Goal: Task Accomplishment & Management: Contribute content

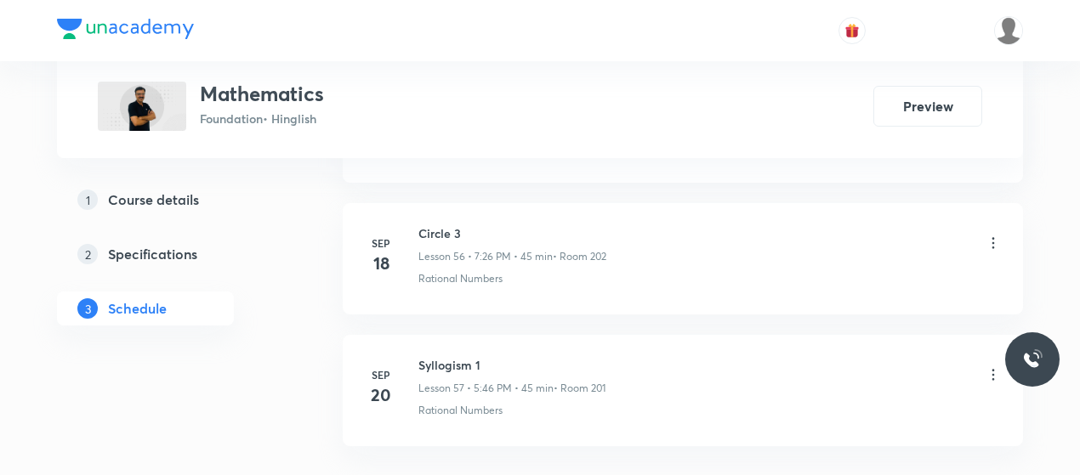
scroll to position [8269, 0]
click at [436, 225] on h6 "Circle 3" at bounding box center [512, 234] width 188 height 18
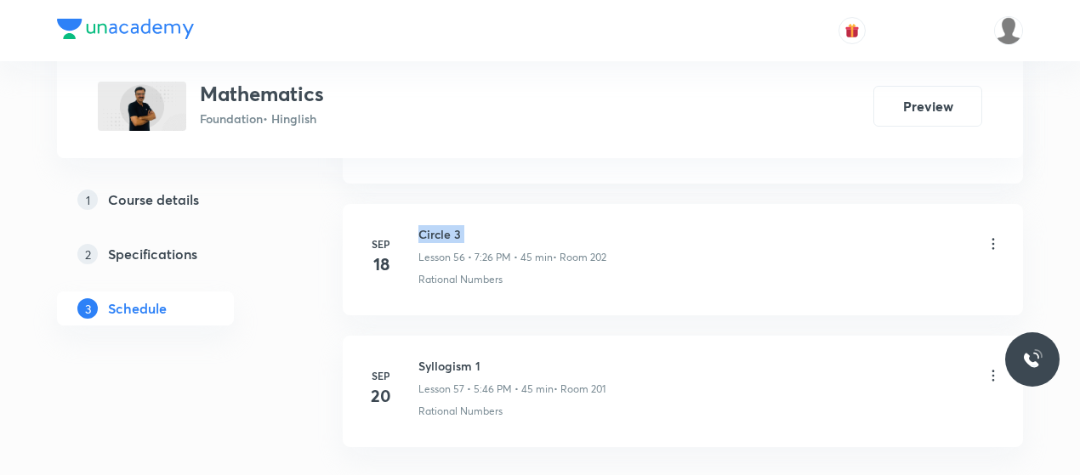
copy h6 "Circle 3"
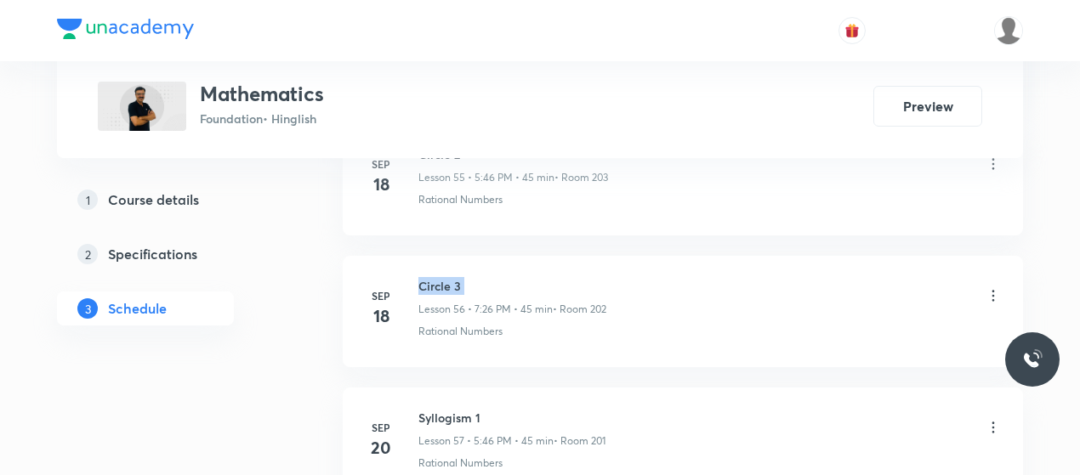
scroll to position [8218, 0]
copy h6 "Circle 3"
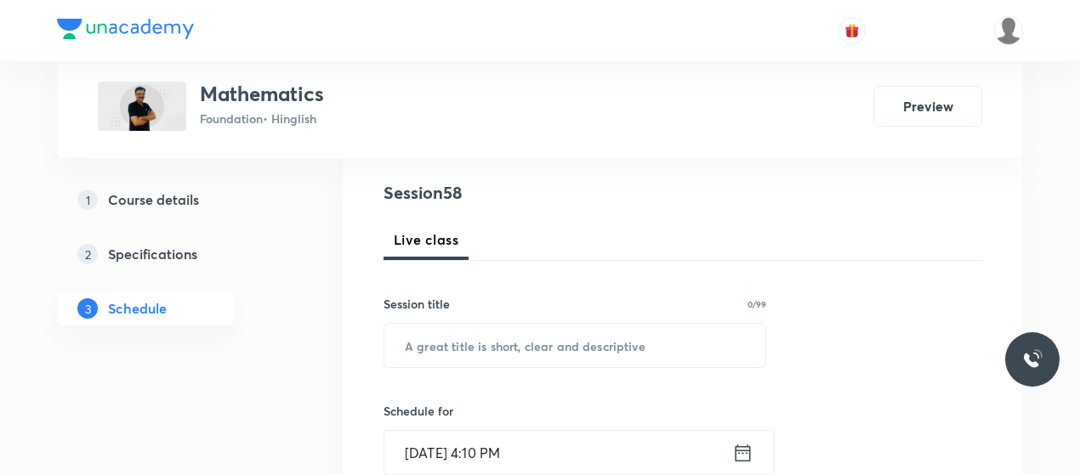
scroll to position [203, 0]
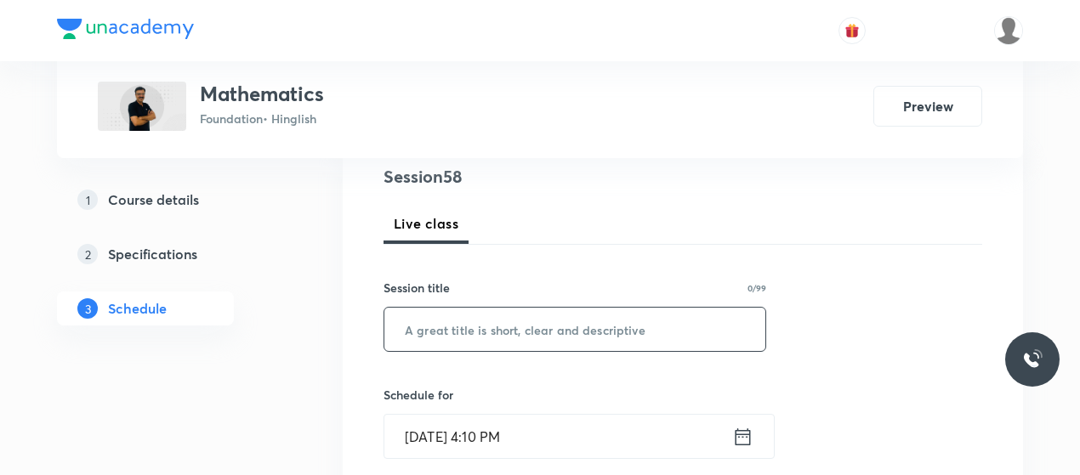
click at [447, 315] on input "text" at bounding box center [574, 329] width 381 height 43
paste input "Circle 3"
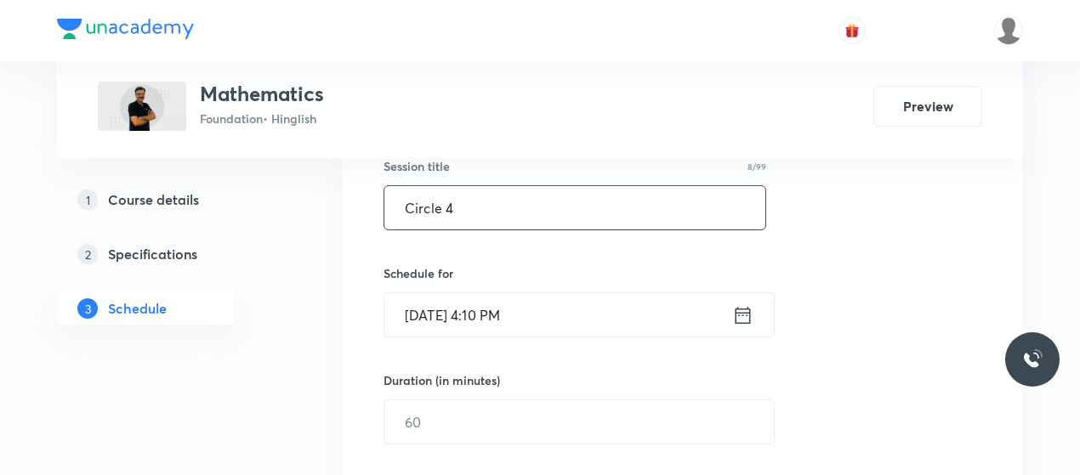
type input "Circle 4"
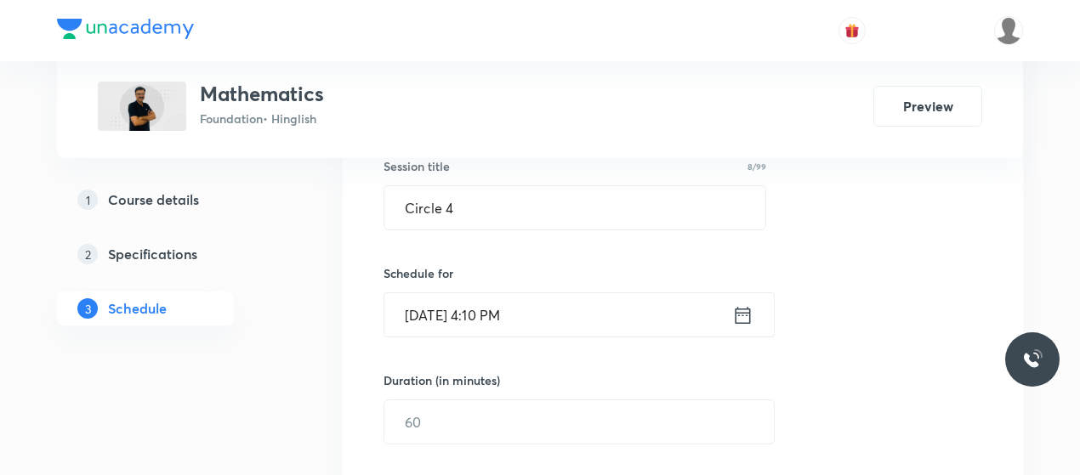
click at [446, 319] on input "Sep 30, 2025, 4:10 PM" at bounding box center [558, 314] width 348 height 43
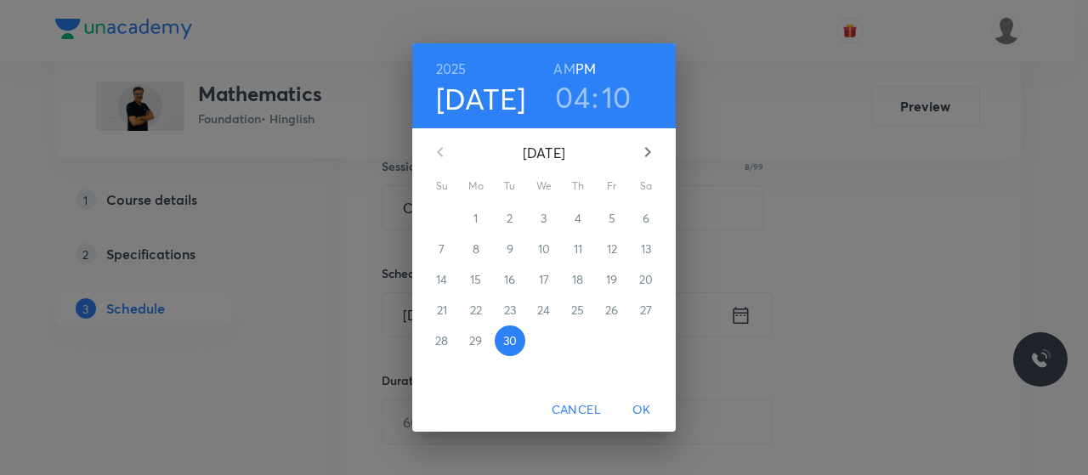
click at [582, 96] on h3 "04" at bounding box center [572, 97] width 35 height 36
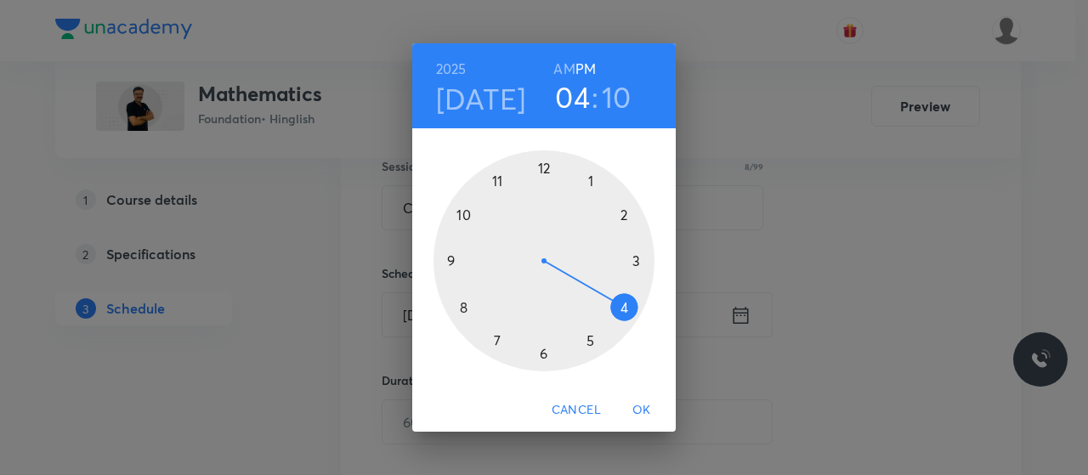
click at [590, 341] on div at bounding box center [544, 261] width 221 height 221
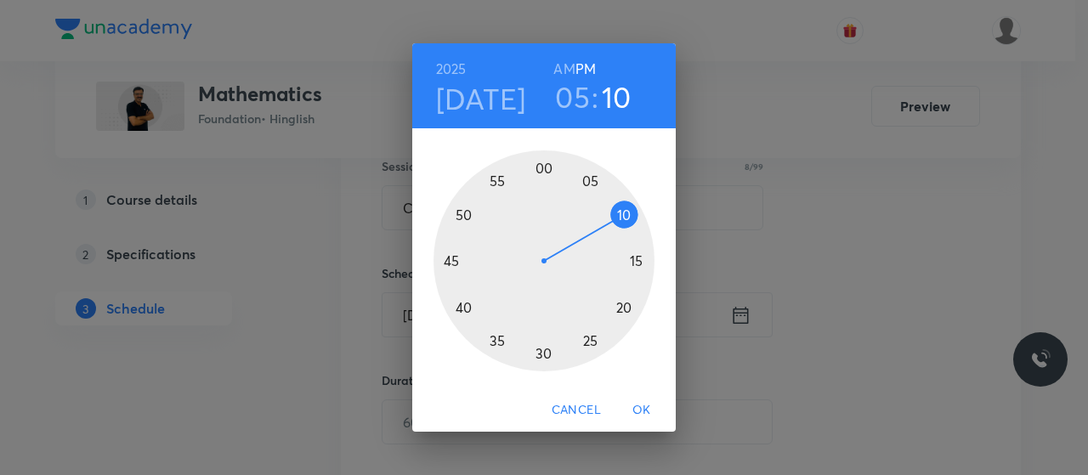
click at [539, 167] on div at bounding box center [544, 261] width 221 height 221
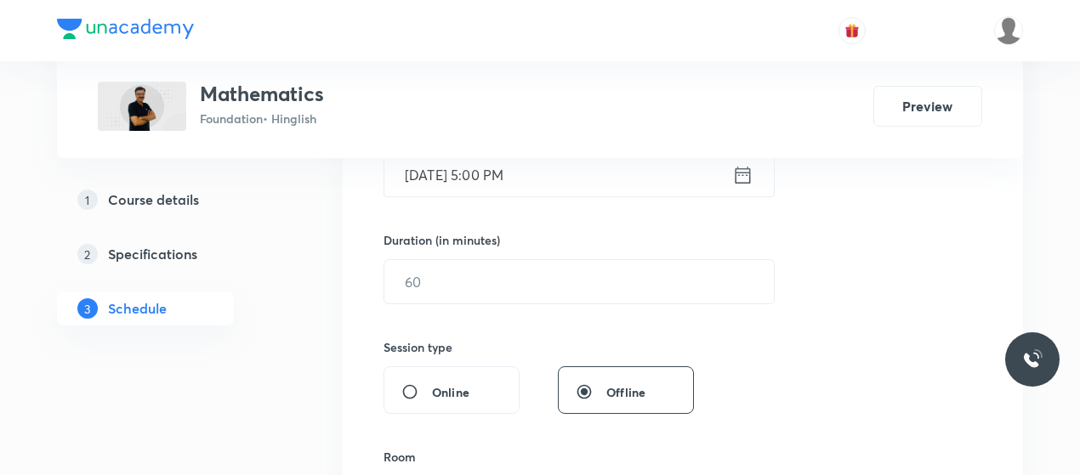
scroll to position [466, 0]
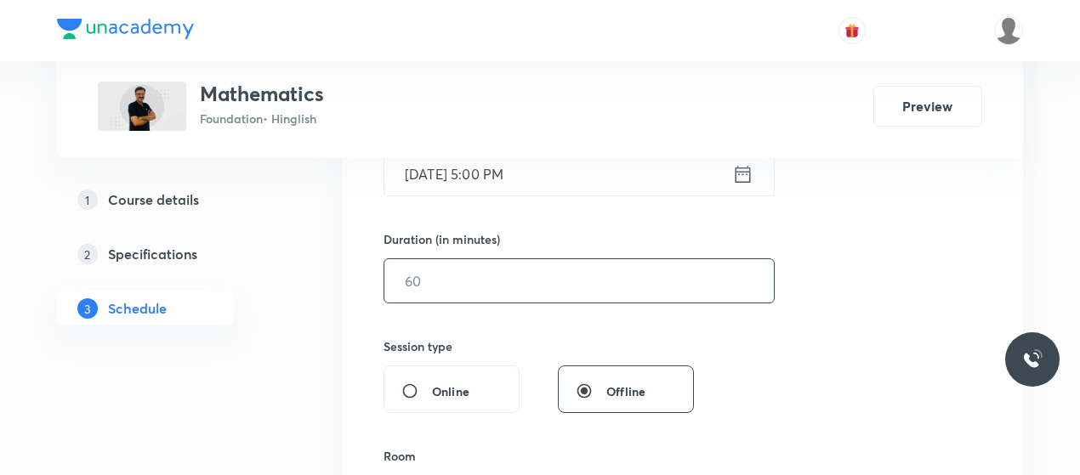
click at [522, 291] on input "text" at bounding box center [578, 280] width 389 height 43
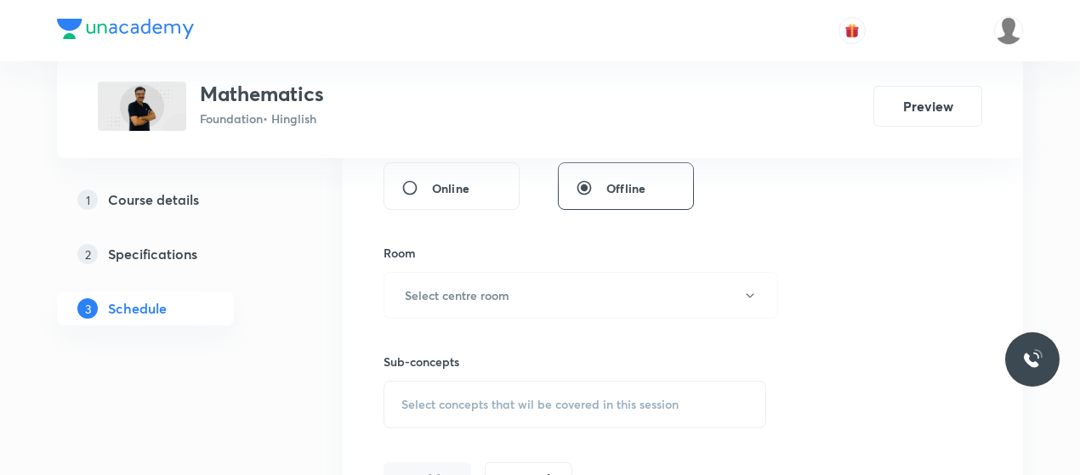
scroll to position [682, 0]
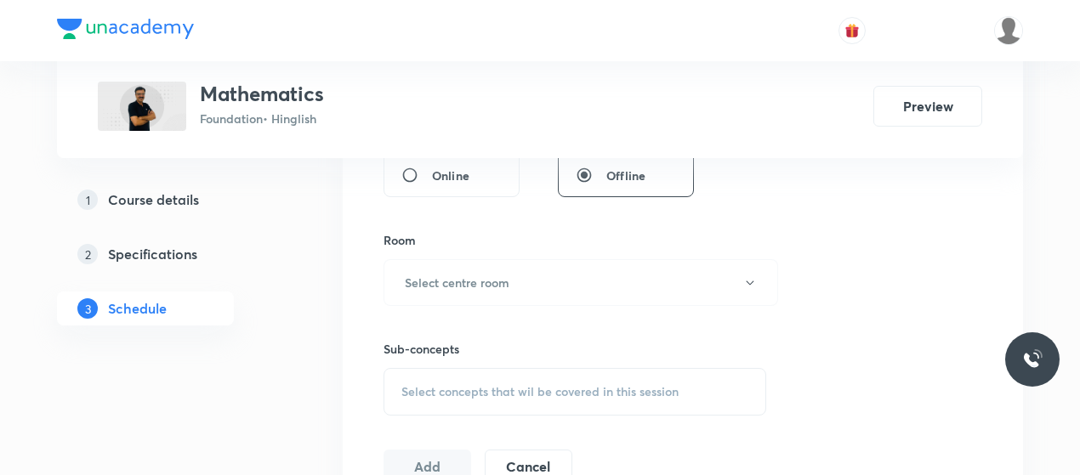
type input "45"
click at [522, 291] on button "Select centre room" at bounding box center [581, 282] width 395 height 47
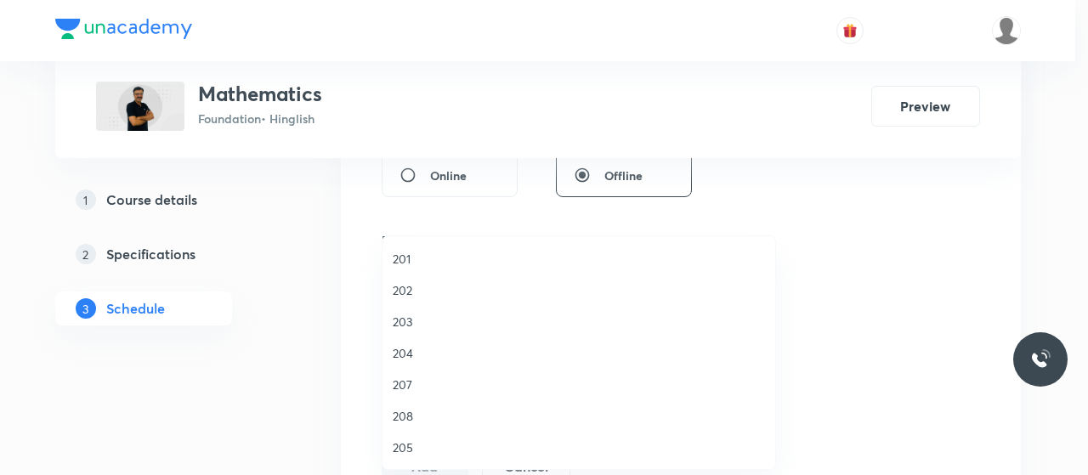
click at [404, 290] on span "202" at bounding box center [579, 290] width 372 height 18
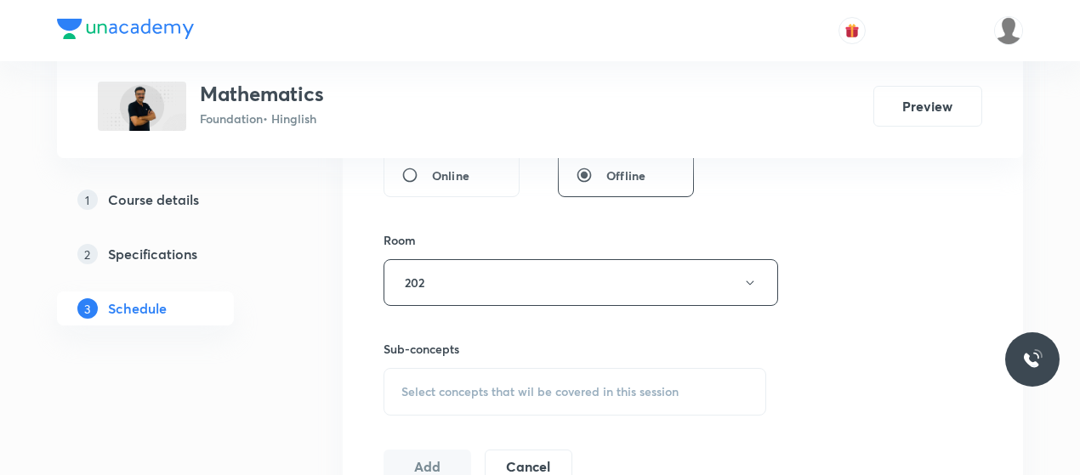
scroll to position [781, 0]
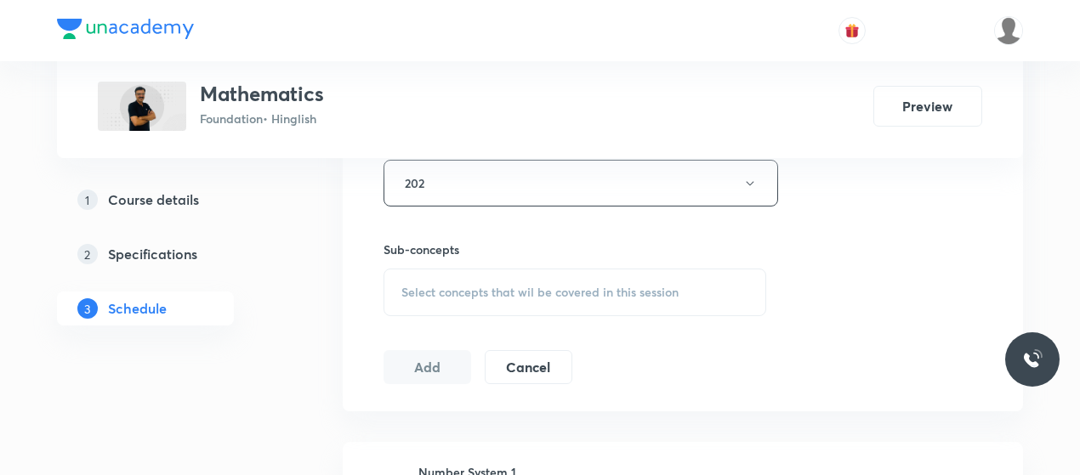
click at [588, 310] on div "Select concepts that wil be covered in this session" at bounding box center [575, 293] width 383 height 48
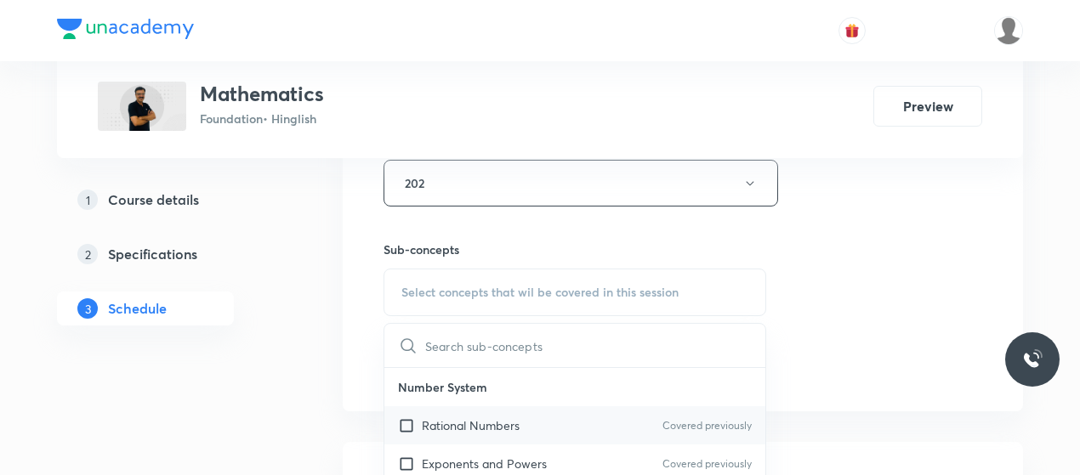
click at [463, 424] on p "Rational Numbers" at bounding box center [471, 426] width 98 height 18
checkbox input "true"
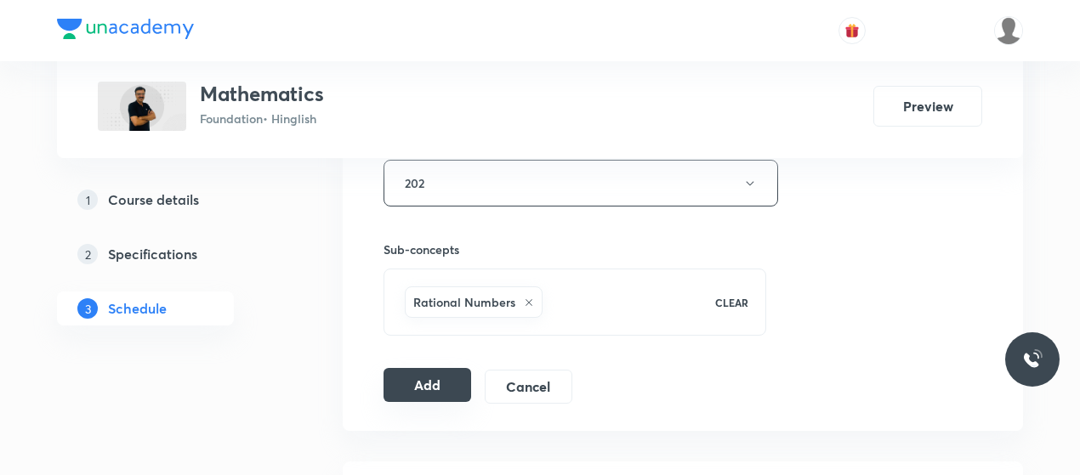
click at [408, 380] on button "Add" at bounding box center [428, 385] width 88 height 34
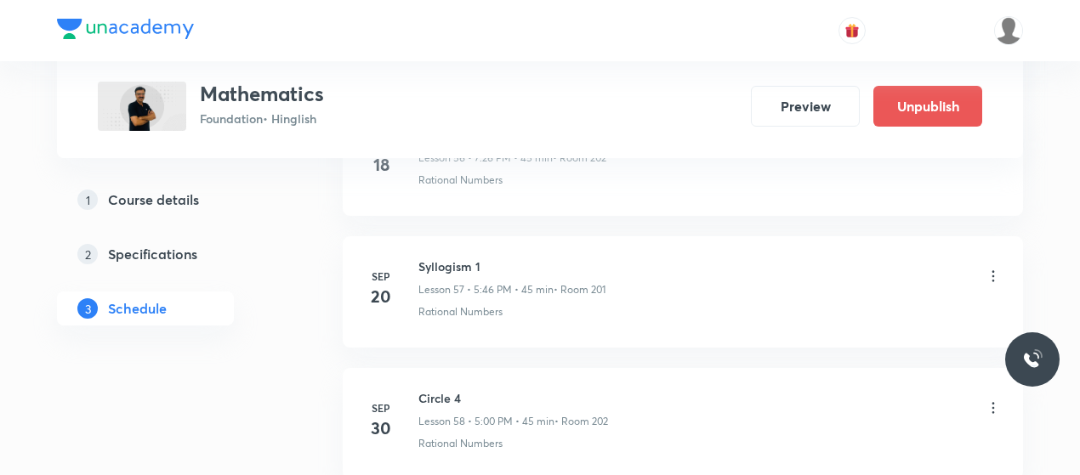
scroll to position [7718, 0]
click at [437, 237] on li "Sep 30 Circle 4 Lesson 58 • 5:00 PM • 45 min • Room 202 Rational Numbers" at bounding box center [683, 292] width 680 height 111
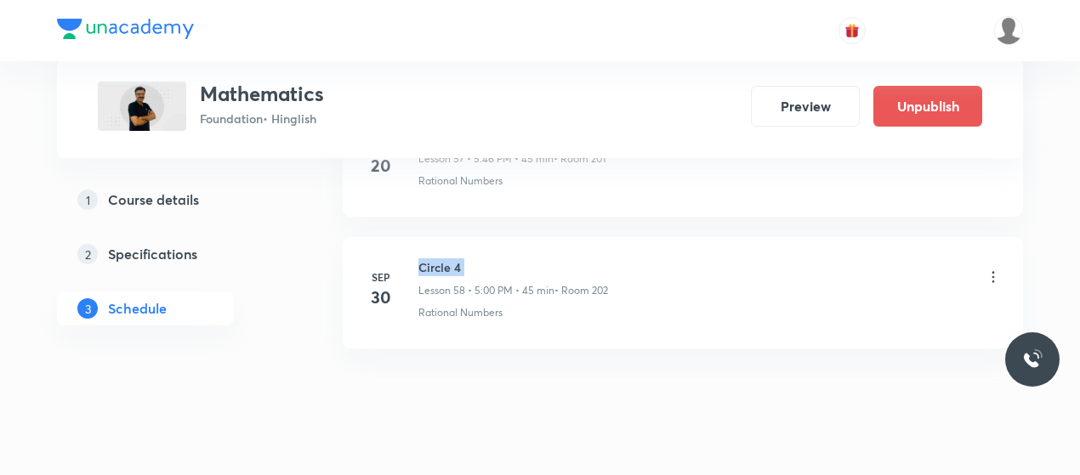
copy h6 "Circle 4"
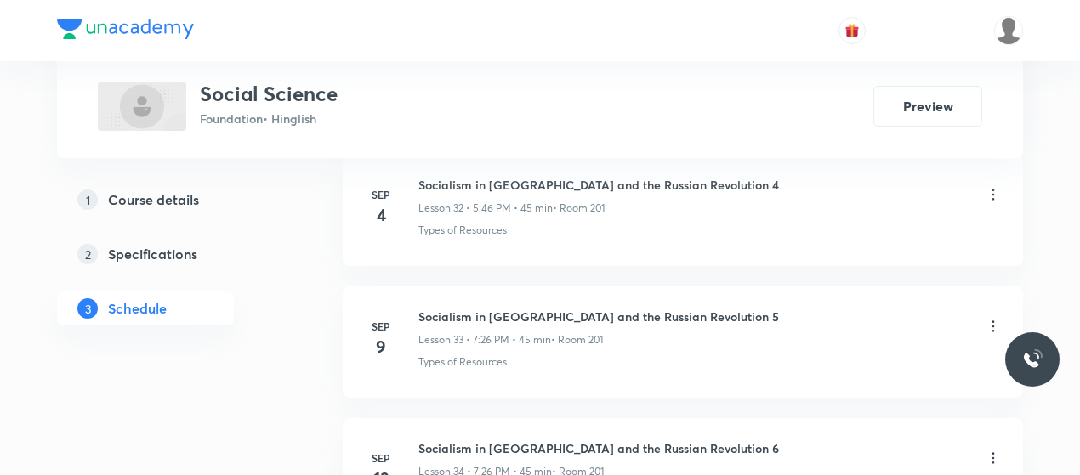
scroll to position [5478, 0]
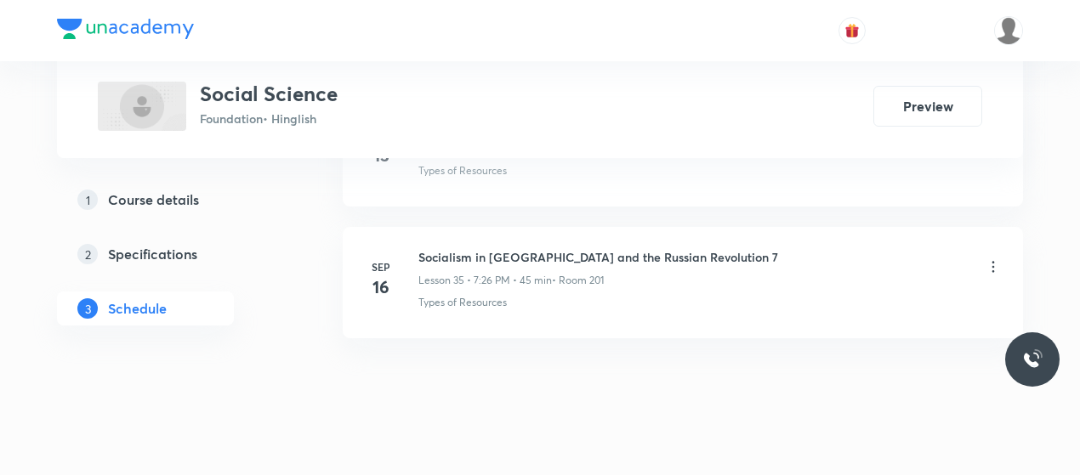
click at [472, 227] on li "Sep 16 Socialism in Europe and the Russian Revolution 7 Lesson 35 • 7:26 PM • 4…" at bounding box center [683, 282] width 680 height 111
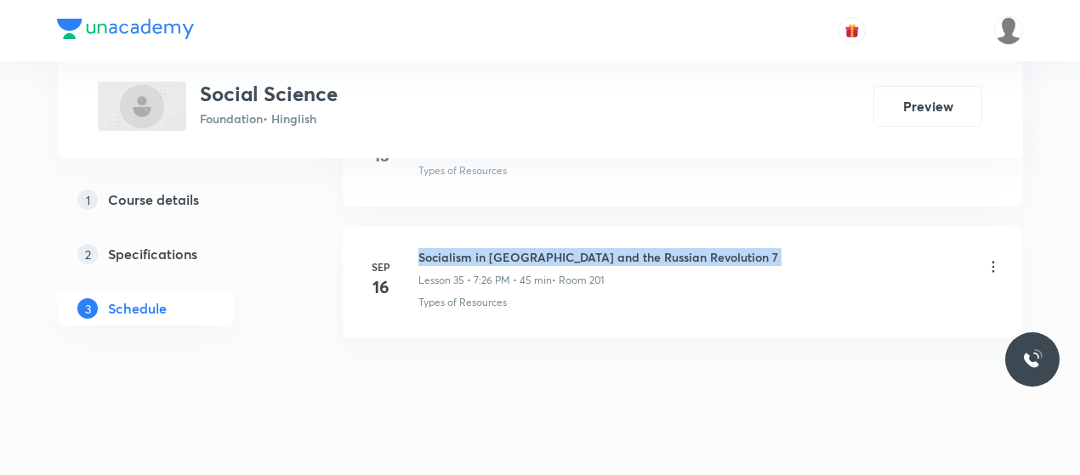
click at [472, 227] on li "Sep 16 Socialism in Europe and the Russian Revolution 7 Lesson 35 • 7:26 PM • 4…" at bounding box center [683, 282] width 680 height 111
copy h6 "Socialism in Europe and the Russian Revolution 7"
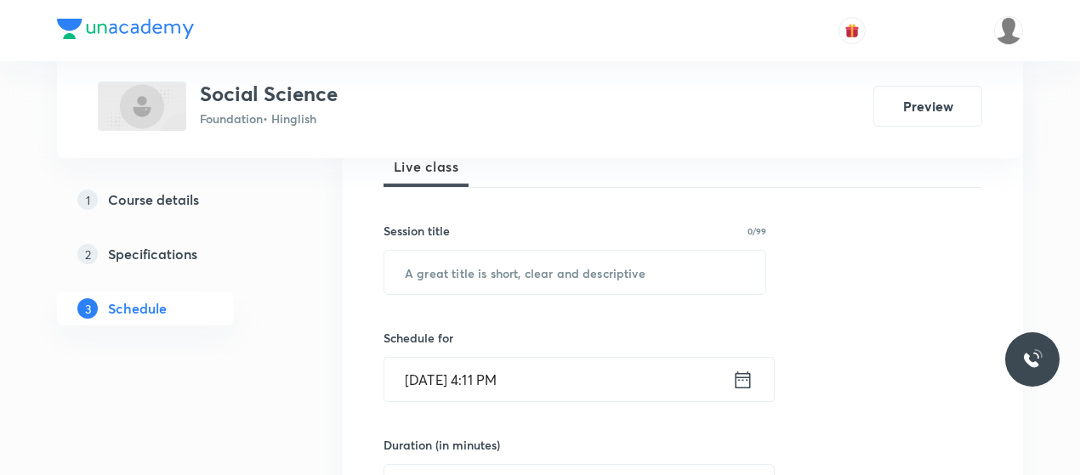
scroll to position [267, 0]
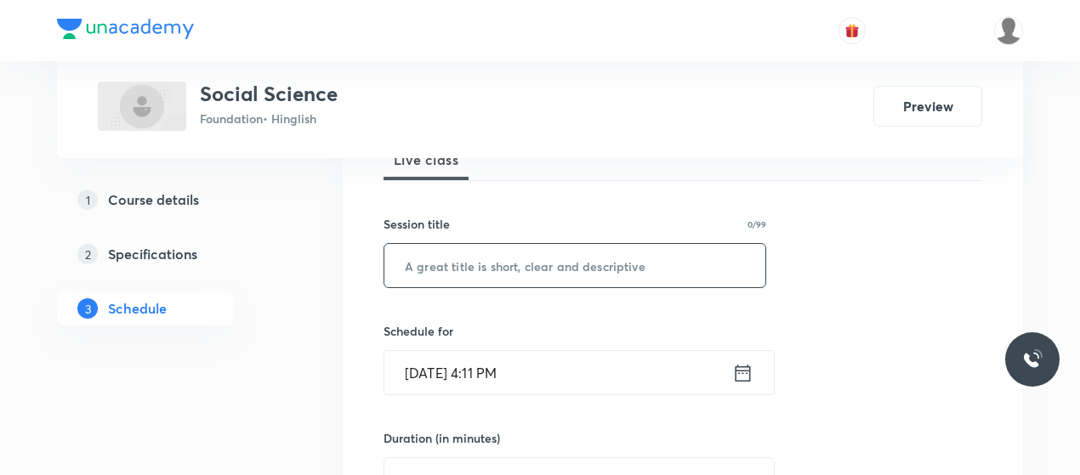
click at [500, 263] on input "text" at bounding box center [574, 265] width 381 height 43
paste input "Socialism in Europe and the Russian Revolution 7"
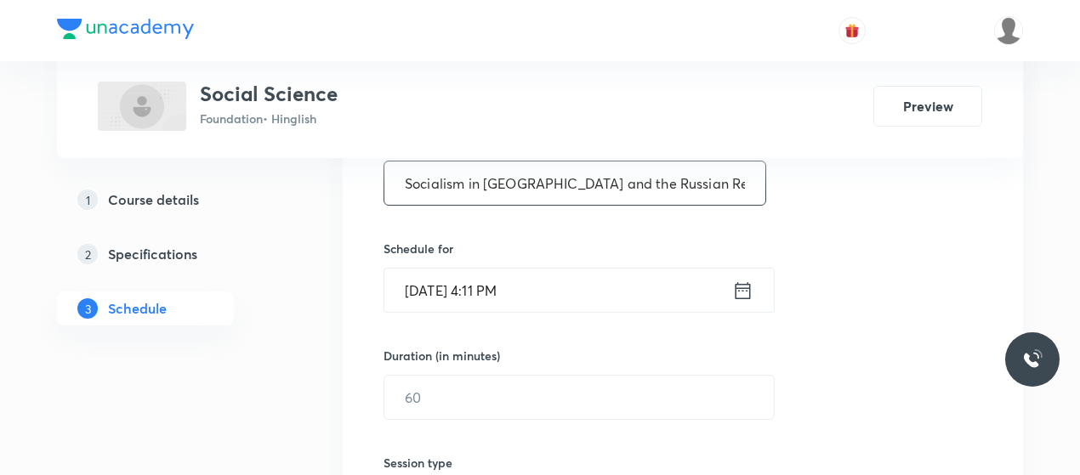
scroll to position [352, 0]
type input "Socialism in Europe and the Russian Revolution 8"
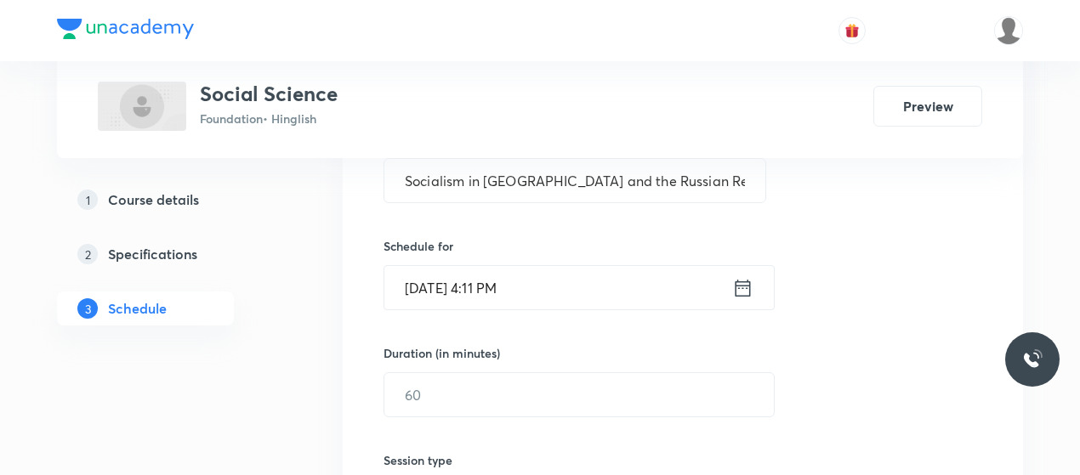
click at [439, 283] on input "Sep 30, 2025, 4:11 PM" at bounding box center [558, 287] width 348 height 43
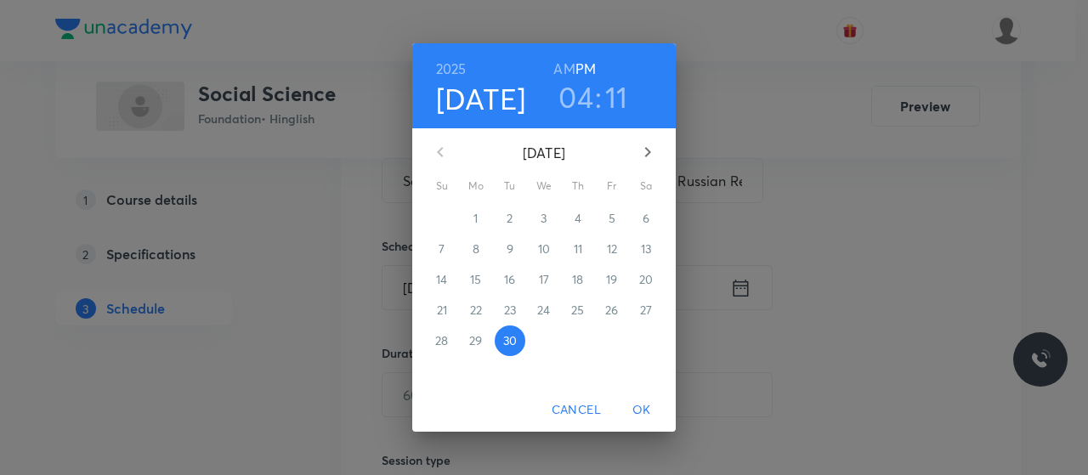
click at [582, 105] on h3 "04" at bounding box center [576, 97] width 35 height 36
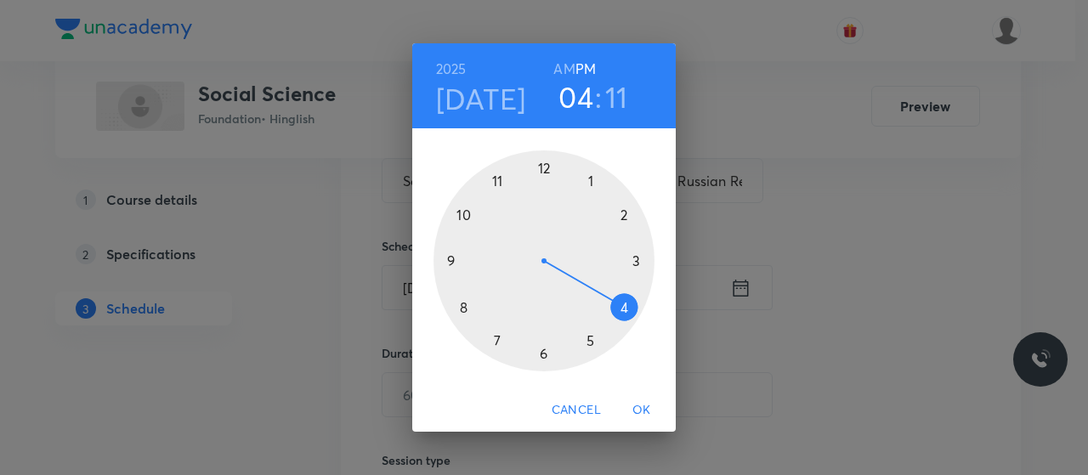
click at [542, 359] on div at bounding box center [544, 261] width 221 height 221
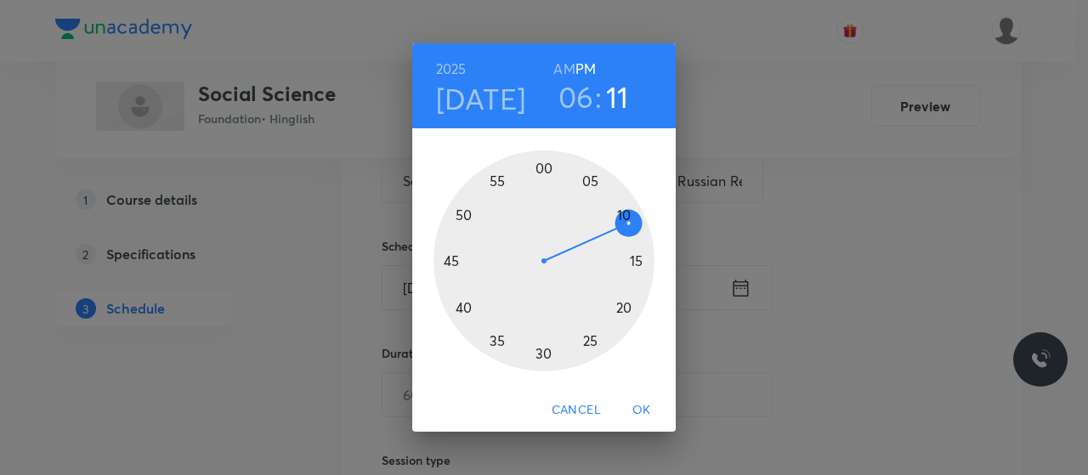
click at [463, 305] on div at bounding box center [544, 261] width 221 height 221
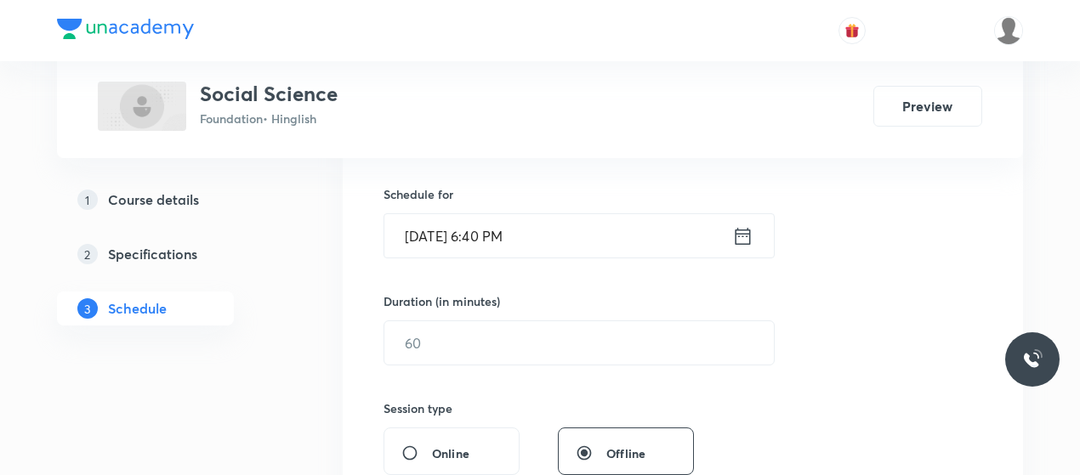
scroll to position [431, 0]
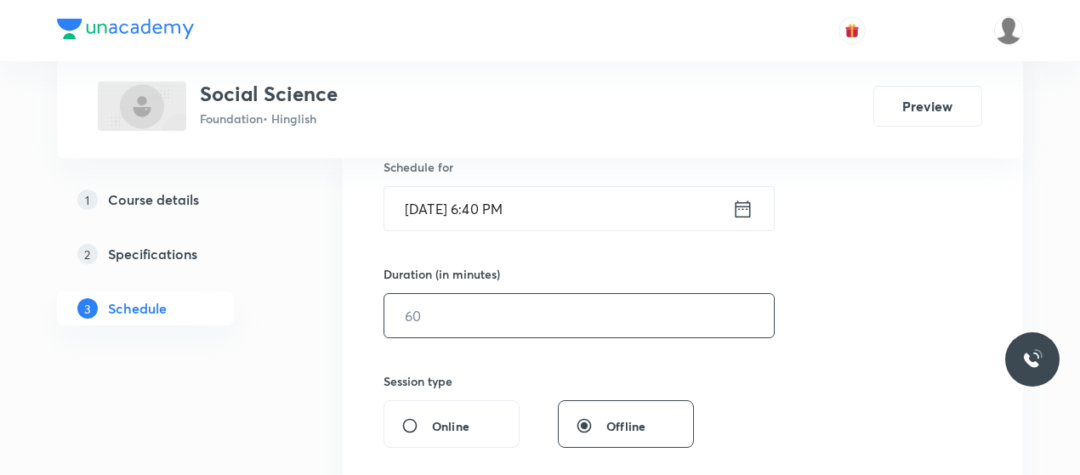
click at [509, 320] on input "text" at bounding box center [578, 315] width 389 height 43
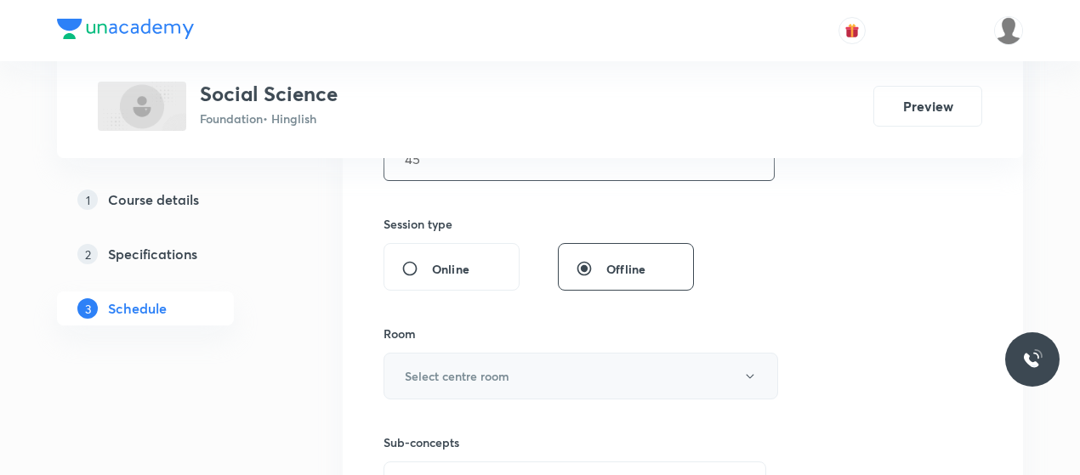
scroll to position [589, 0]
type input "45"
click at [503, 353] on button "Select centre room" at bounding box center [581, 375] width 395 height 47
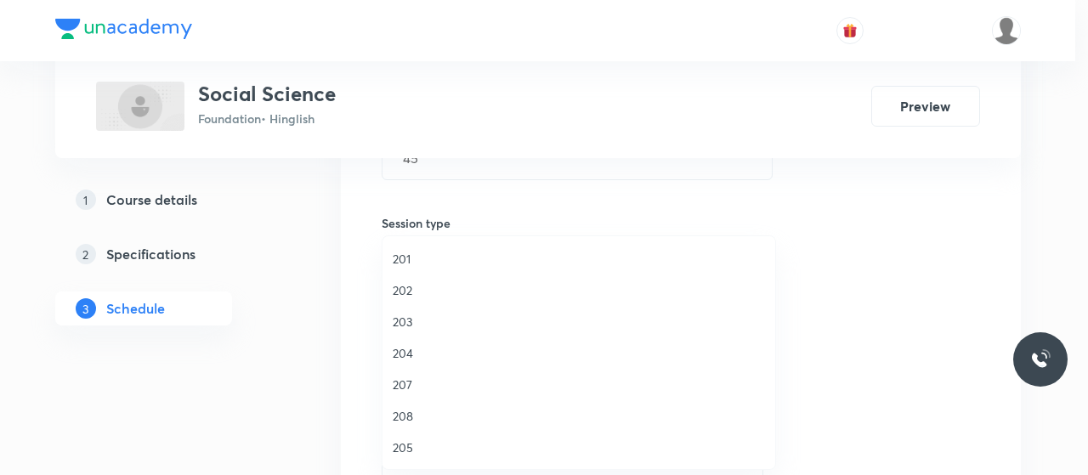
click at [406, 288] on span "202" at bounding box center [579, 290] width 372 height 18
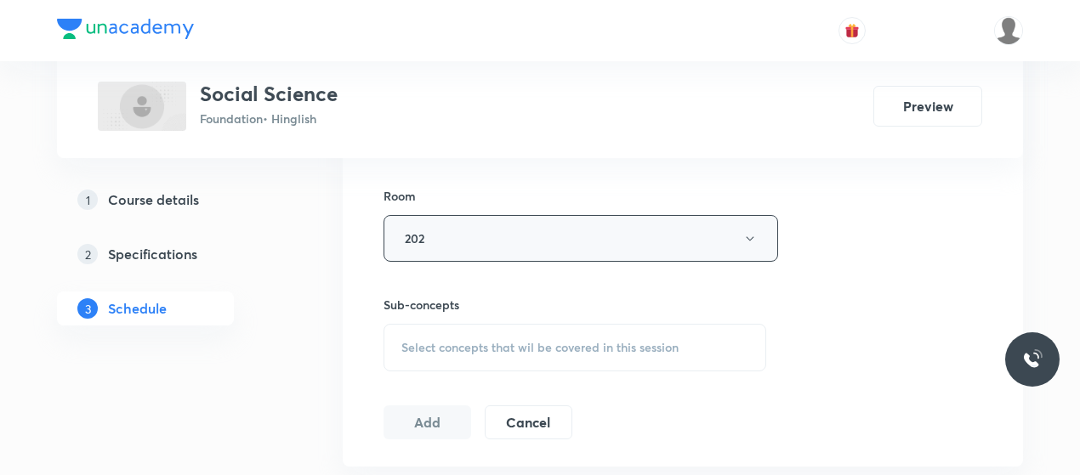
click at [480, 358] on div "Select concepts that wil be covered in this session" at bounding box center [575, 348] width 383 height 48
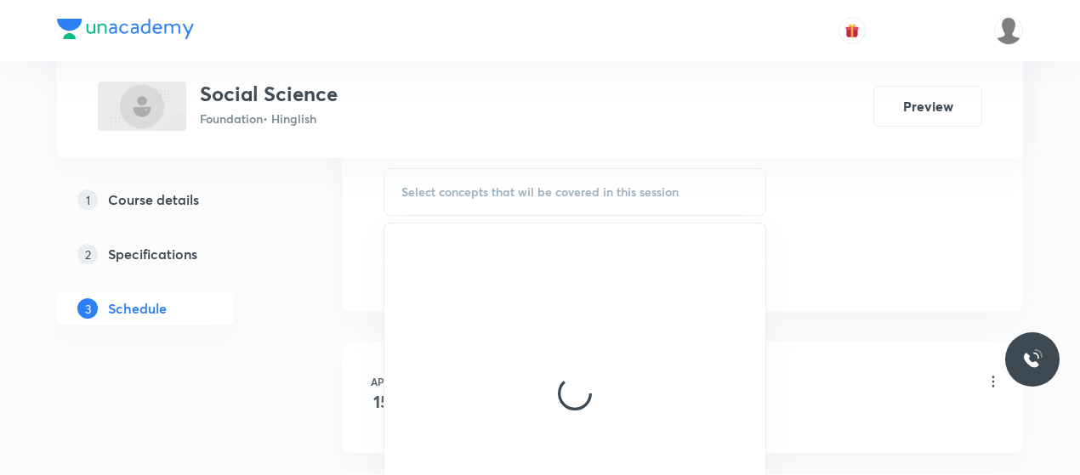
scroll to position [884, 0]
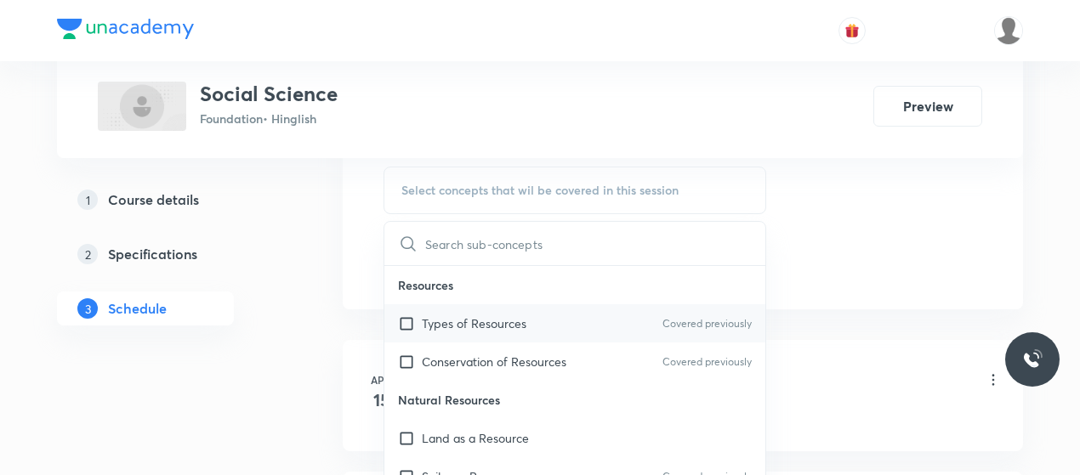
click at [455, 323] on p "Types of Resources" at bounding box center [474, 324] width 105 height 18
checkbox input "true"
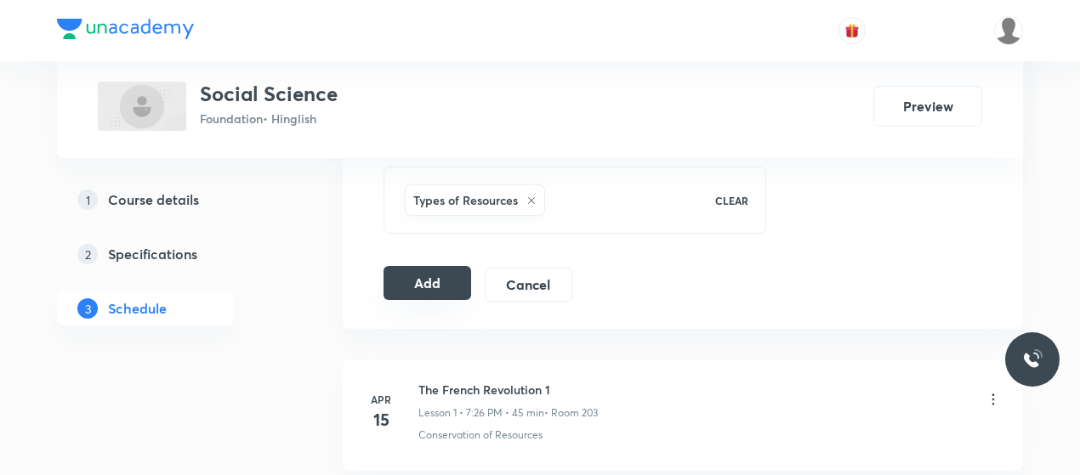
click at [457, 276] on button "Add" at bounding box center [428, 283] width 88 height 34
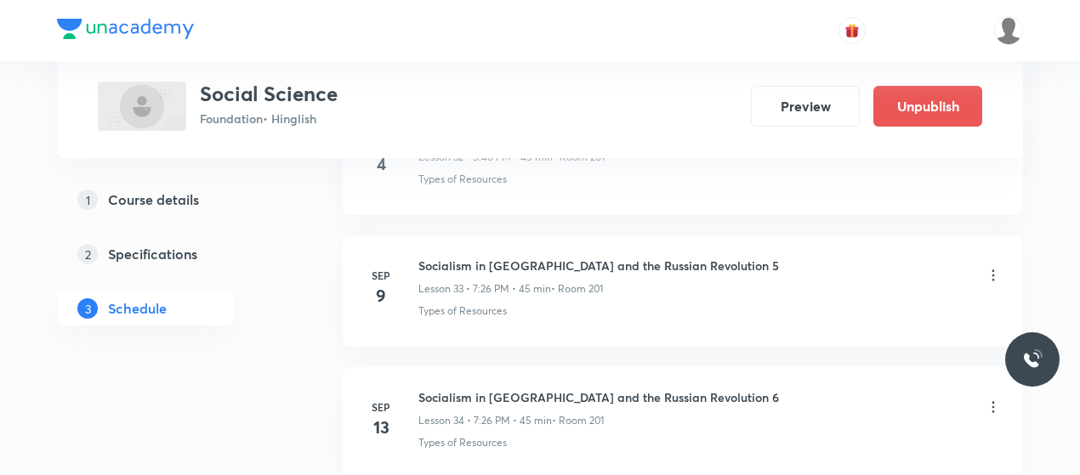
scroll to position [4830, 0]
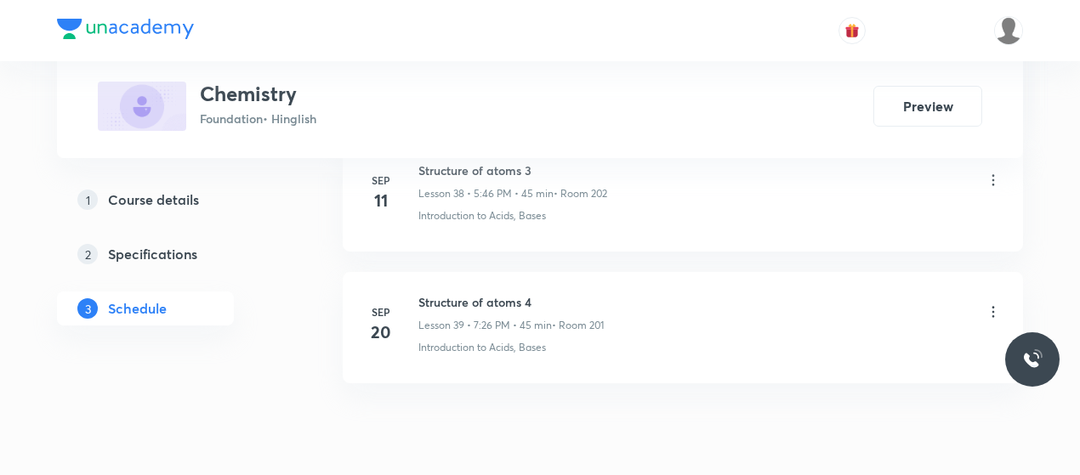
scroll to position [6004, 0]
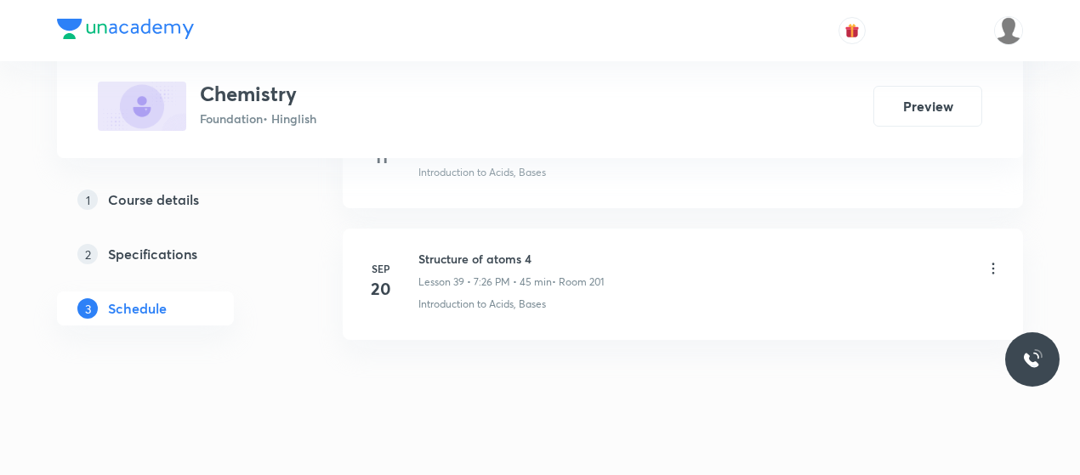
click at [463, 250] on h6 "Structure of atoms 4" at bounding box center [510, 259] width 185 height 18
copy h6 "Structure of atoms 4"
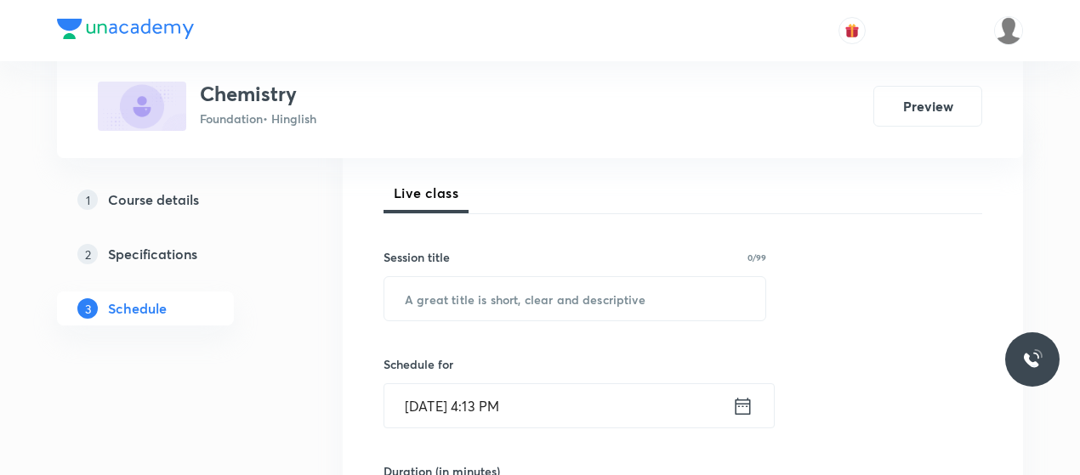
scroll to position [246, 0]
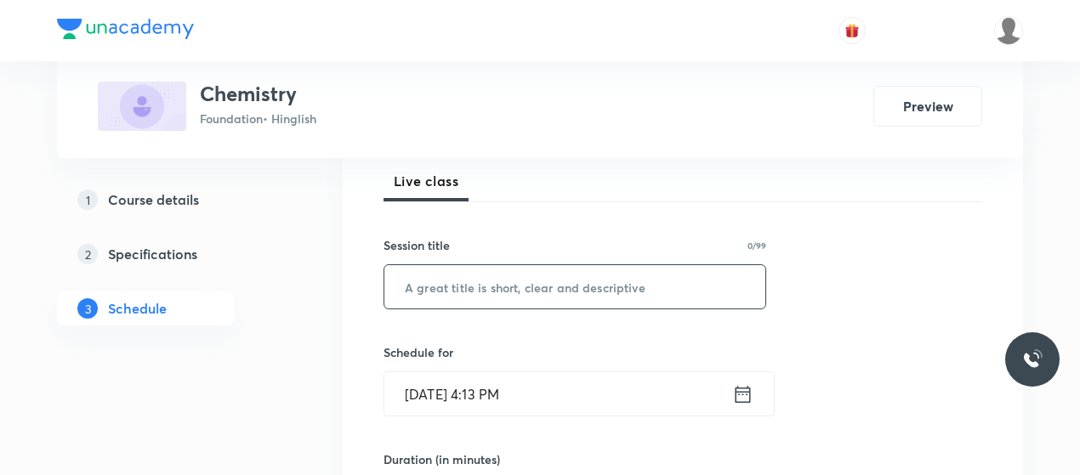
click at [475, 298] on input "text" at bounding box center [574, 286] width 381 height 43
paste input "Structure of atoms 4"
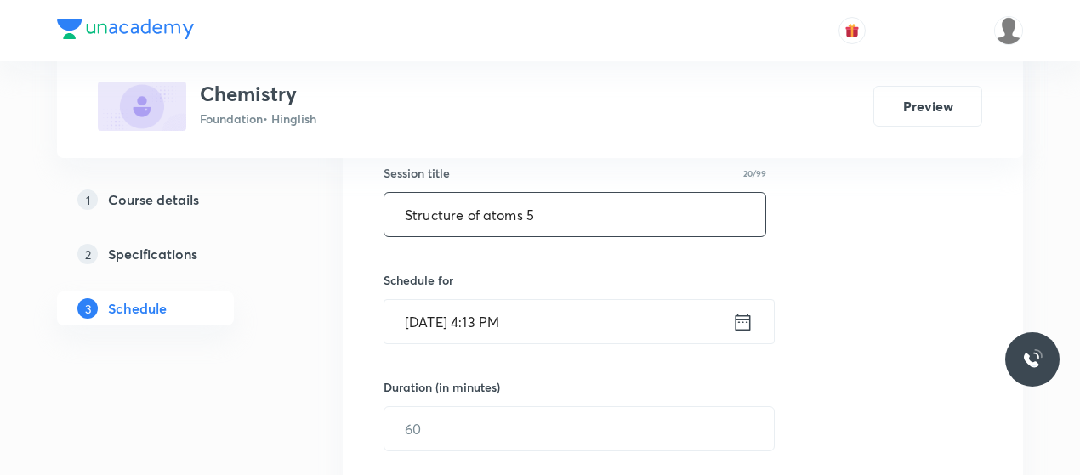
scroll to position [330, 0]
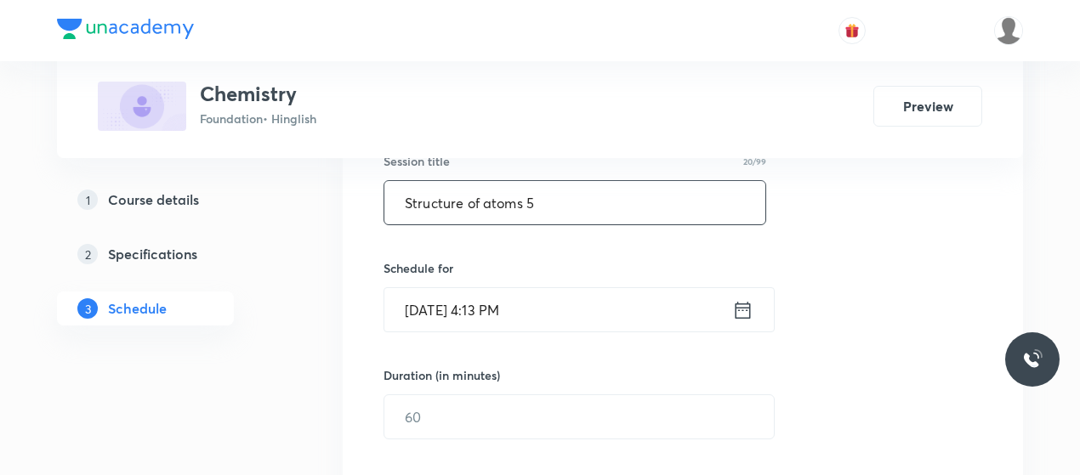
type input "Structure of atoms 5"
click at [457, 302] on input "[DATE] 4:13 PM" at bounding box center [558, 309] width 348 height 43
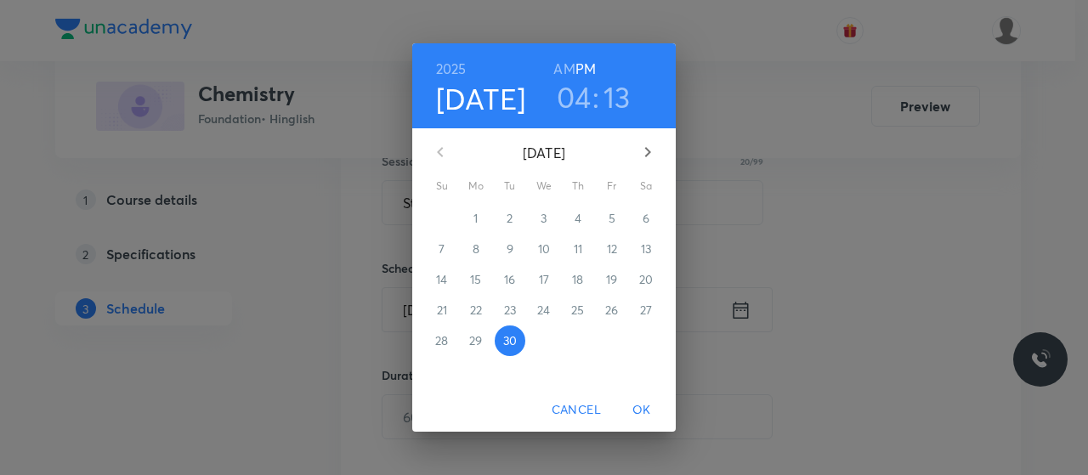
click at [585, 106] on h3 "04" at bounding box center [574, 97] width 35 height 36
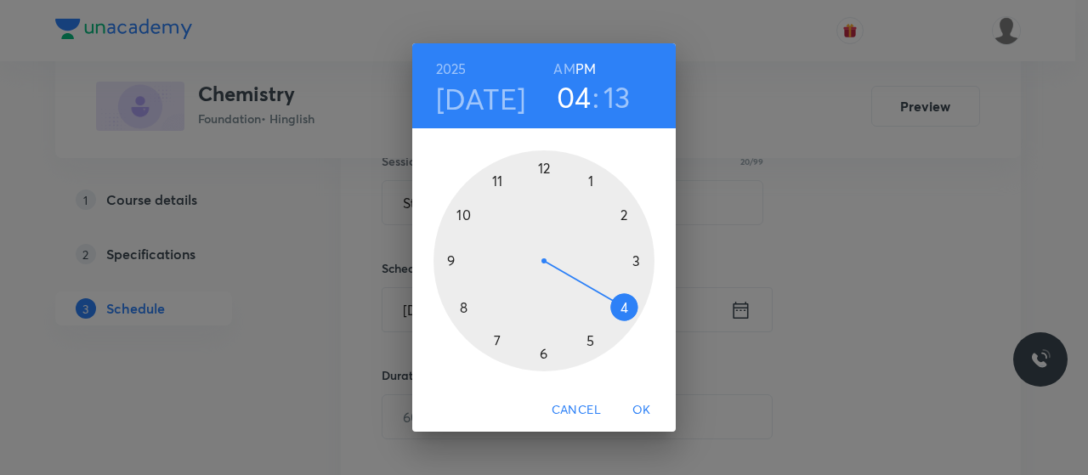
click at [496, 338] on div at bounding box center [544, 261] width 221 height 221
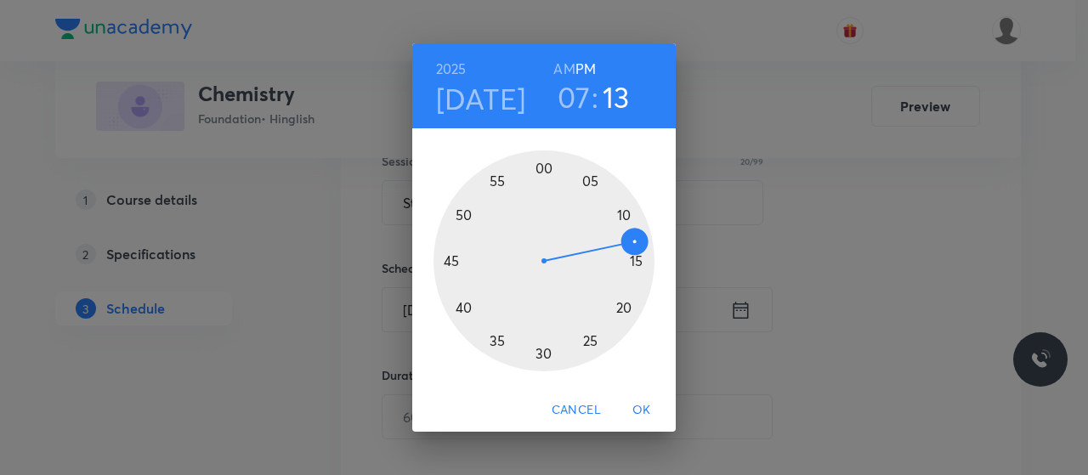
click at [582, 344] on div at bounding box center [544, 261] width 221 height 221
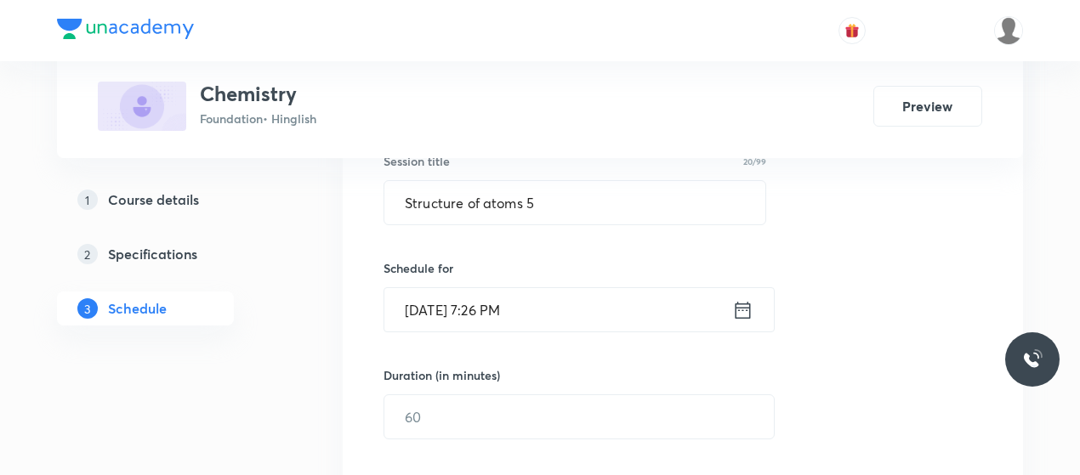
scroll to position [411, 0]
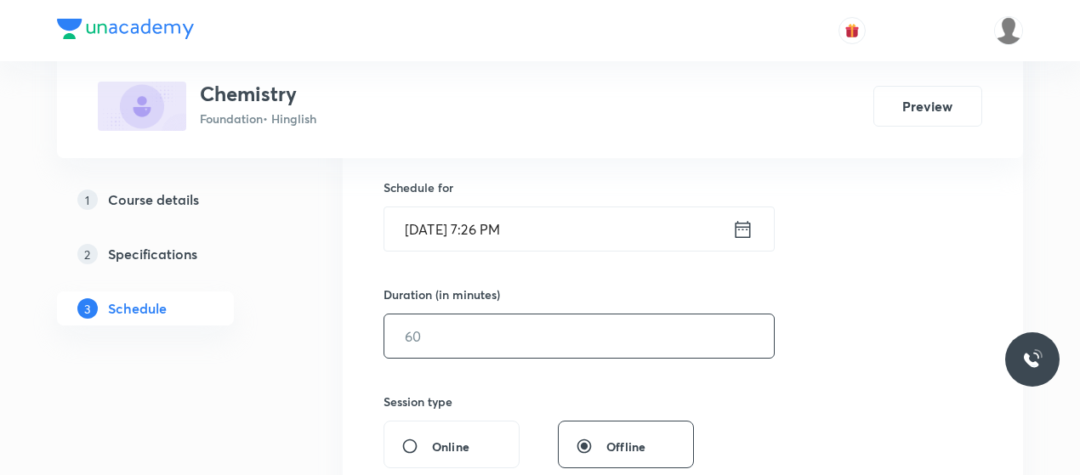
click at [534, 332] on input "text" at bounding box center [578, 336] width 389 height 43
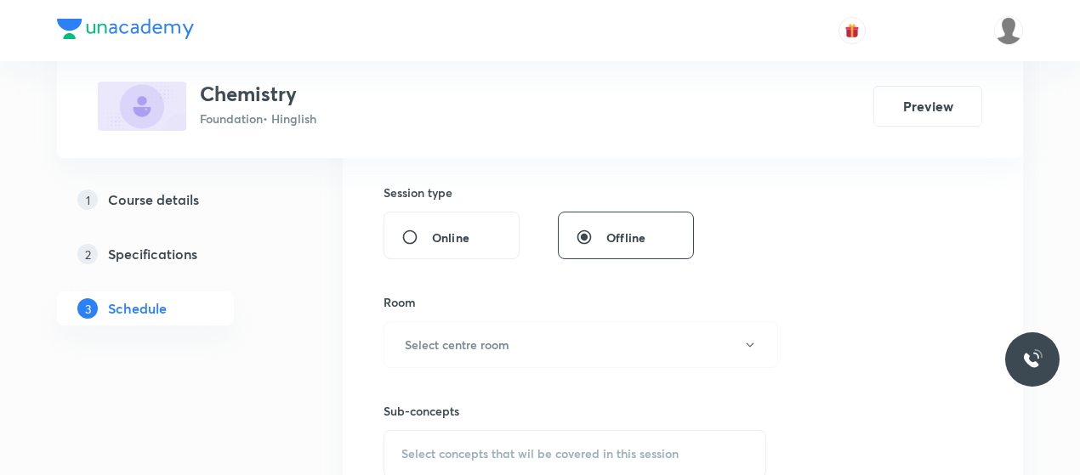
scroll to position [644, 0]
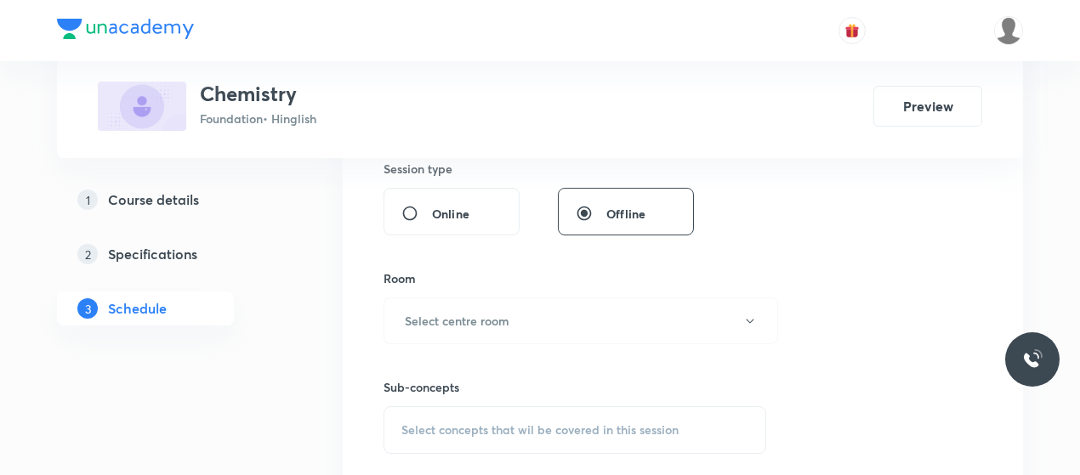
type input "45"
click at [534, 332] on button "Select centre room" at bounding box center [581, 321] width 395 height 47
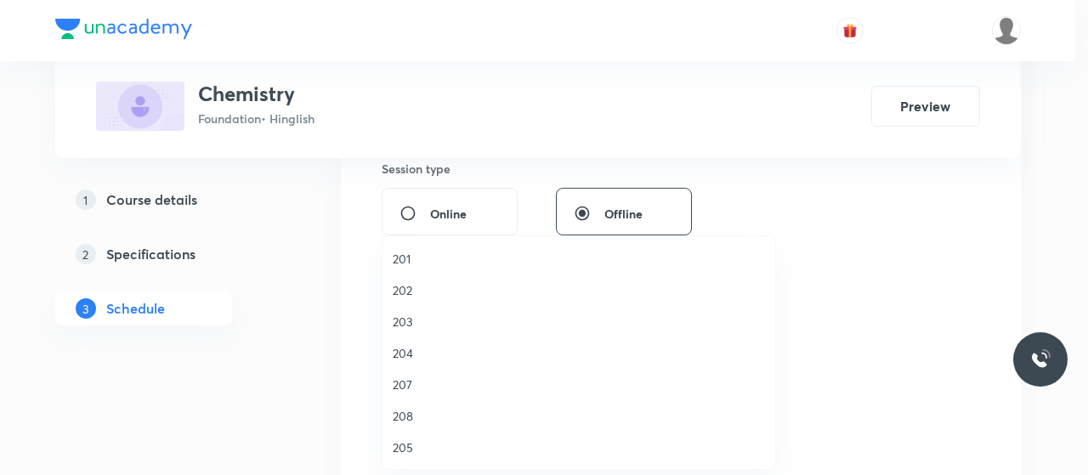
click at [409, 292] on span "202" at bounding box center [579, 290] width 372 height 18
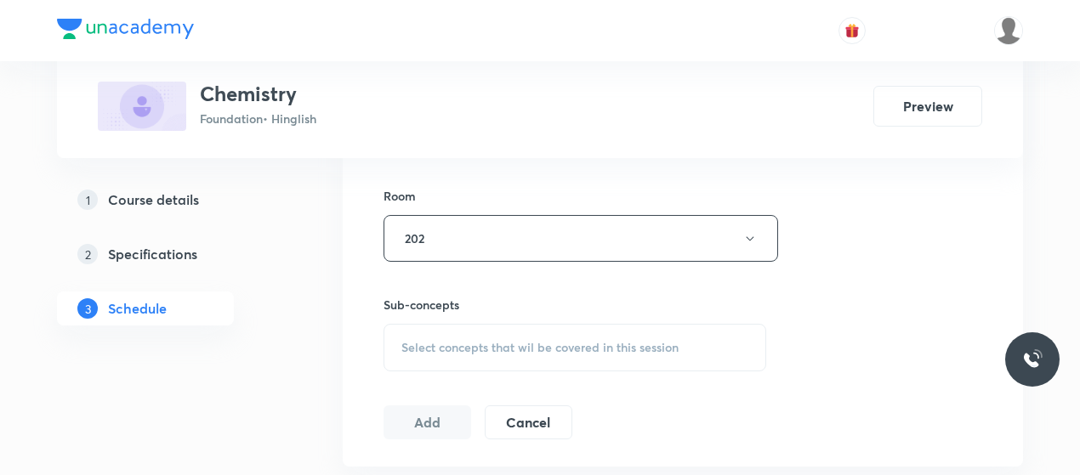
click at [515, 353] on span "Select concepts that wil be covered in this session" at bounding box center [539, 348] width 277 height 14
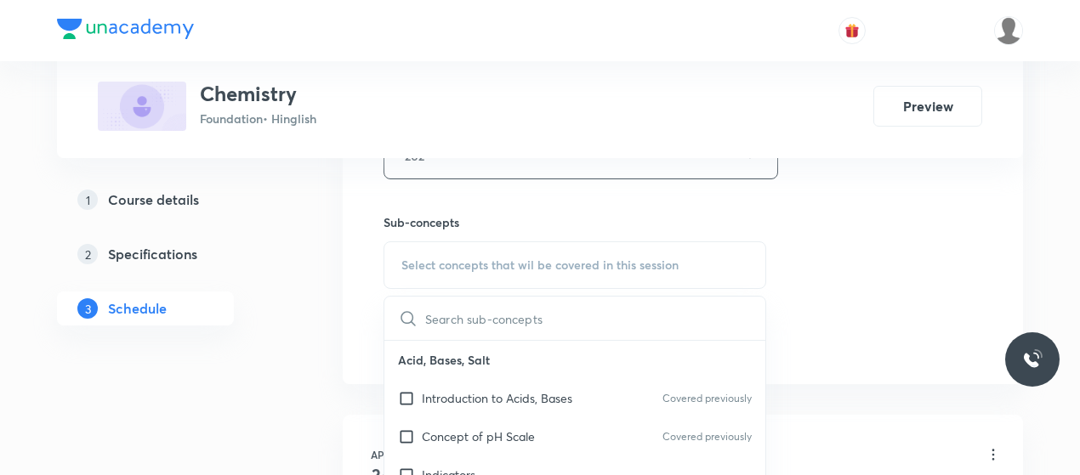
scroll to position [60, 0]
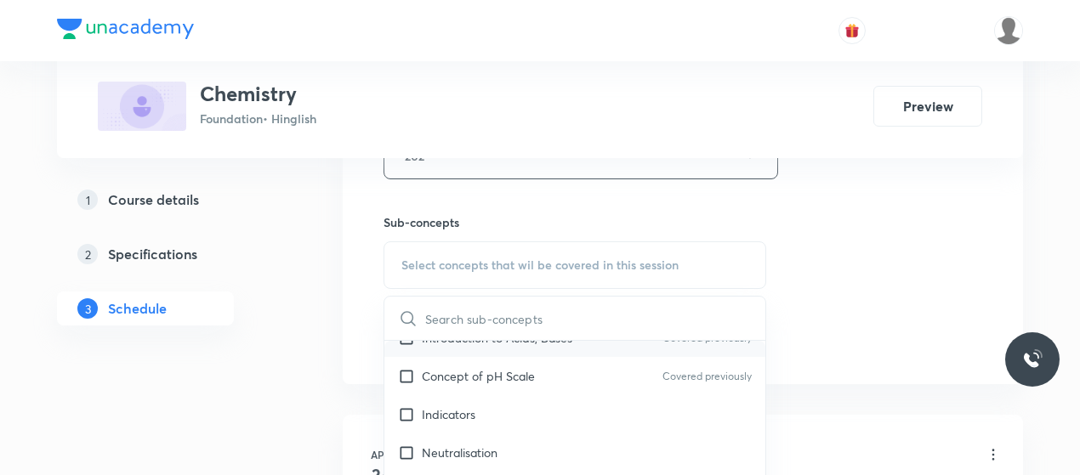
click at [485, 348] on div "Introduction to Acids, Bases Covered previously" at bounding box center [574, 338] width 381 height 38
checkbox input "true"
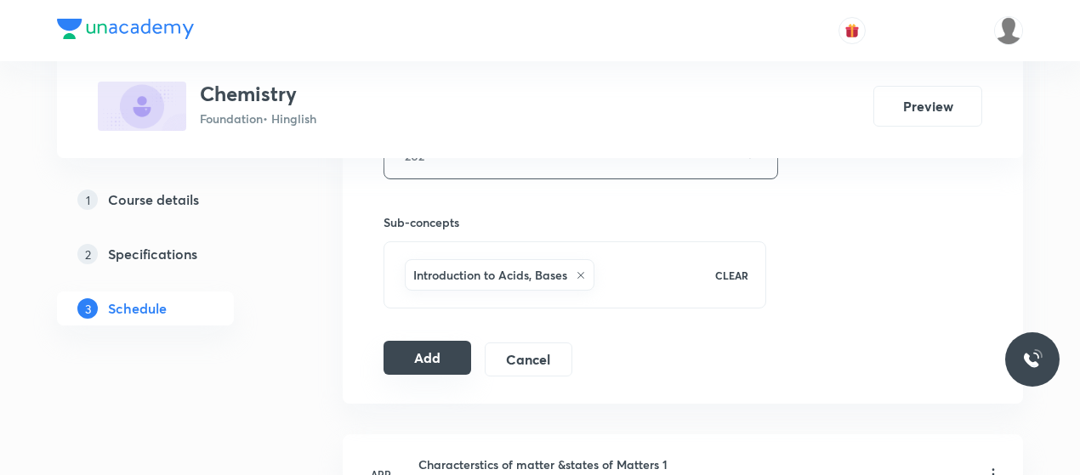
click at [410, 344] on button "Add" at bounding box center [428, 358] width 88 height 34
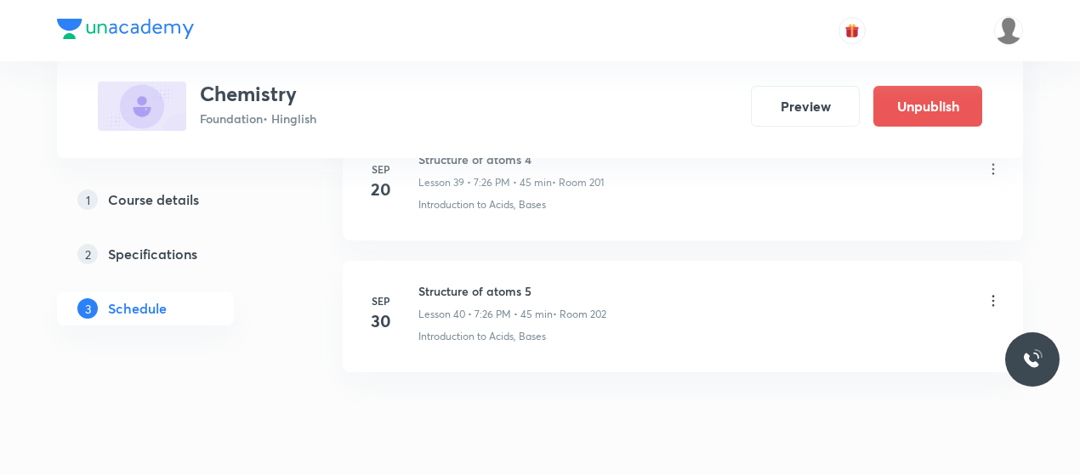
scroll to position [5320, 0]
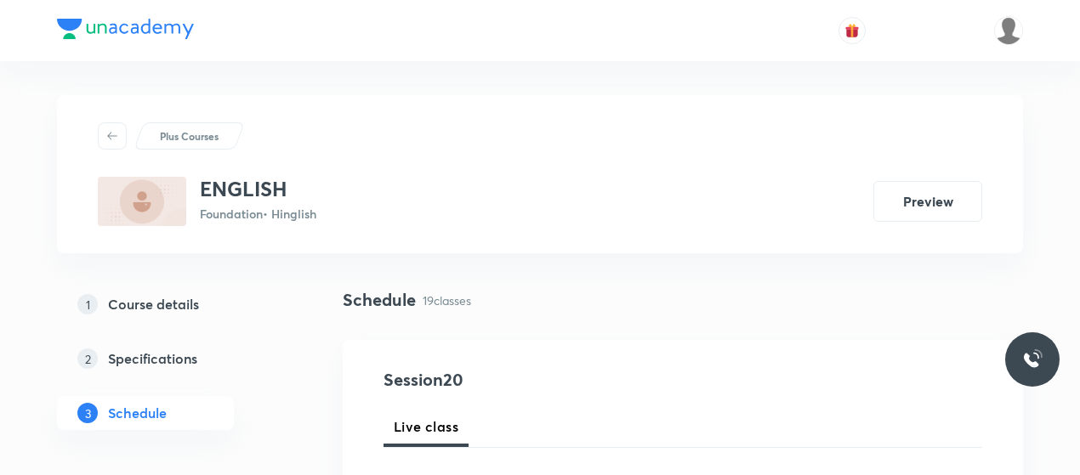
click at [146, 308] on h5 "Course details" at bounding box center [153, 304] width 91 height 20
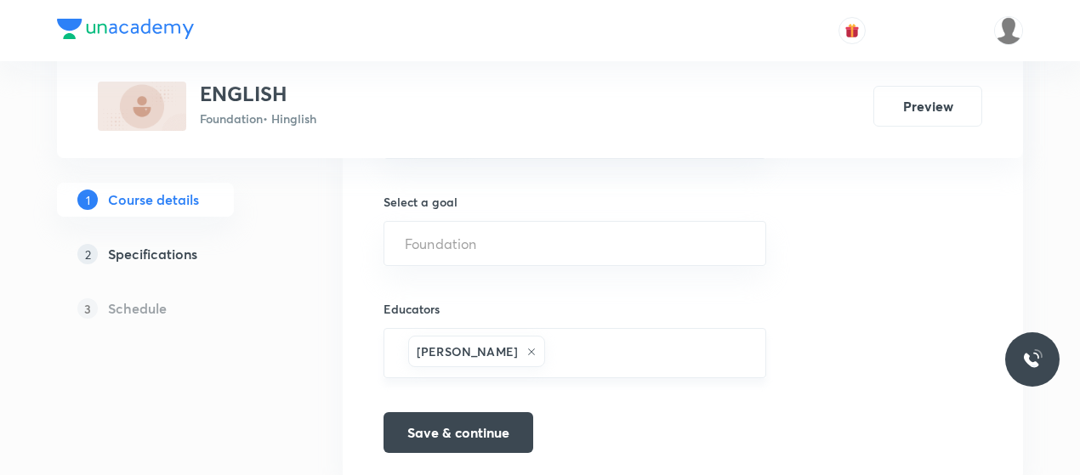
scroll to position [1153, 0]
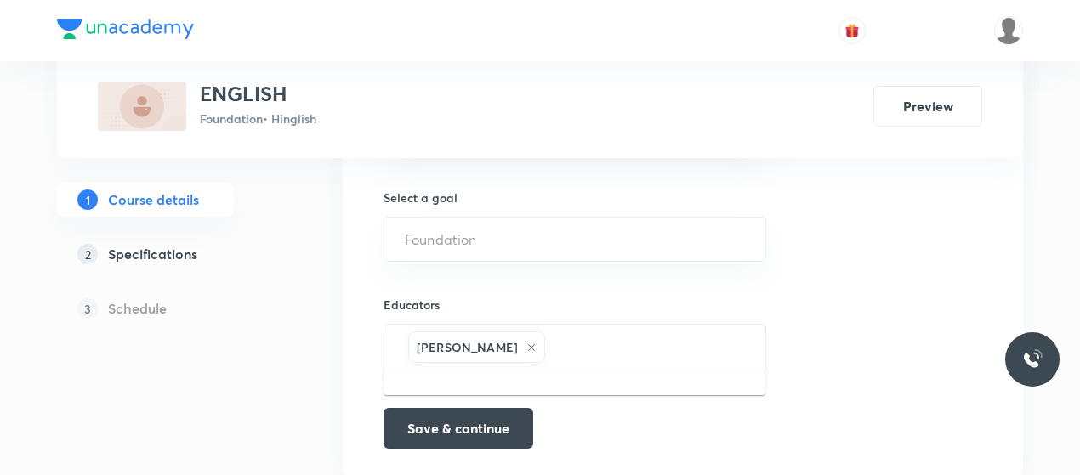
click at [592, 333] on input "text" at bounding box center [646, 348] width 196 height 31
paste input "unacademy-user-K7CO60FMW6U4"
type input "unacademy-user-K7CO60FMW6U4"
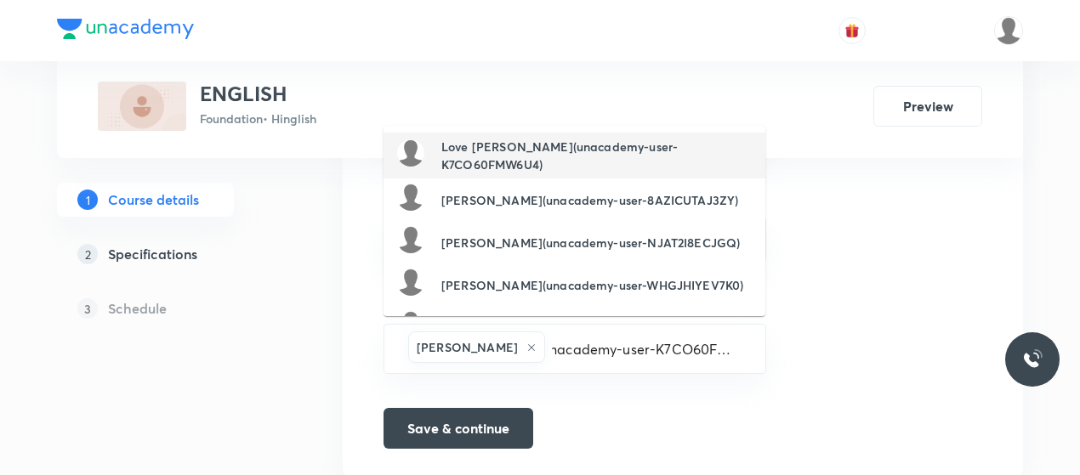
click at [514, 152] on h6 "Love Kumar Karodiwal(unacademy-user-K7CO60FMW6U4)" at bounding box center [596, 156] width 310 height 36
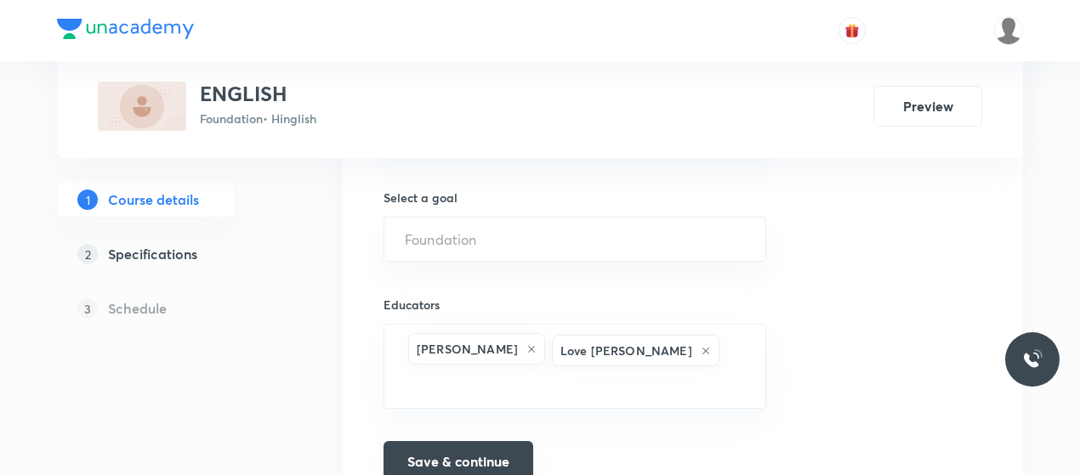
click at [488, 441] on button "Save & continue" at bounding box center [459, 461] width 150 height 41
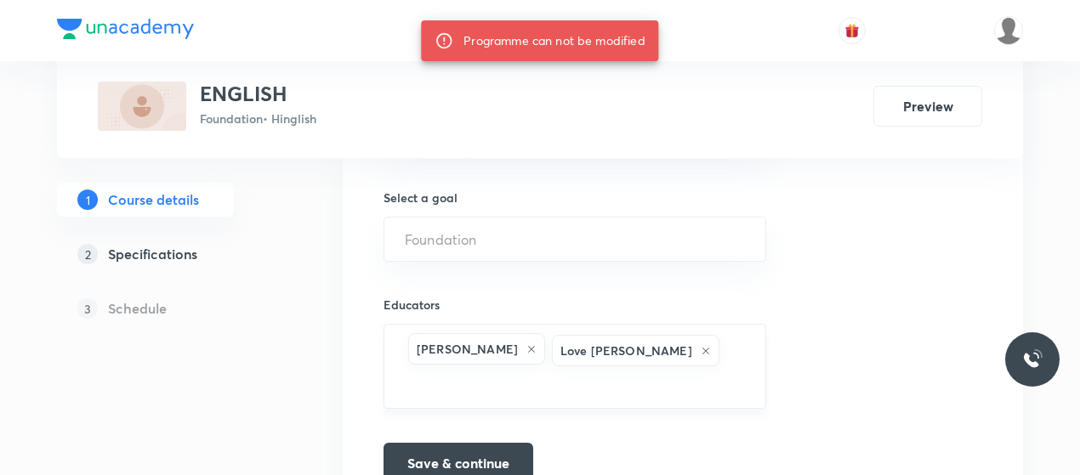
click at [526, 349] on icon at bounding box center [531, 349] width 10 height 10
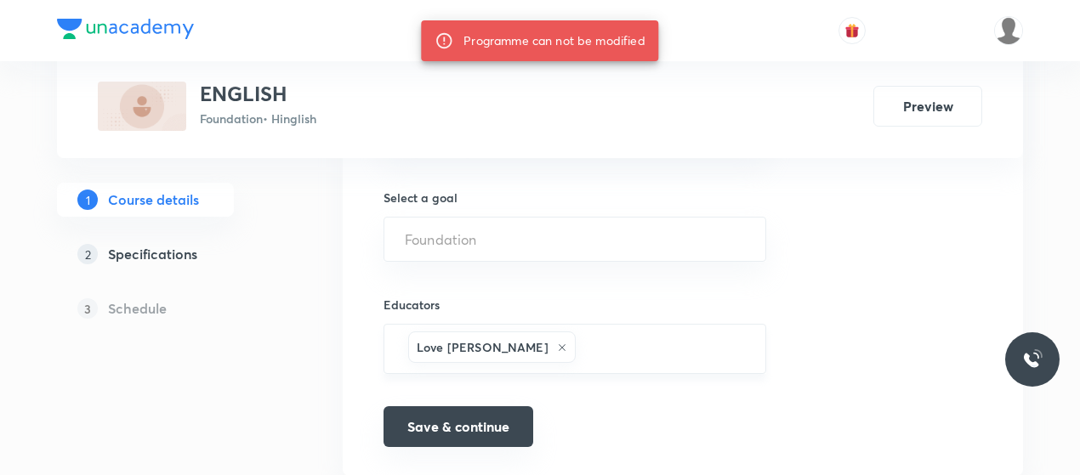
click at [485, 438] on button "Save & continue" at bounding box center [459, 426] width 150 height 41
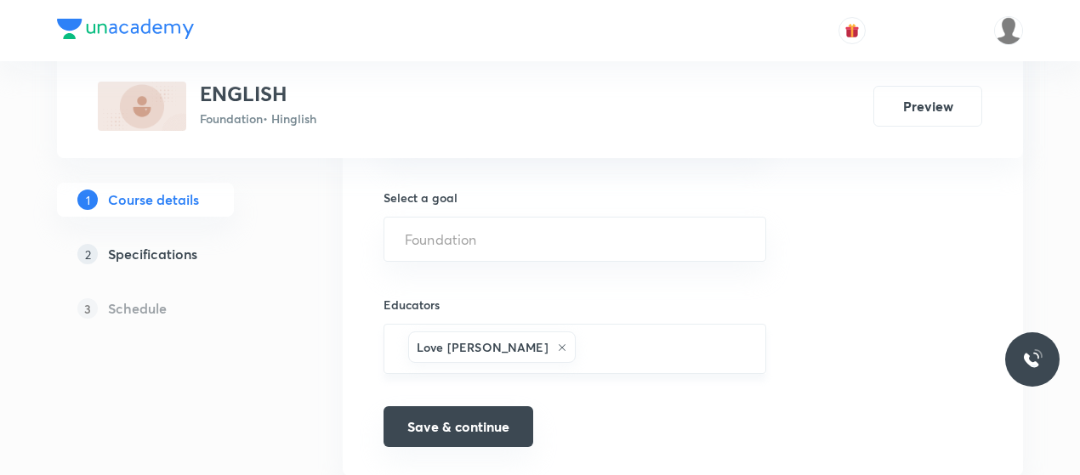
click at [480, 429] on button "Save & continue" at bounding box center [459, 426] width 150 height 41
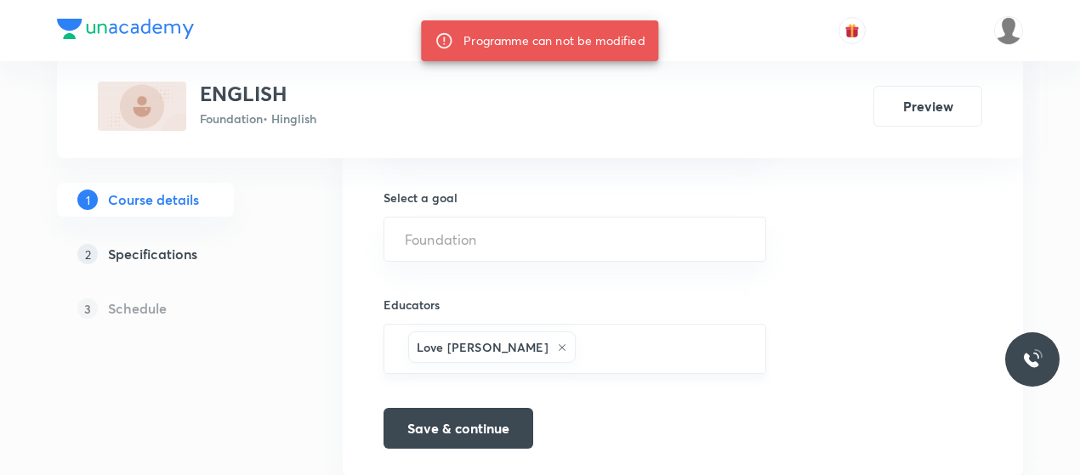
click at [155, 305] on h5 "Schedule" at bounding box center [137, 308] width 59 height 20
click at [139, 315] on h5 "Schedule" at bounding box center [137, 308] width 59 height 20
click at [155, 240] on link "2 Specifications" at bounding box center [172, 254] width 231 height 34
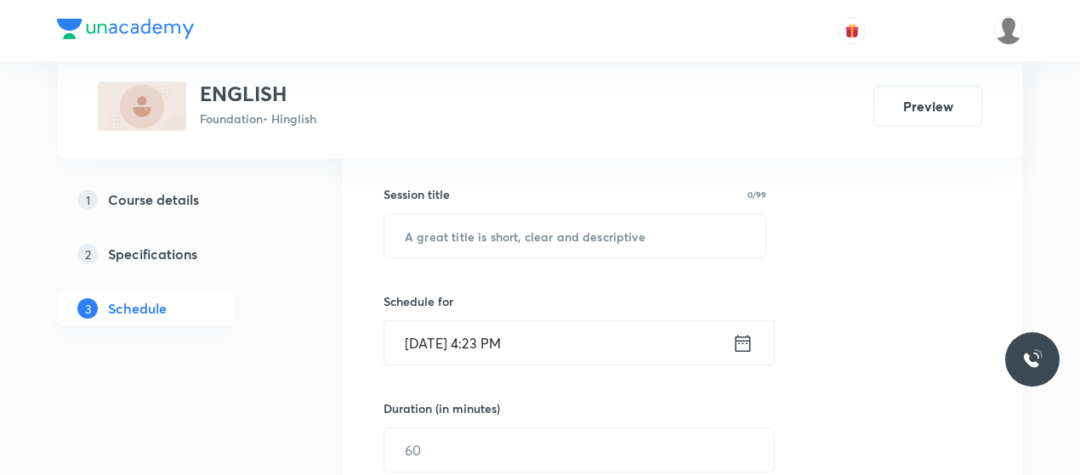
scroll to position [310, 0]
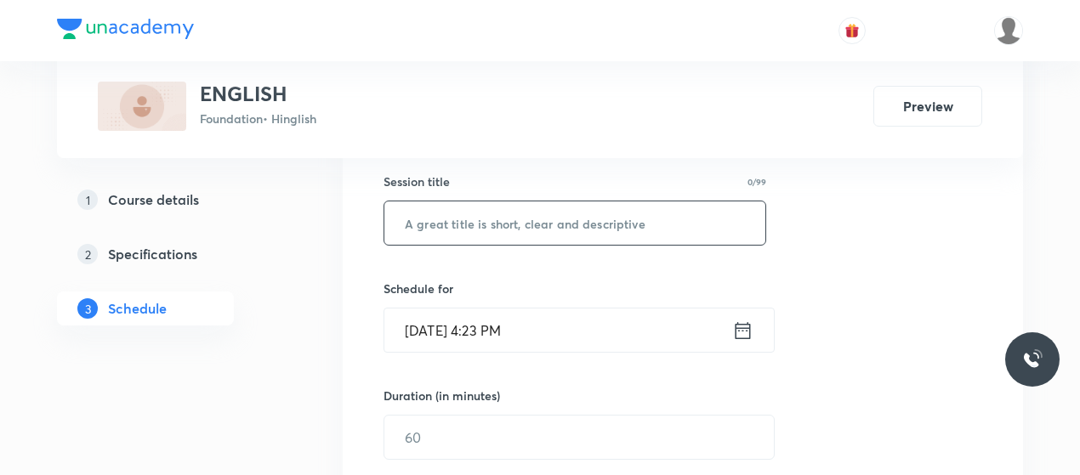
click at [492, 229] on input "text" at bounding box center [574, 223] width 381 height 43
click at [463, 227] on input "My chilhood" at bounding box center [574, 223] width 381 height 43
click at [446, 225] on input "My chilhood" at bounding box center [574, 223] width 381 height 43
click at [525, 232] on input "My childhood" at bounding box center [574, 223] width 381 height 43
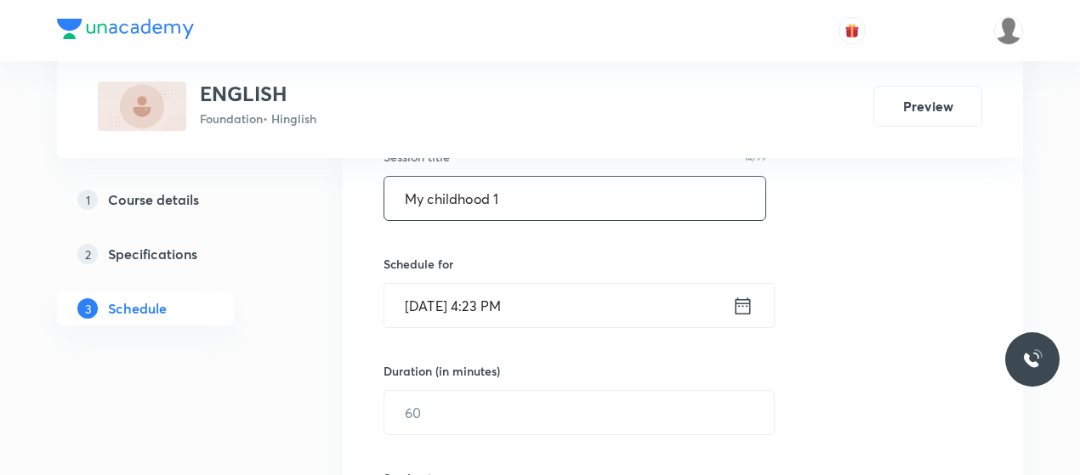
scroll to position [337, 0]
type input "My childhood 1"
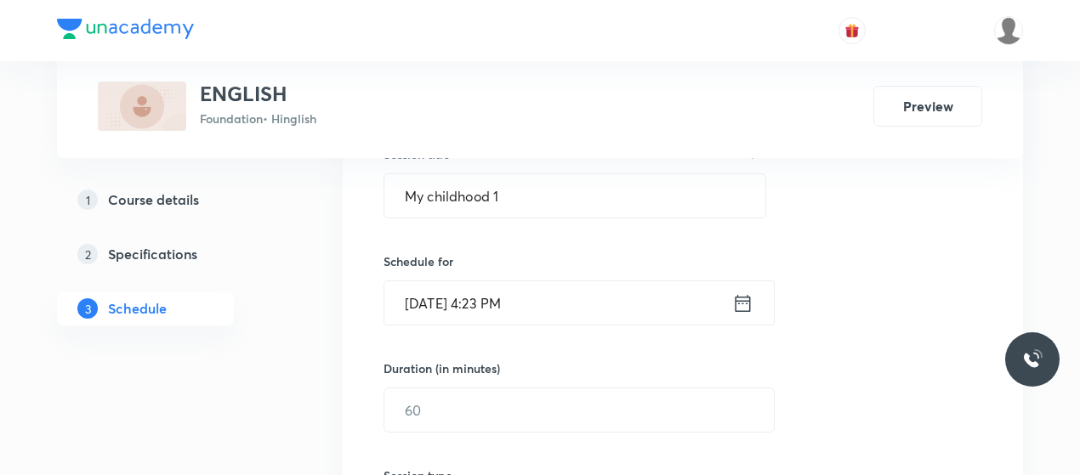
click at [498, 311] on input "[DATE] 4:23 PM" at bounding box center [558, 302] width 348 height 43
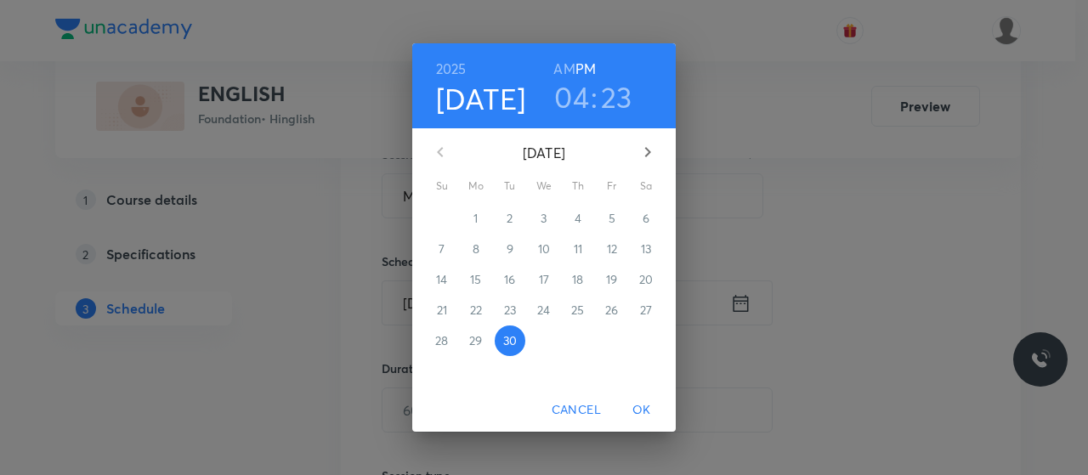
click at [582, 99] on h3 "04" at bounding box center [571, 97] width 35 height 36
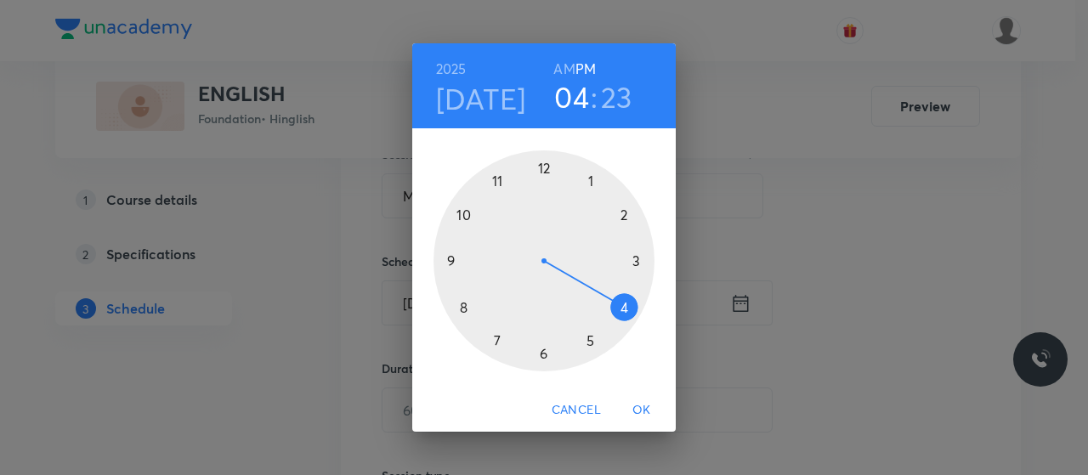
click at [588, 339] on div at bounding box center [544, 261] width 221 height 221
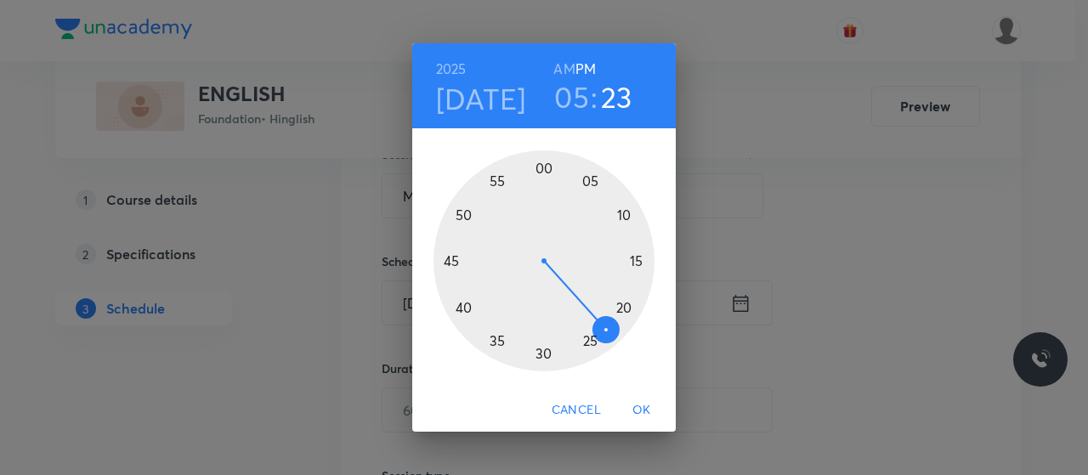
click at [452, 254] on div at bounding box center [544, 261] width 221 height 221
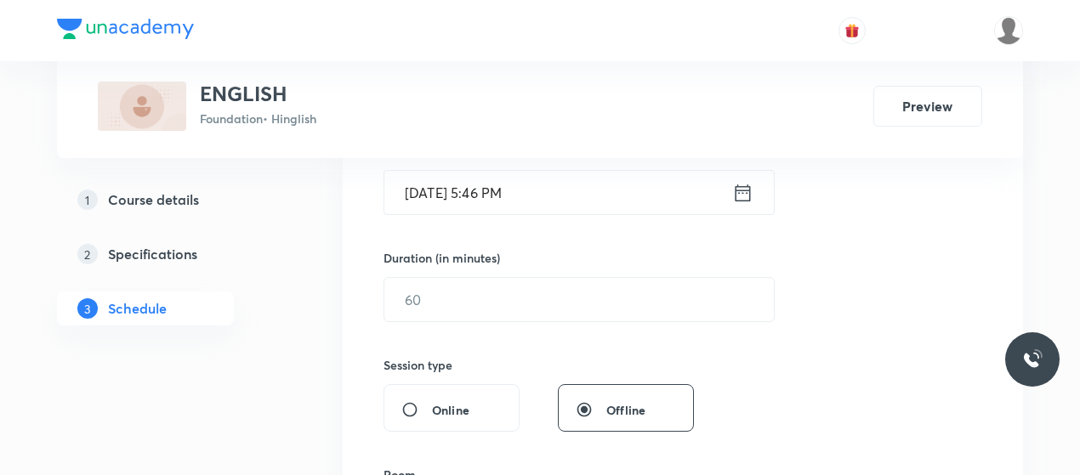
scroll to position [466, 0]
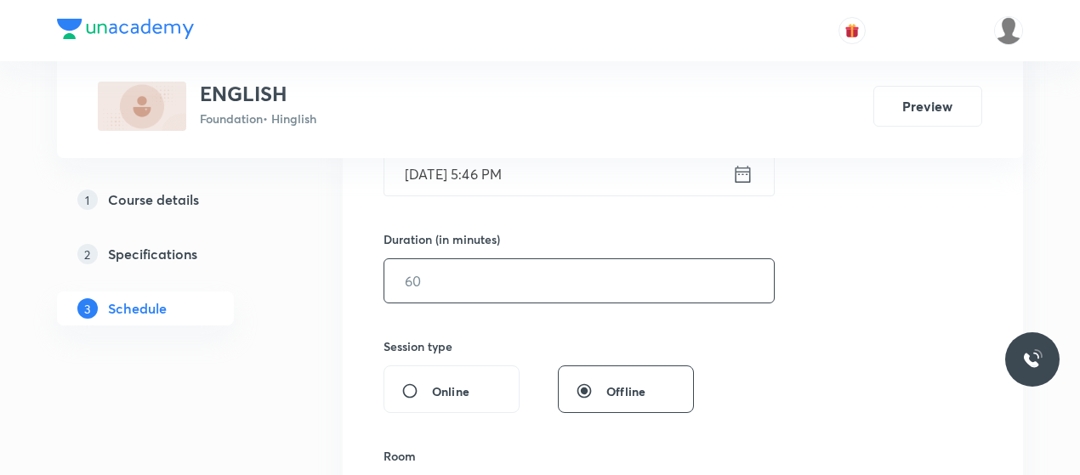
click at [492, 299] on input "text" at bounding box center [578, 280] width 389 height 43
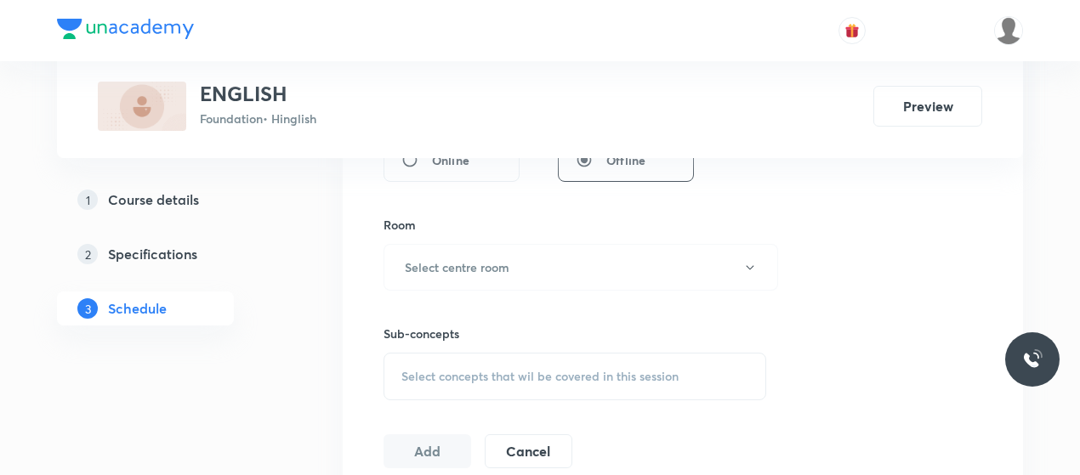
scroll to position [698, 0]
type input "45"
click at [492, 299] on div "Sub-concepts Select concepts that wil be covered in this session" at bounding box center [575, 345] width 383 height 110
click at [506, 270] on h6 "Select centre room" at bounding box center [457, 267] width 105 height 18
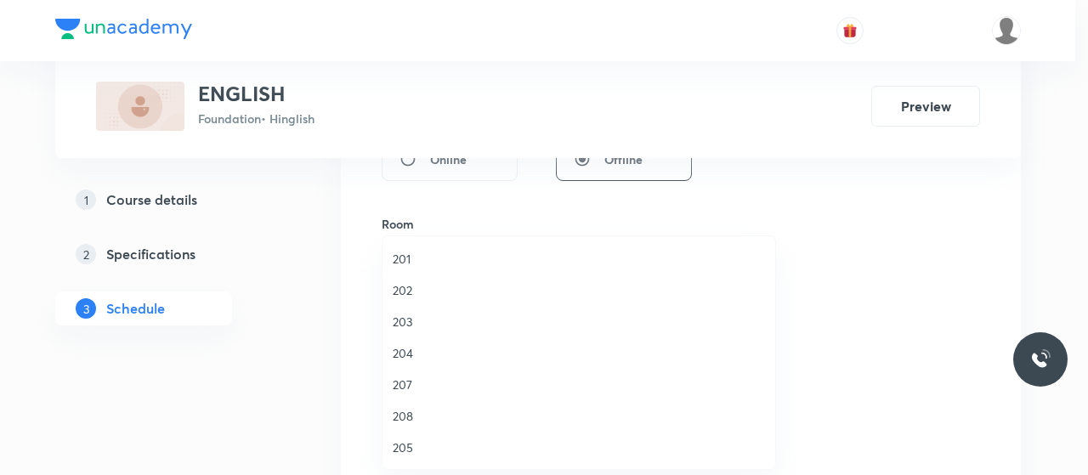
click at [401, 293] on span "202" at bounding box center [579, 290] width 372 height 18
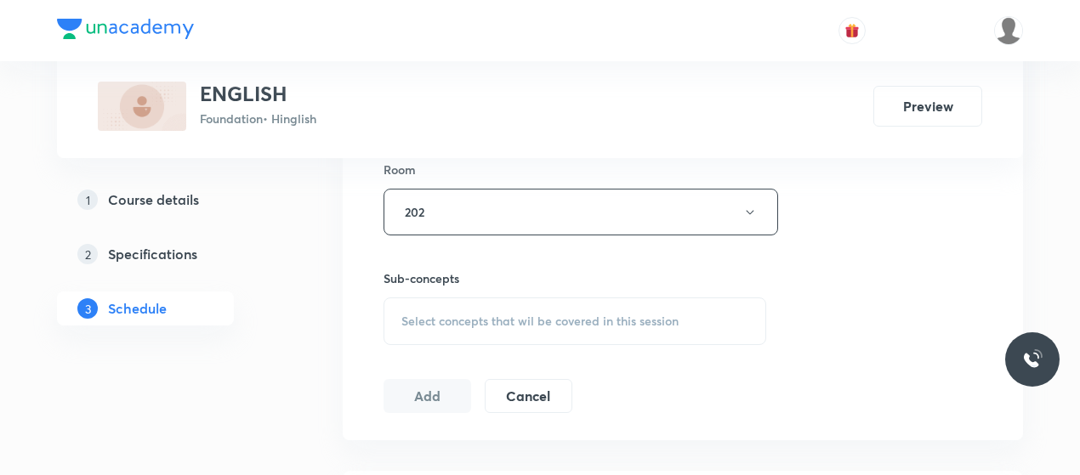
scroll to position [758, 0]
click at [594, 313] on span "Select concepts that wil be covered in this session" at bounding box center [539, 317] width 277 height 14
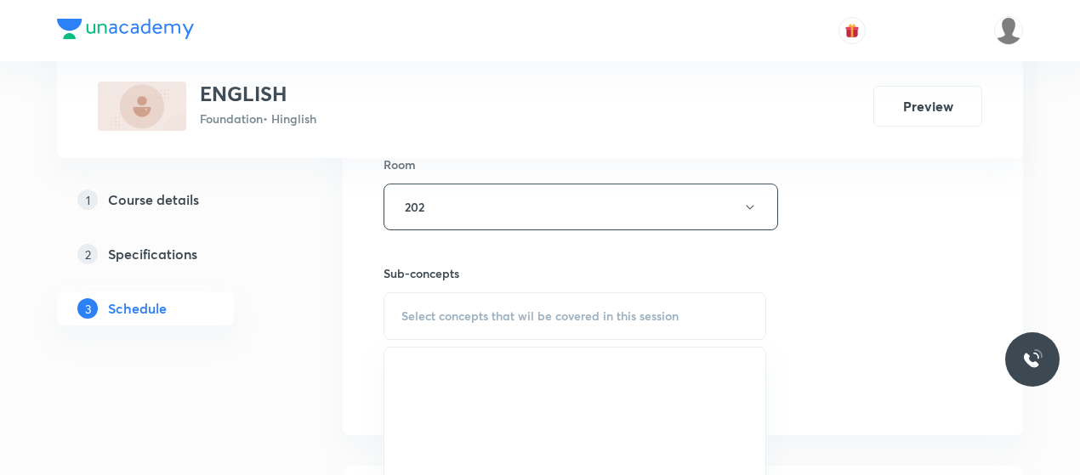
scroll to position [853, 0]
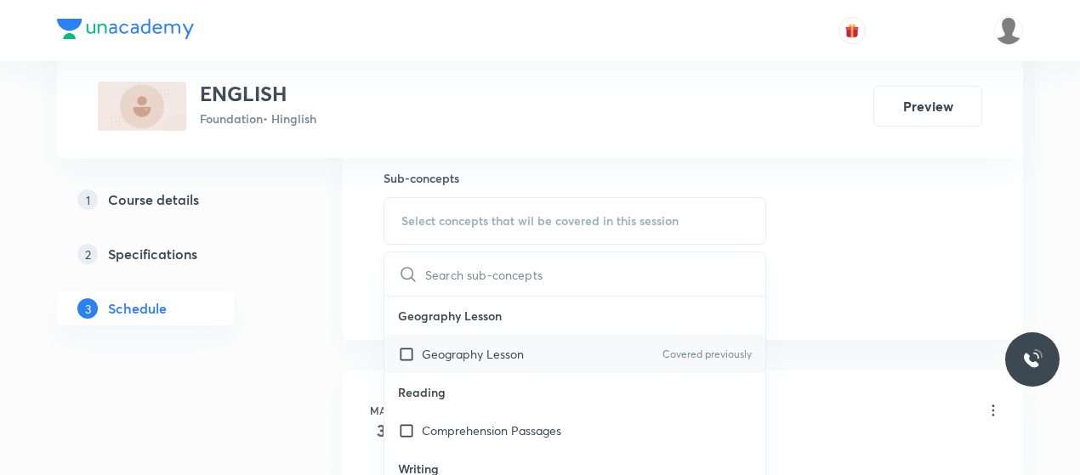
click at [473, 347] on p "Geography Lesson" at bounding box center [473, 354] width 102 height 18
checkbox input "true"
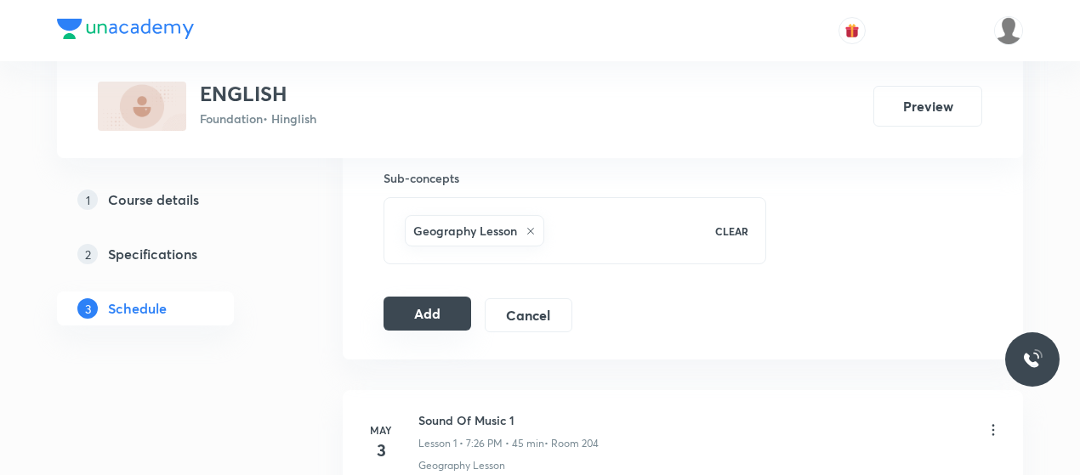
click at [427, 300] on button "Add" at bounding box center [428, 314] width 88 height 34
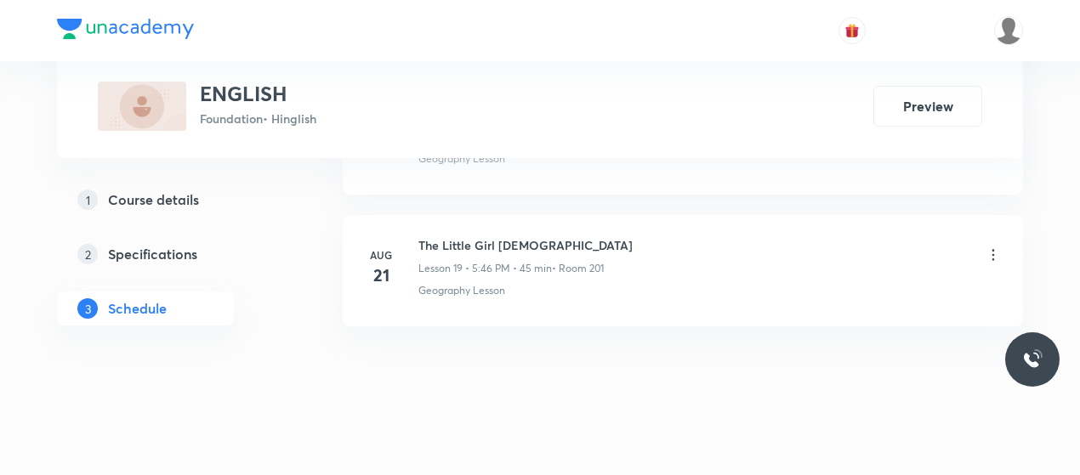
scroll to position [2731, 0]
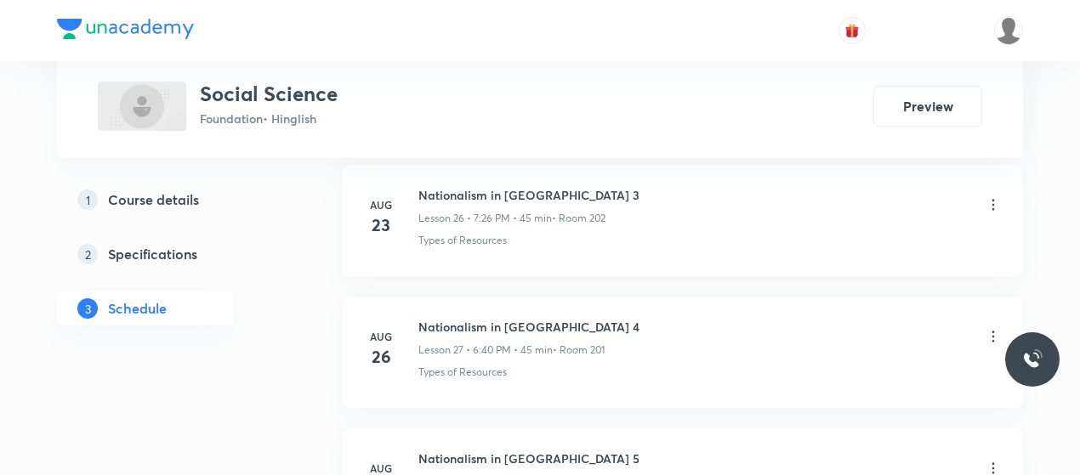
scroll to position [5084, 0]
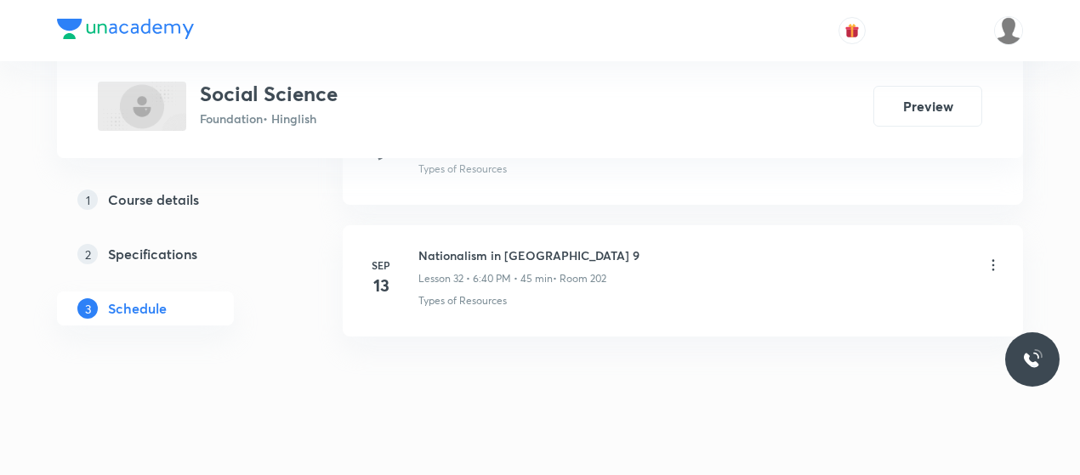
click at [462, 247] on h6 "Nationalism in [GEOGRAPHIC_DATA] 9" at bounding box center [528, 256] width 221 height 18
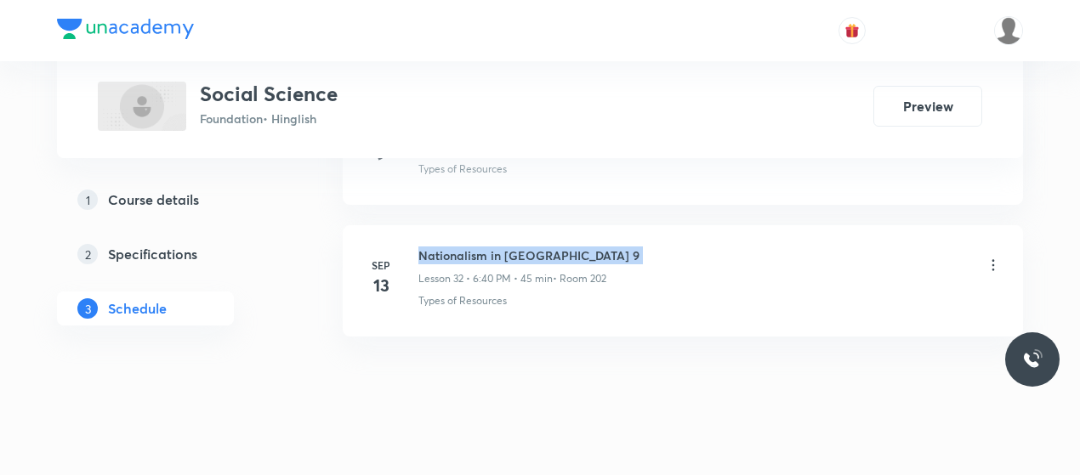
click at [462, 247] on h6 "Nationalism in [GEOGRAPHIC_DATA] 9" at bounding box center [528, 256] width 221 height 18
click at [462, 247] on h6 "Nationalism in India 9" at bounding box center [528, 256] width 221 height 18
copy h6 "Nationalism in India 9"
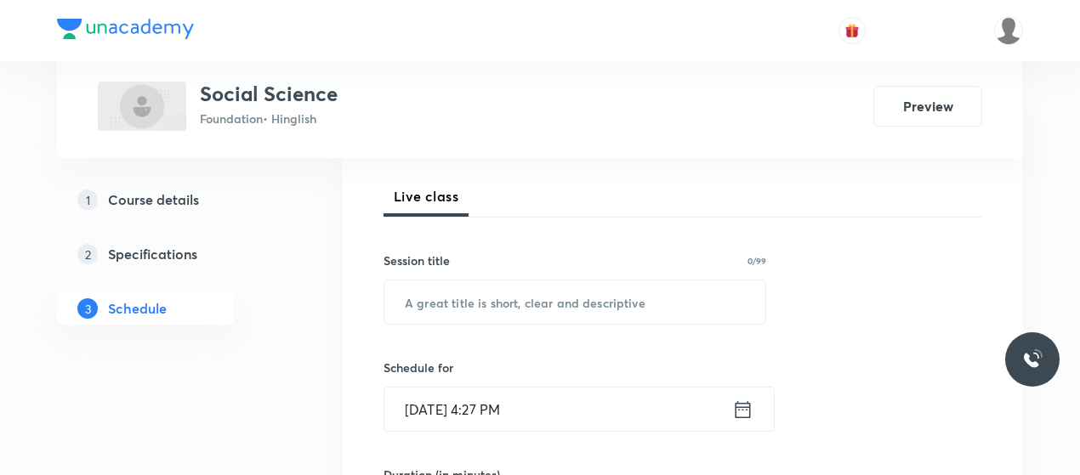
scroll to position [266, 0]
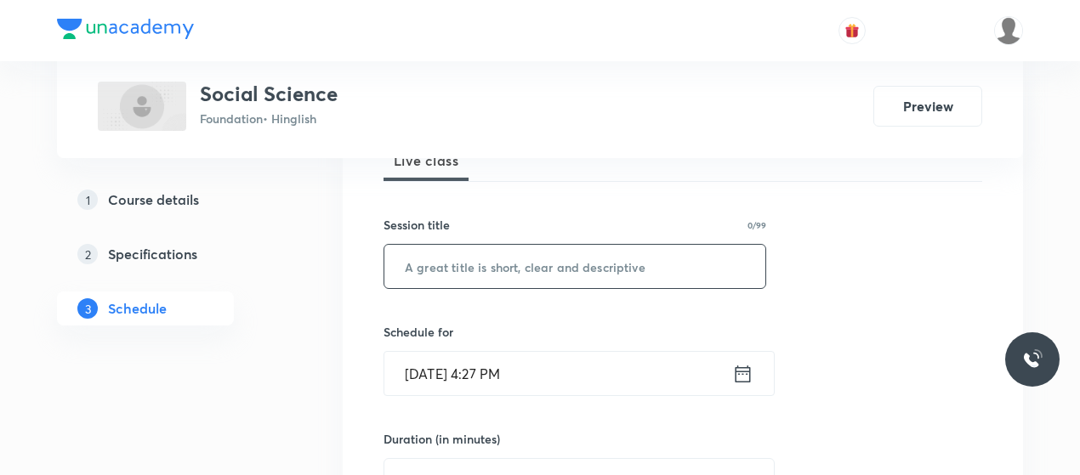
click at [475, 276] on input "text" at bounding box center [574, 266] width 381 height 43
paste input "Nationalism in India 9"
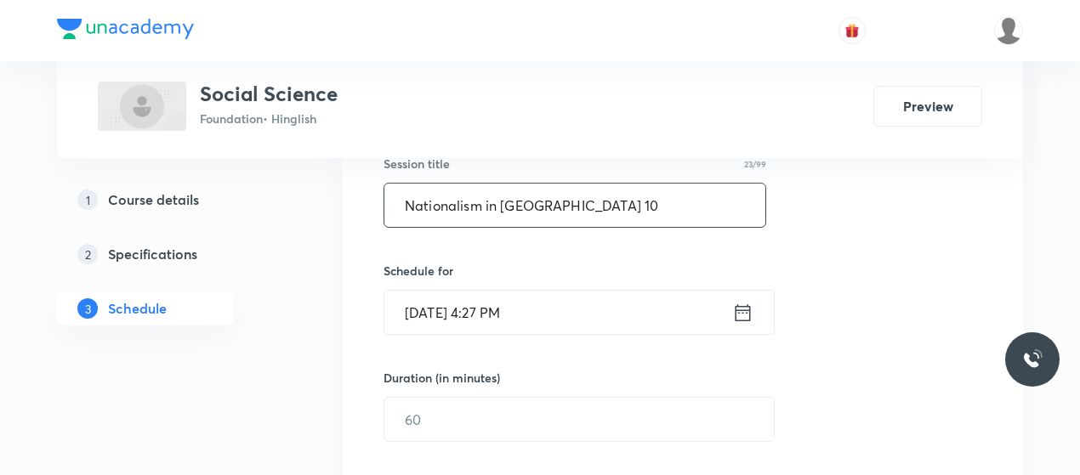
type input "Nationalism in India 10"
click at [485, 317] on input "Sep 30, 2025, 4:27 PM" at bounding box center [558, 312] width 348 height 43
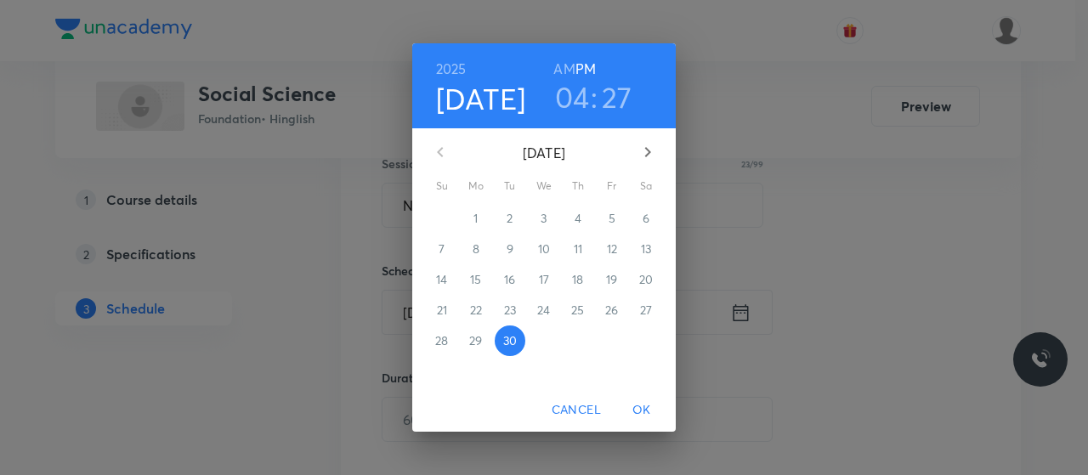
click at [578, 107] on h3 "04" at bounding box center [572, 97] width 35 height 36
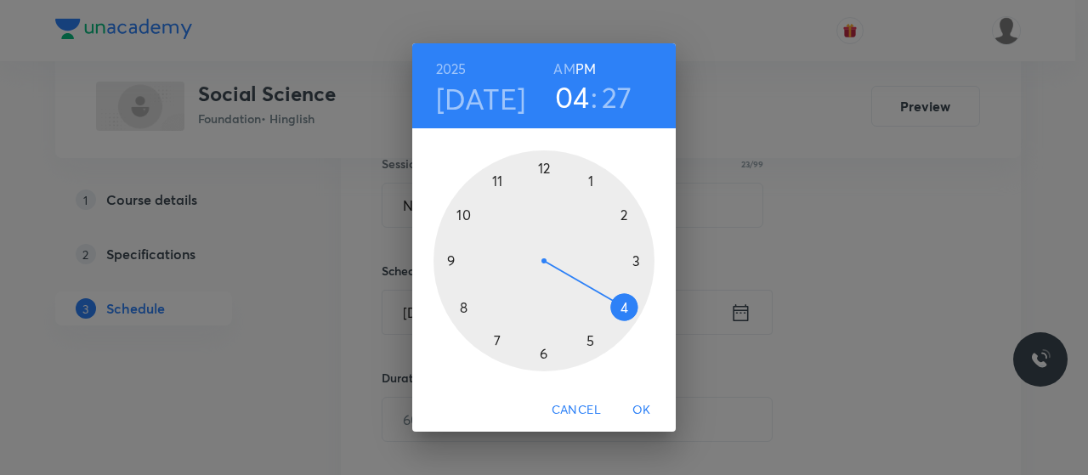
click at [592, 344] on div at bounding box center [544, 261] width 221 height 221
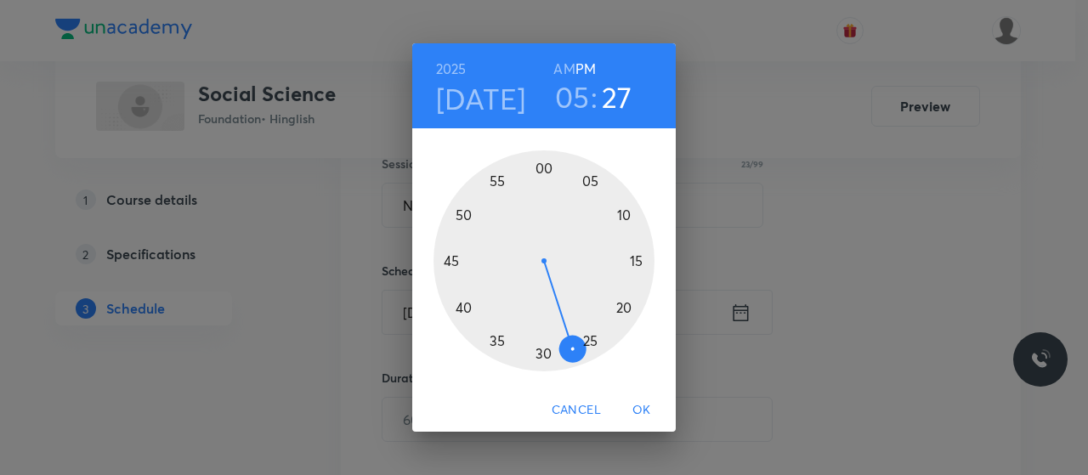
click at [543, 167] on div at bounding box center [544, 261] width 221 height 221
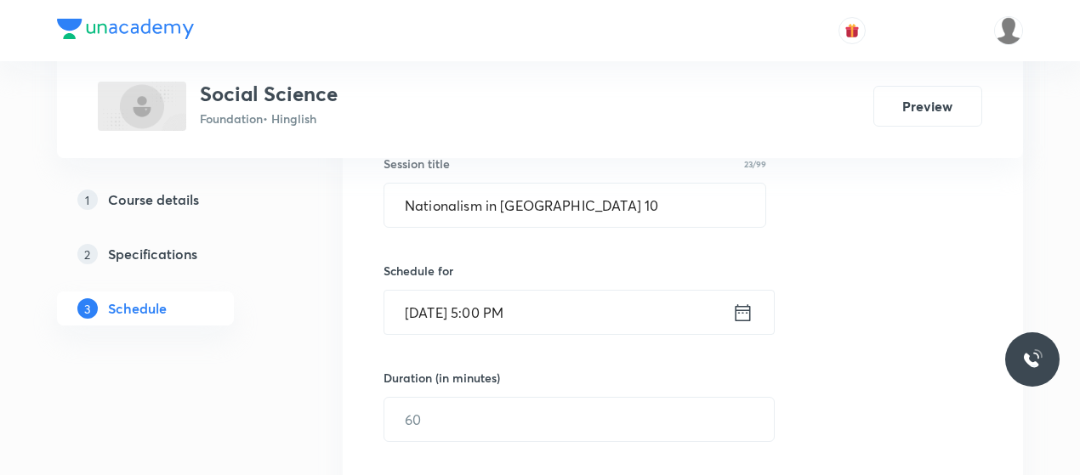
scroll to position [422, 0]
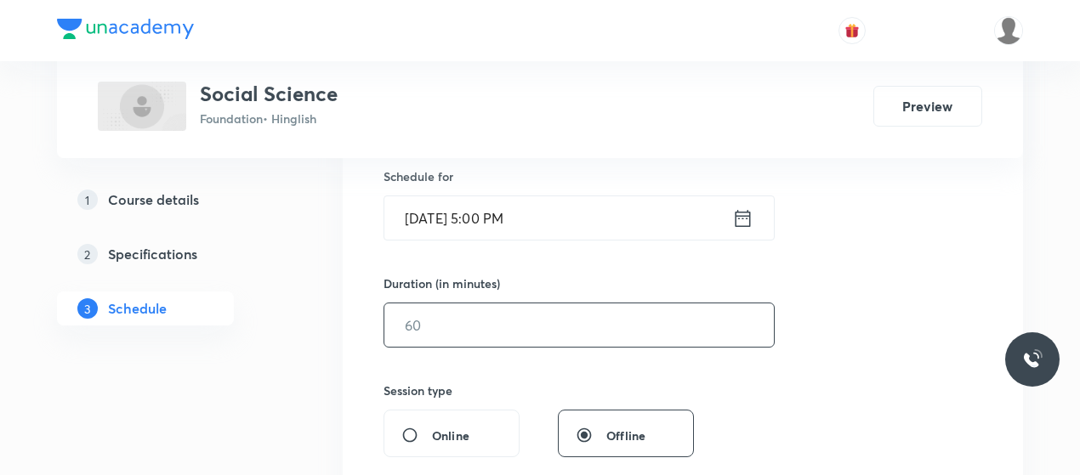
click at [467, 328] on input "text" at bounding box center [578, 325] width 389 height 43
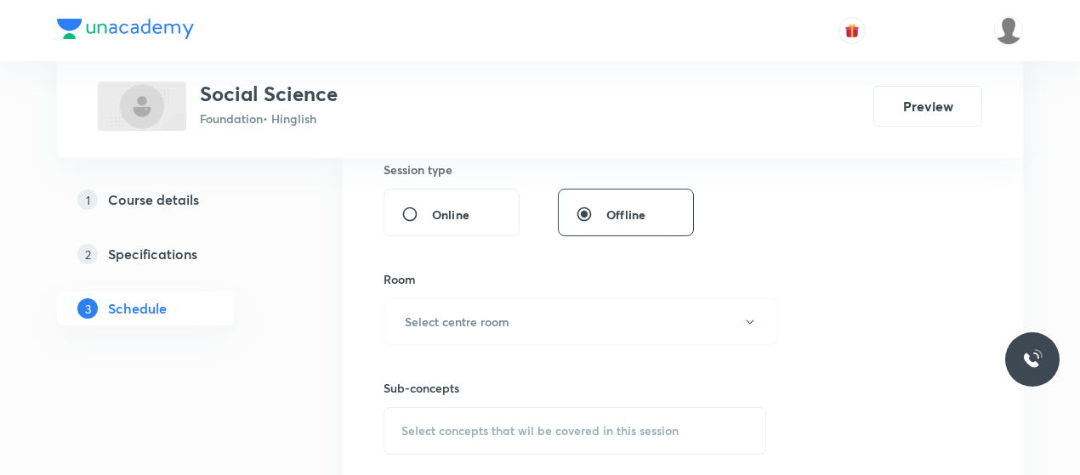
scroll to position [644, 0]
type input "45"
click at [467, 328] on button "Select centre room" at bounding box center [581, 321] width 395 height 47
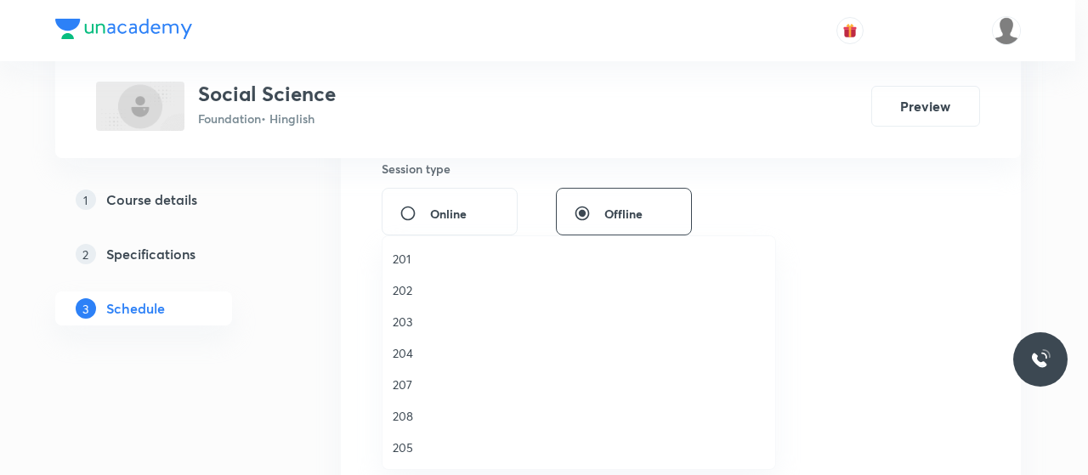
click at [401, 264] on span "201" at bounding box center [579, 259] width 372 height 18
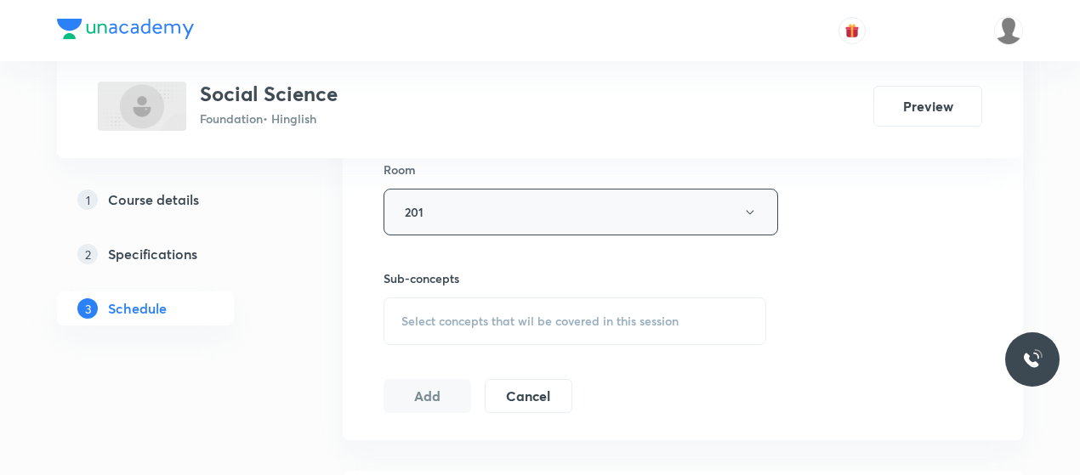
click at [486, 317] on span "Select concepts that wil be covered in this session" at bounding box center [539, 322] width 277 height 14
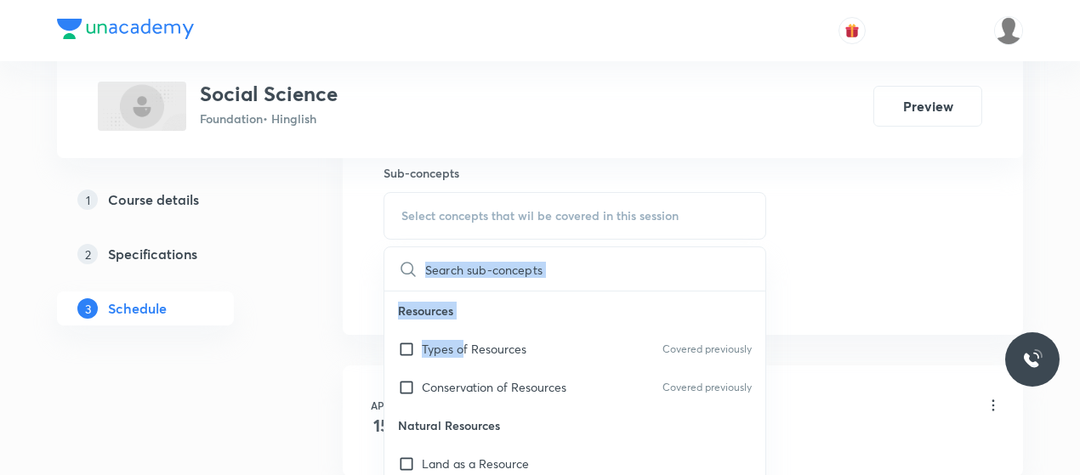
drag, startPoint x: 463, startPoint y: 343, endPoint x: 929, endPoint y: 247, distance: 475.6
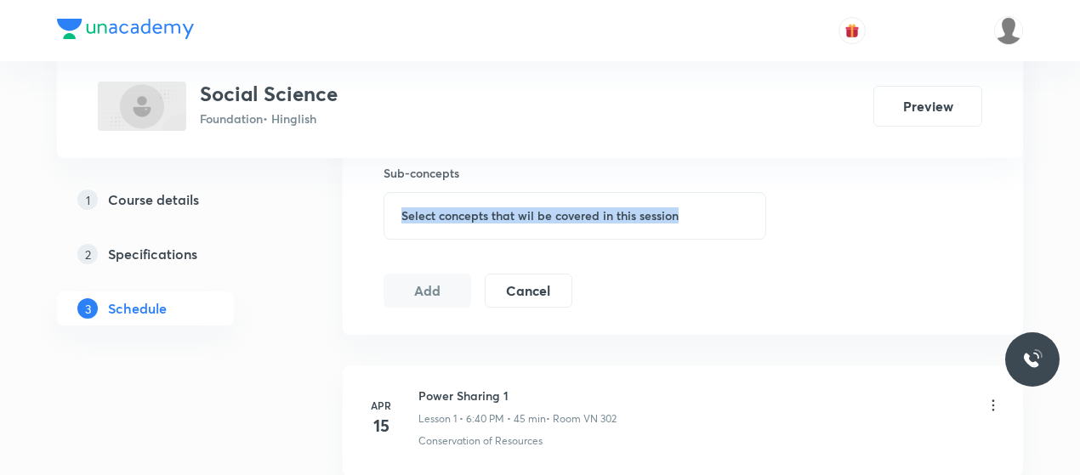
click at [481, 229] on div "Select concepts that wil be covered in this session" at bounding box center [575, 216] width 383 height 48
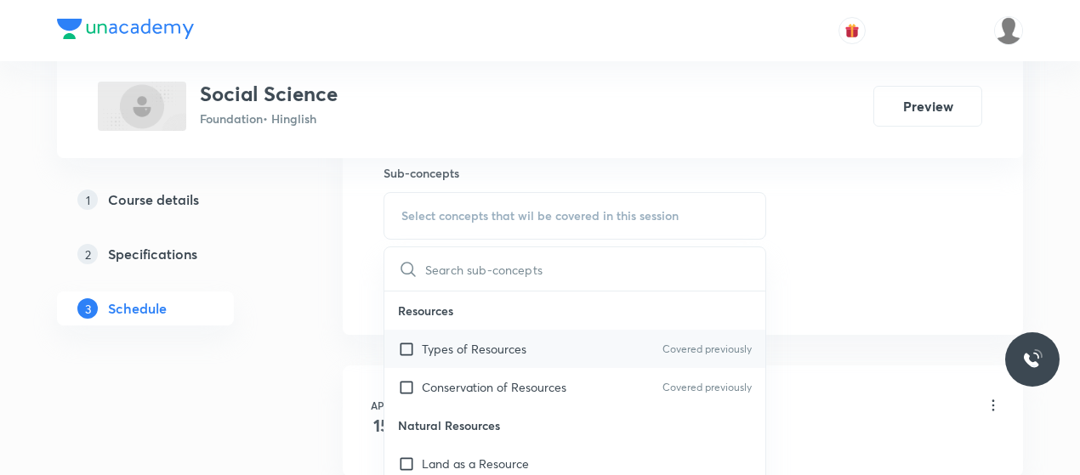
click at [432, 341] on p "Types of Resources" at bounding box center [474, 349] width 105 height 18
checkbox input "true"
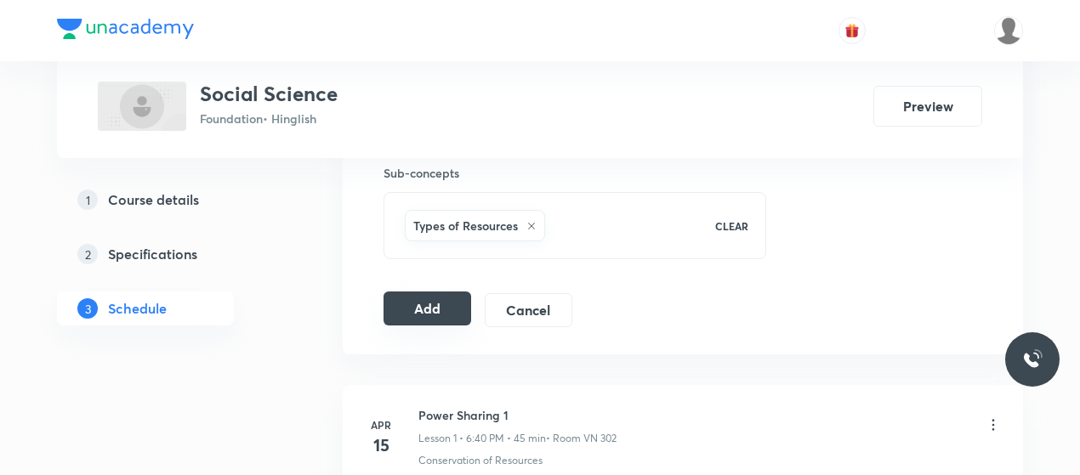
click at [447, 313] on button "Add" at bounding box center [428, 309] width 88 height 34
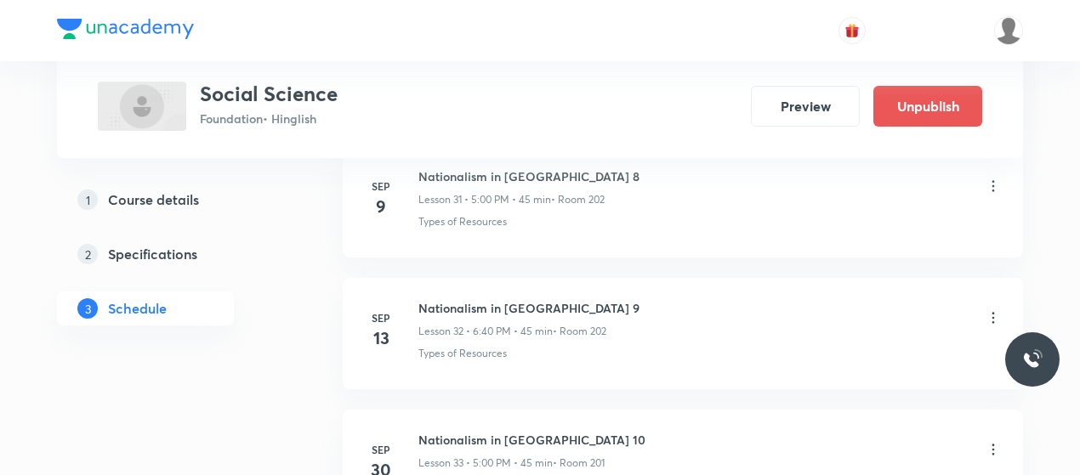
scroll to position [4437, 0]
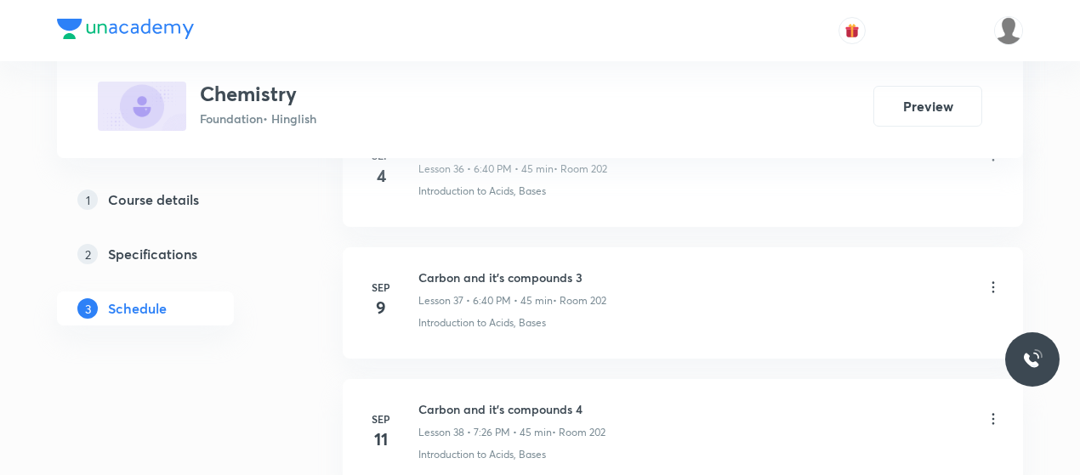
scroll to position [6004, 0]
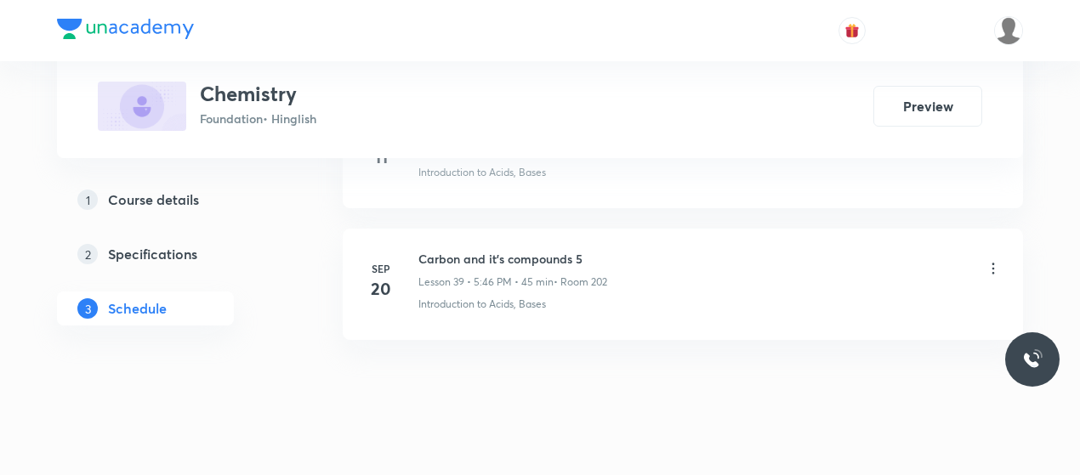
click at [484, 250] on h6 "Carbon and it's compounds 5" at bounding box center [512, 259] width 189 height 18
copy h6 "Carbon and it's compounds 5"
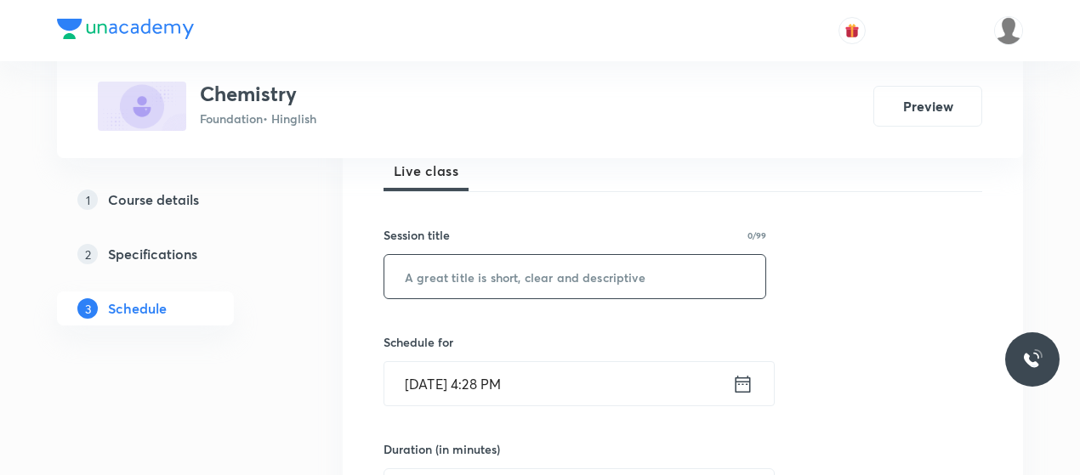
scroll to position [268, 0]
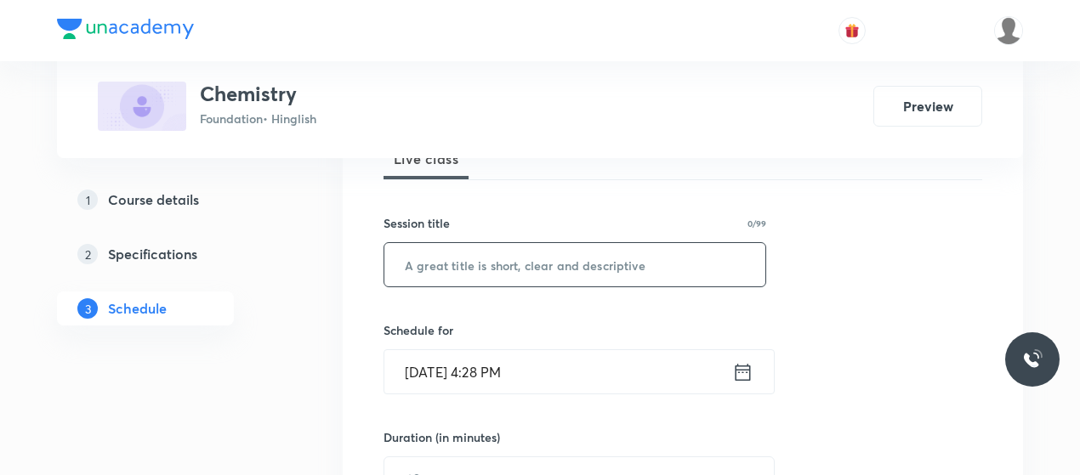
click at [483, 261] on input "text" at bounding box center [574, 264] width 381 height 43
paste input "Carbon and it's compounds 5"
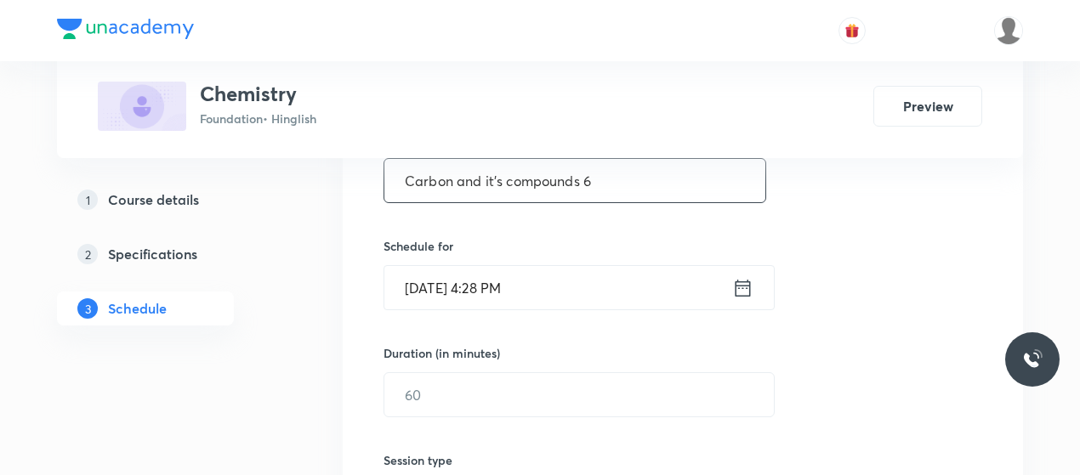
type input "Carbon and it's compounds 6"
click at [496, 287] on input "Sep 30, 2025, 4:28 PM" at bounding box center [558, 287] width 348 height 43
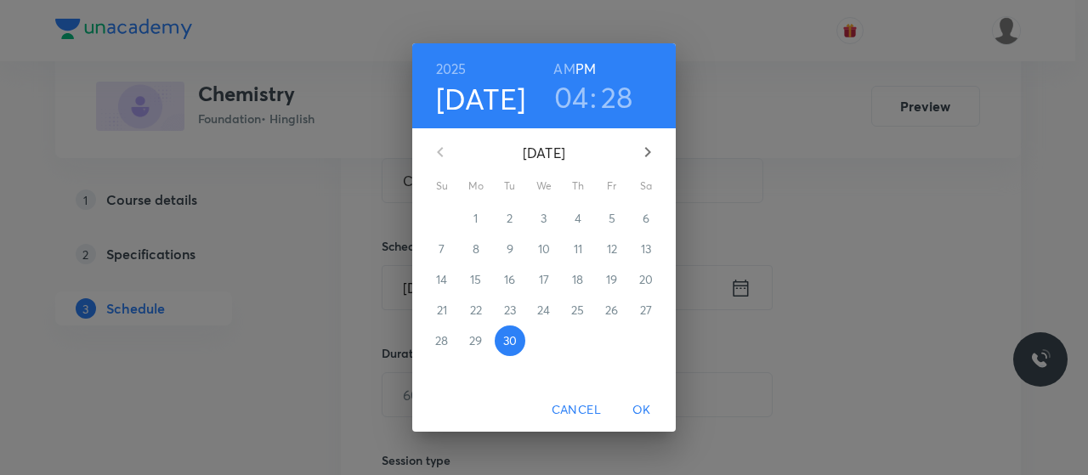
click at [583, 105] on h3 "04" at bounding box center [571, 97] width 35 height 36
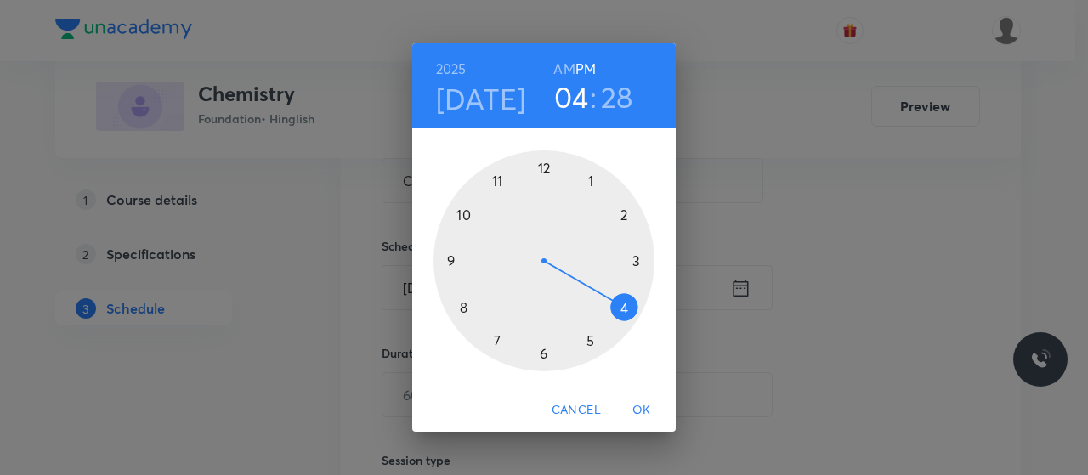
click at [590, 341] on div at bounding box center [544, 261] width 221 height 221
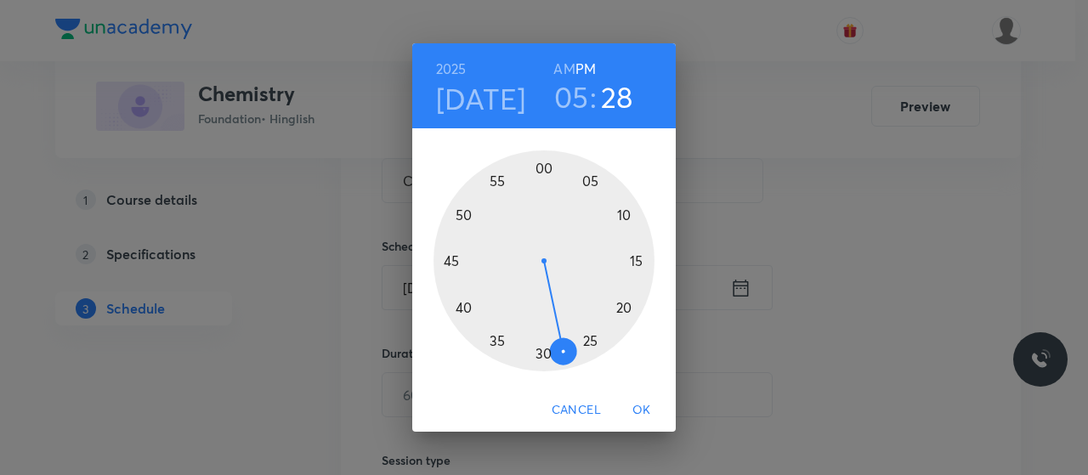
click at [451, 253] on div at bounding box center [544, 261] width 221 height 221
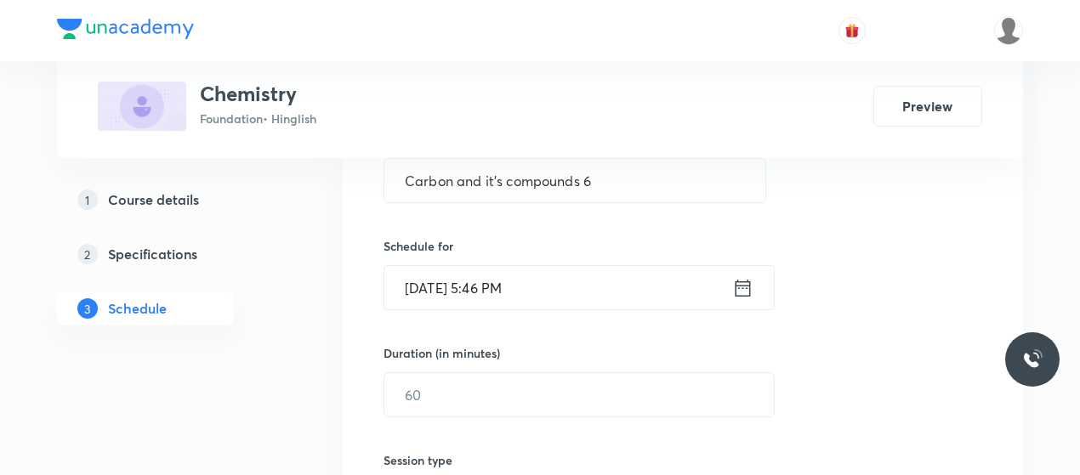
scroll to position [427, 0]
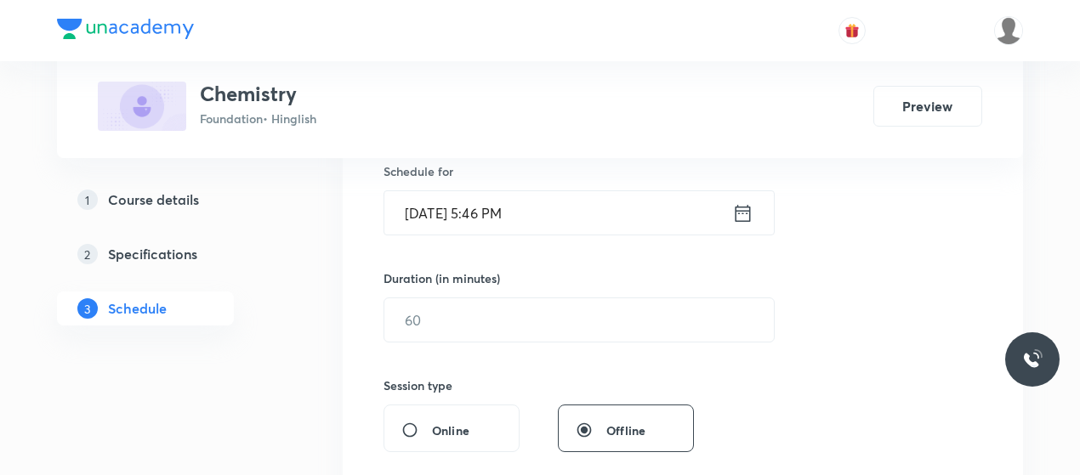
click at [490, 293] on div "Duration (in minutes) ​" at bounding box center [539, 306] width 310 height 73
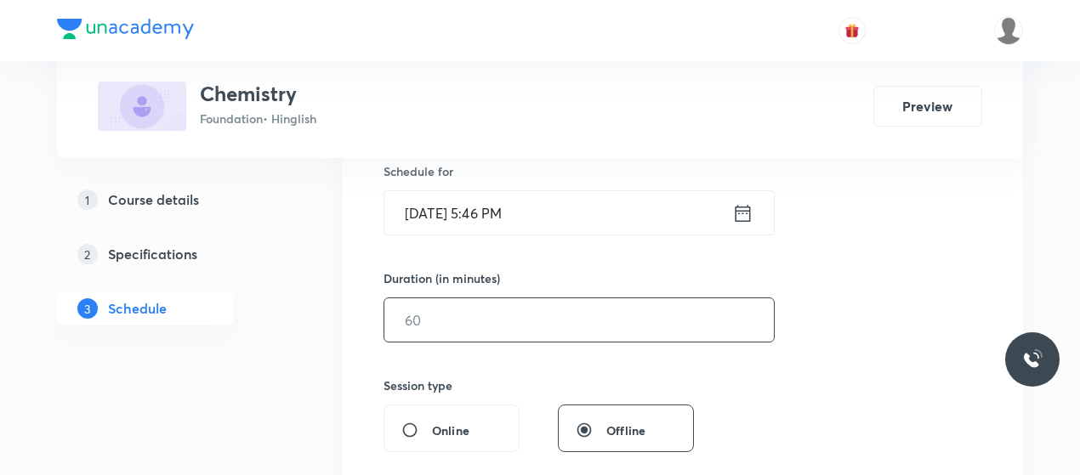
click at [488, 326] on input "text" at bounding box center [578, 319] width 389 height 43
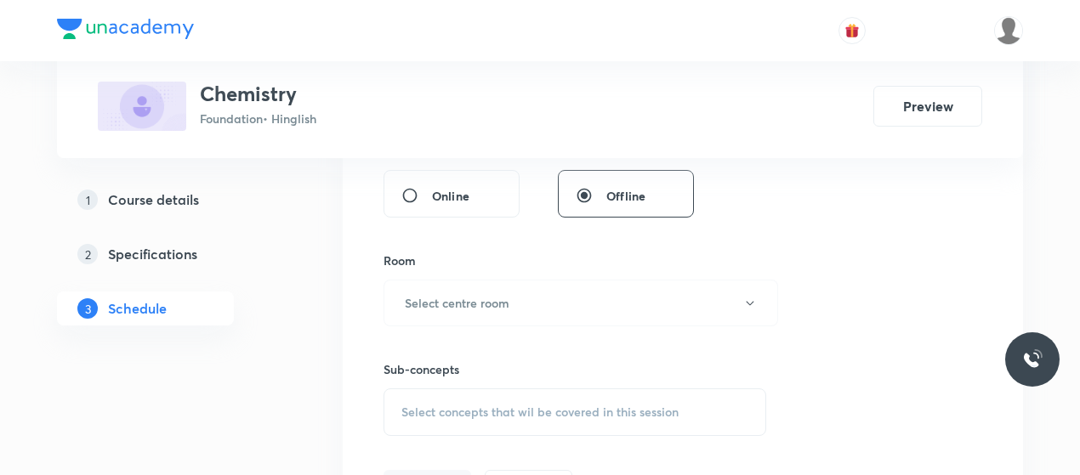
scroll to position [662, 0]
type input "45"
click at [488, 326] on div "Sub-concepts Select concepts that wil be covered in this session" at bounding box center [575, 381] width 383 height 110
click at [492, 305] on h6 "Select centre room" at bounding box center [457, 302] width 105 height 18
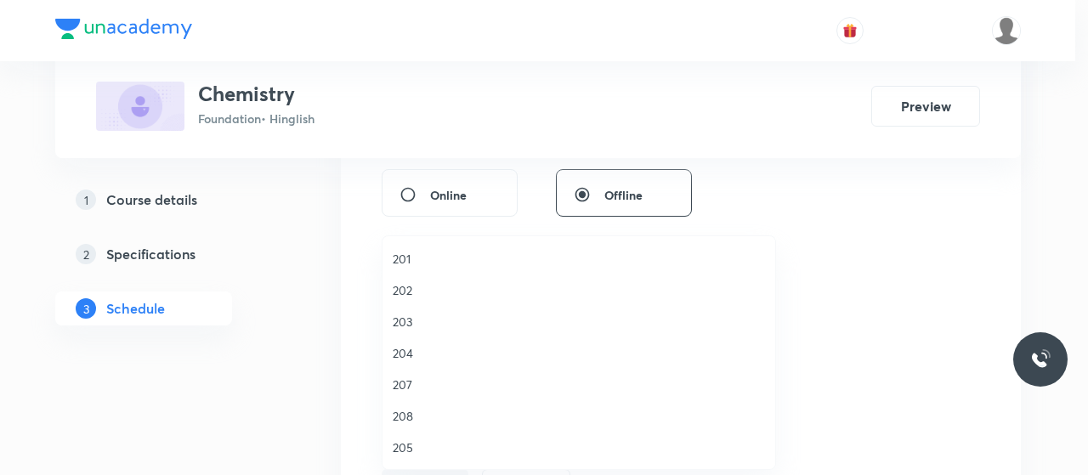
click at [401, 286] on span "202" at bounding box center [579, 290] width 372 height 18
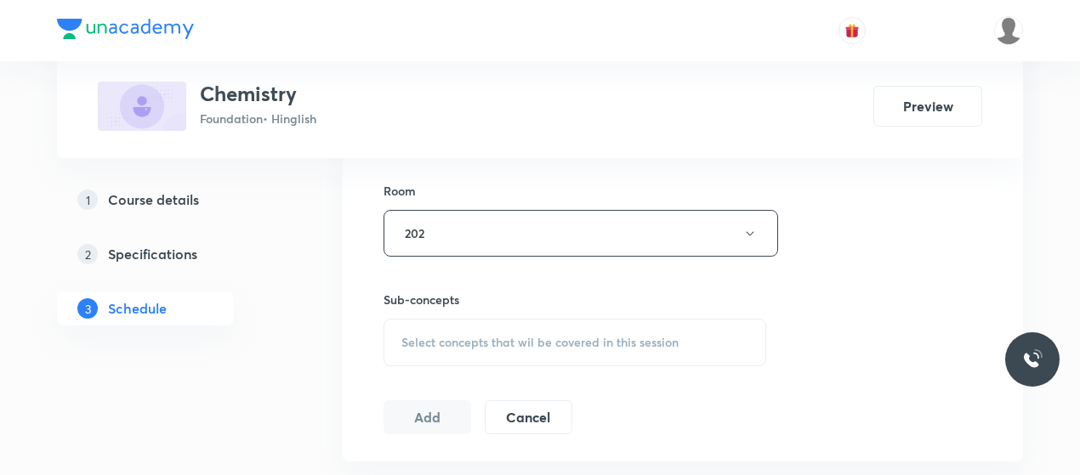
click at [576, 336] on span "Select concepts that wil be covered in this session" at bounding box center [539, 343] width 277 height 14
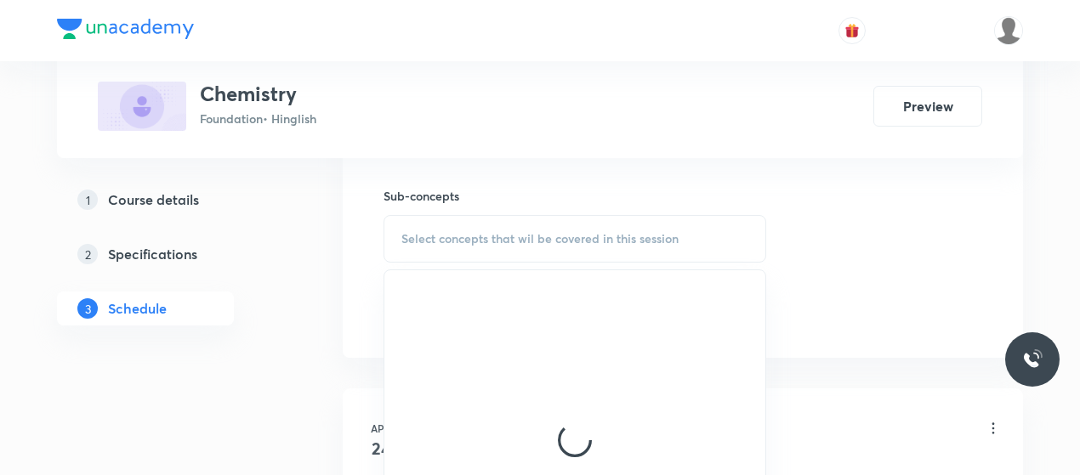
scroll to position [850, 0]
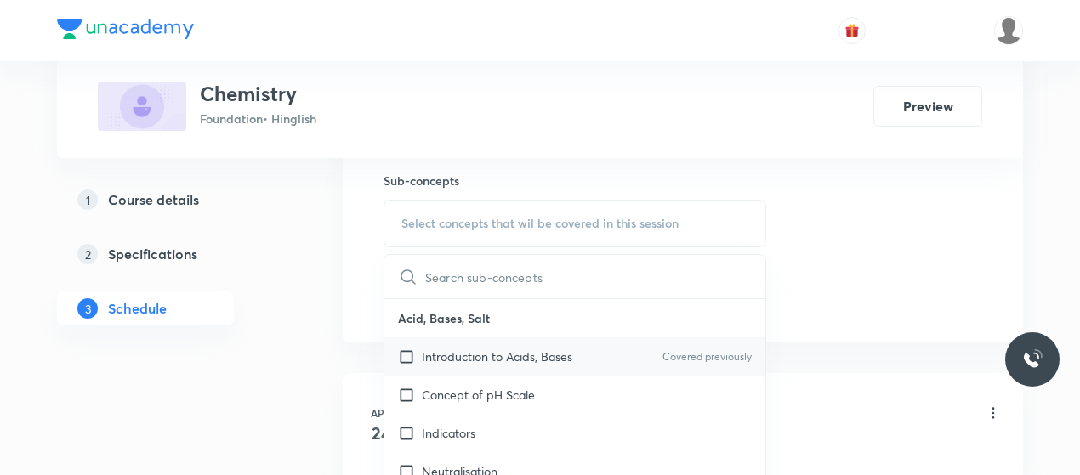
click at [503, 355] on p "Introduction to Acids, Bases" at bounding box center [497, 357] width 151 height 18
checkbox input "true"
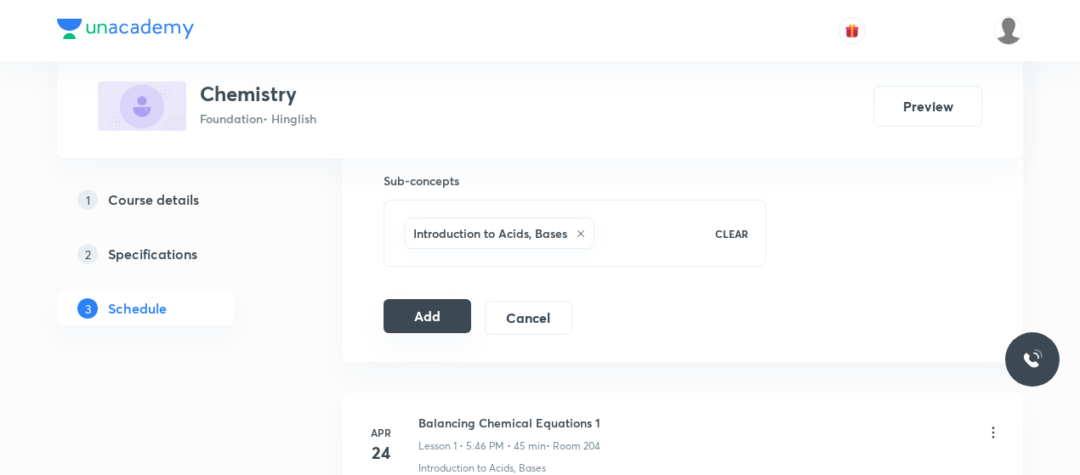
click at [430, 321] on button "Add" at bounding box center [428, 316] width 88 height 34
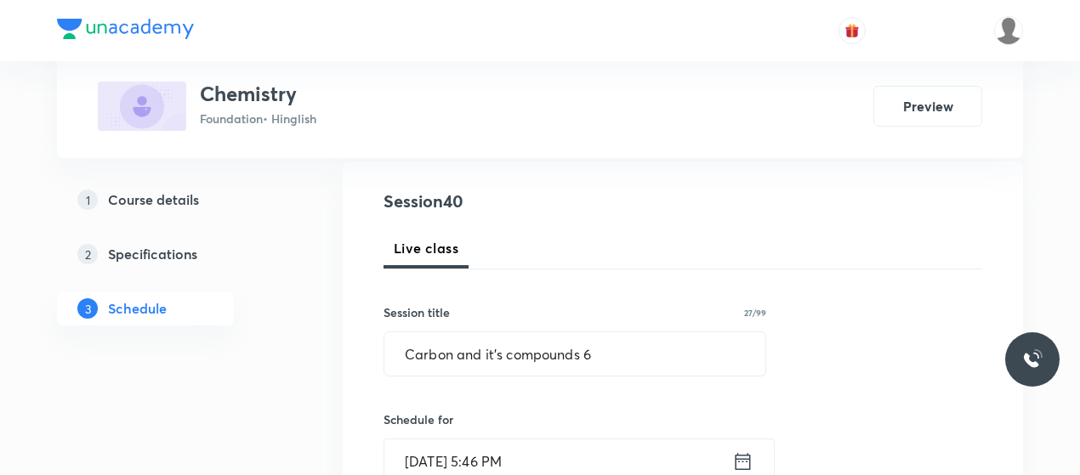
scroll to position [290, 0]
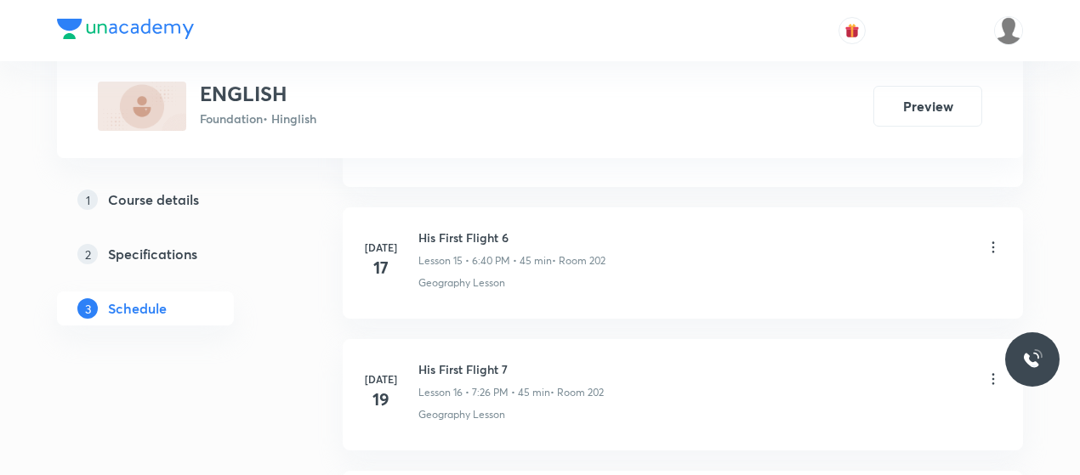
scroll to position [3116, 0]
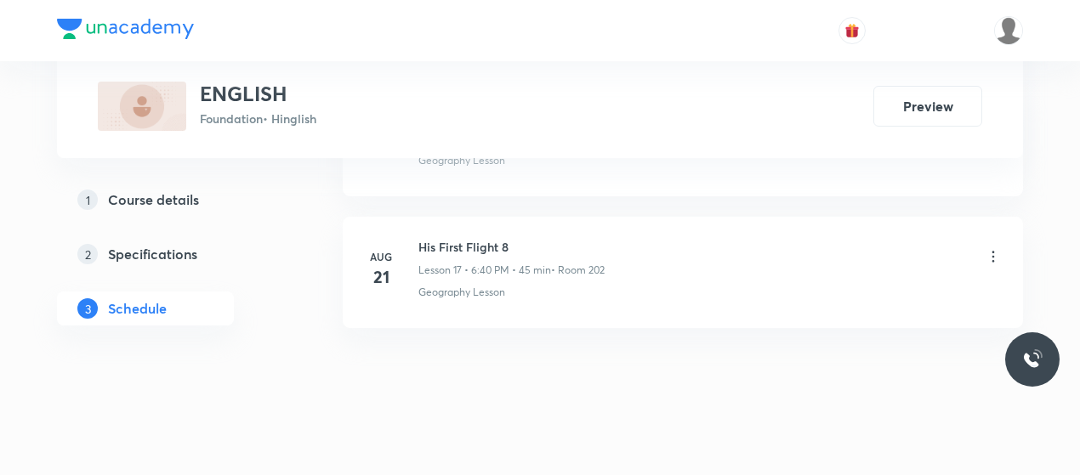
click at [452, 224] on li "Aug 21 His First Flight 8 Lesson 17 • 6:40 PM • 45 min • Room 202 Geography Les…" at bounding box center [683, 272] width 680 height 111
copy h6 "His First Flight 8"
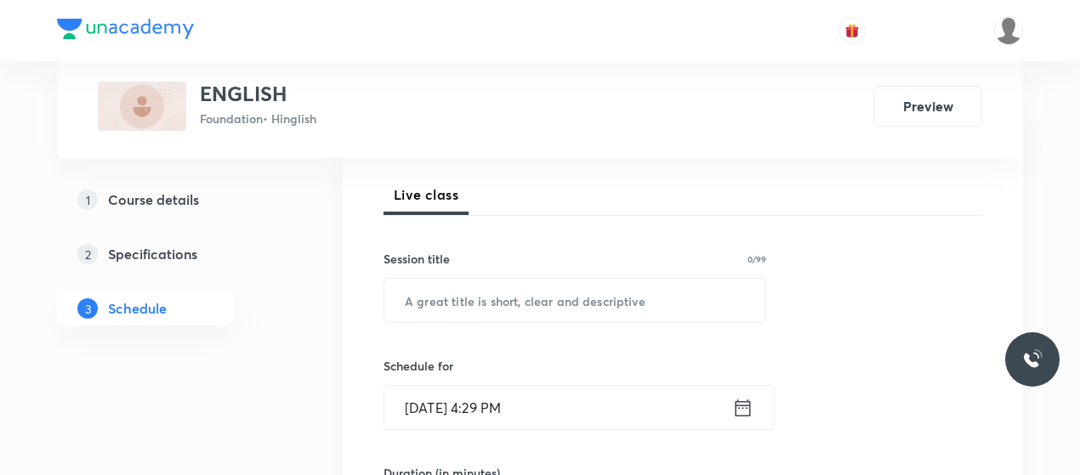
scroll to position [260, 0]
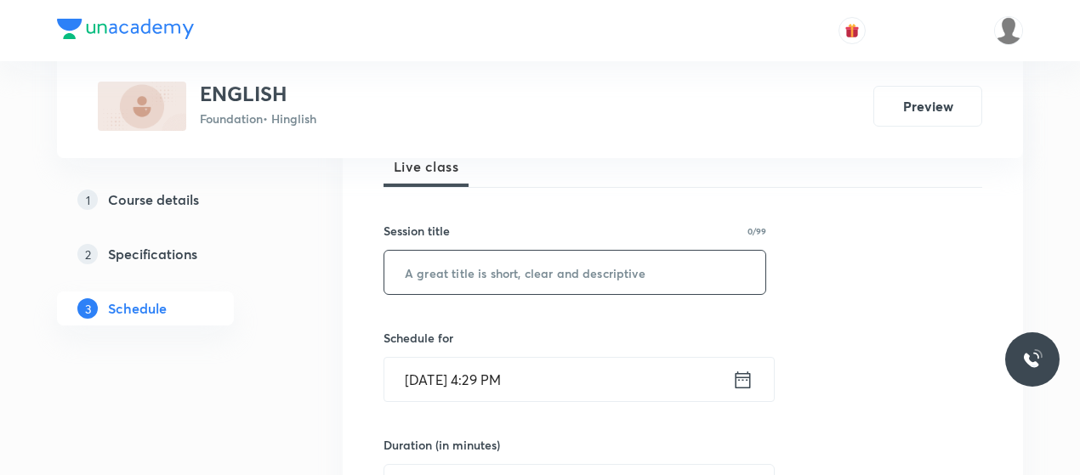
click at [500, 290] on input "text" at bounding box center [574, 272] width 381 height 43
type input "Glimpses of India 1"
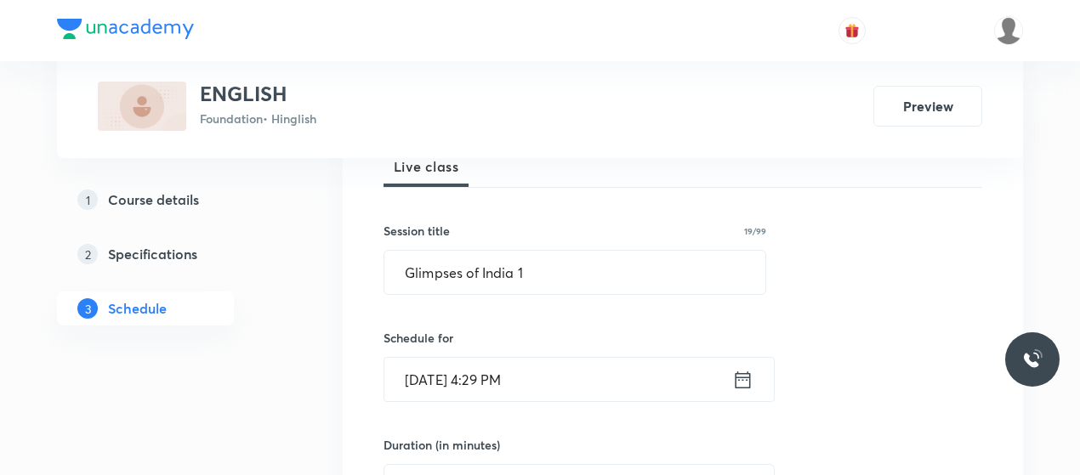
click at [492, 371] on input "Sep 30, 2025, 4:29 PM" at bounding box center [558, 379] width 348 height 43
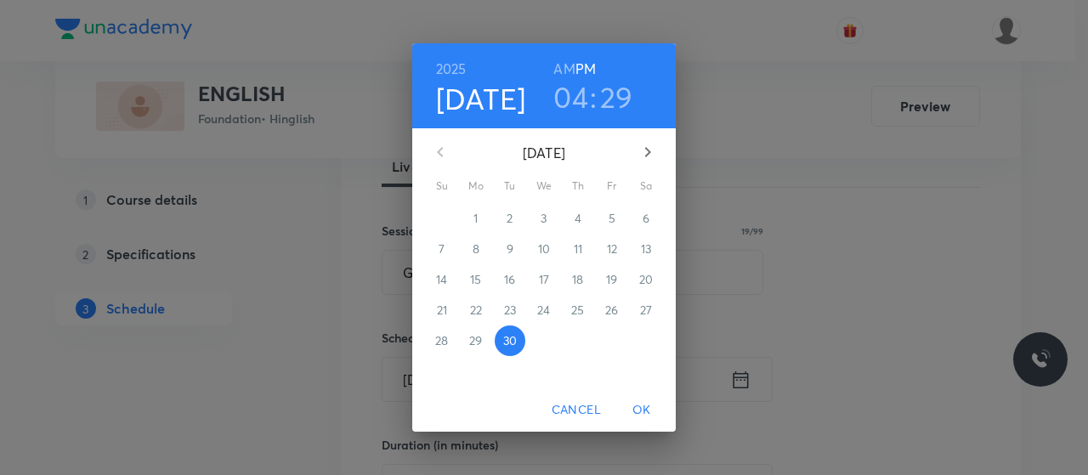
click at [577, 94] on h3 "04" at bounding box center [571, 97] width 35 height 36
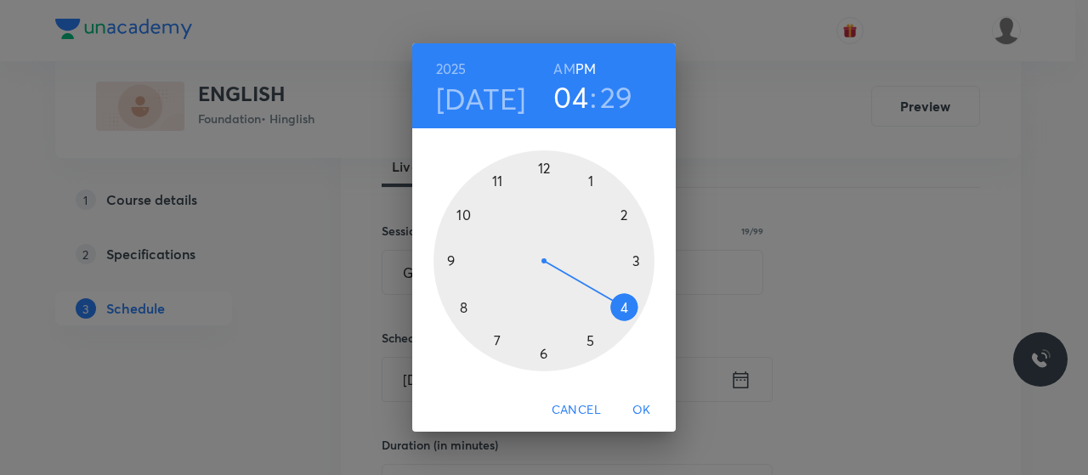
click at [543, 358] on div at bounding box center [544, 261] width 221 height 221
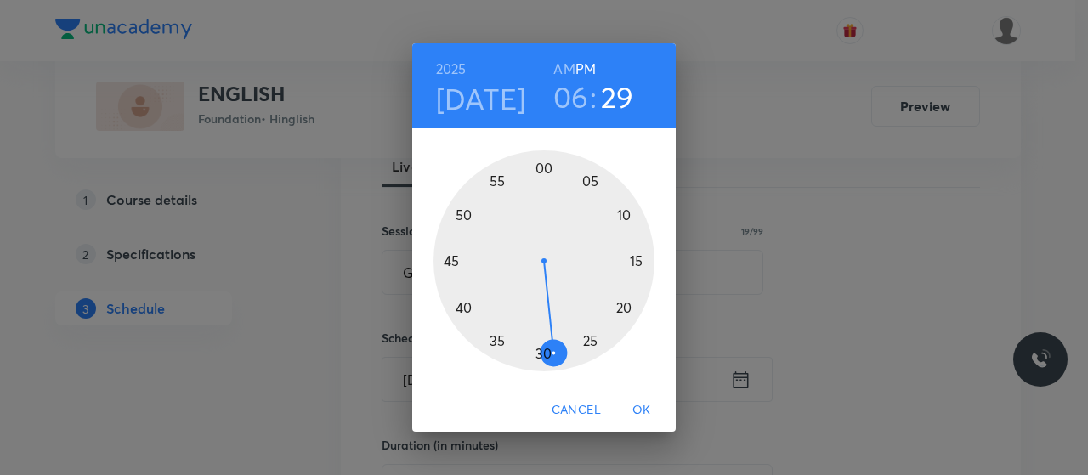
click at [463, 309] on div at bounding box center [544, 261] width 221 height 221
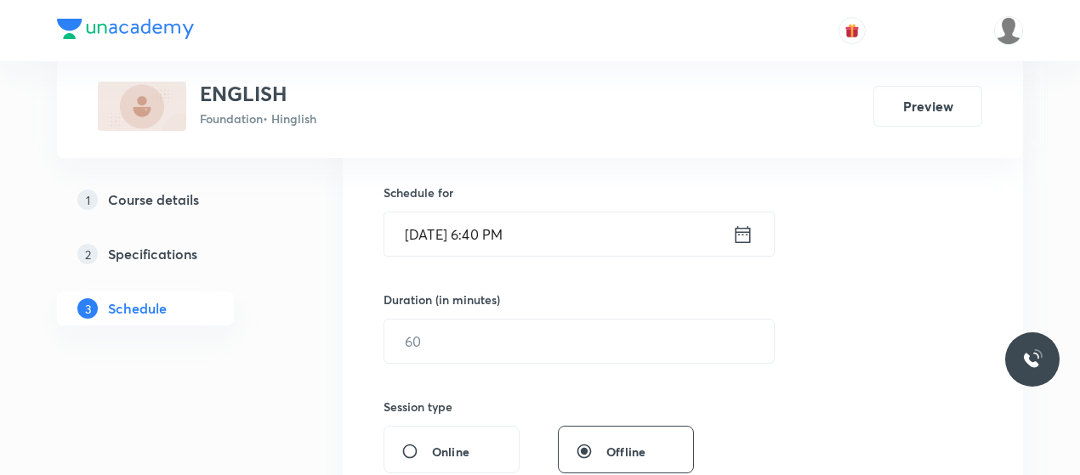
scroll to position [408, 0]
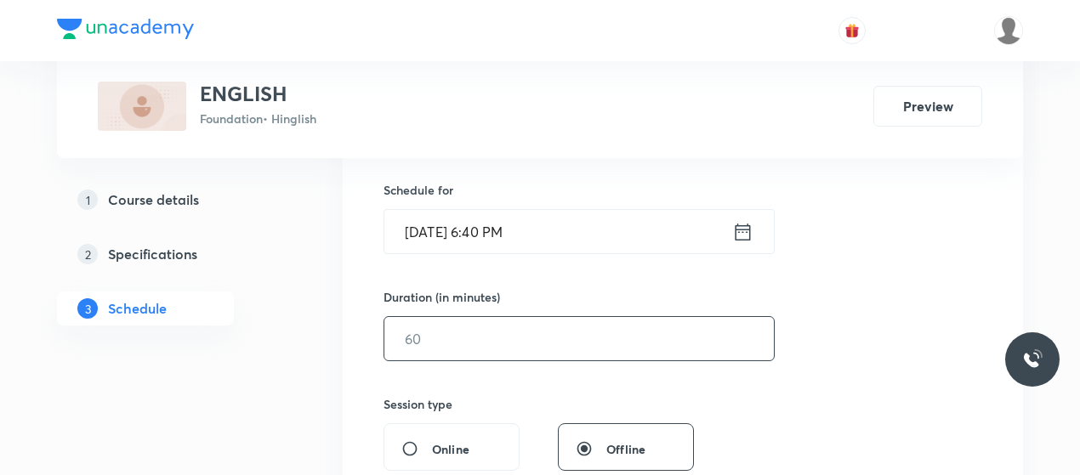
click at [470, 334] on input "text" at bounding box center [578, 338] width 389 height 43
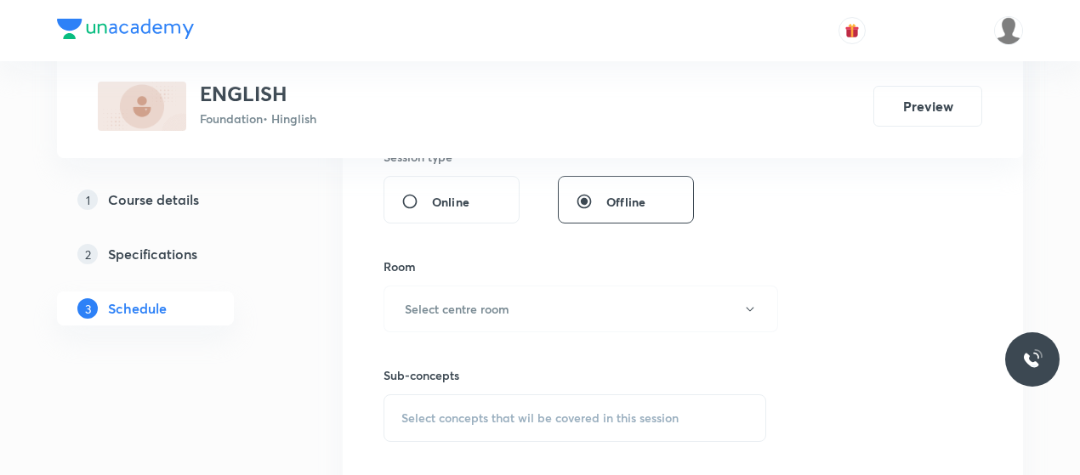
scroll to position [659, 0]
type input "45"
click at [481, 305] on h6 "Select centre room" at bounding box center [457, 306] width 105 height 18
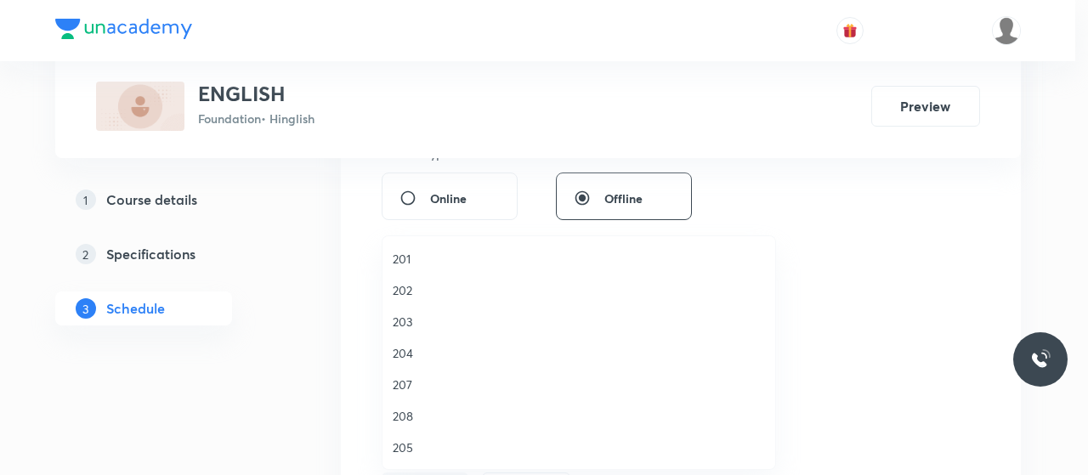
click at [403, 285] on span "202" at bounding box center [579, 290] width 372 height 18
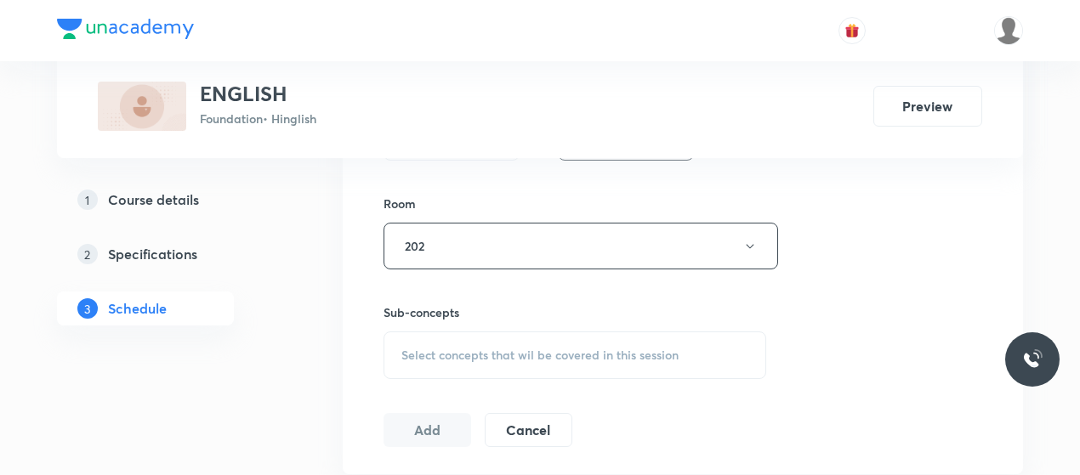
click at [506, 350] on span "Select concepts that wil be covered in this session" at bounding box center [539, 356] width 277 height 14
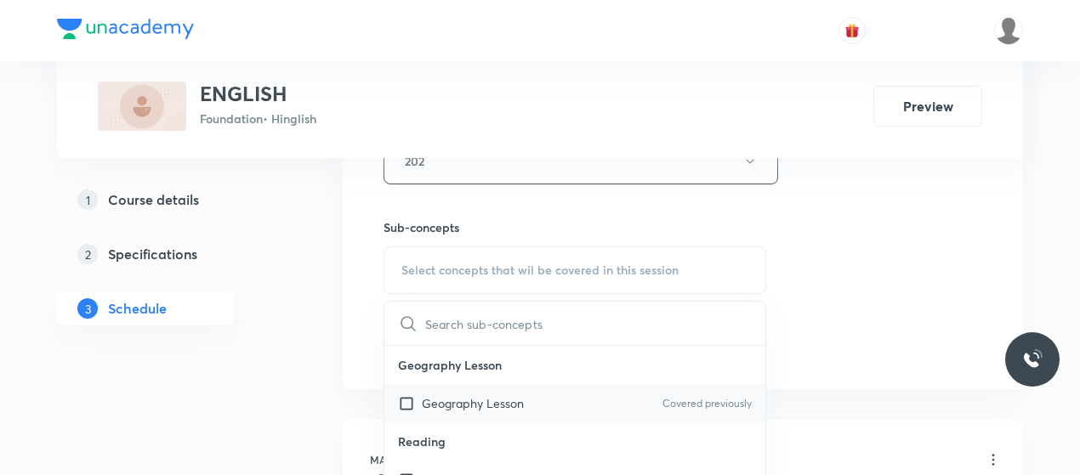
click at [457, 385] on div "Geography Lesson Covered previously" at bounding box center [574, 403] width 381 height 38
checkbox input "true"
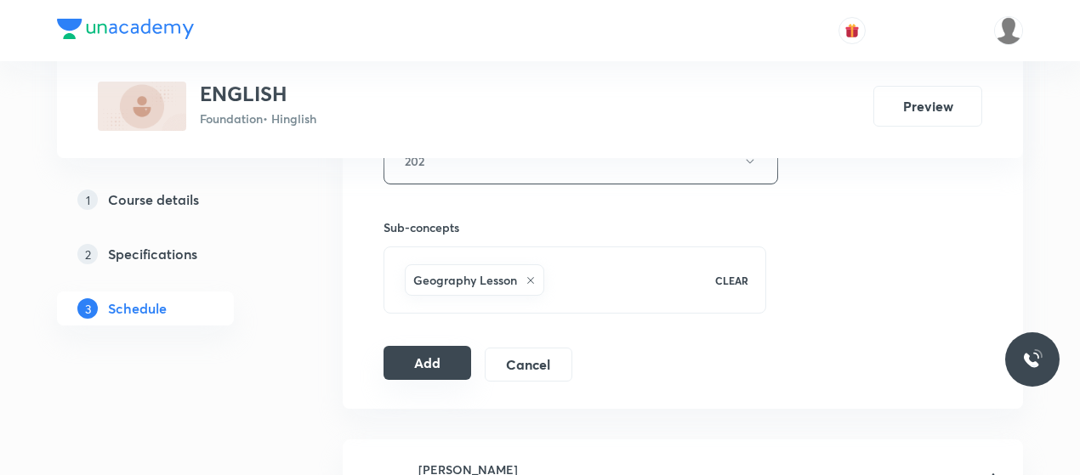
click at [449, 367] on button "Add" at bounding box center [428, 363] width 88 height 34
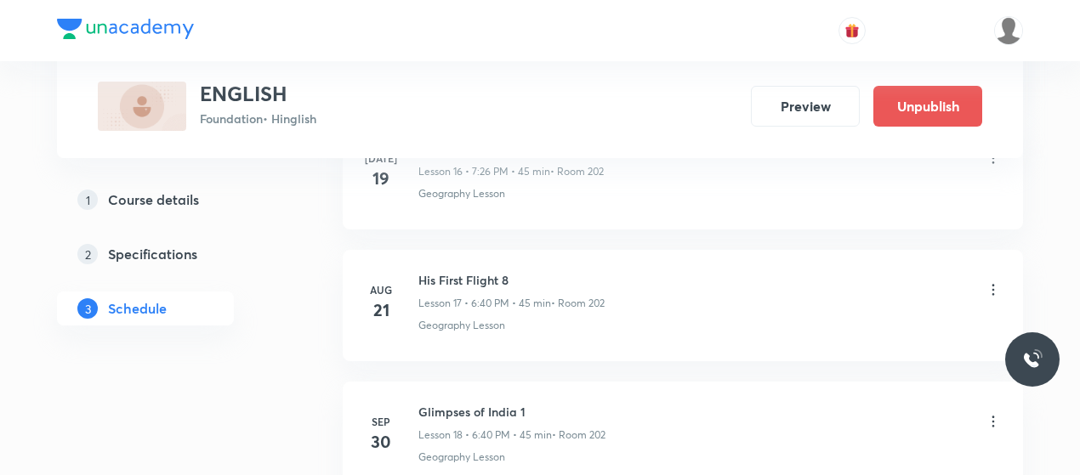
scroll to position [2468, 0]
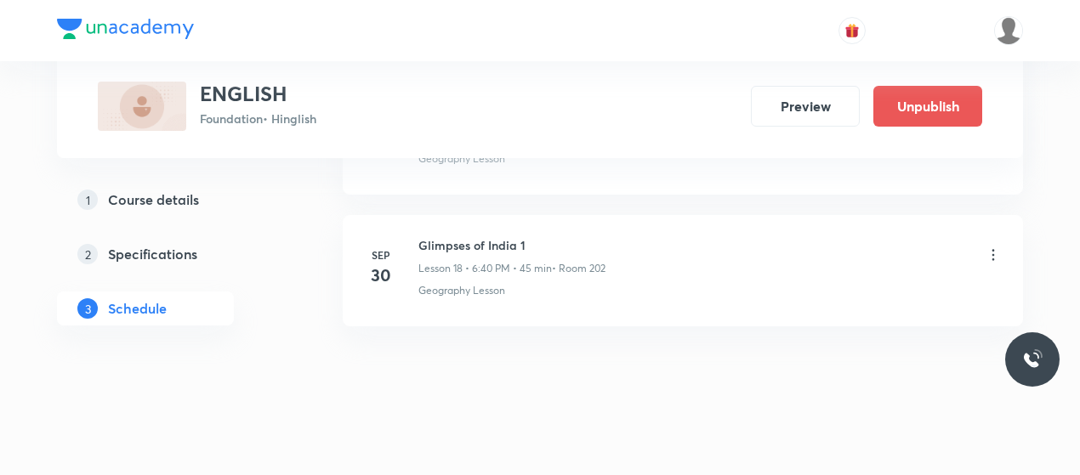
click at [995, 247] on icon at bounding box center [993, 255] width 17 height 17
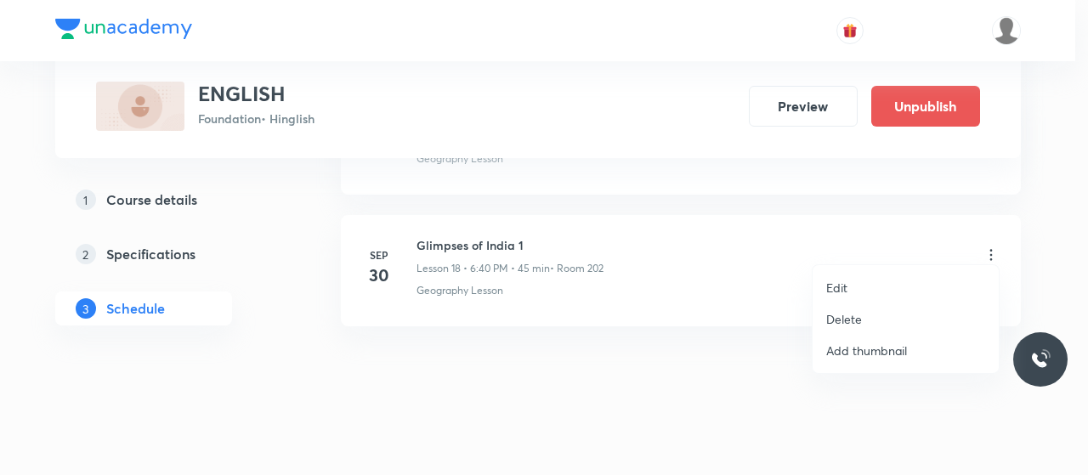
click at [840, 276] on li "Edit" at bounding box center [906, 287] width 186 height 31
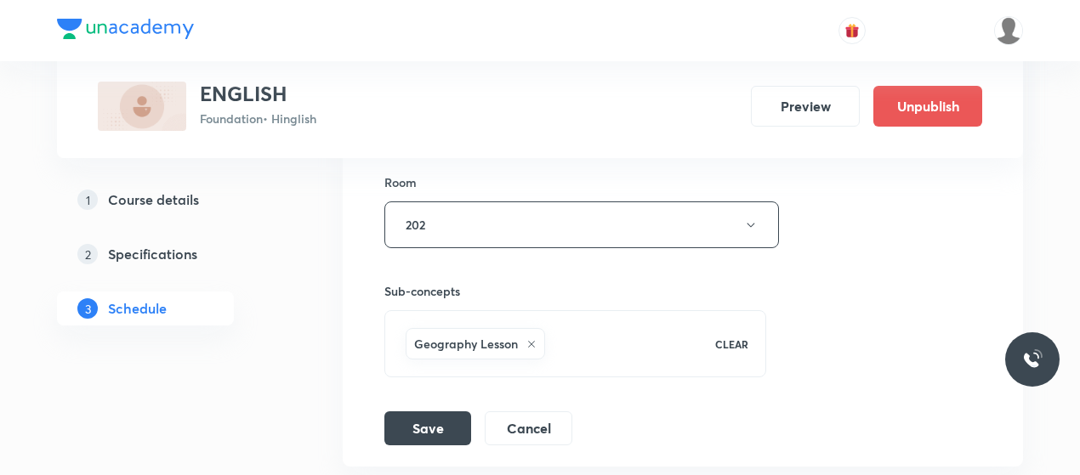
scroll to position [2986, 0]
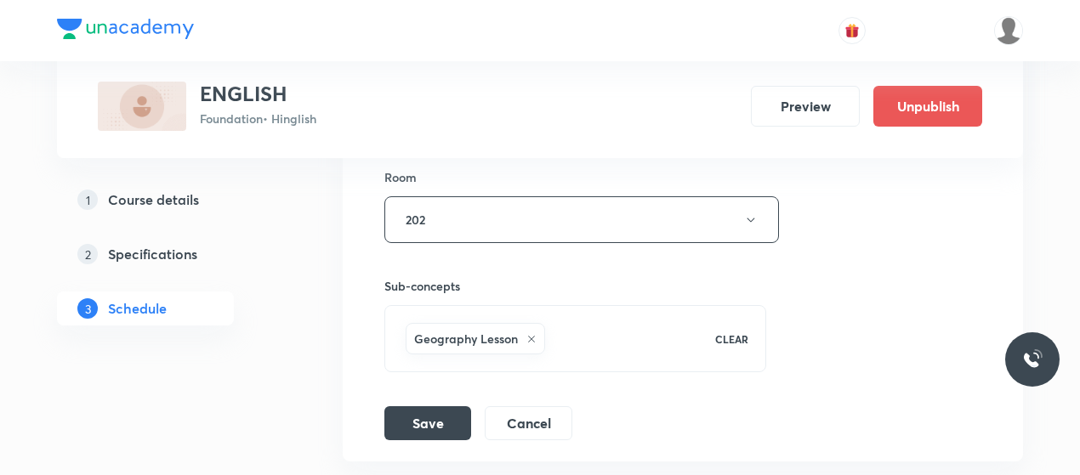
click at [160, 200] on h5 "Course details" at bounding box center [153, 200] width 91 height 20
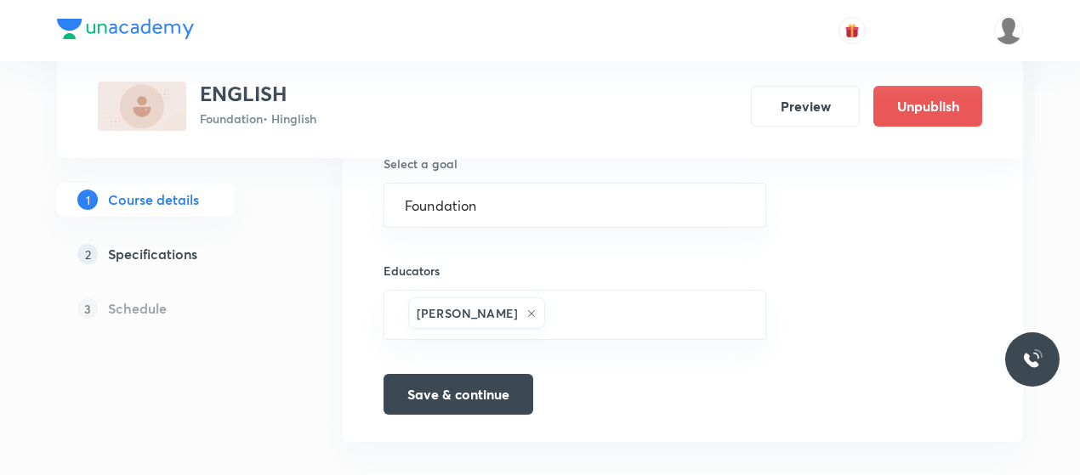
scroll to position [1189, 0]
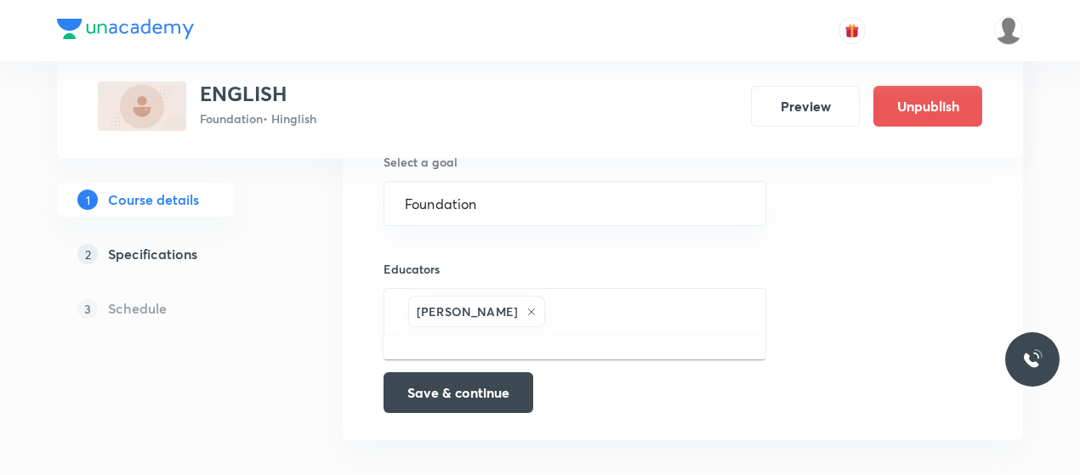
click at [599, 302] on input "text" at bounding box center [646, 313] width 196 height 31
paste input "unacademy-user-K7CO60FMW6U4"
type input "unacademy-user-K7CO60FMW6U4"
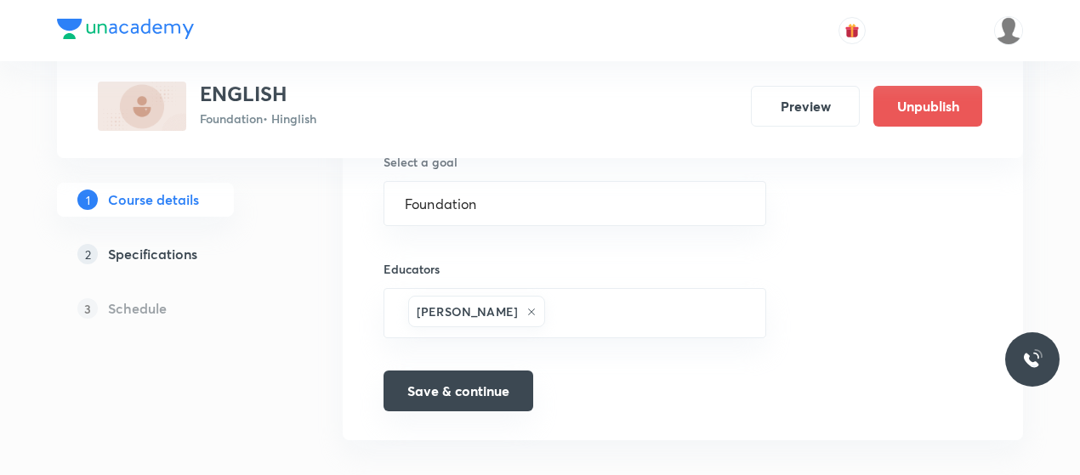
click at [466, 386] on button "Save & continue" at bounding box center [459, 391] width 150 height 41
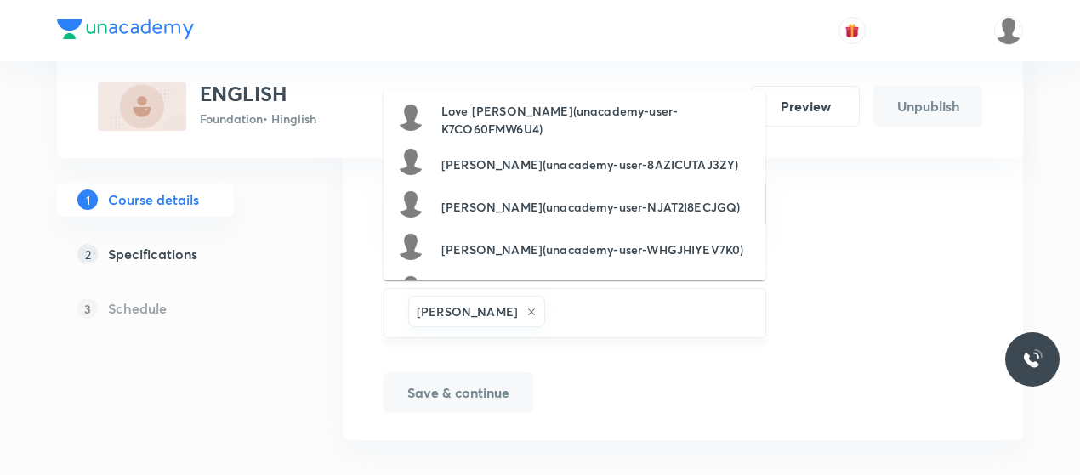
click at [617, 304] on input "text" at bounding box center [646, 313] width 196 height 31
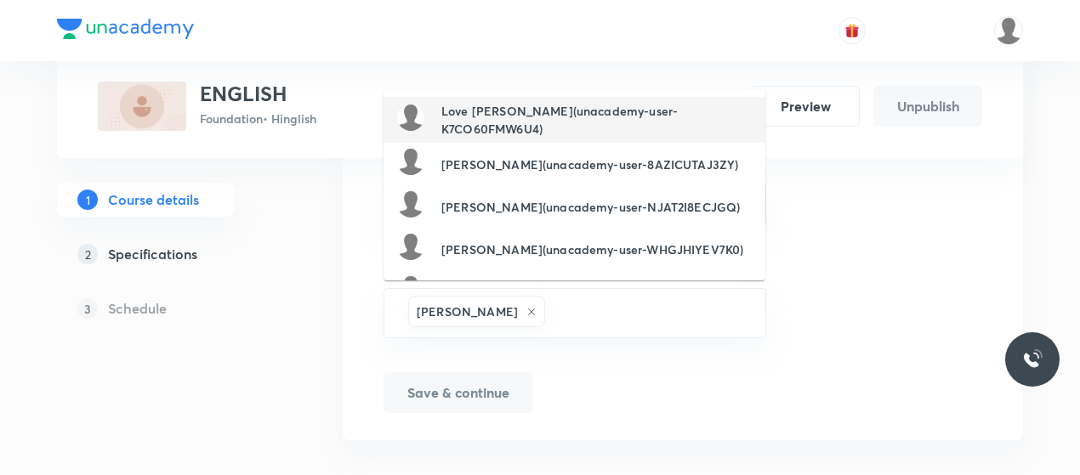
click at [463, 112] on h6 "Love Kumar Karodiwal(unacademy-user-K7CO60FMW6U4)" at bounding box center [596, 120] width 310 height 36
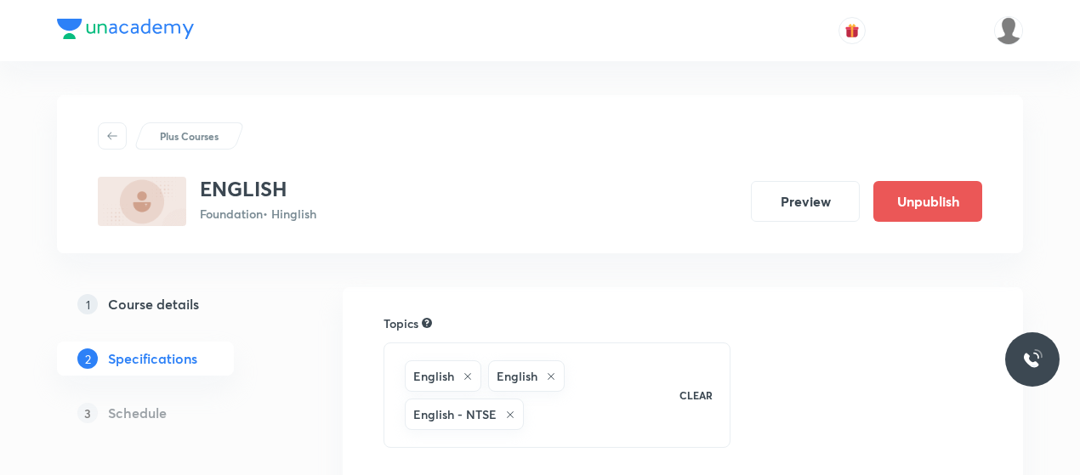
click at [184, 317] on link "1 Course details" at bounding box center [172, 304] width 231 height 34
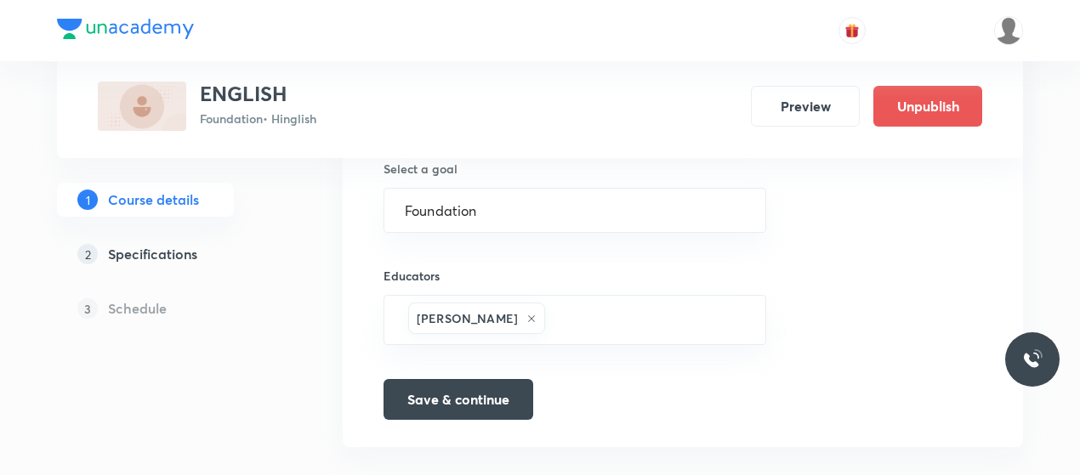
scroll to position [1202, 0]
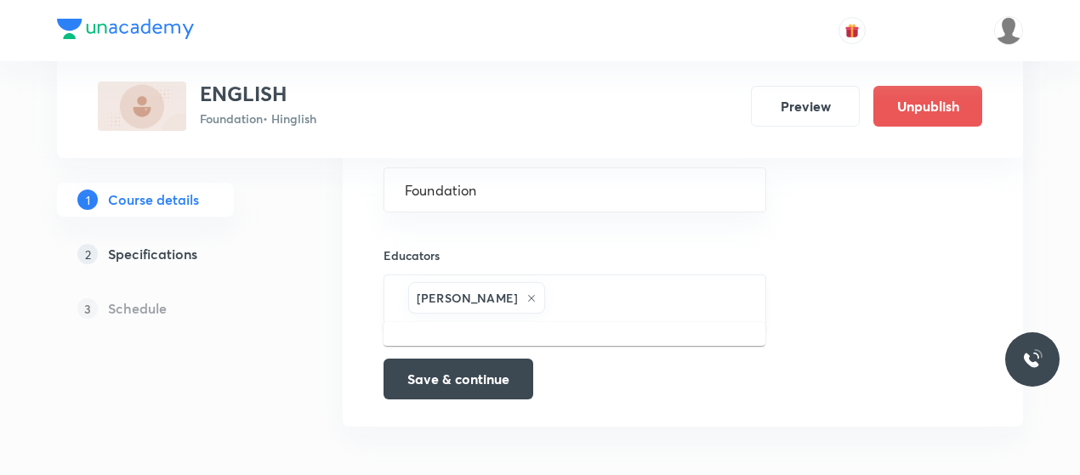
click at [574, 300] on input "text" at bounding box center [646, 299] width 196 height 31
paste input "unacademy-user-K7CO60FMW6U4"
type input "unacademy-user-K7CO60FMW6U4"
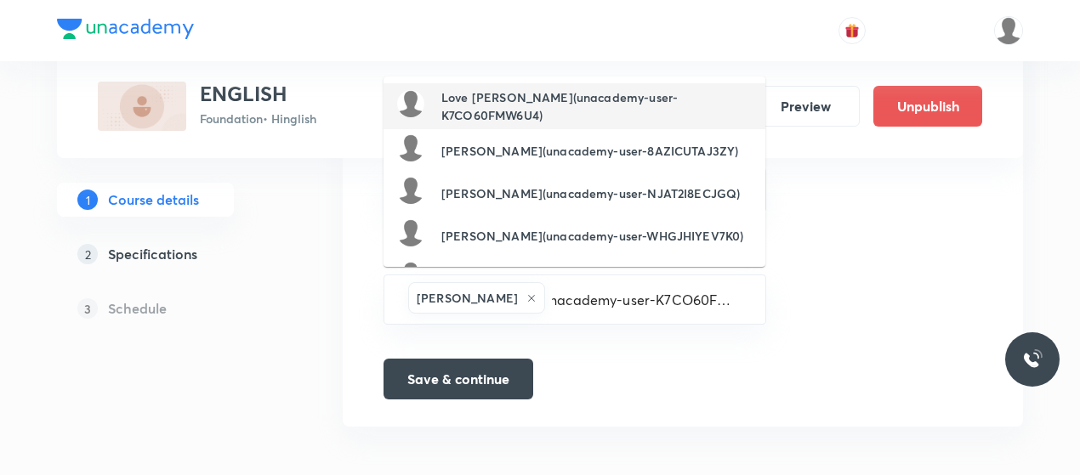
click at [489, 95] on h6 "Love Kumar Karodiwal(unacademy-user-K7CO60FMW6U4)" at bounding box center [596, 106] width 310 height 36
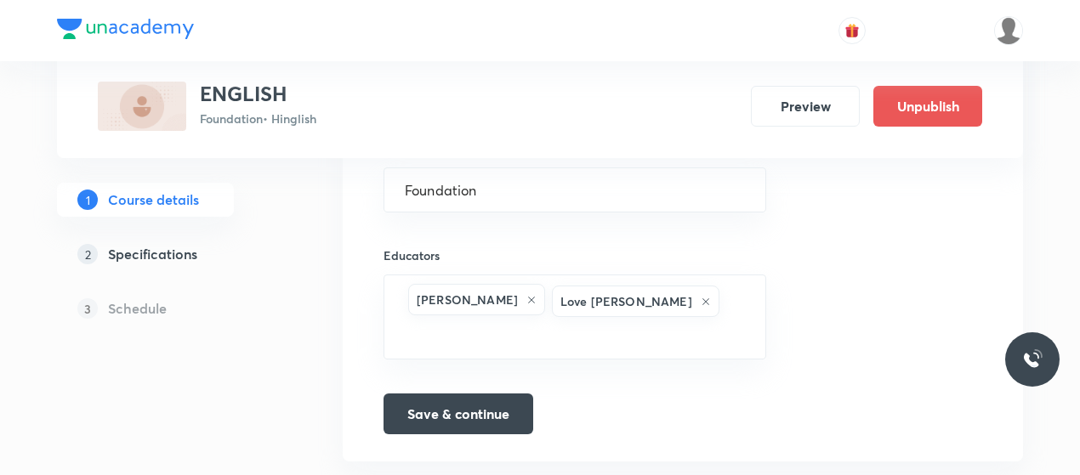
scroll to position [0, 0]
click at [473, 392] on button "Save & continue" at bounding box center [459, 412] width 150 height 41
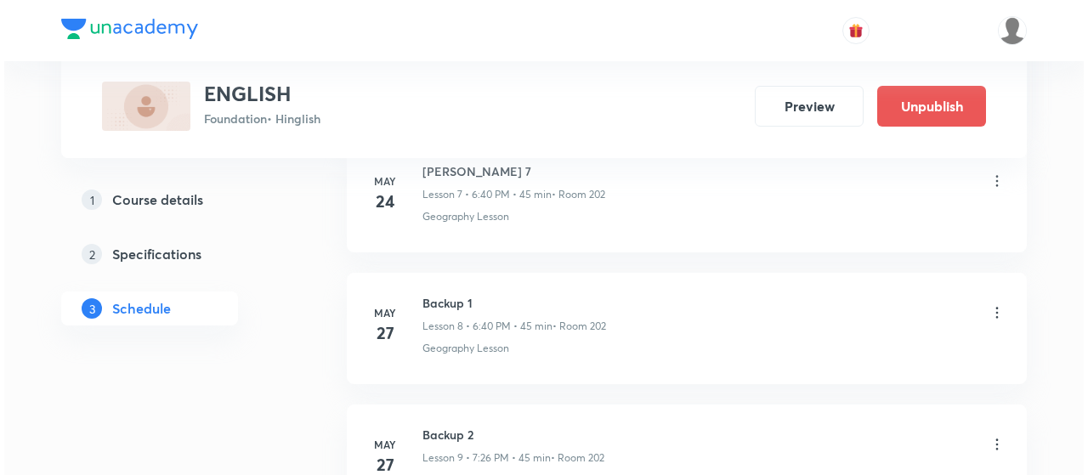
scroll to position [3356, 0]
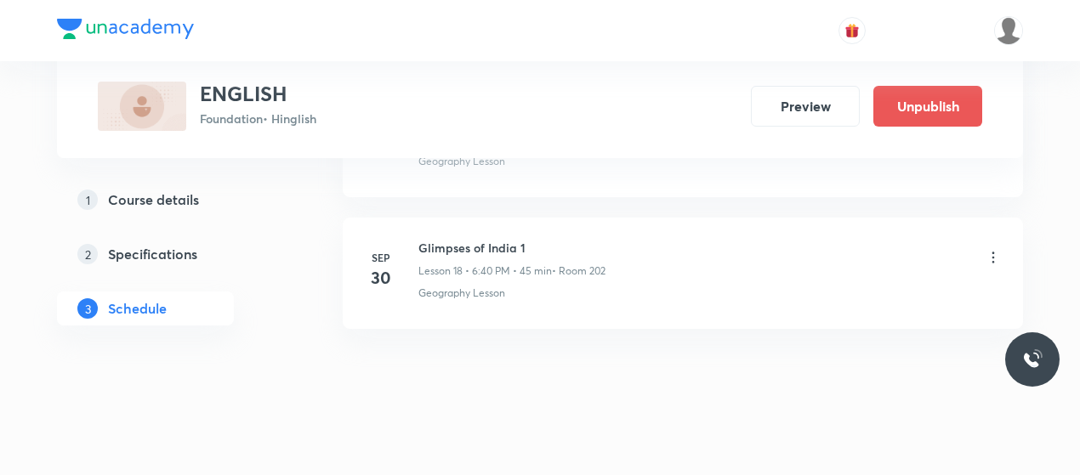
click at [993, 249] on icon at bounding box center [993, 257] width 17 height 17
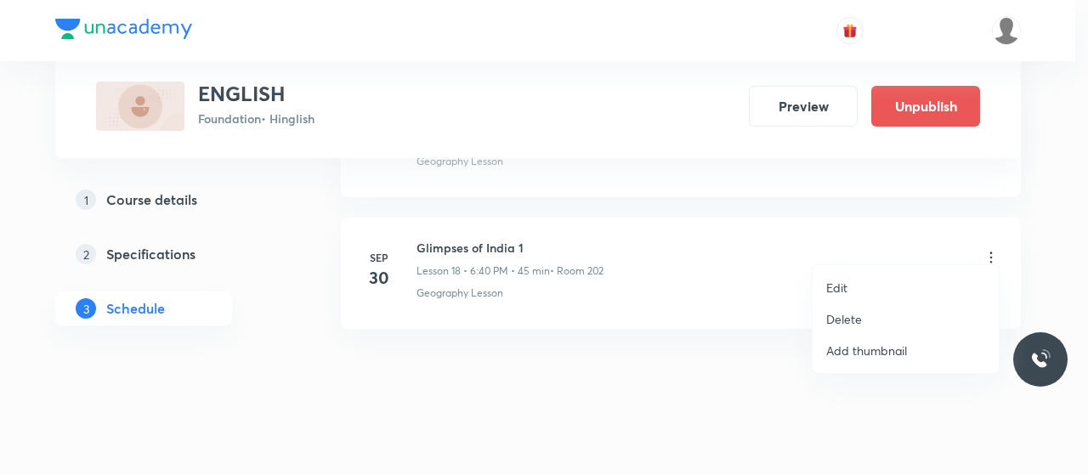
click at [850, 282] on li "Edit" at bounding box center [906, 287] width 186 height 31
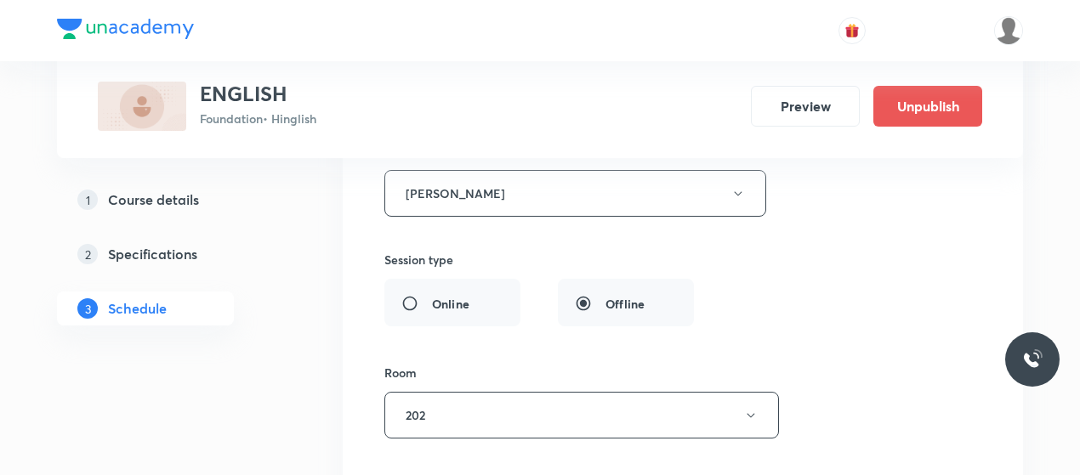
scroll to position [2890, 0]
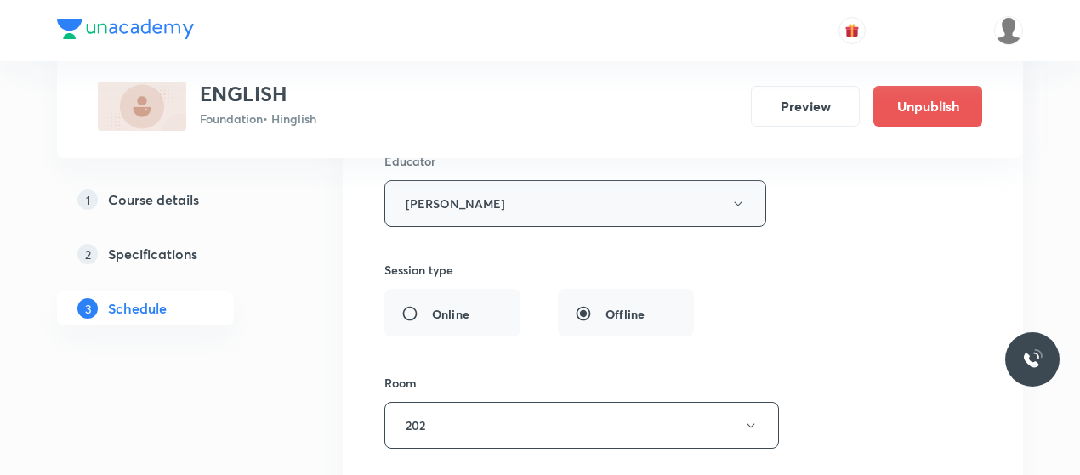
click at [531, 196] on button "[PERSON_NAME]" at bounding box center [575, 203] width 382 height 47
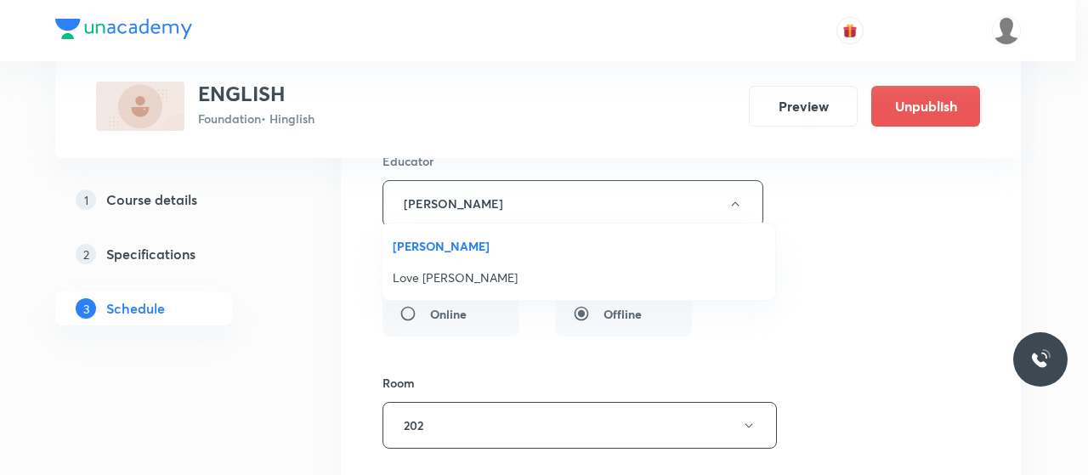
click at [435, 279] on span "Love [PERSON_NAME]" at bounding box center [579, 278] width 372 height 18
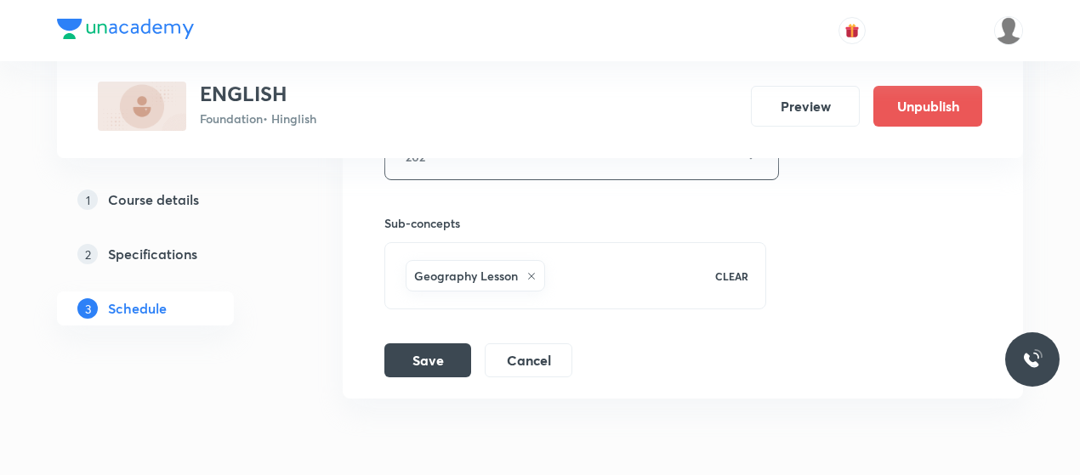
scroll to position [3226, 0]
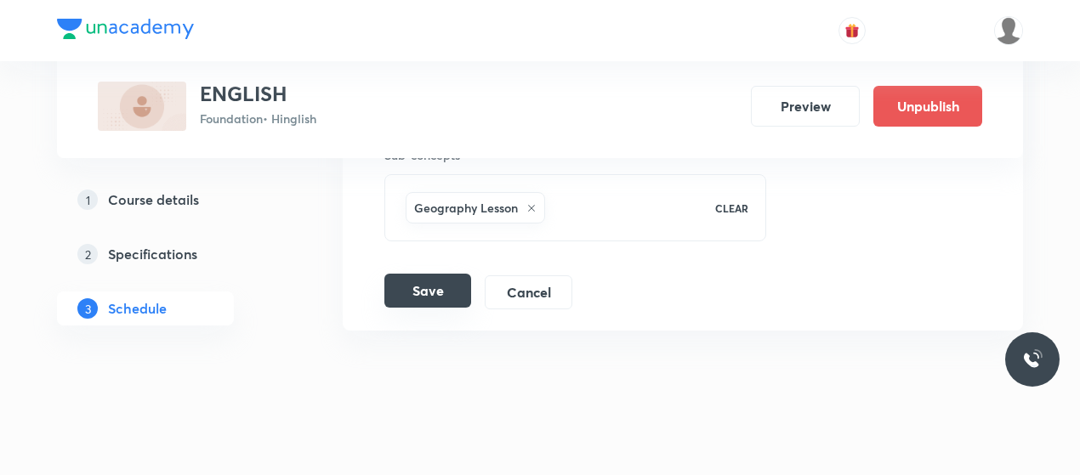
click at [428, 278] on button "Save" at bounding box center [427, 291] width 87 height 34
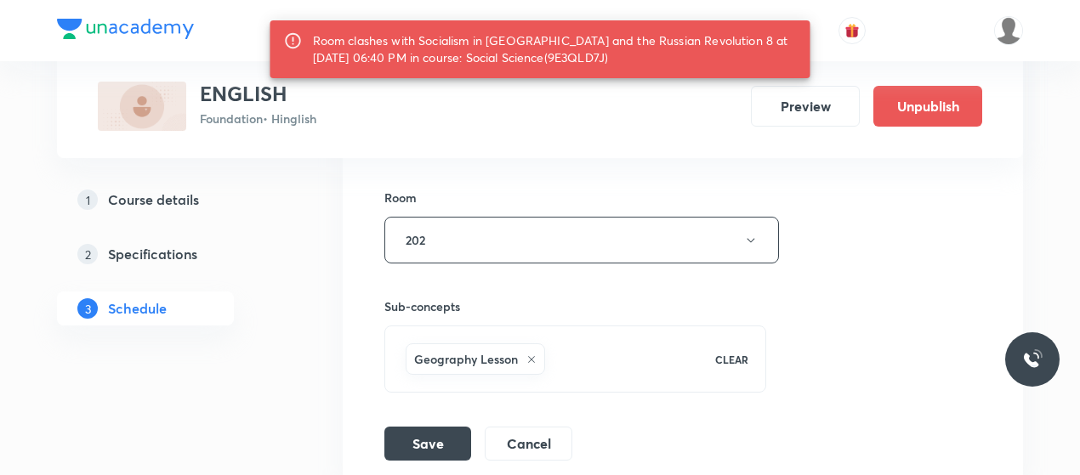
scroll to position [3092, 0]
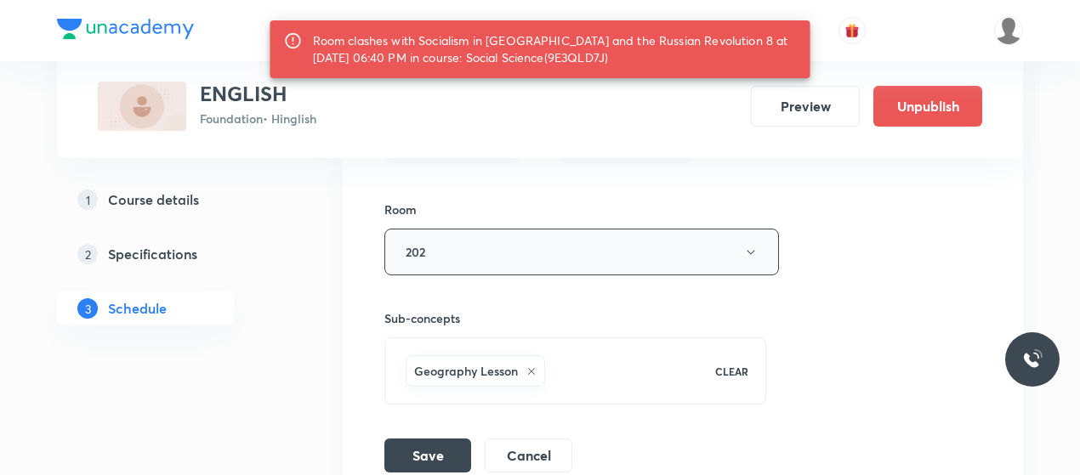
click at [499, 229] on button "202" at bounding box center [581, 252] width 395 height 47
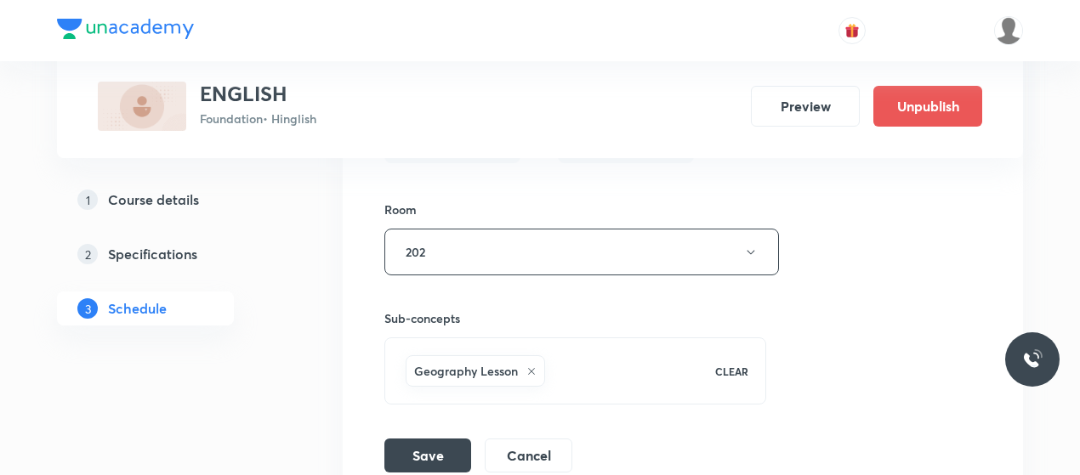
click at [412, 322] on div "Sub-concepts Geography Lesson CLEAR" at bounding box center [575, 357] width 382 height 95
click at [492, 239] on button "202" at bounding box center [581, 252] width 395 height 47
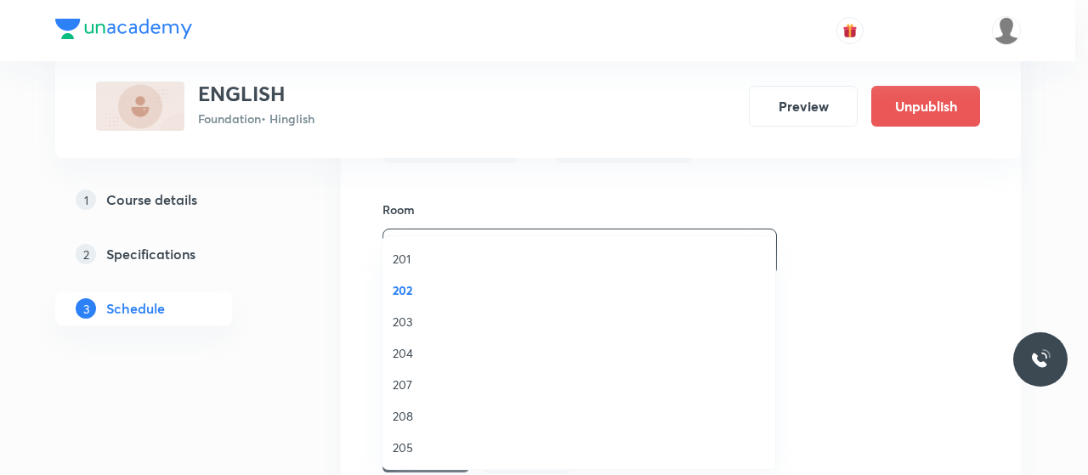
click at [398, 327] on span "203" at bounding box center [579, 322] width 372 height 18
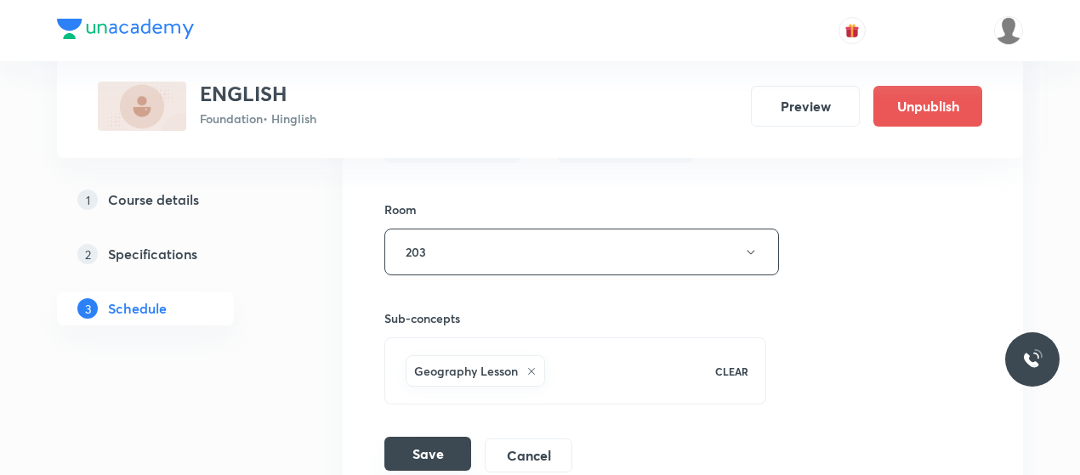
click at [429, 437] on button "Save" at bounding box center [427, 454] width 87 height 34
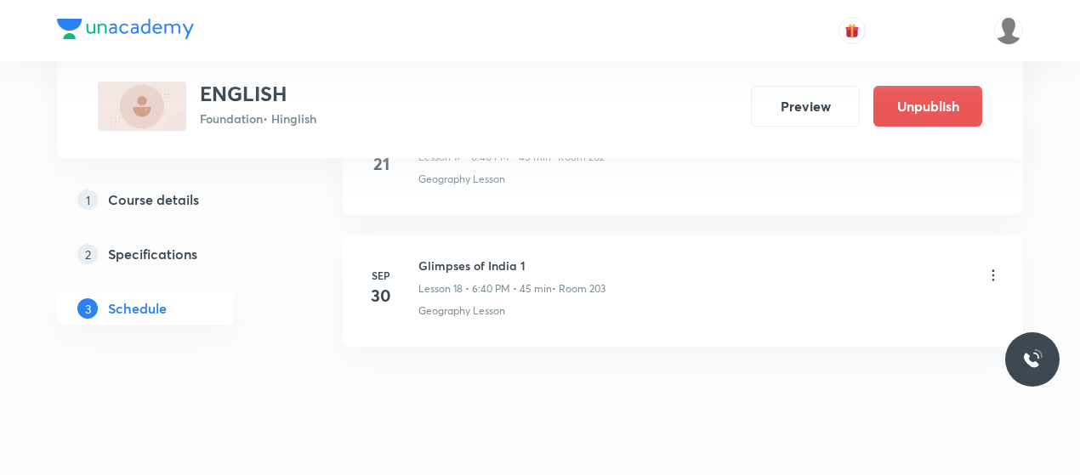
scroll to position [2468, 0]
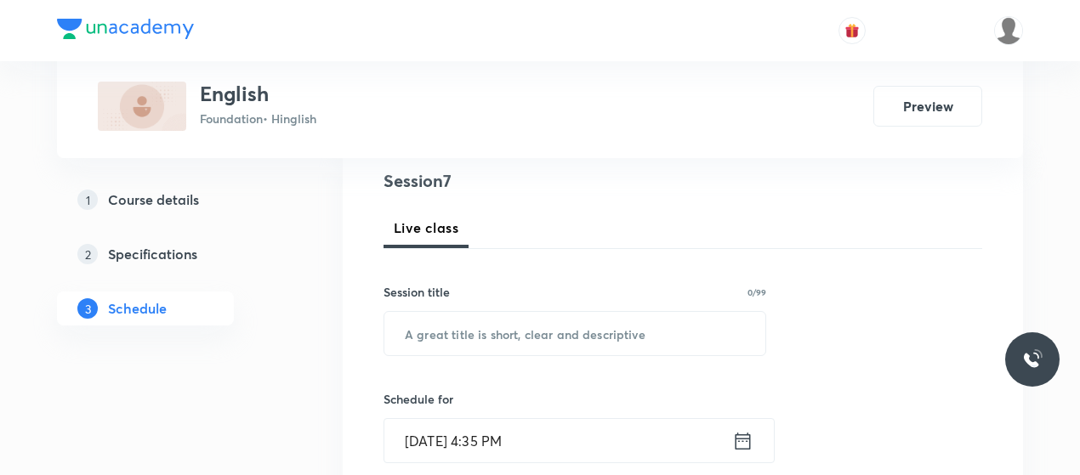
scroll to position [201, 0]
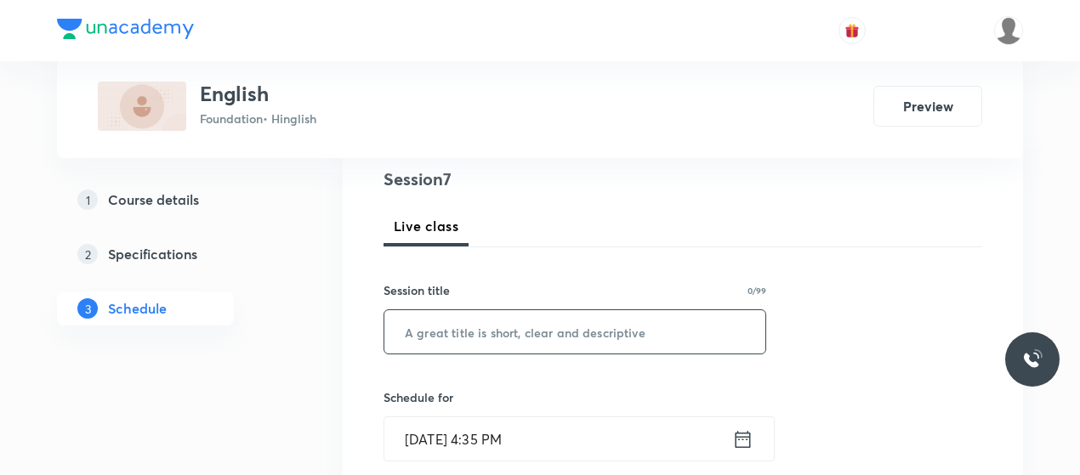
click at [468, 324] on input "text" at bounding box center [574, 331] width 381 height 43
click at [184, 205] on h5 "Course details" at bounding box center [153, 200] width 91 height 20
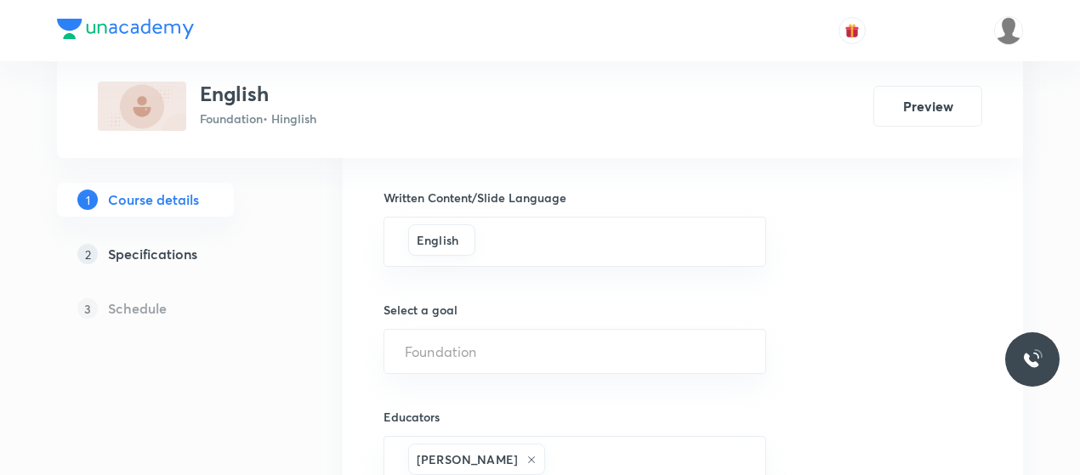
scroll to position [1202, 0]
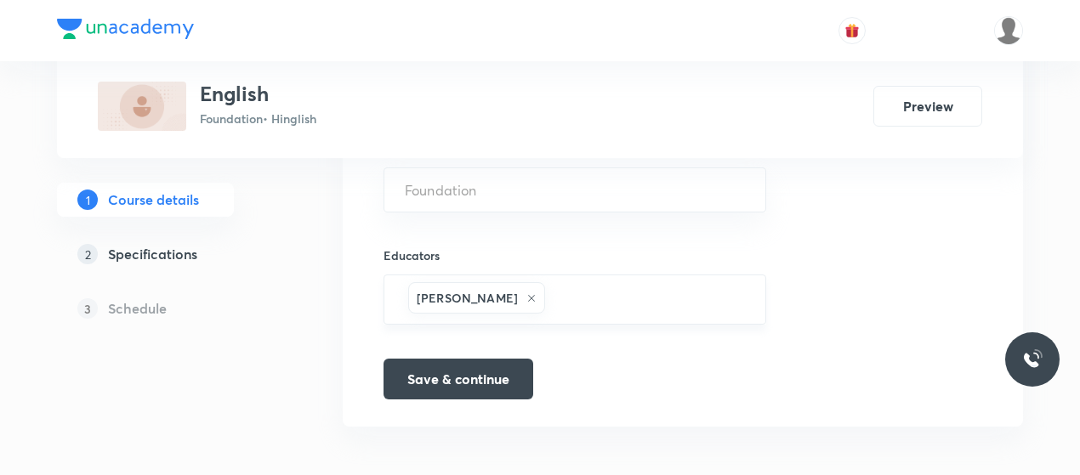
click at [594, 314] on div "Seeta Jaiswar ​" at bounding box center [575, 300] width 383 height 50
paste input "unacademy-user-K7CO60FMW6U4"
type input "unacademy-user-K7CO60FMW6U4"
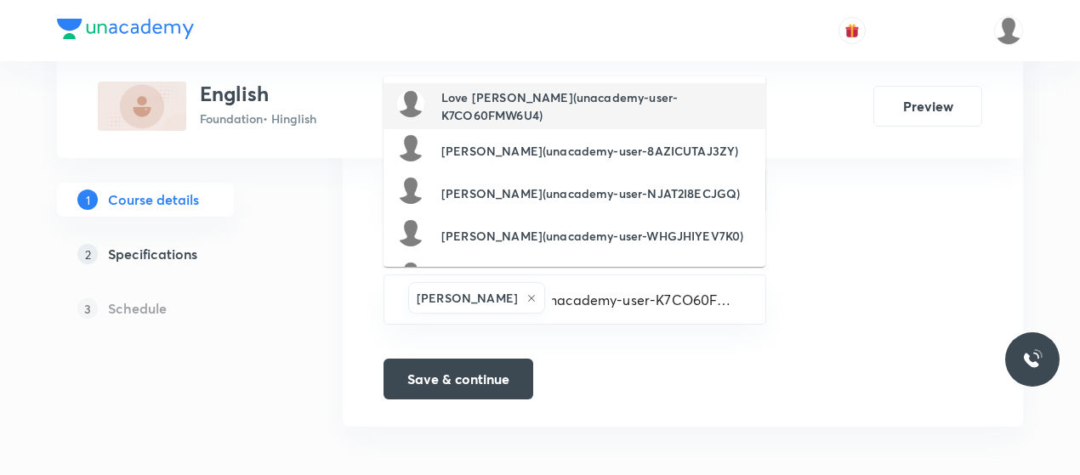
click at [559, 128] on li "Love [PERSON_NAME](unacademy-user-K7CO60FMW6U4)" at bounding box center [575, 106] width 382 height 46
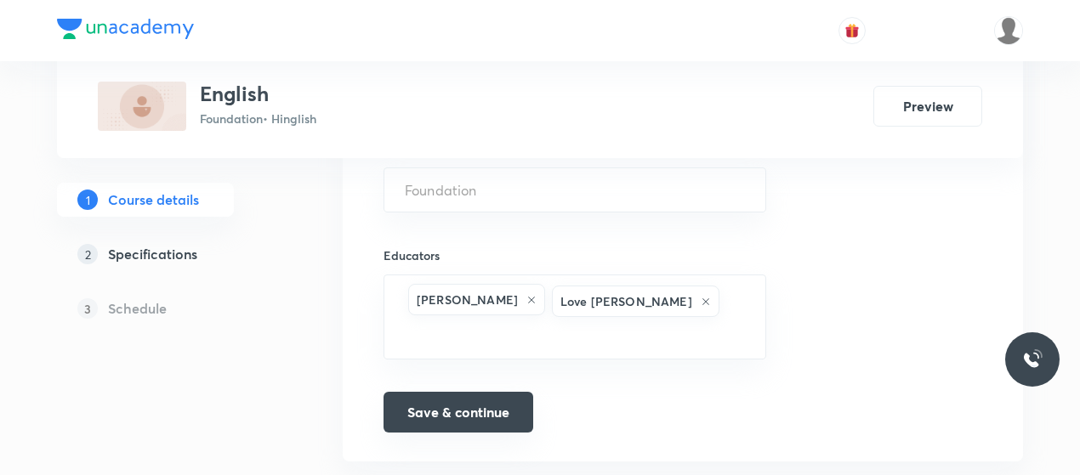
click at [476, 392] on button "Save & continue" at bounding box center [459, 412] width 150 height 41
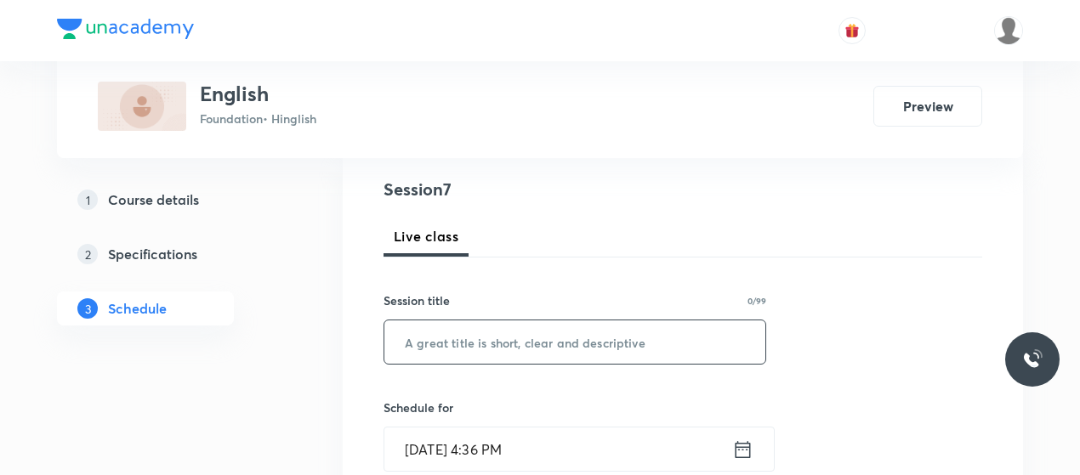
paste input "Glimpses of [GEOGRAPHIC_DATA]"
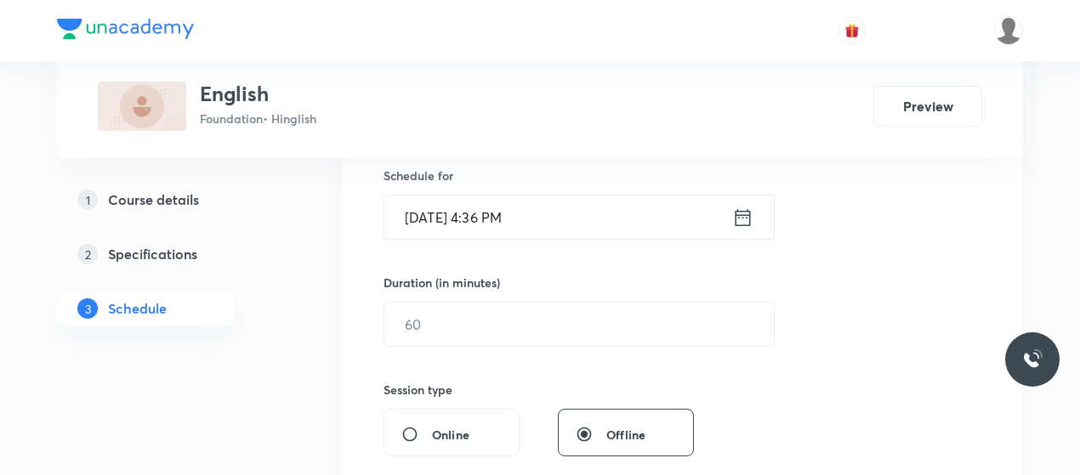
scroll to position [424, 0]
type input "Glimpses of India 1"
click at [499, 222] on input "[DATE] 4:36 PM" at bounding box center [558, 215] width 348 height 43
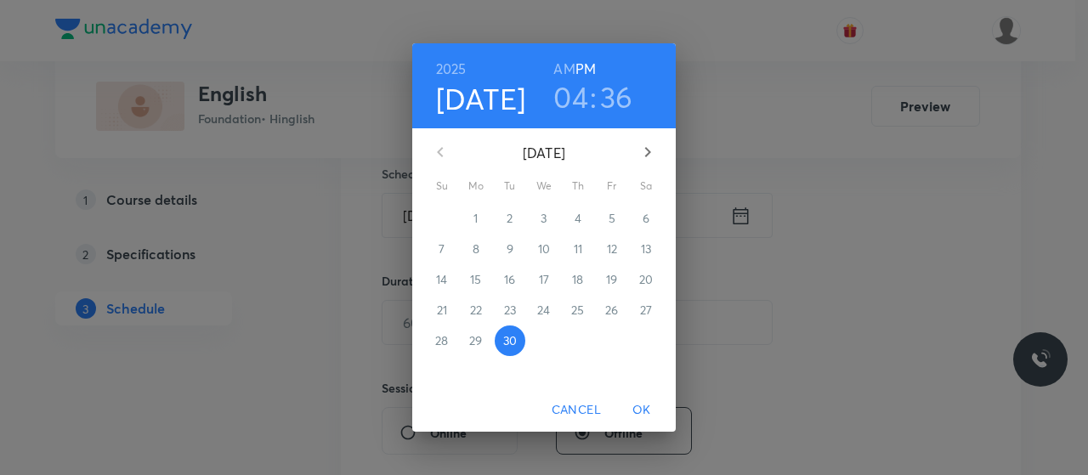
click at [575, 108] on h3 "04" at bounding box center [571, 97] width 35 height 36
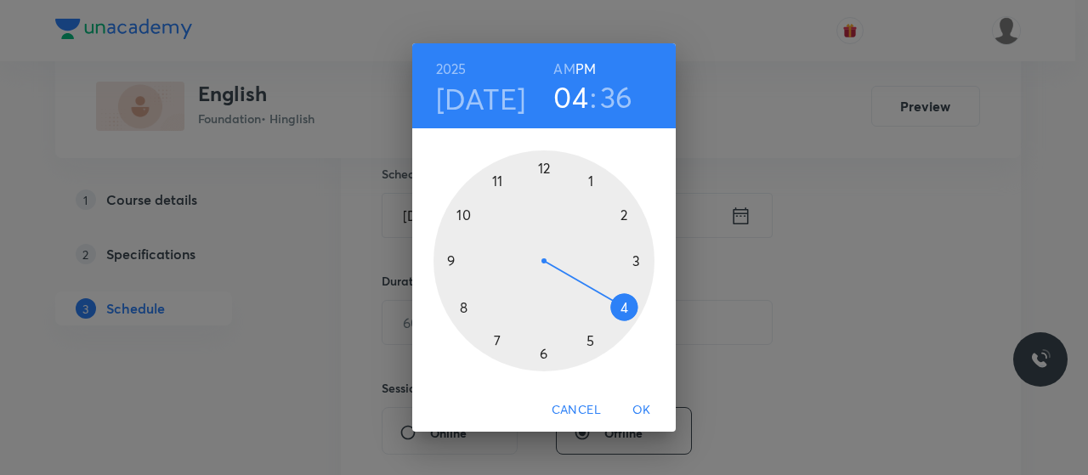
click at [588, 338] on div at bounding box center [544, 261] width 221 height 221
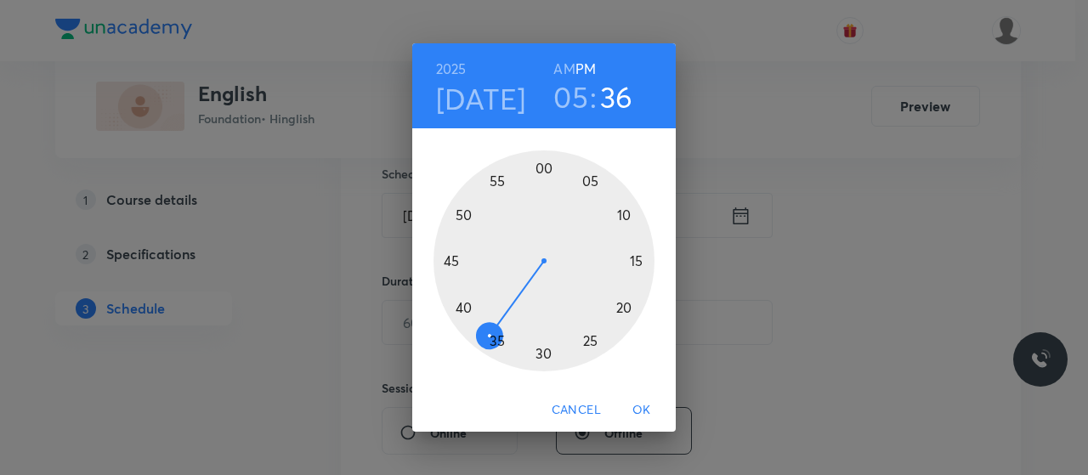
click at [542, 166] on div at bounding box center [544, 261] width 221 height 221
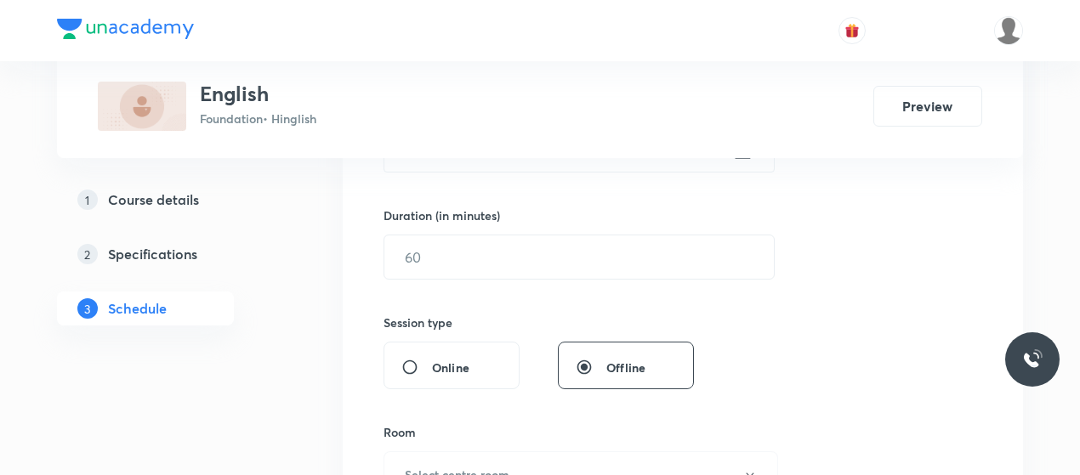
scroll to position [492, 0]
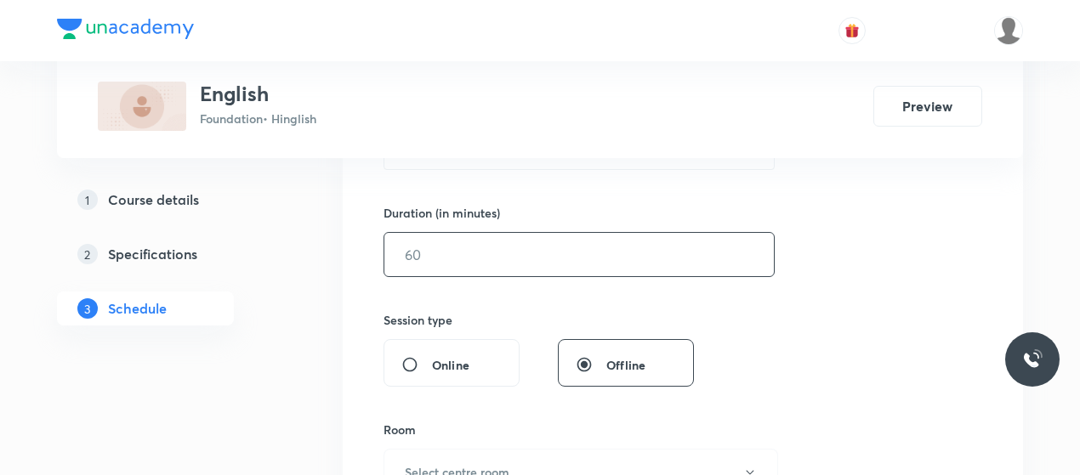
click at [516, 254] on input "text" at bounding box center [578, 254] width 389 height 43
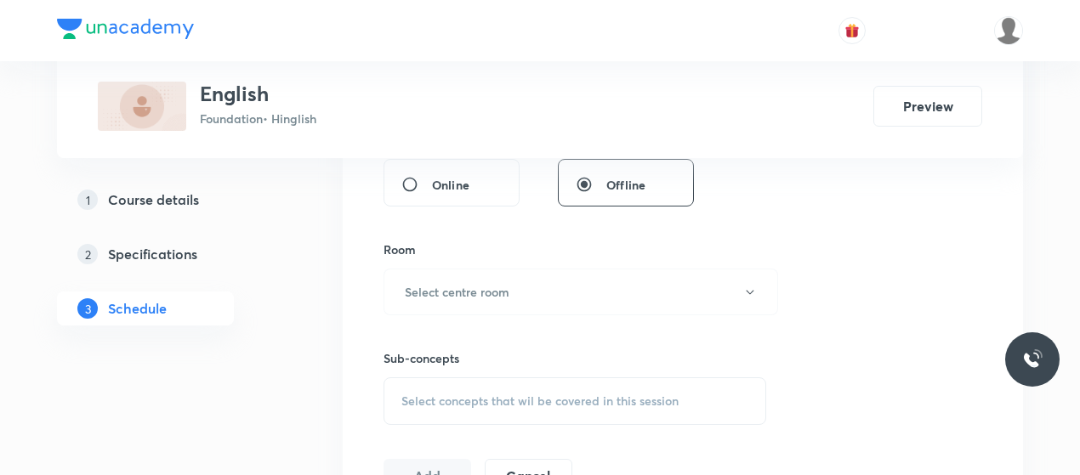
scroll to position [681, 0]
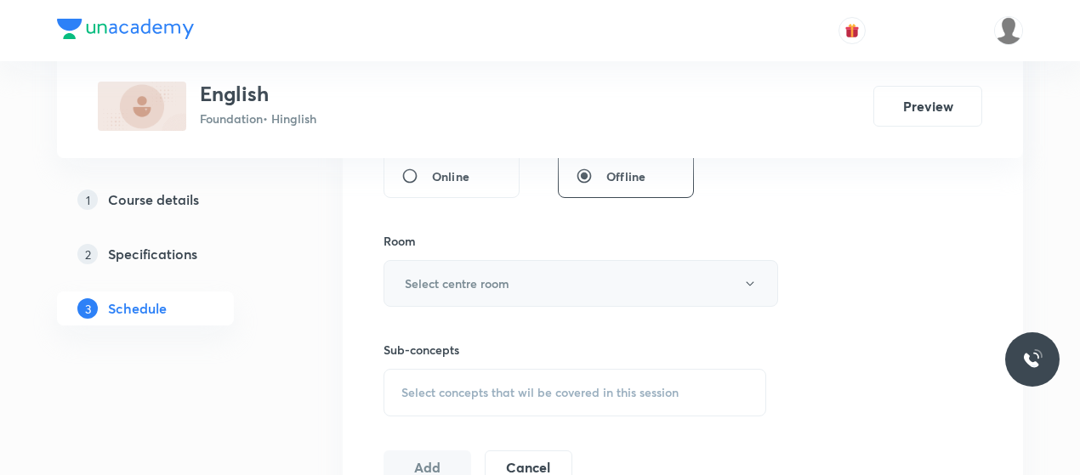
type input "45"
click at [514, 290] on button "Select centre room" at bounding box center [581, 283] width 395 height 47
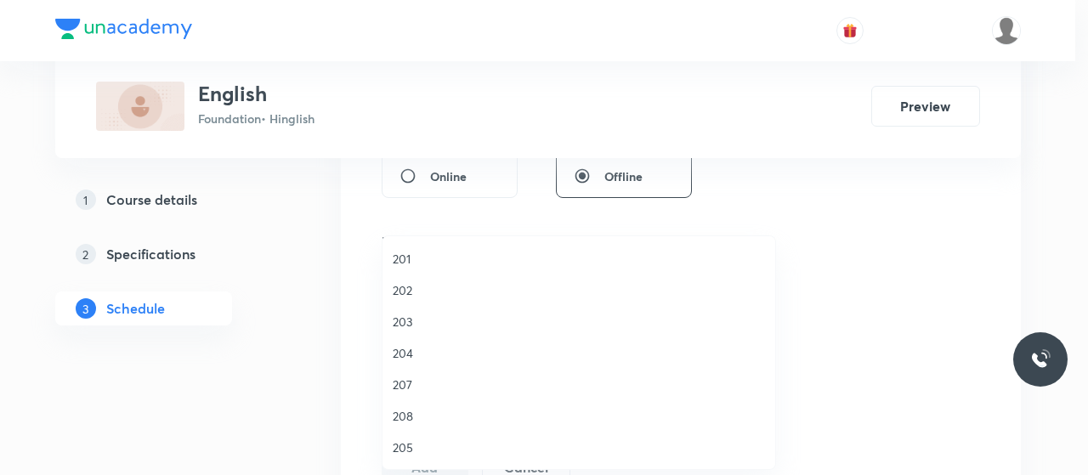
click at [405, 325] on span "203" at bounding box center [579, 322] width 372 height 18
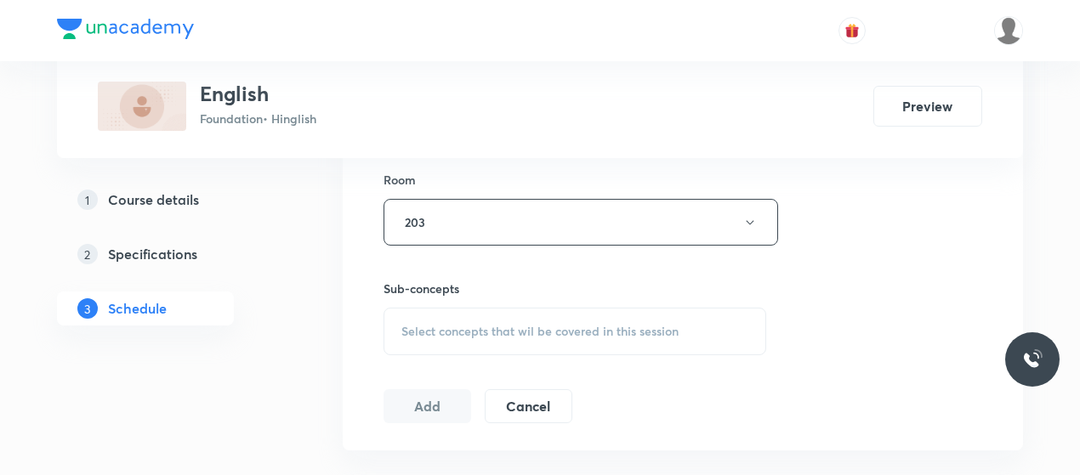
click at [544, 331] on span "Select concepts that wil be covered in this session" at bounding box center [539, 332] width 277 height 14
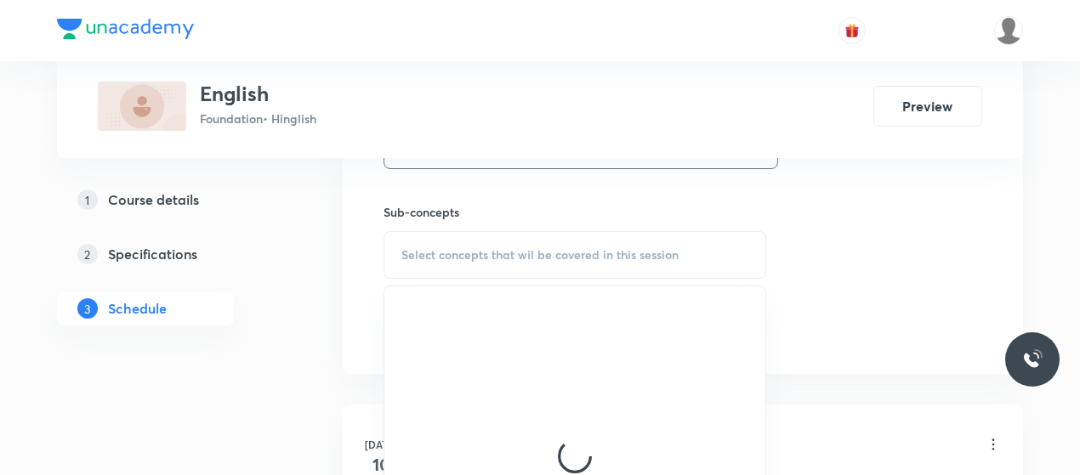
scroll to position [821, 0]
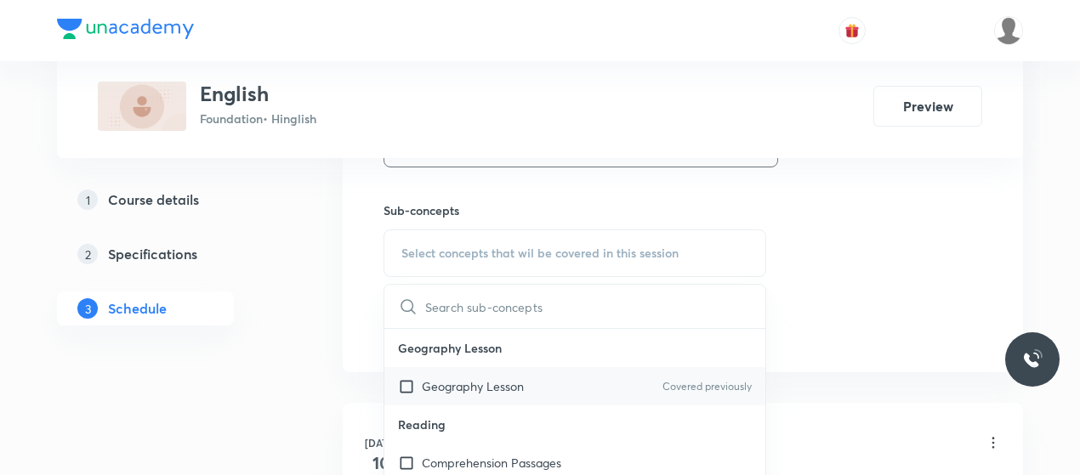
click at [494, 379] on p "Geography Lesson" at bounding box center [473, 387] width 102 height 18
checkbox input "true"
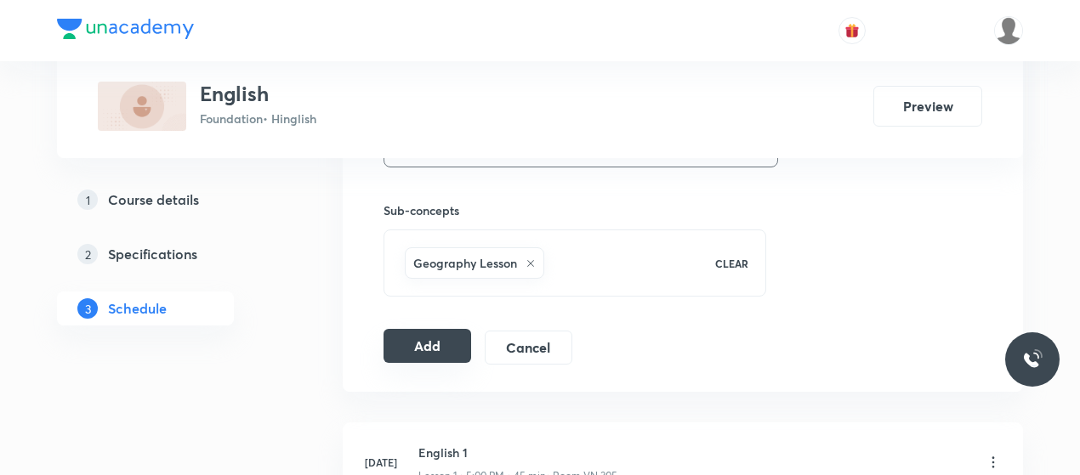
click at [429, 355] on button "Add" at bounding box center [428, 346] width 88 height 34
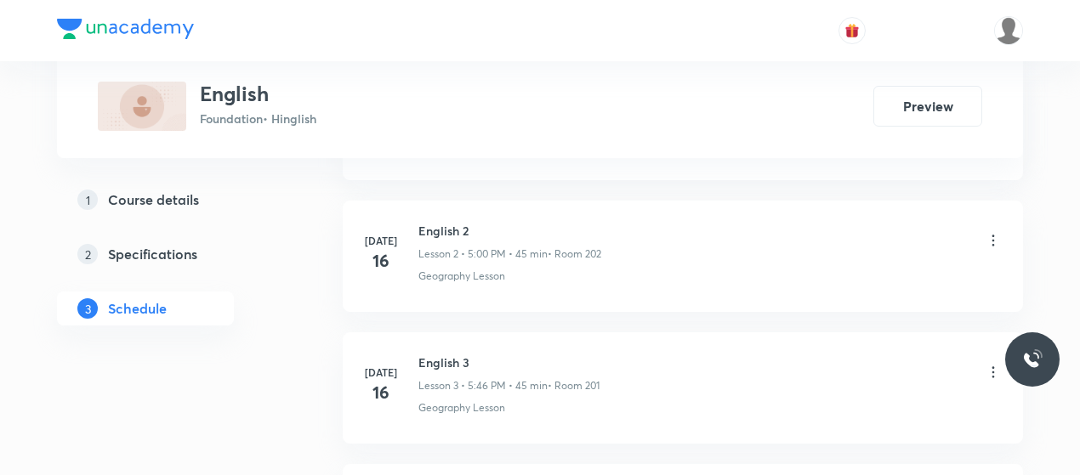
scroll to position [893, 0]
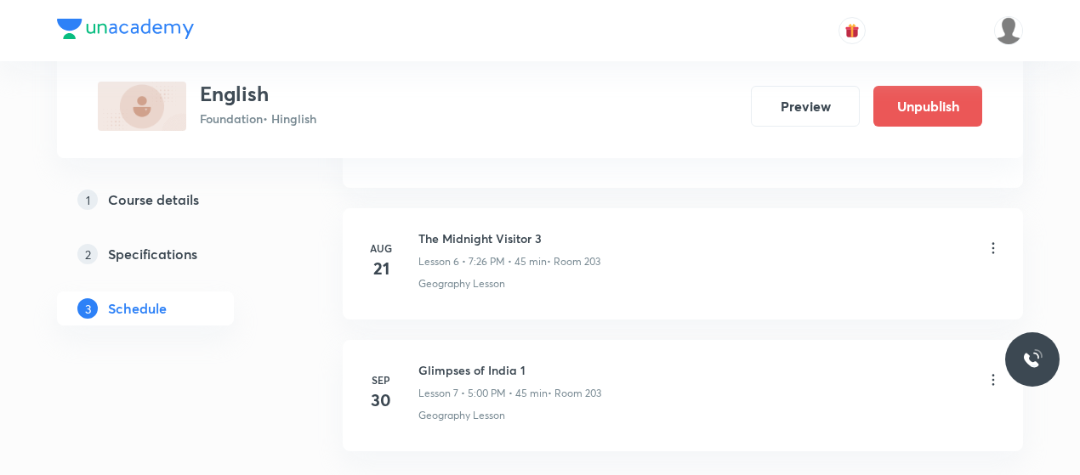
click at [190, 200] on h5 "Course details" at bounding box center [153, 200] width 91 height 20
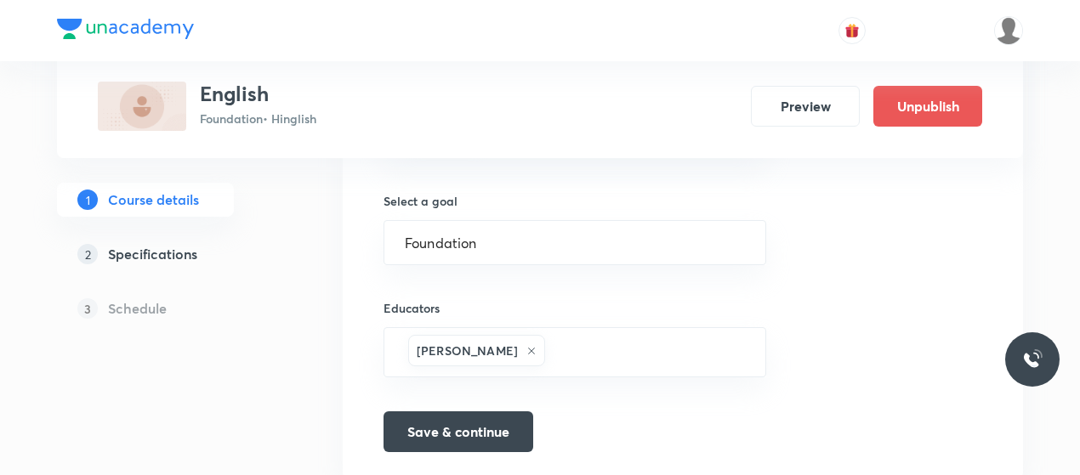
scroll to position [1151, 0]
click at [552, 351] on input "text" at bounding box center [646, 351] width 196 height 31
paste input "unacademy-user-K7CO60FMW6U4"
type input "unacademy-user-K7CO60FMW6U4"
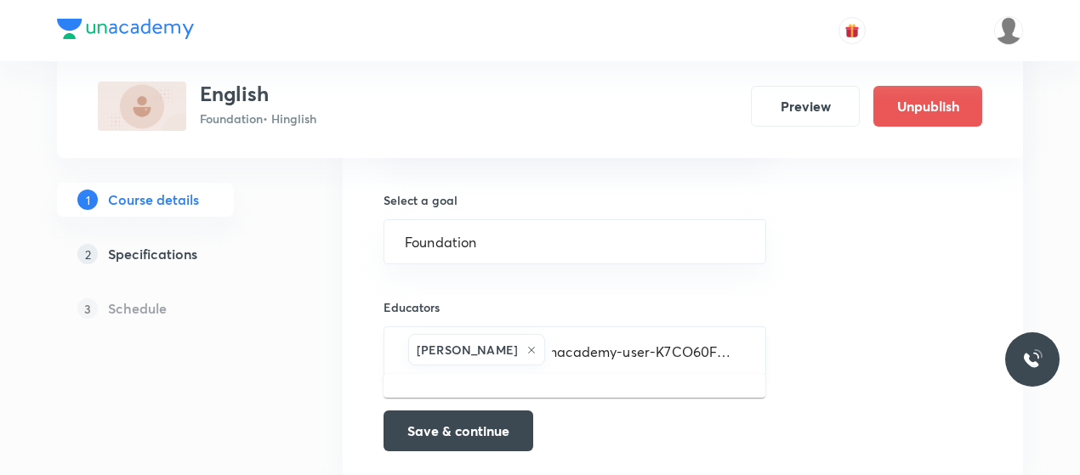
click at [552, 351] on input "unacademy-user-K7CO60FMW6U4" at bounding box center [646, 351] width 196 height 31
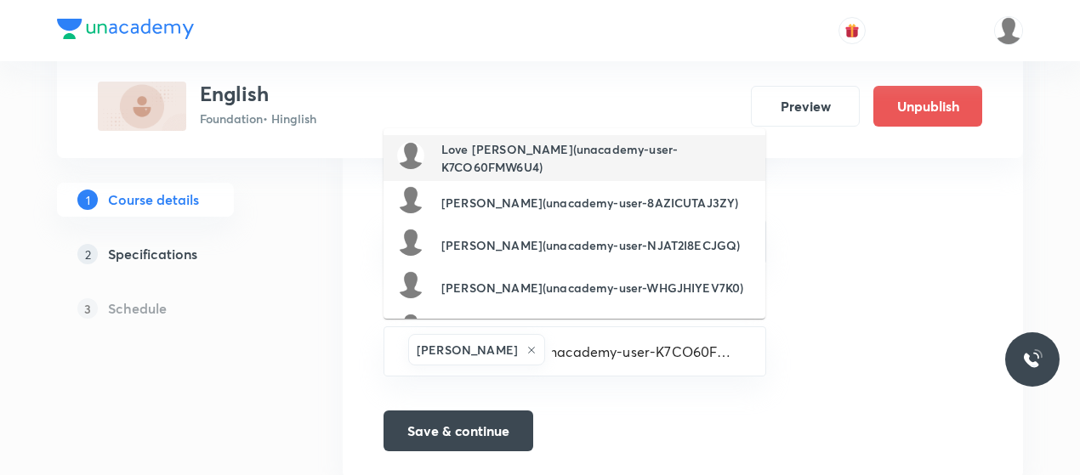
click at [531, 152] on h6 "Love Kumar Karodiwal(unacademy-user-K7CO60FMW6U4)" at bounding box center [596, 158] width 310 height 36
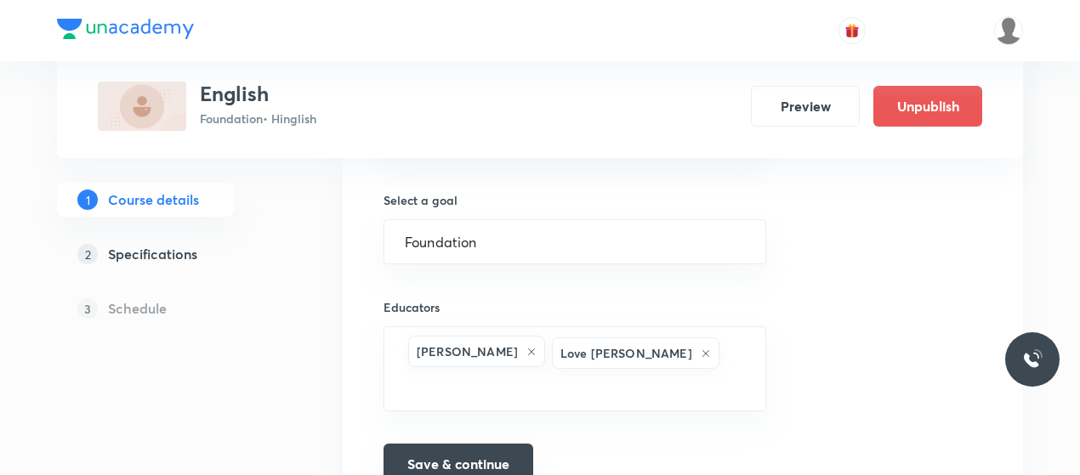
click at [475, 444] on button "Save & continue" at bounding box center [459, 464] width 150 height 41
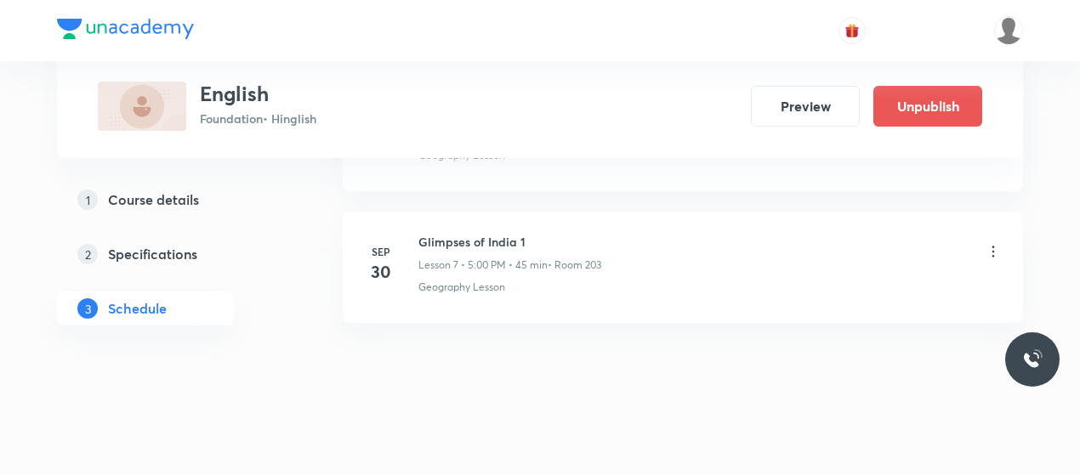
click at [996, 243] on icon at bounding box center [993, 251] width 17 height 17
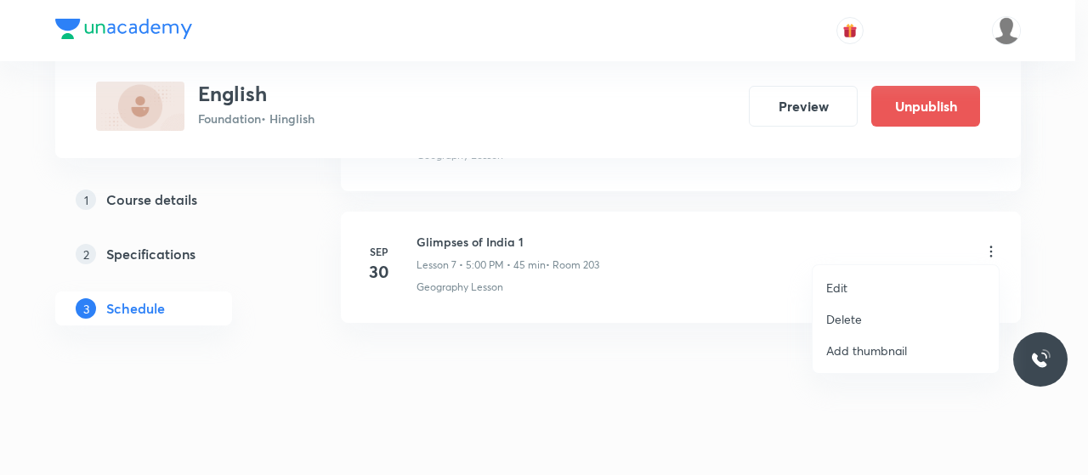
click at [838, 290] on p "Edit" at bounding box center [837, 288] width 21 height 18
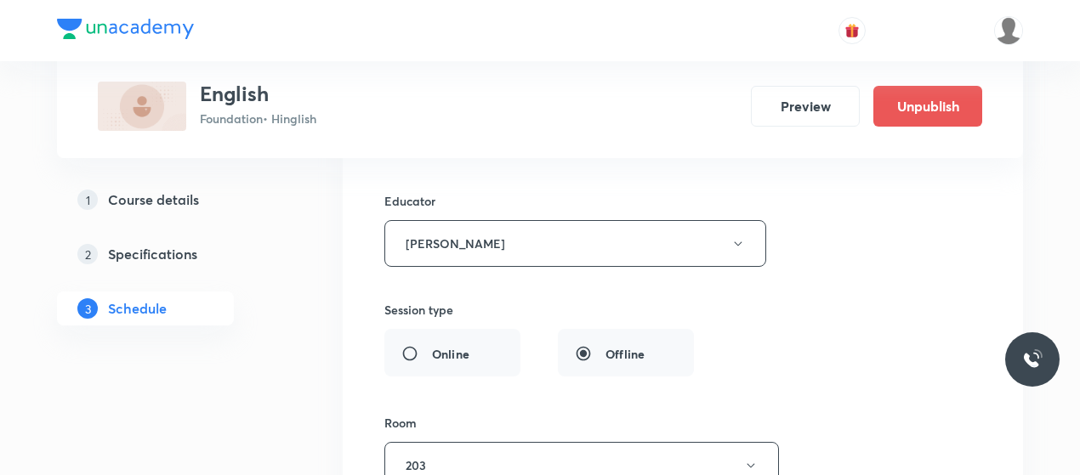
scroll to position [1367, 0]
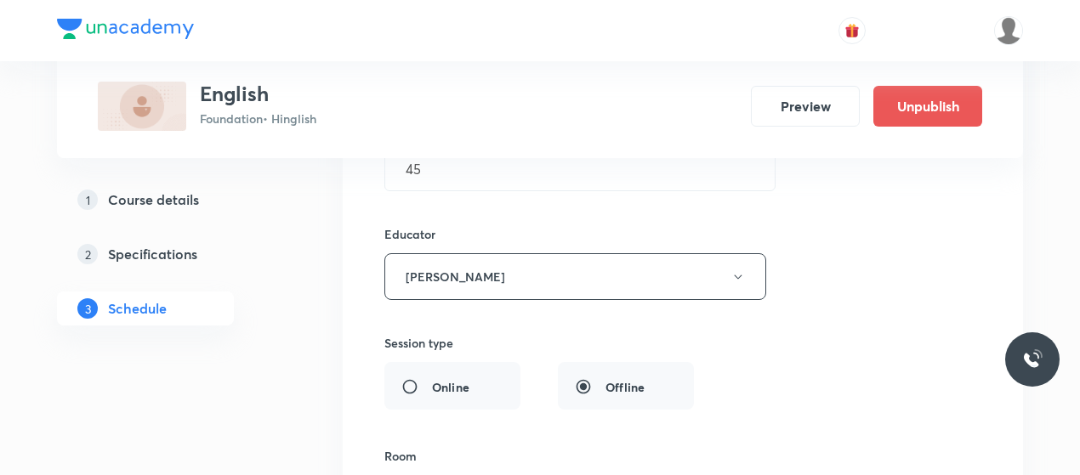
click at [561, 271] on button "[PERSON_NAME]" at bounding box center [575, 276] width 382 height 47
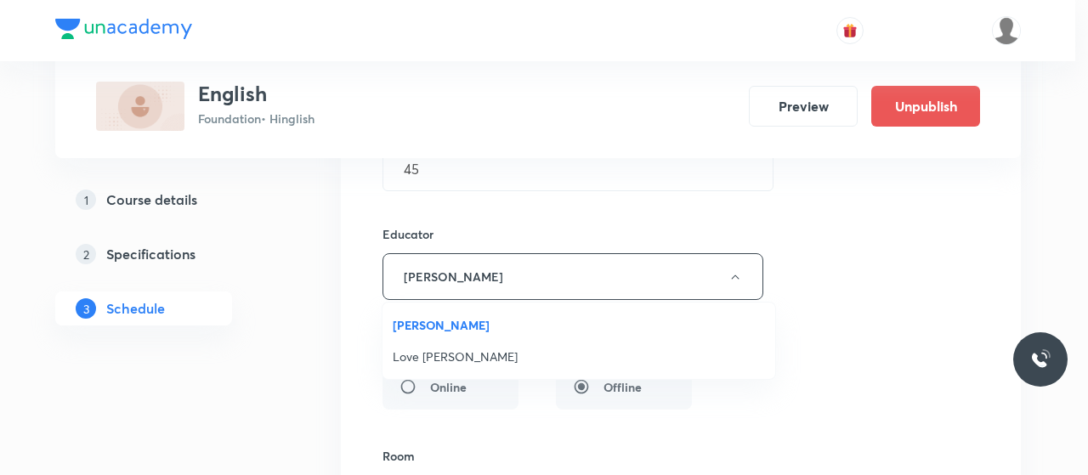
click at [464, 354] on span "Love [PERSON_NAME]" at bounding box center [579, 357] width 372 height 18
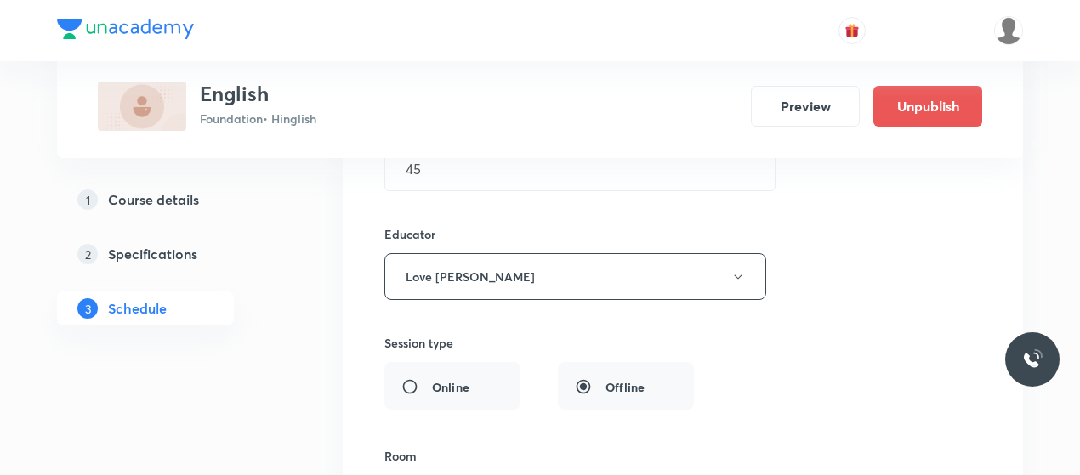
scroll to position [1783, 0]
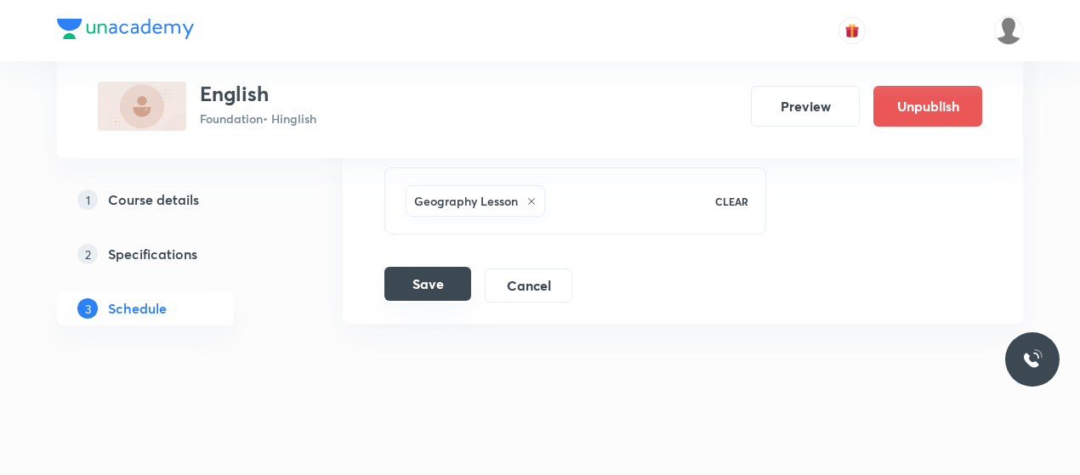
click at [433, 277] on button "Save" at bounding box center [427, 284] width 87 height 34
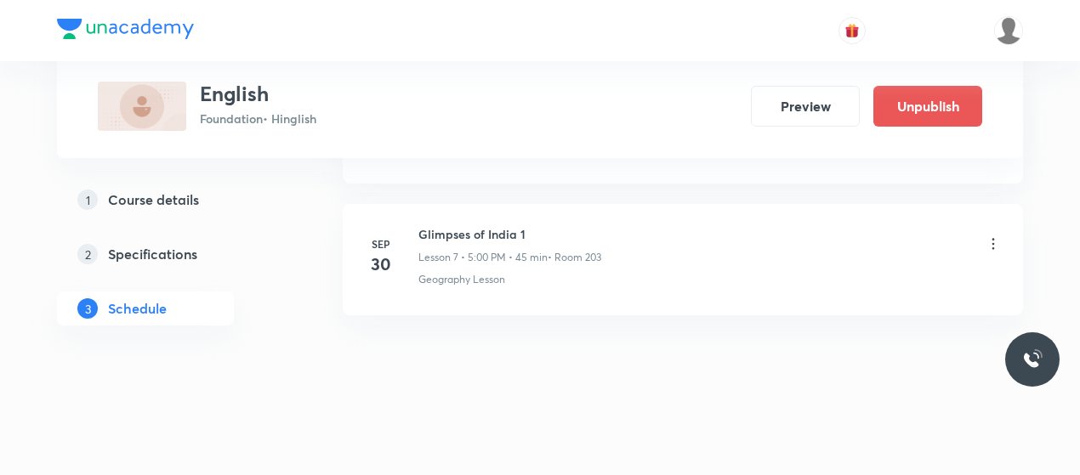
scroll to position [1025, 0]
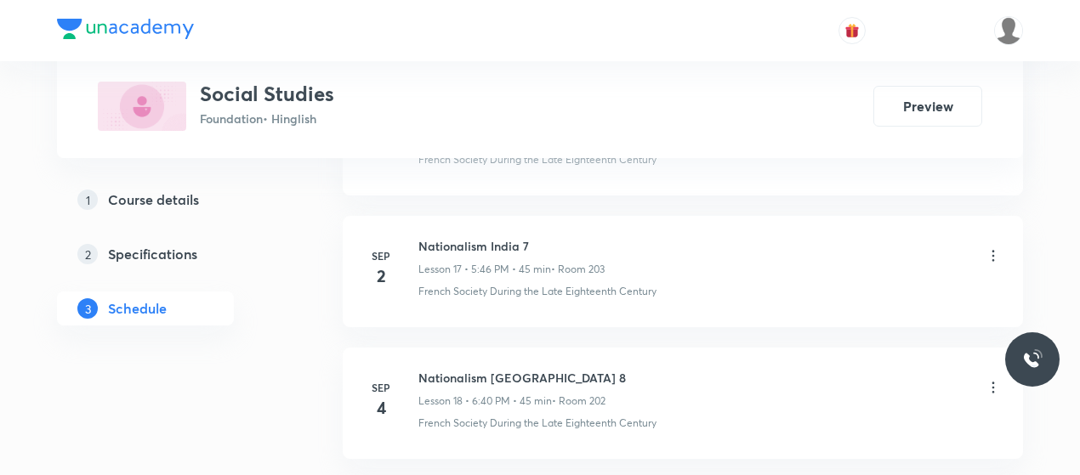
scroll to position [3641, 0]
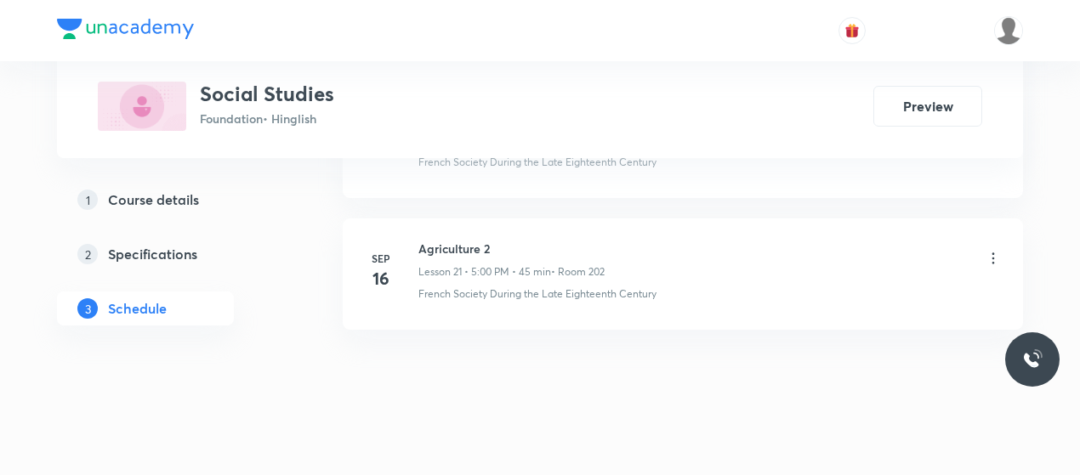
click at [451, 240] on h6 "Agriculture 2" at bounding box center [511, 249] width 186 height 18
copy h6 "Agriculture 2"
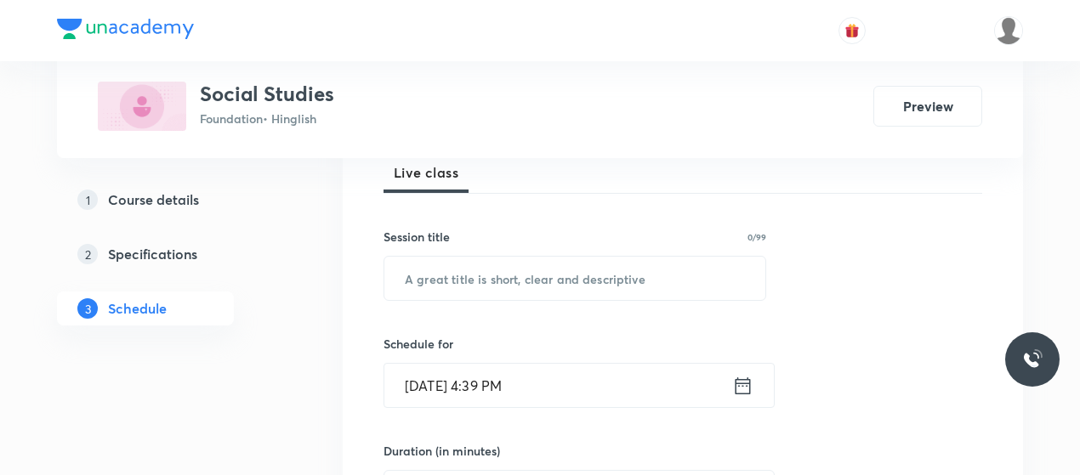
scroll to position [258, 0]
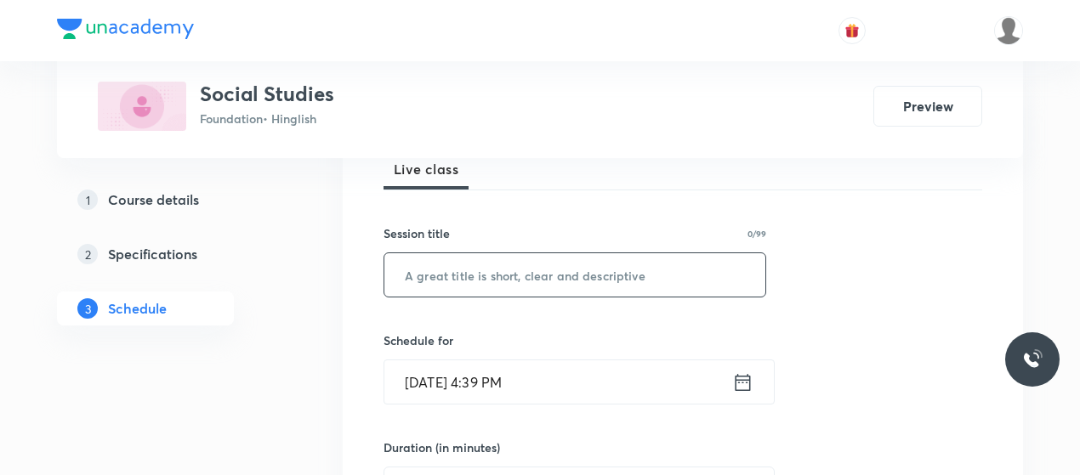
click at [492, 266] on input "text" at bounding box center [574, 274] width 381 height 43
paste input "Agriculture 2"
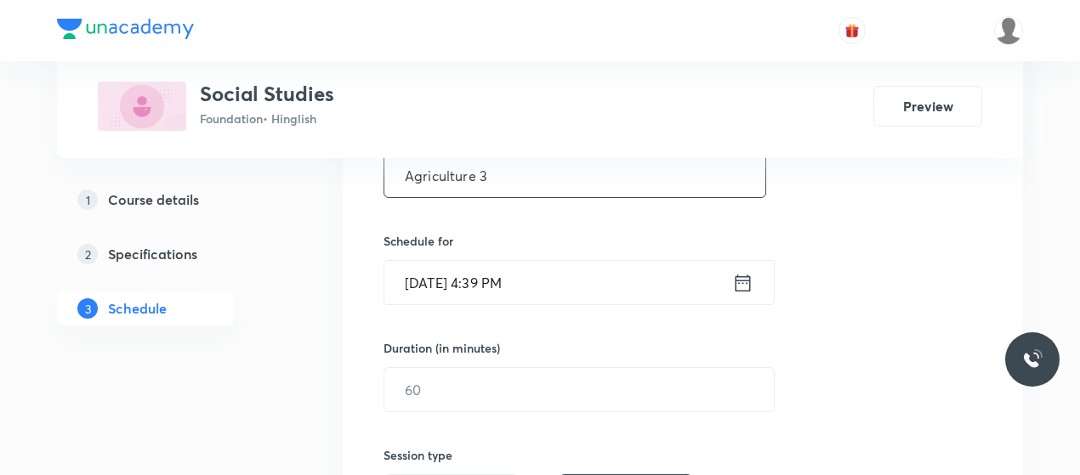
scroll to position [361, 0]
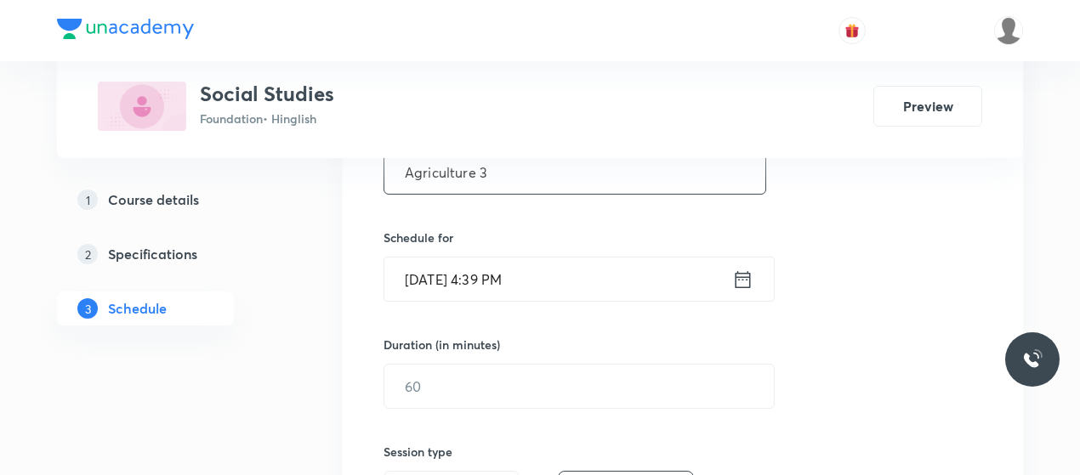
type input "Agriculture 3"
click at [497, 278] on input "[DATE] 4:39 PM" at bounding box center [558, 279] width 348 height 43
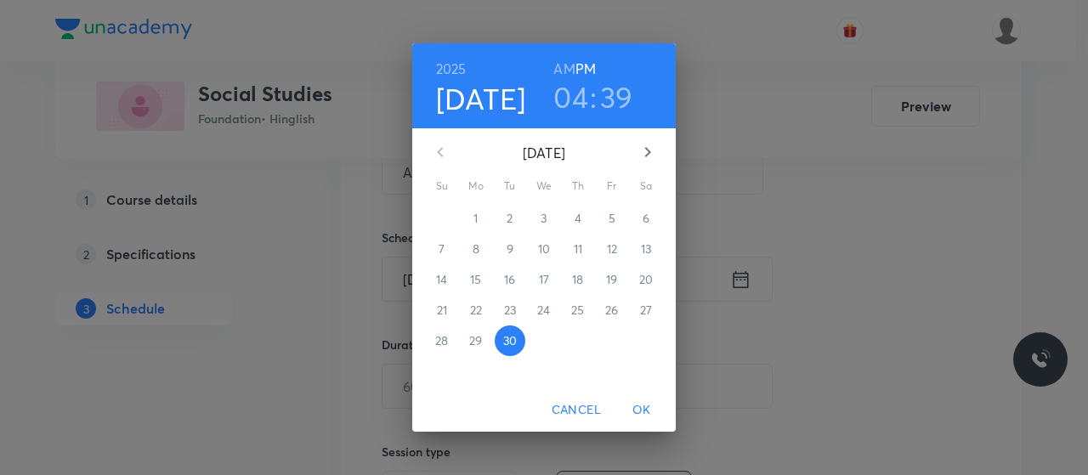
click at [585, 94] on h3 "04" at bounding box center [571, 97] width 35 height 36
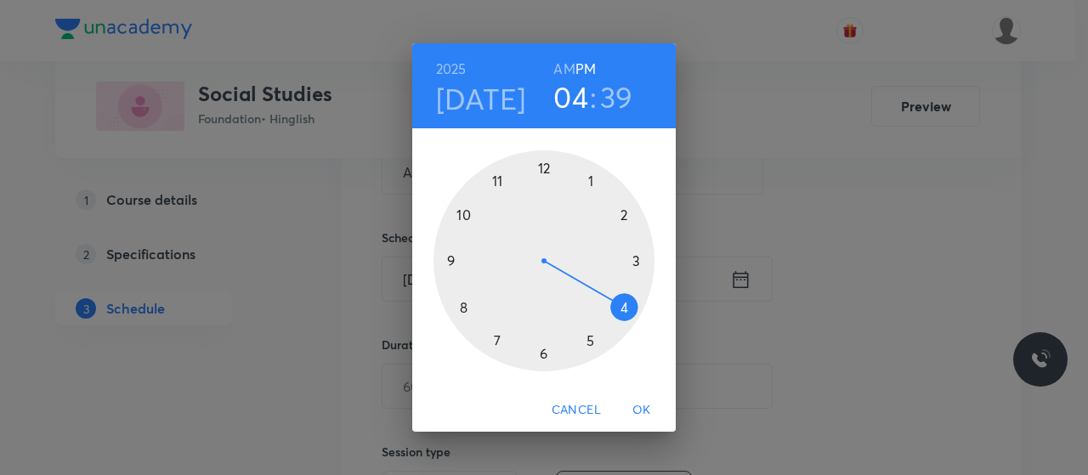
click at [592, 343] on div at bounding box center [544, 261] width 221 height 221
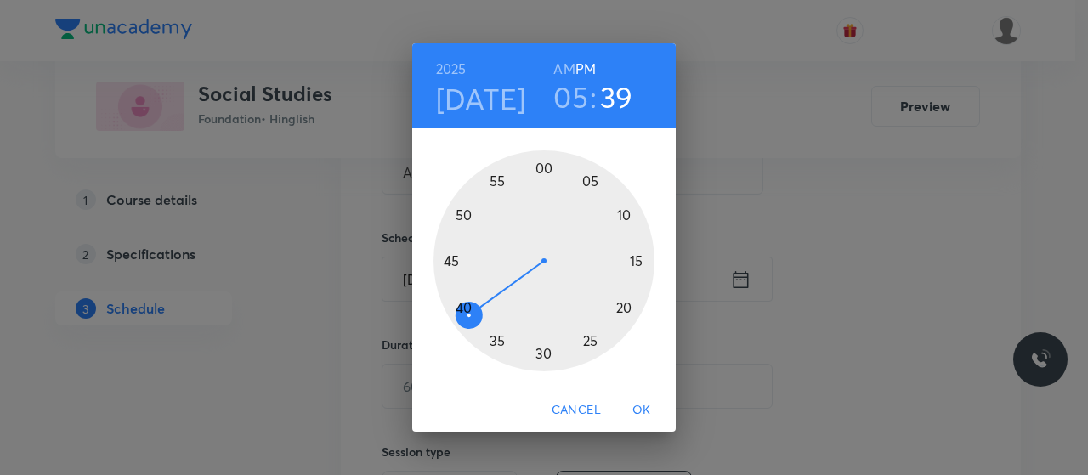
click at [451, 253] on div at bounding box center [544, 261] width 221 height 221
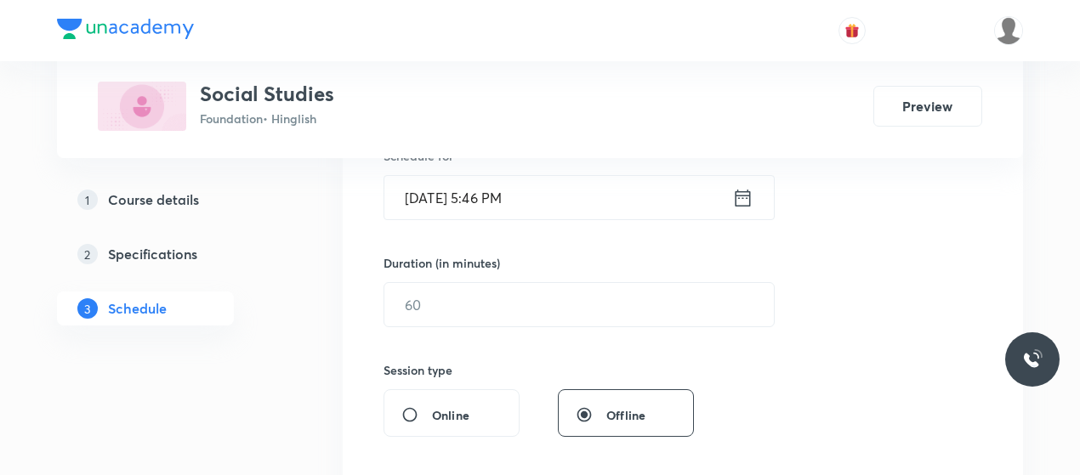
scroll to position [444, 0]
click at [531, 322] on input "text" at bounding box center [578, 302] width 389 height 43
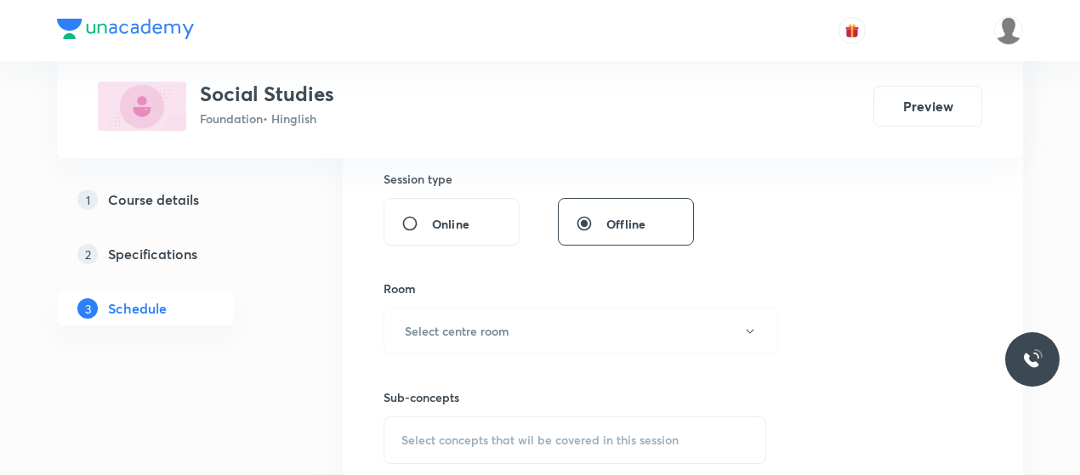
scroll to position [635, 0]
type input "45"
click at [531, 322] on button "Select centre room" at bounding box center [581, 329] width 395 height 47
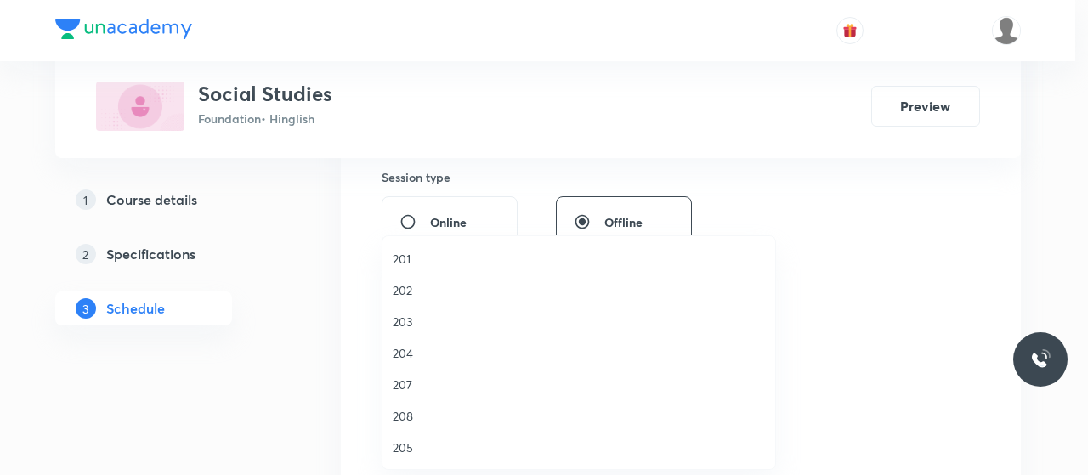
click at [408, 309] on li "203" at bounding box center [579, 321] width 393 height 31
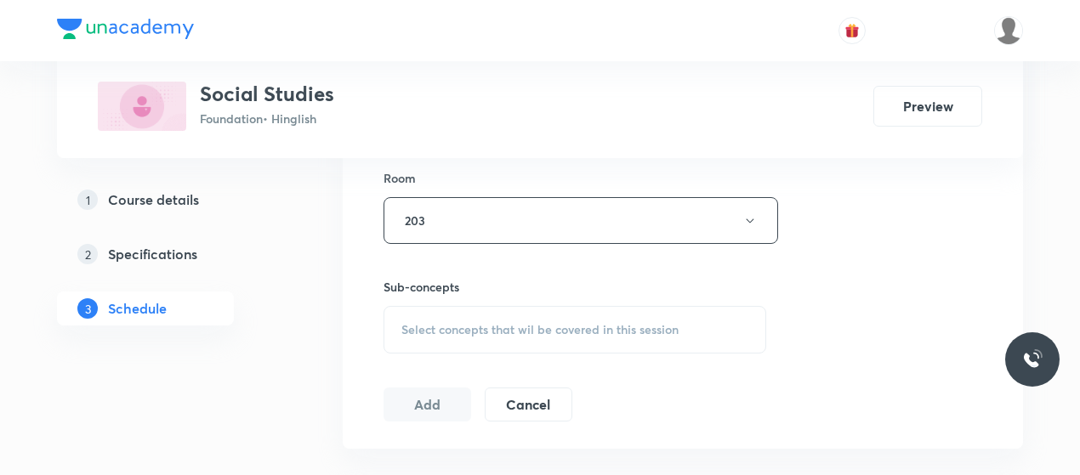
click at [551, 332] on span "Select concepts that wil be covered in this session" at bounding box center [539, 330] width 277 height 14
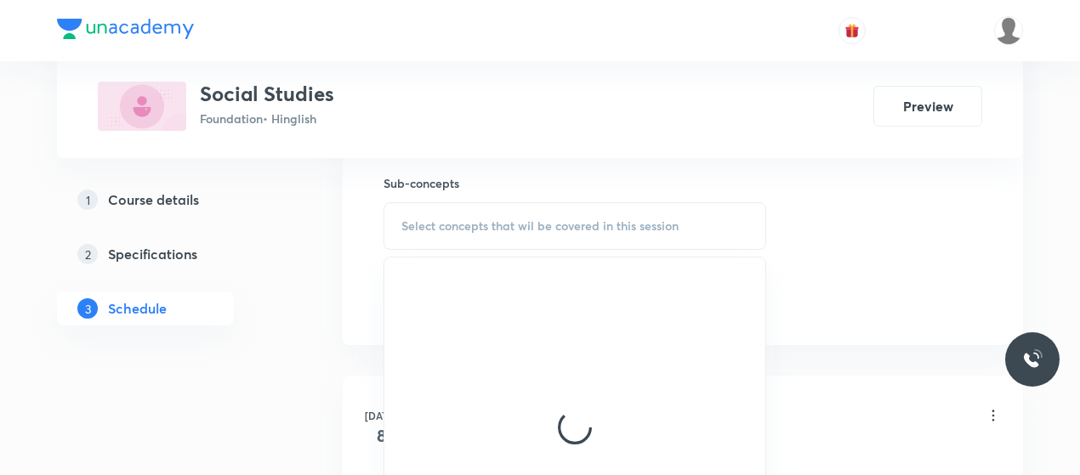
scroll to position [851, 0]
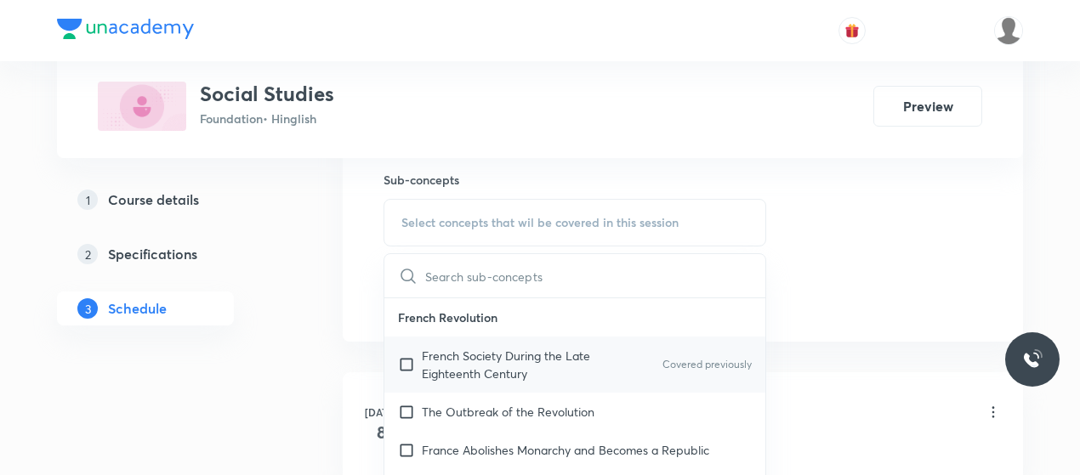
click at [500, 343] on div "French Society During the Late Eighteenth Century Covered previously" at bounding box center [574, 365] width 381 height 56
checkbox input "true"
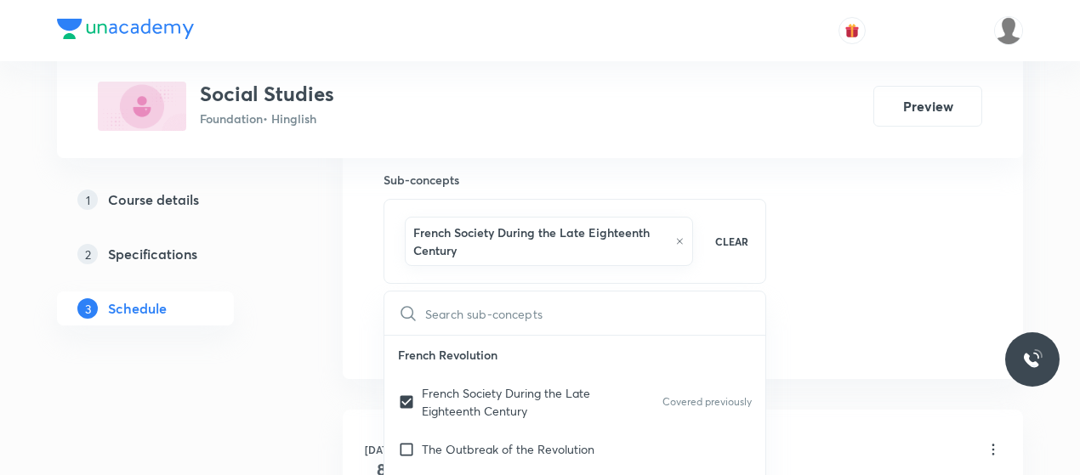
drag, startPoint x: 837, startPoint y: 263, endPoint x: 878, endPoint y: 284, distance: 46.8
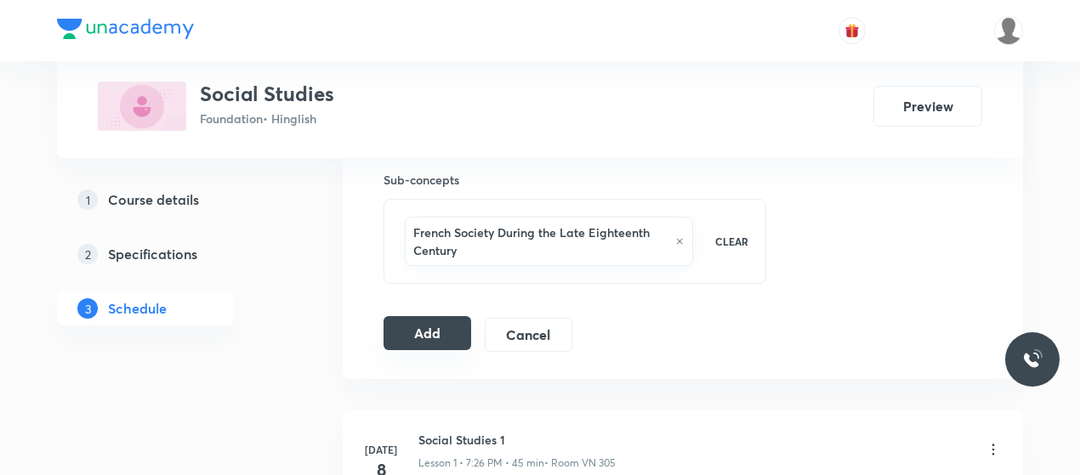
drag, startPoint x: 878, startPoint y: 284, endPoint x: 393, endPoint y: 328, distance: 487.6
click at [393, 328] on button "Add" at bounding box center [428, 333] width 88 height 34
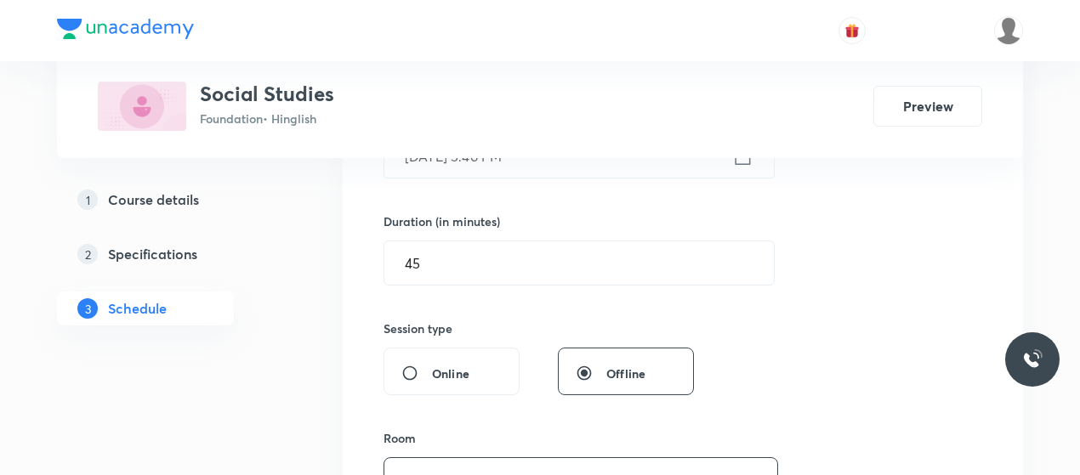
scroll to position [483, 0]
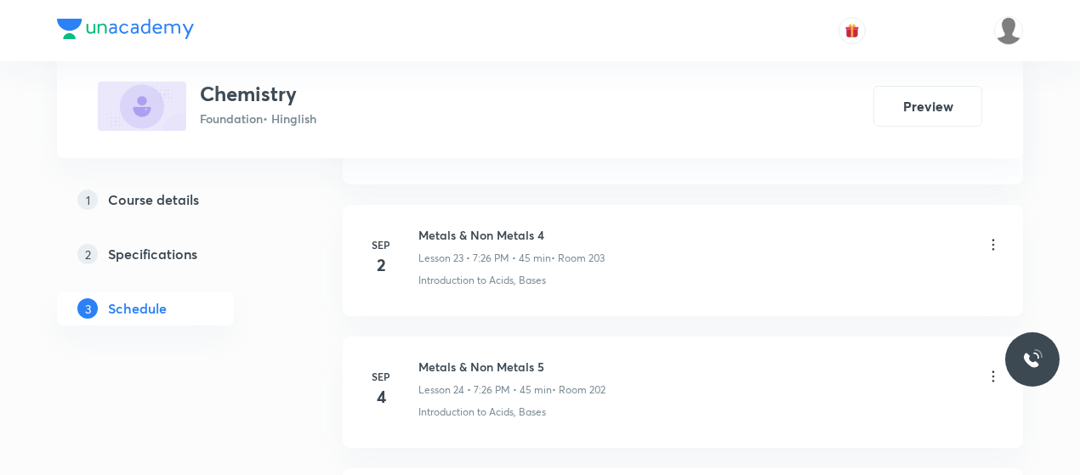
scroll to position [4429, 0]
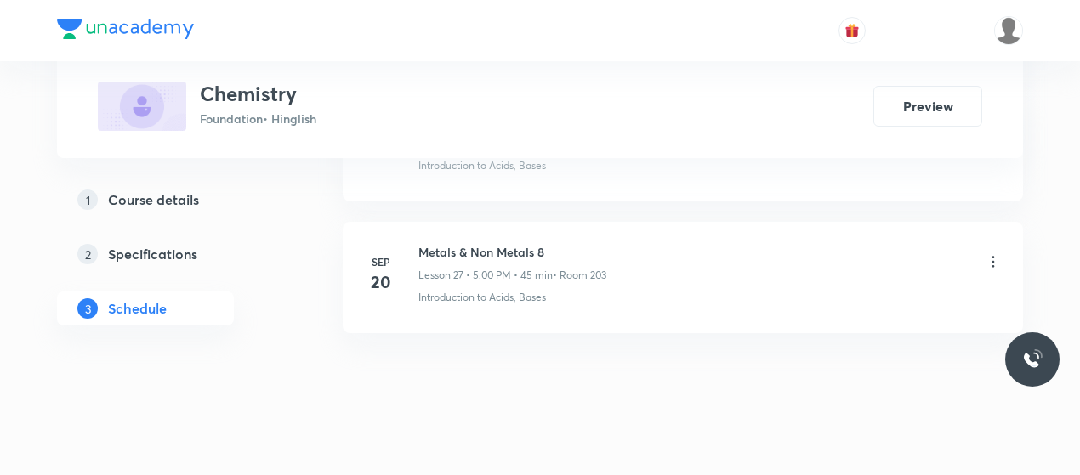
click at [457, 243] on h6 "Metals & Non Metals 8" at bounding box center [512, 252] width 188 height 18
copy h6 "Metals & Non Metals 8"
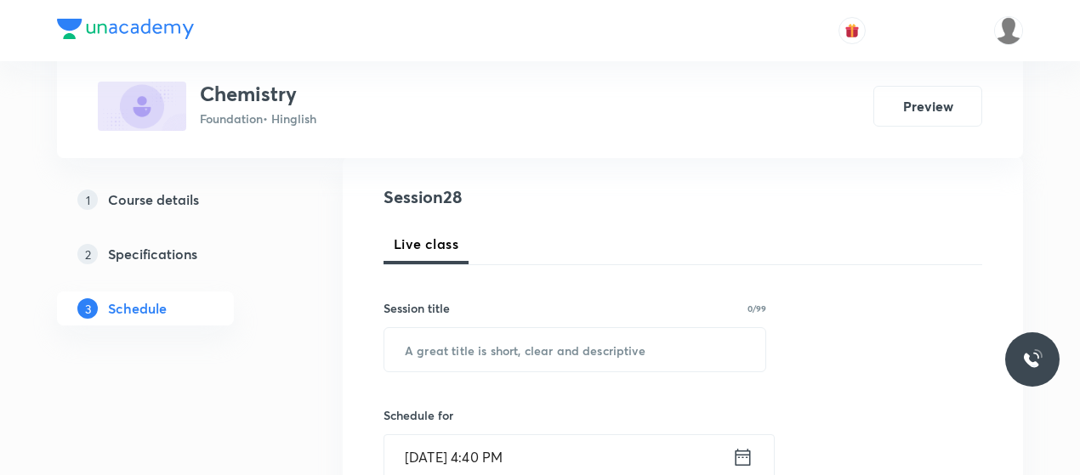
scroll to position [185, 0]
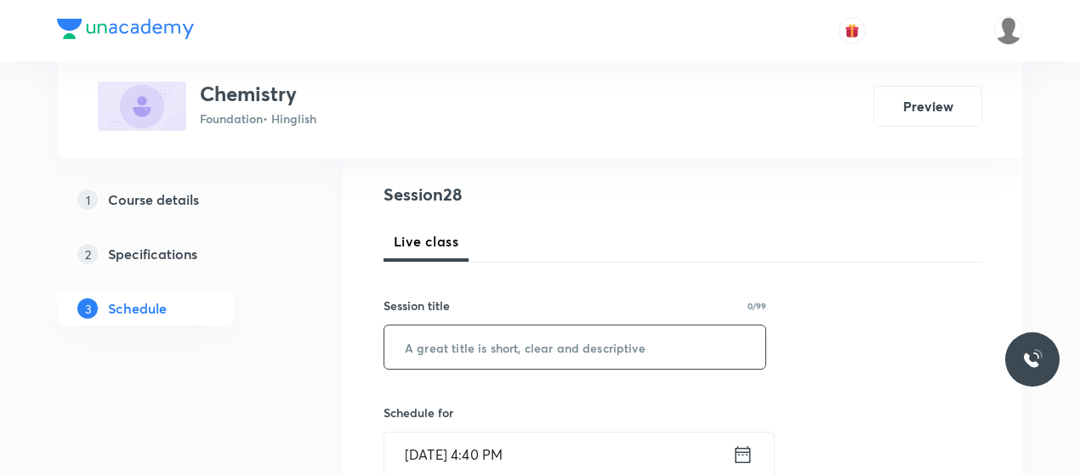
click at [522, 356] on input "text" at bounding box center [574, 347] width 381 height 43
paste input "Metals & Non Metals 8"
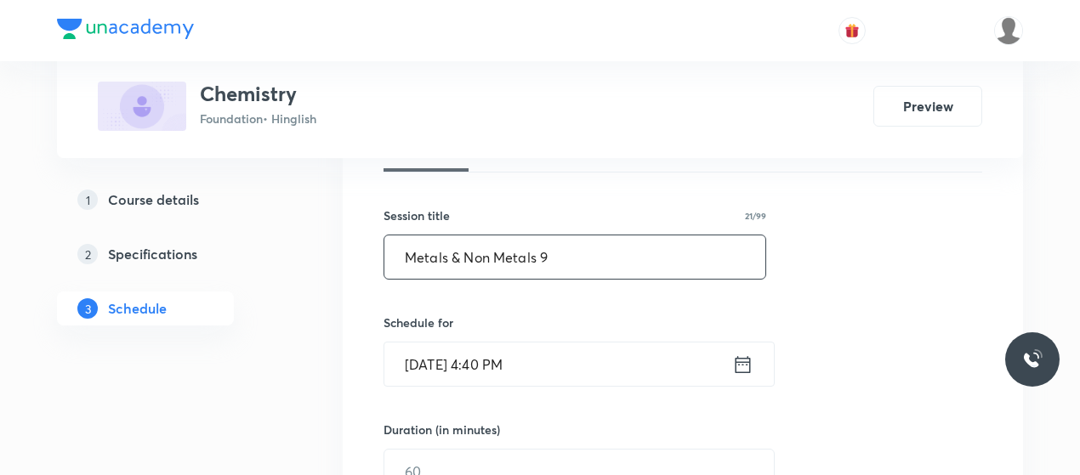
type input "Metals & Non Metals 9"
click at [446, 344] on input "[DATE] 4:40 PM" at bounding box center [558, 364] width 348 height 43
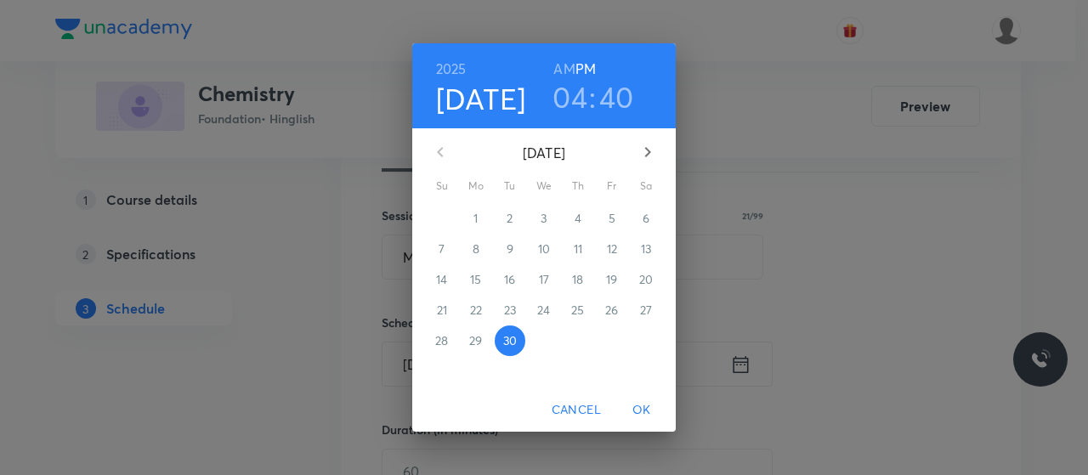
click at [578, 106] on h3 "04" at bounding box center [570, 97] width 35 height 36
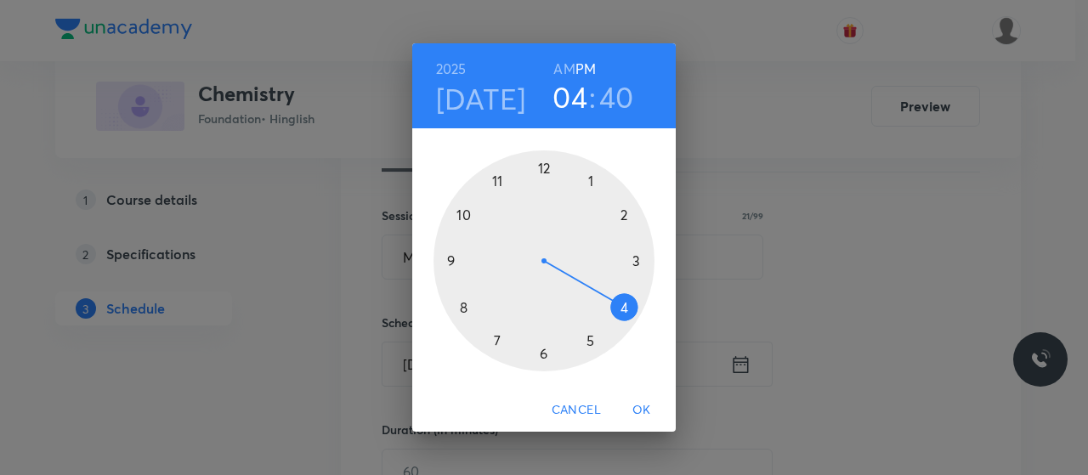
click at [545, 359] on div at bounding box center [544, 261] width 221 height 221
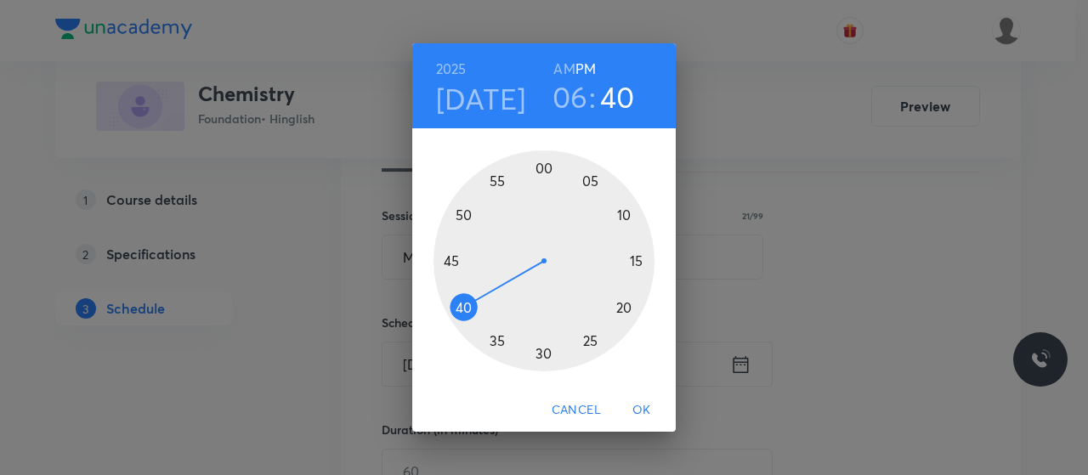
click at [463, 308] on div at bounding box center [544, 261] width 221 height 221
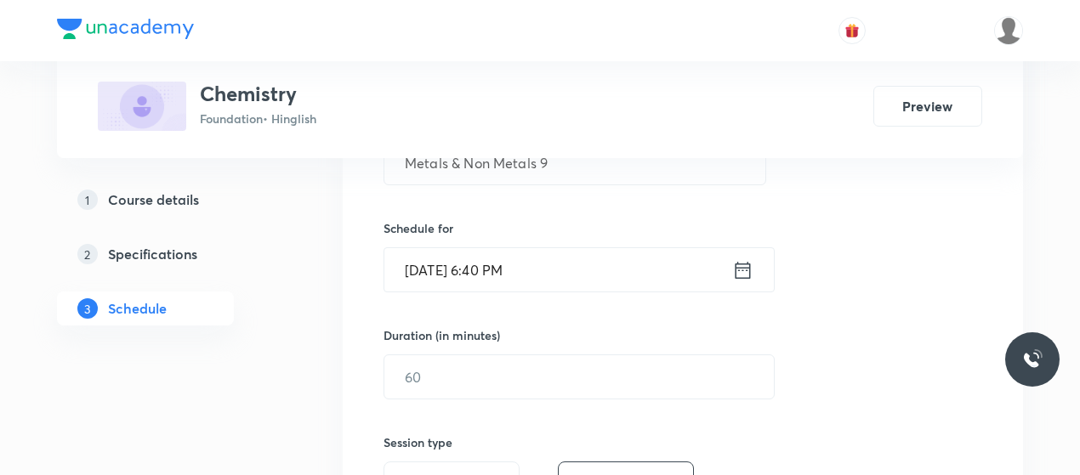
scroll to position [371, 0]
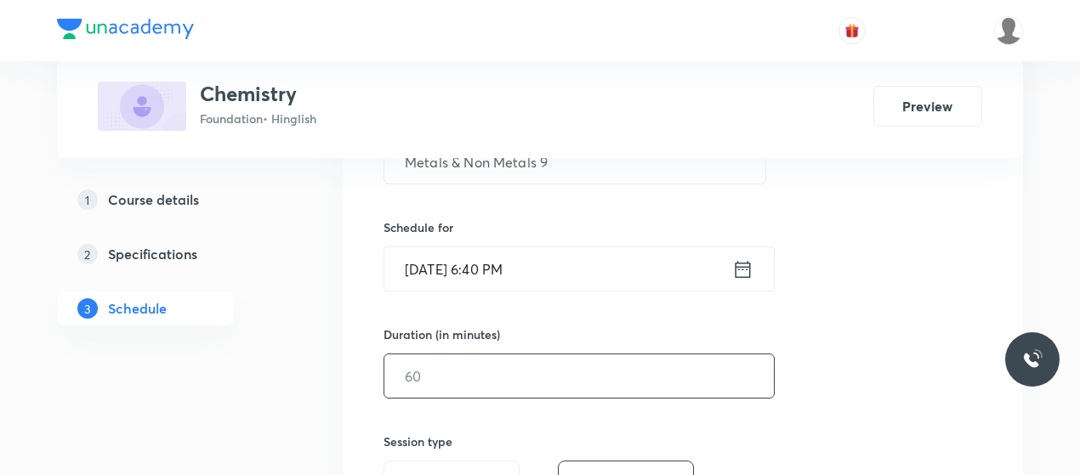
click at [480, 370] on input "text" at bounding box center [578, 376] width 389 height 43
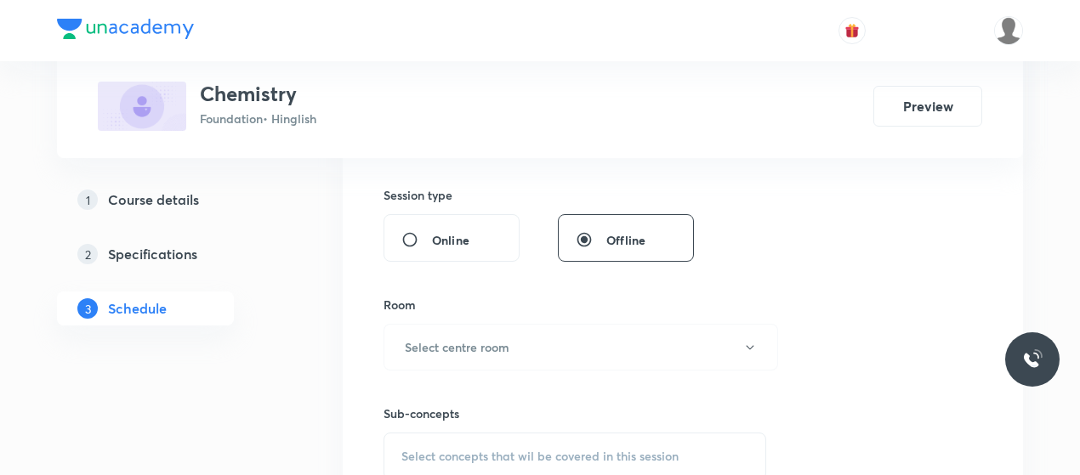
scroll to position [621, 0]
type input "45"
click at [480, 370] on div "Sub-concepts Select concepts that wil be covered in this session" at bounding box center [575, 422] width 383 height 110
click at [483, 338] on h6 "Select centre room" at bounding box center [457, 344] width 105 height 18
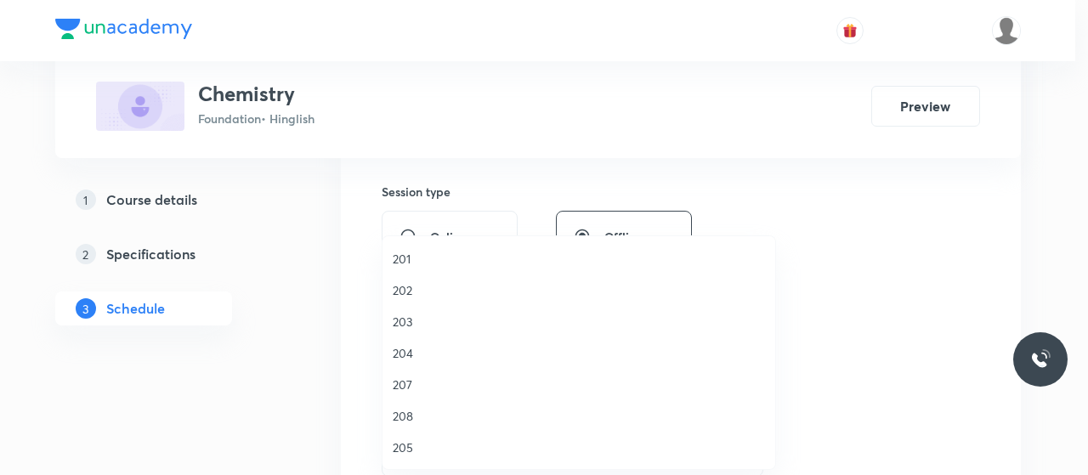
click at [406, 310] on li "203" at bounding box center [579, 321] width 393 height 31
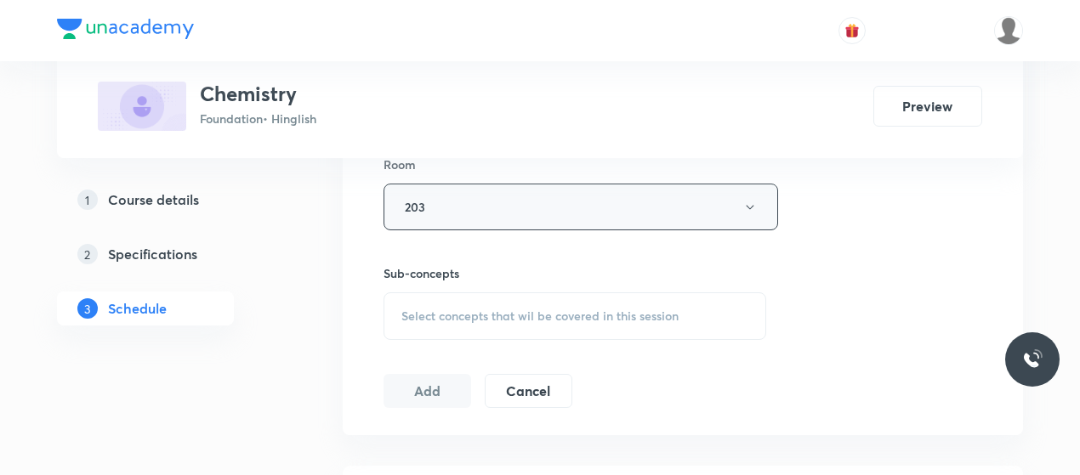
scroll to position [759, 0]
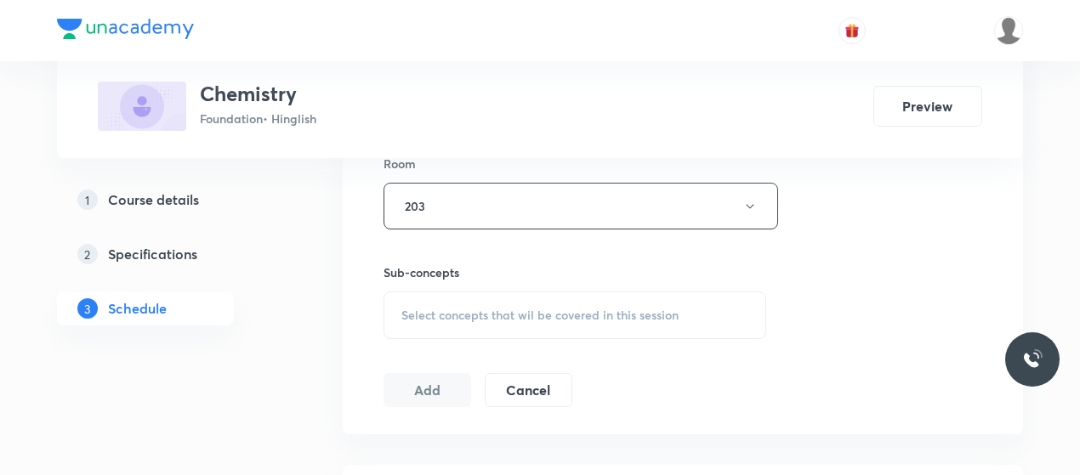
click at [564, 324] on div "Select concepts that wil be covered in this session" at bounding box center [575, 316] width 383 height 48
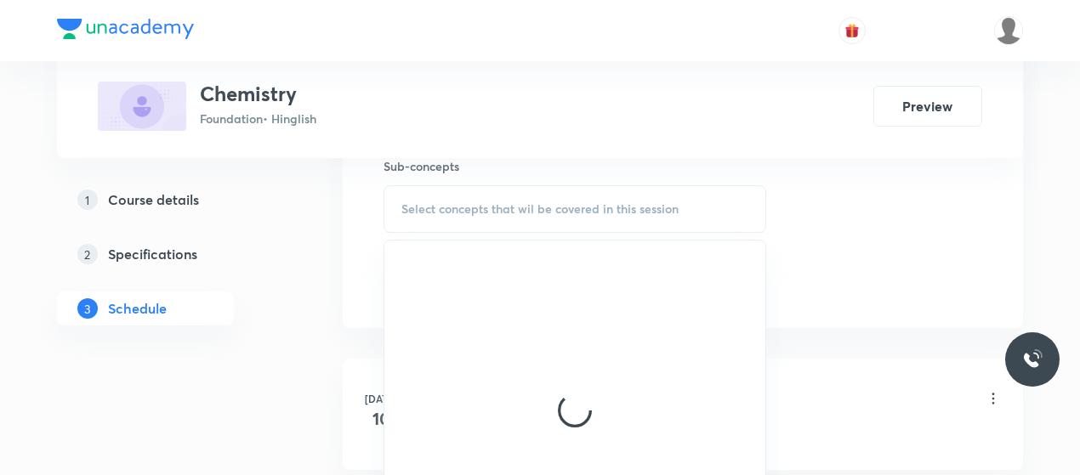
scroll to position [868, 0]
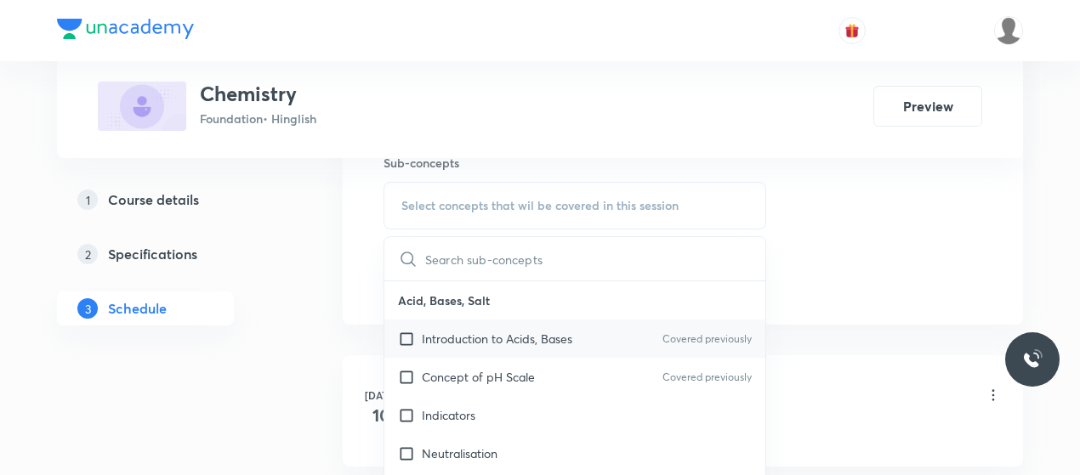
click at [523, 336] on p "Introduction to Acids, Bases" at bounding box center [497, 339] width 151 height 18
checkbox input "true"
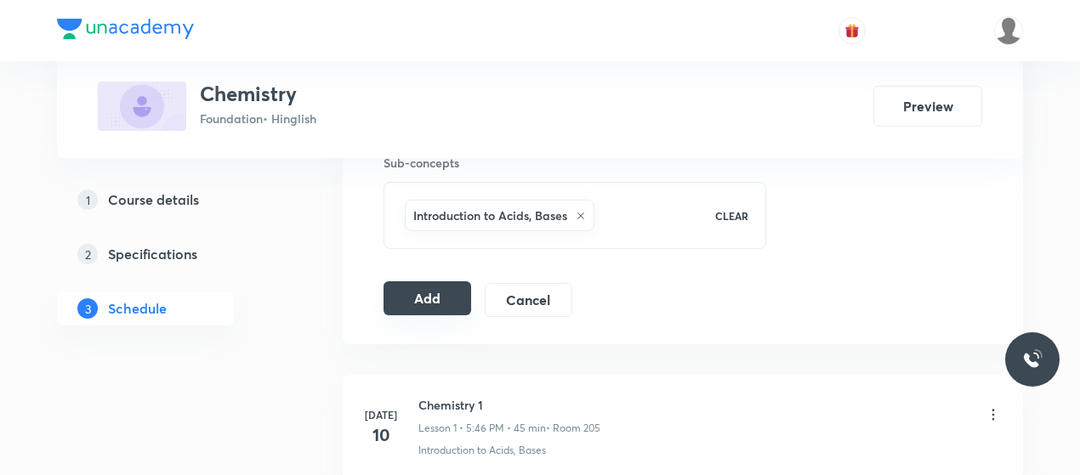
click at [408, 284] on button "Add" at bounding box center [428, 298] width 88 height 34
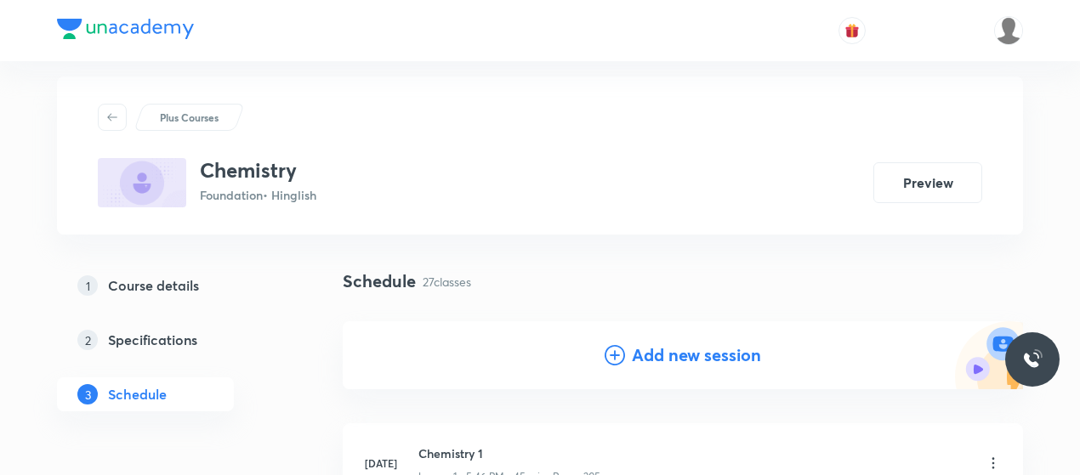
scroll to position [0, 0]
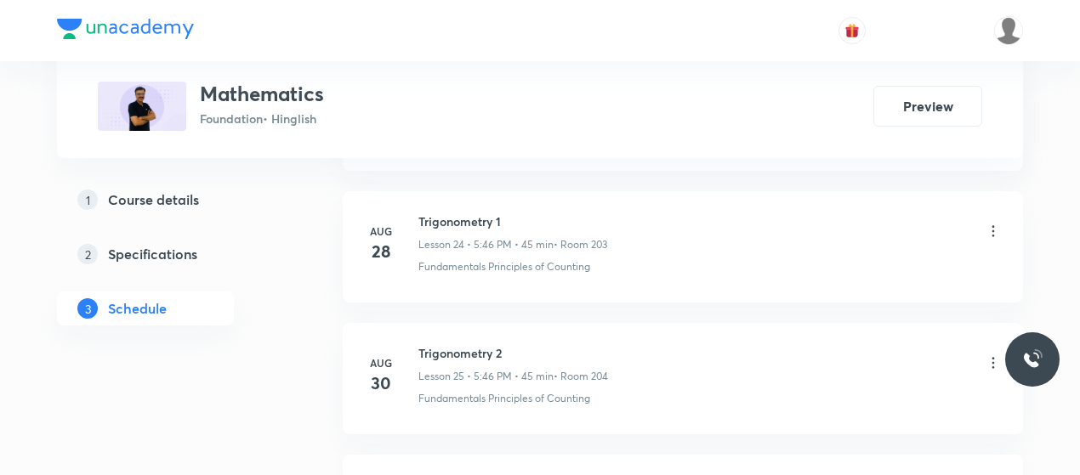
scroll to position [4822, 0]
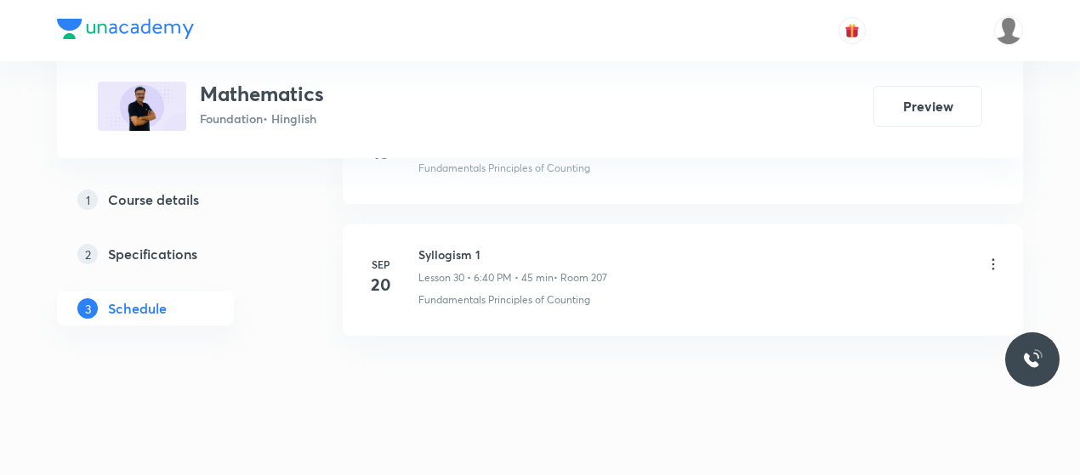
click at [440, 246] on h6 "Syllogism 1" at bounding box center [512, 255] width 189 height 18
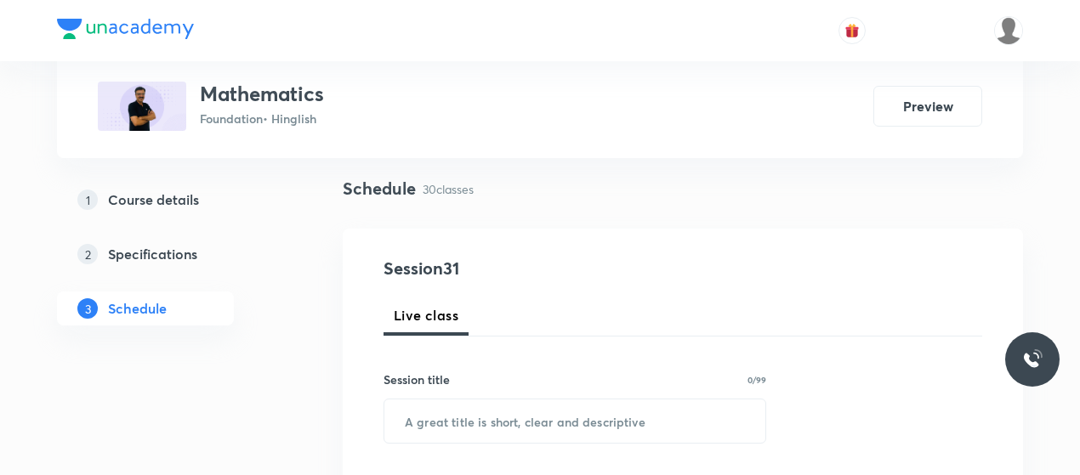
scroll to position [117, 0]
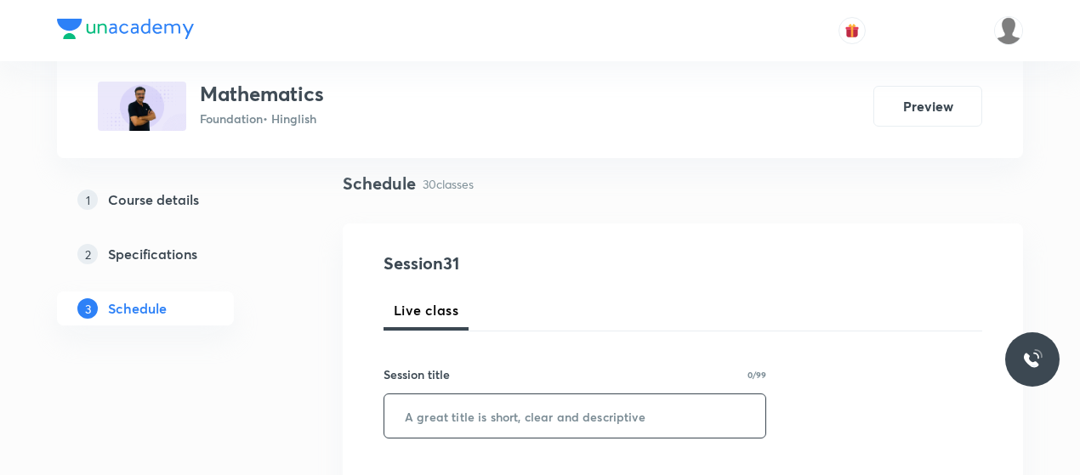
click at [500, 418] on input "text" at bounding box center [574, 416] width 381 height 43
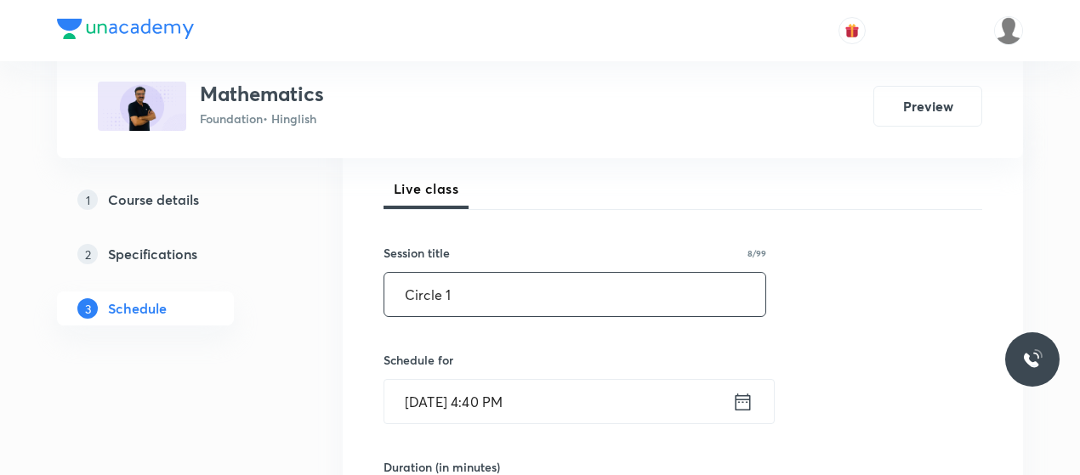
scroll to position [341, 0]
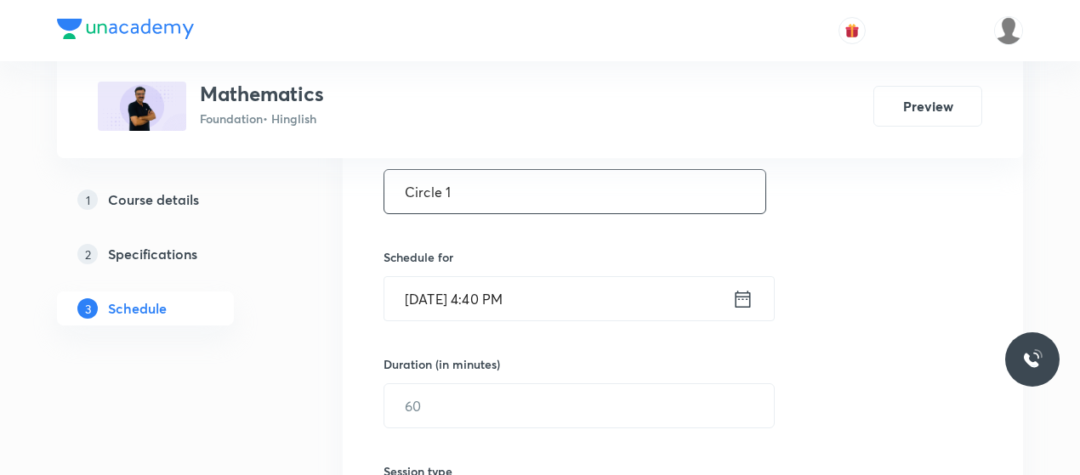
type input "Circle 1"
click at [492, 297] on input "[DATE] 4:40 PM" at bounding box center [558, 298] width 348 height 43
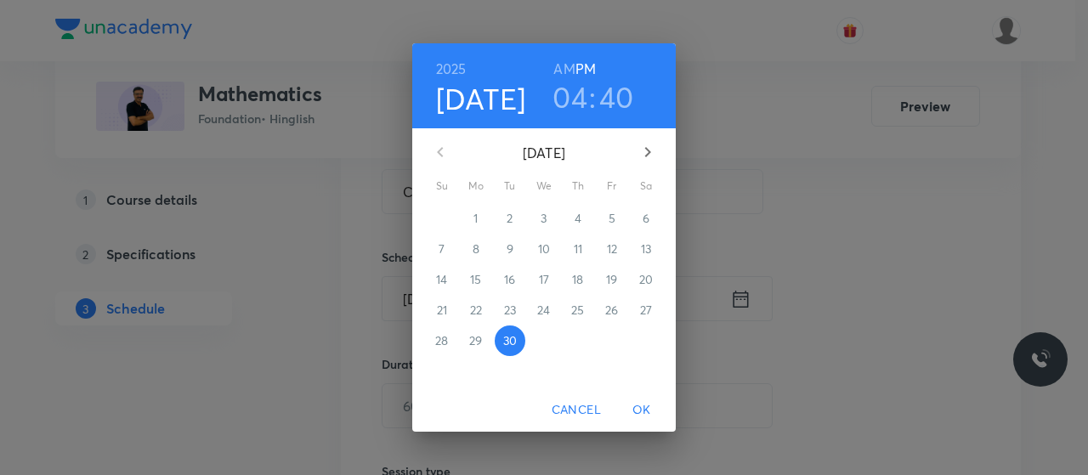
click at [577, 94] on h3 "04" at bounding box center [570, 97] width 35 height 36
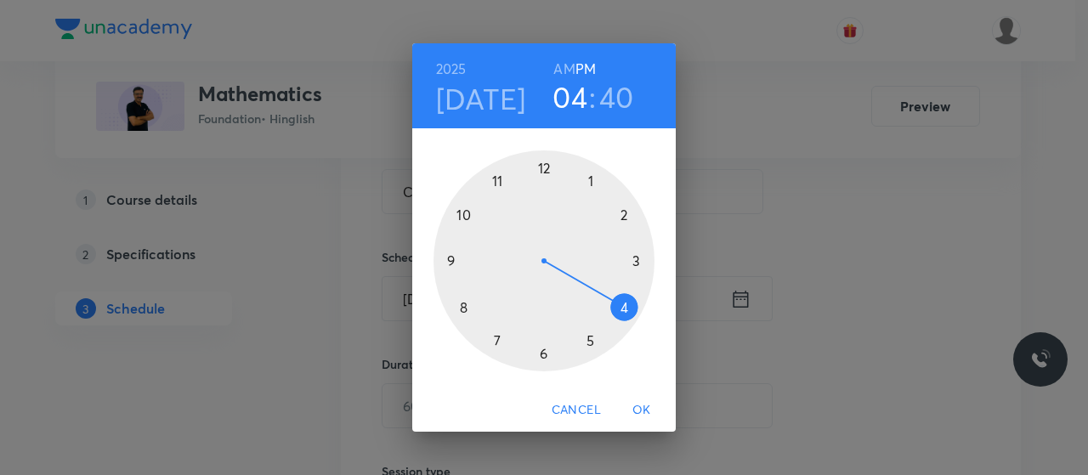
click at [498, 338] on div at bounding box center [544, 261] width 221 height 221
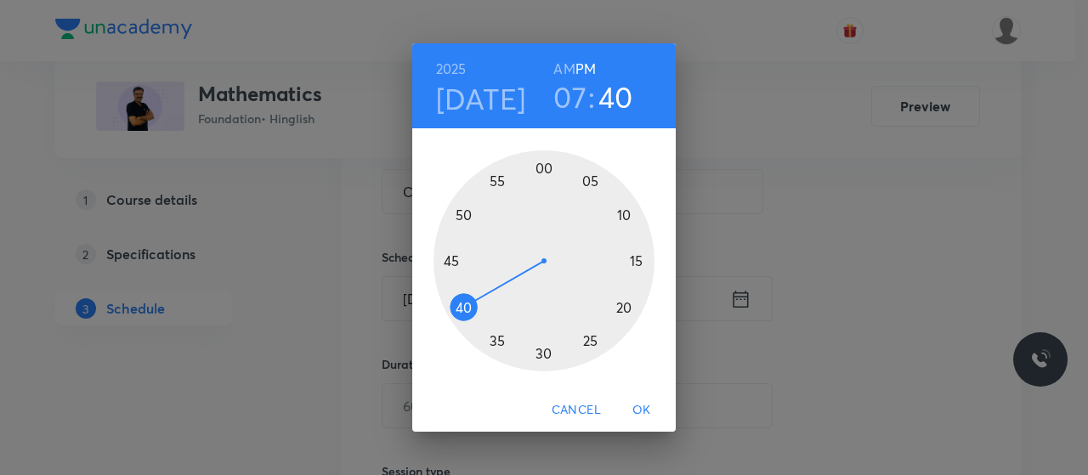
click at [583, 349] on div at bounding box center [544, 261] width 221 height 221
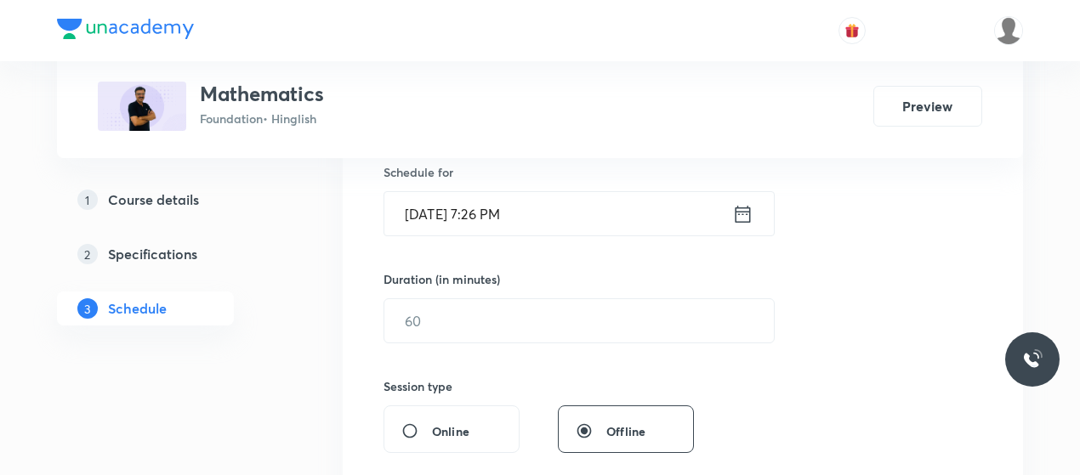
scroll to position [429, 0]
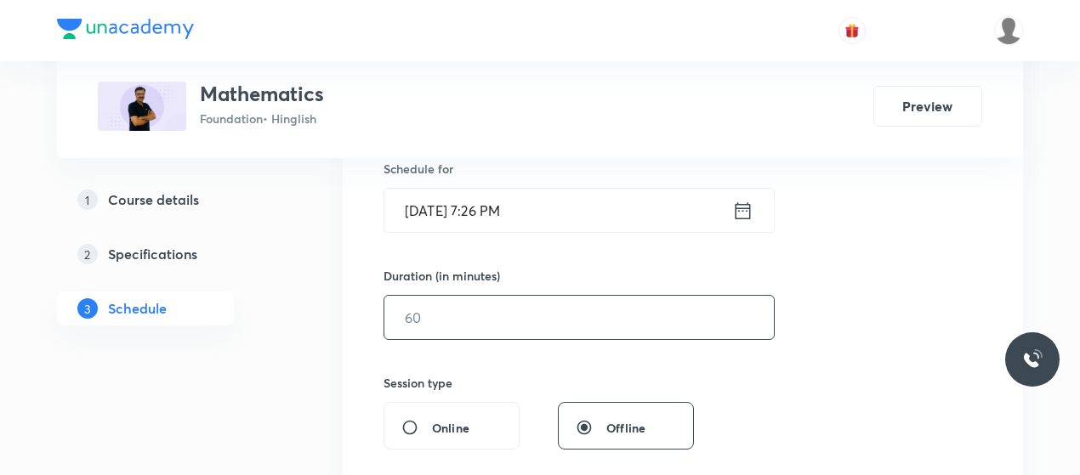
click at [543, 329] on input "text" at bounding box center [578, 317] width 389 height 43
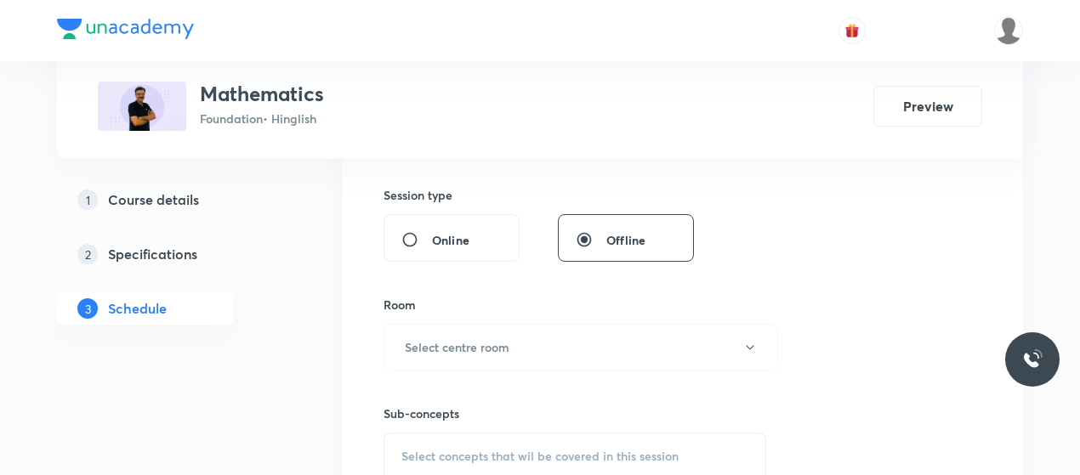
scroll to position [618, 0]
type input "45"
click at [543, 329] on button "Select centre room" at bounding box center [581, 346] width 395 height 47
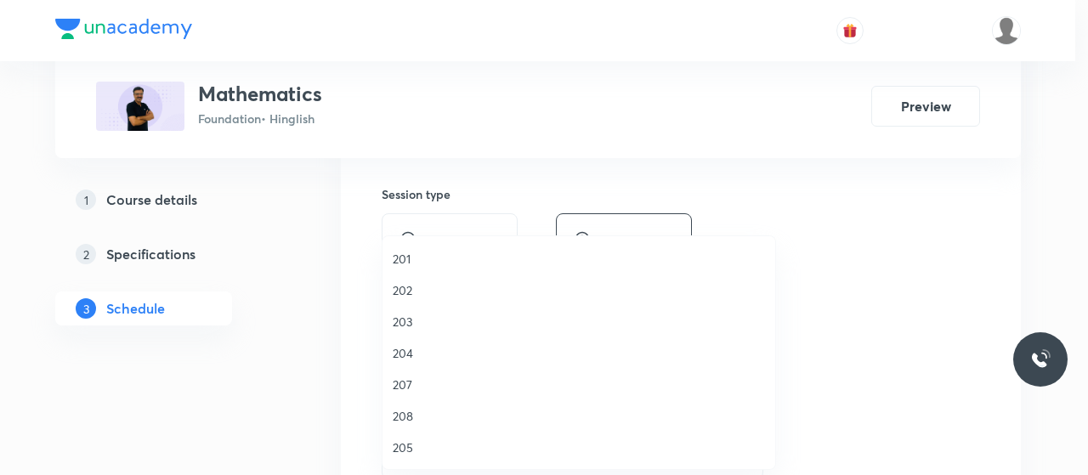
click at [414, 296] on span "202" at bounding box center [579, 290] width 372 height 18
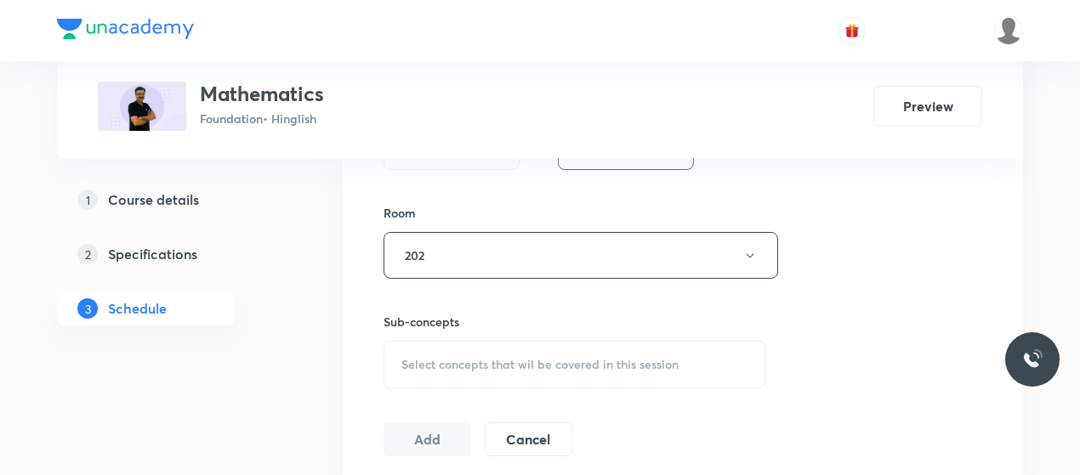
click at [596, 377] on div "Select concepts that wil be covered in this session" at bounding box center [575, 365] width 383 height 48
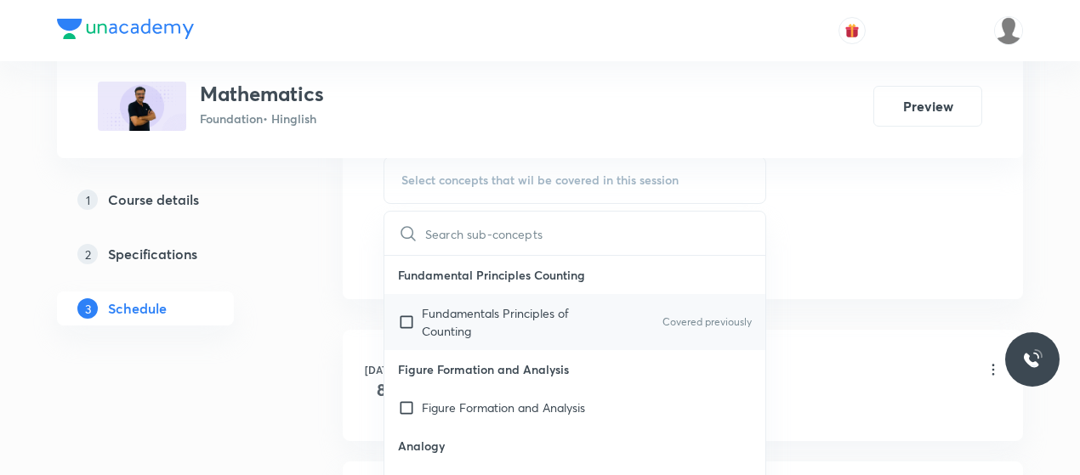
click at [441, 304] on p "Fundamentals Principles of Counting" at bounding box center [508, 322] width 172 height 36
checkbox input "true"
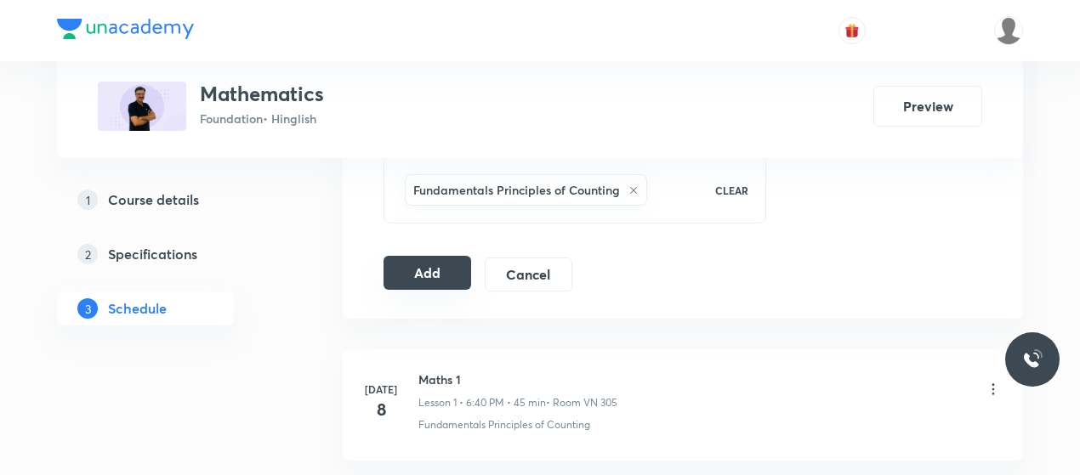
click at [432, 276] on button "Add" at bounding box center [428, 273] width 88 height 34
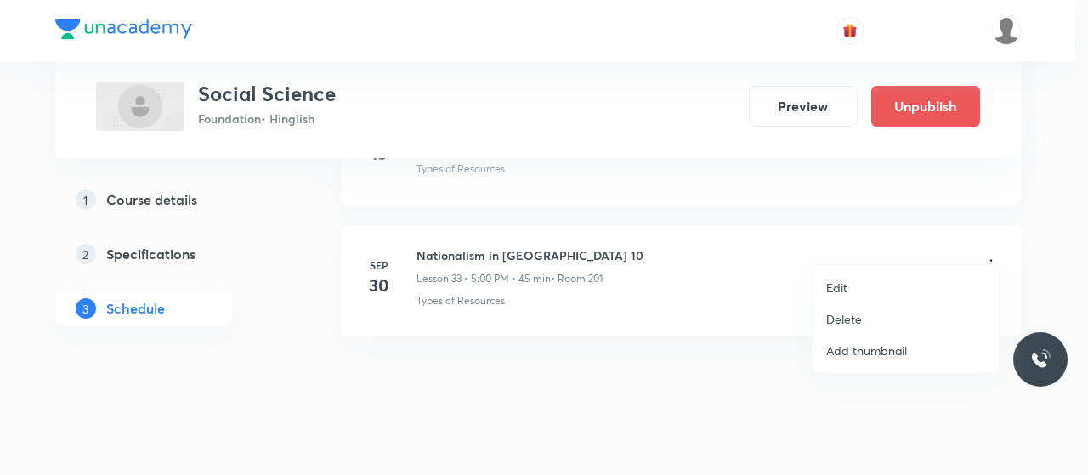
click at [837, 285] on p "Edit" at bounding box center [837, 288] width 21 height 18
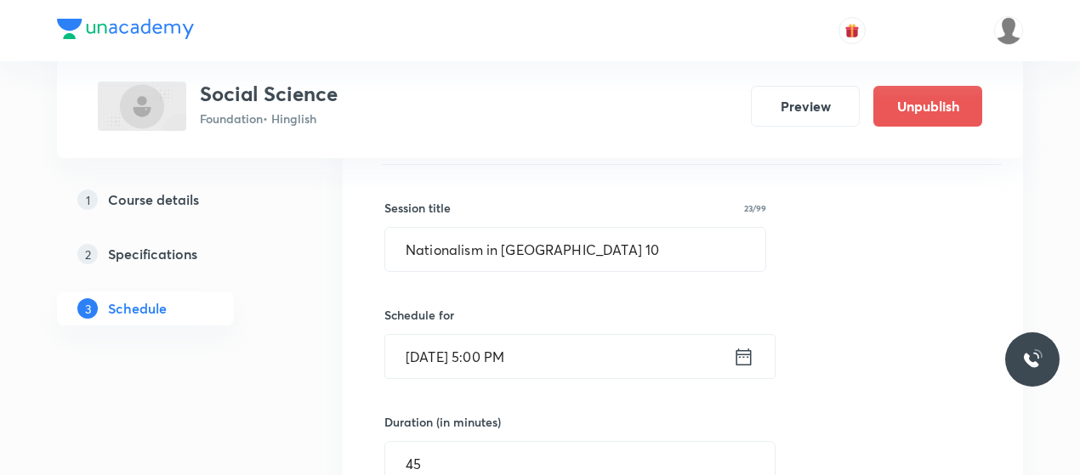
scroll to position [4497, 0]
click at [493, 230] on input "Nationalism in [GEOGRAPHIC_DATA] 10" at bounding box center [575, 251] width 380 height 43
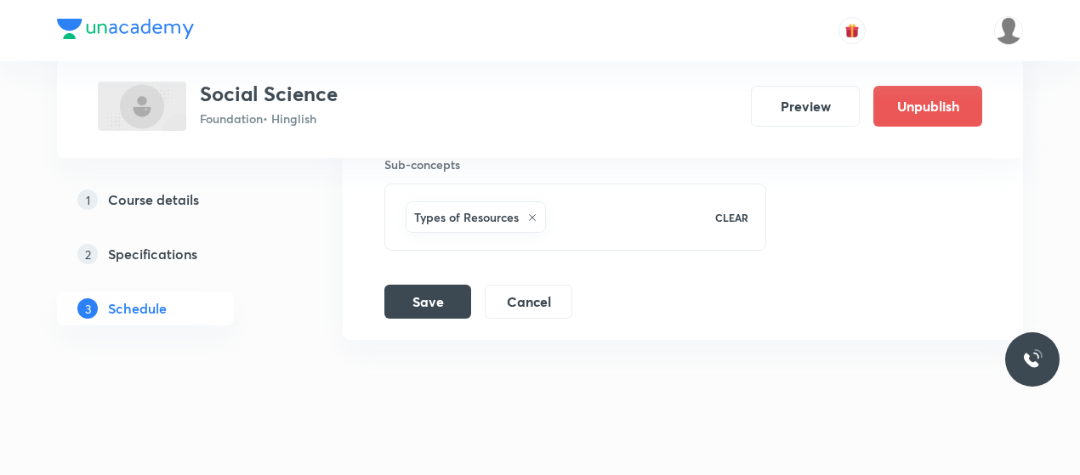
scroll to position [5087, 0]
type input "Agriculture 1"
click at [435, 281] on button "Save" at bounding box center [427, 298] width 87 height 34
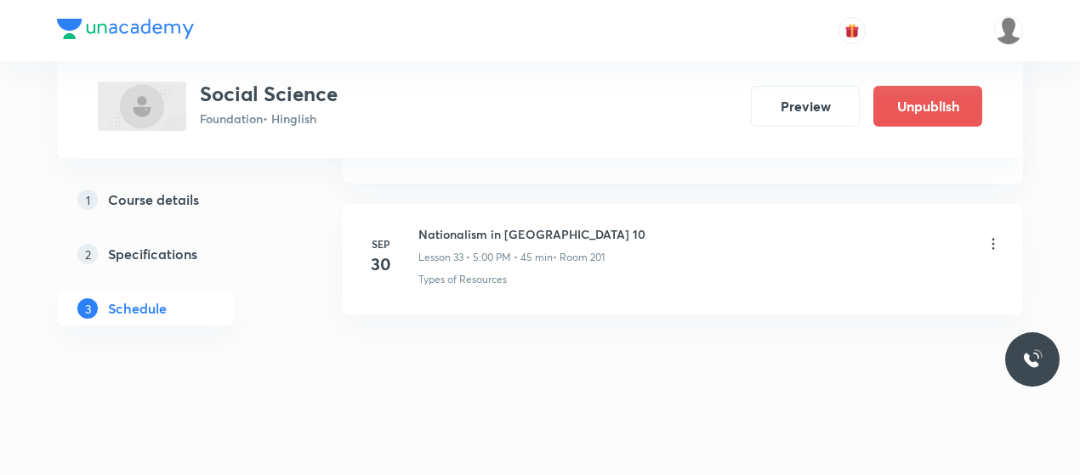
scroll to position [4437, 0]
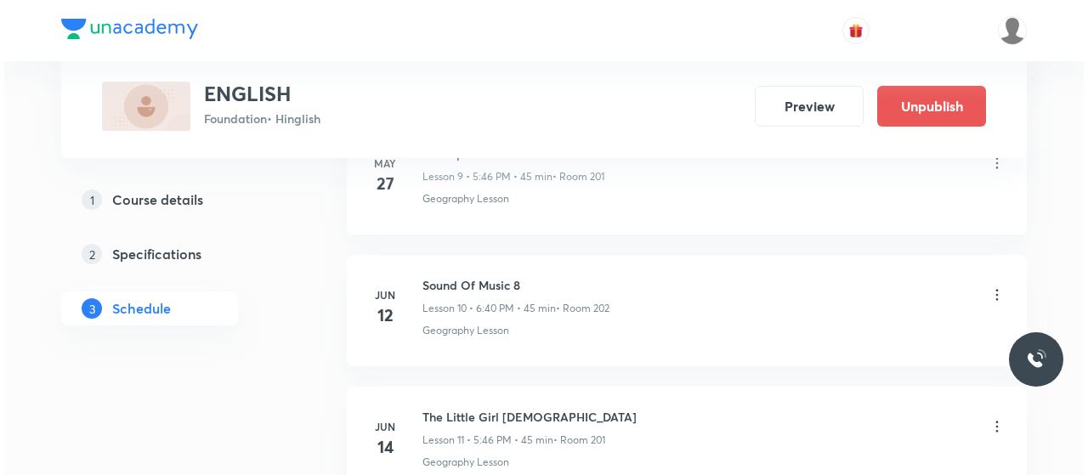
scroll to position [3509, 0]
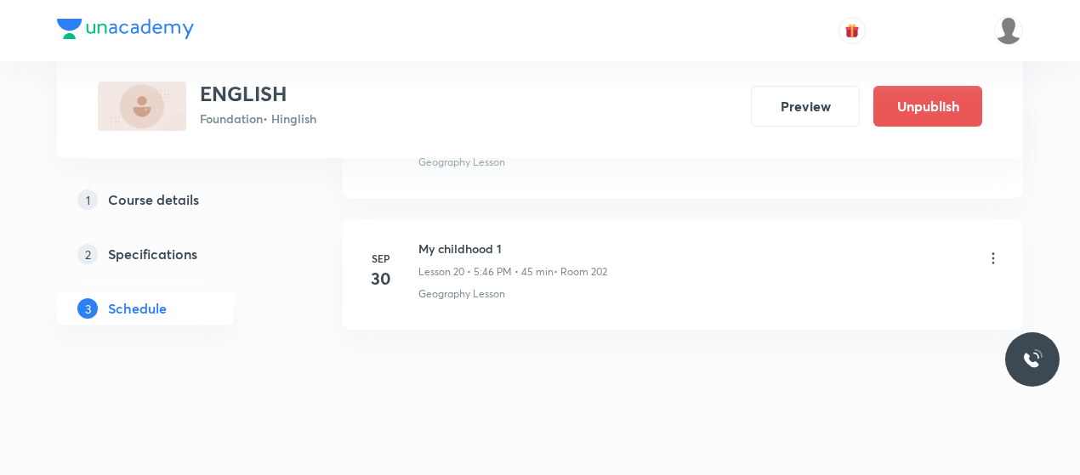
click at [991, 250] on icon at bounding box center [993, 258] width 17 height 17
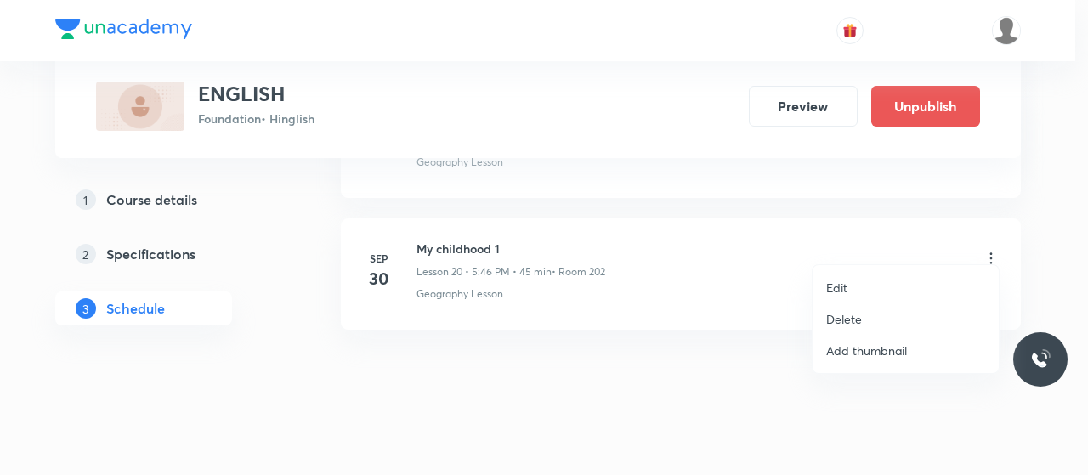
click at [833, 291] on p "Edit" at bounding box center [837, 288] width 21 height 18
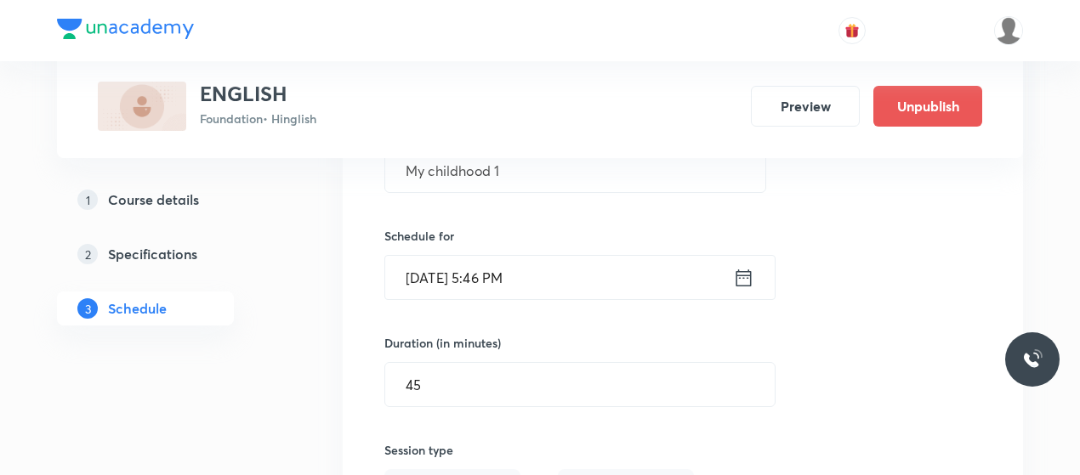
scroll to position [2860, 0]
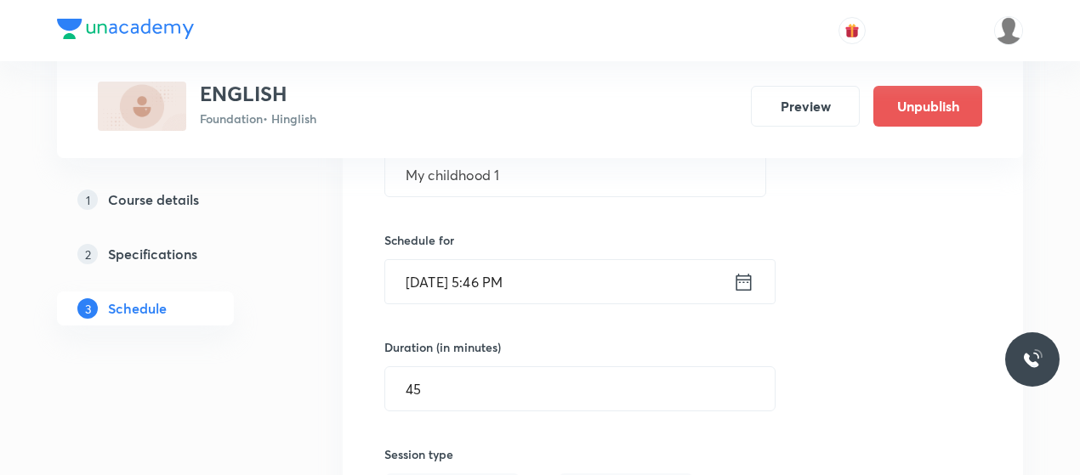
click at [194, 200] on h5 "Course details" at bounding box center [153, 200] width 91 height 20
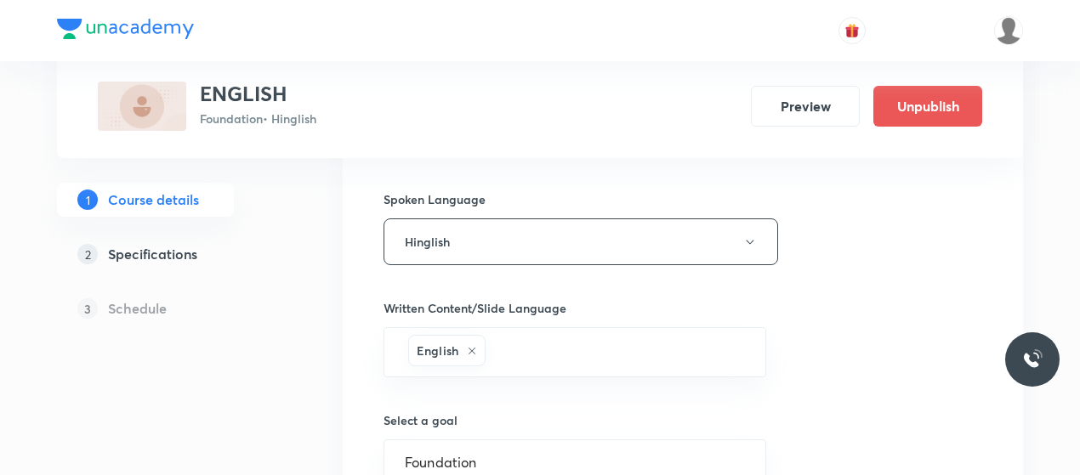
scroll to position [1202, 0]
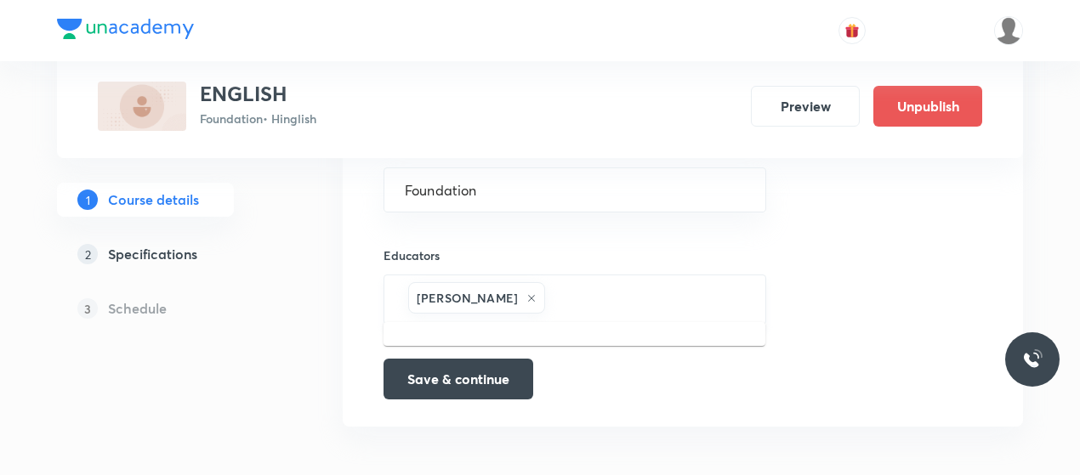
click at [566, 302] on input "text" at bounding box center [646, 299] width 196 height 31
paste input "unacademy-user-K7CO60FMW6U4"
type input "unacademy-user-K7CO60FMW6U4"
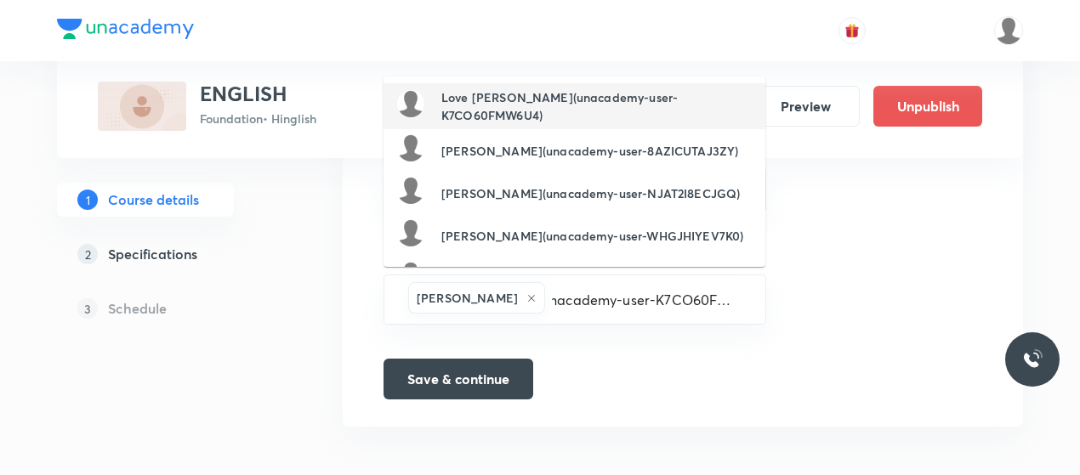
click at [522, 103] on h6 "Love [PERSON_NAME](unacademy-user-K7CO60FMW6U4)" at bounding box center [596, 106] width 310 height 36
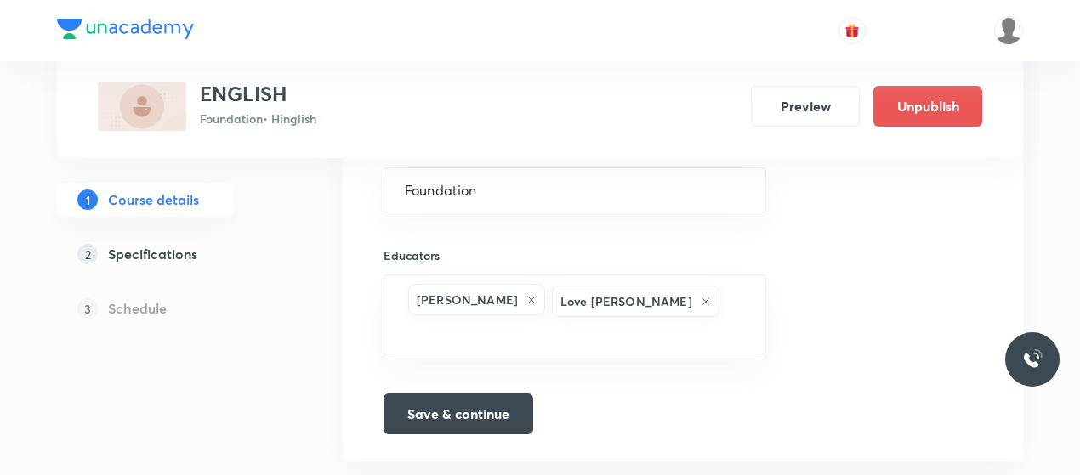
scroll to position [0, 0]
click at [478, 392] on button "Save & continue" at bounding box center [459, 412] width 150 height 41
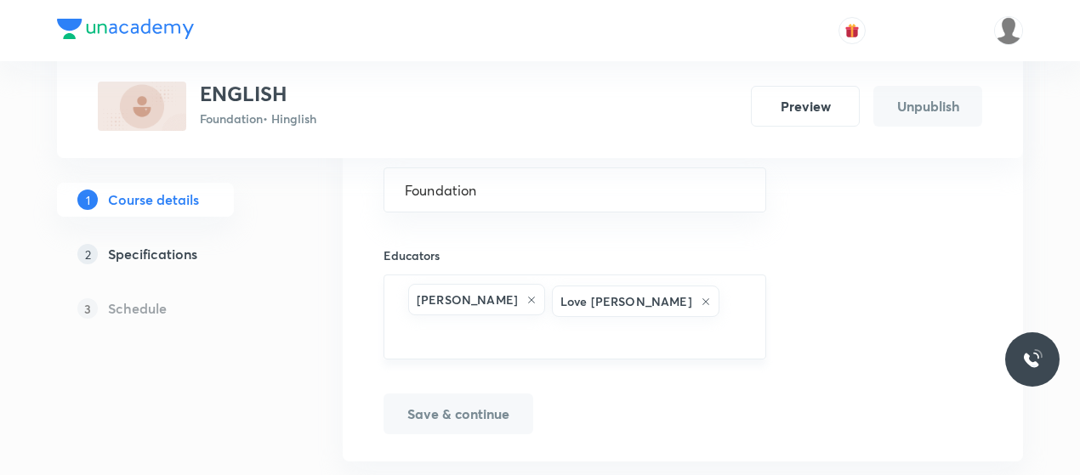
drag, startPoint x: 535, startPoint y: 295, endPoint x: 636, endPoint y: 294, distance: 101.2
click at [636, 294] on div "Love [PERSON_NAME]" at bounding box center [636, 301] width 168 height 31
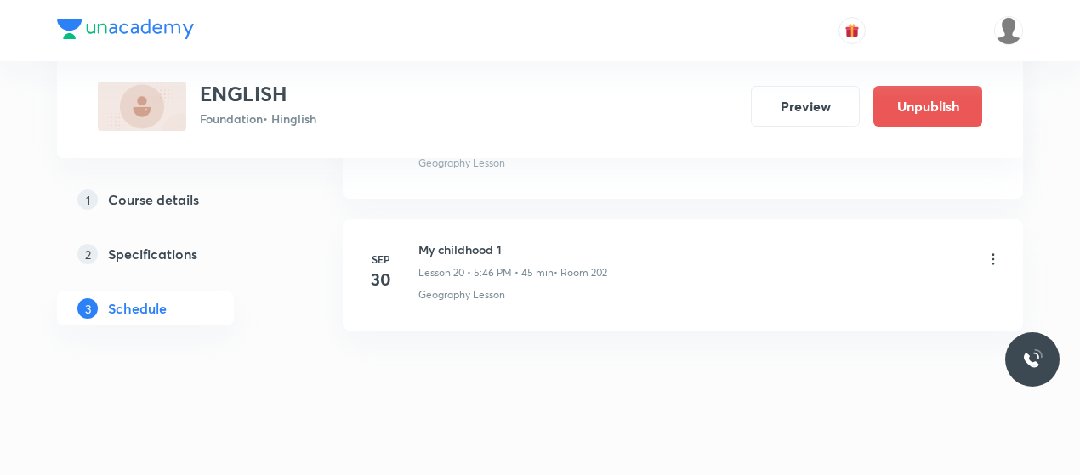
click at [991, 251] on icon at bounding box center [993, 259] width 17 height 17
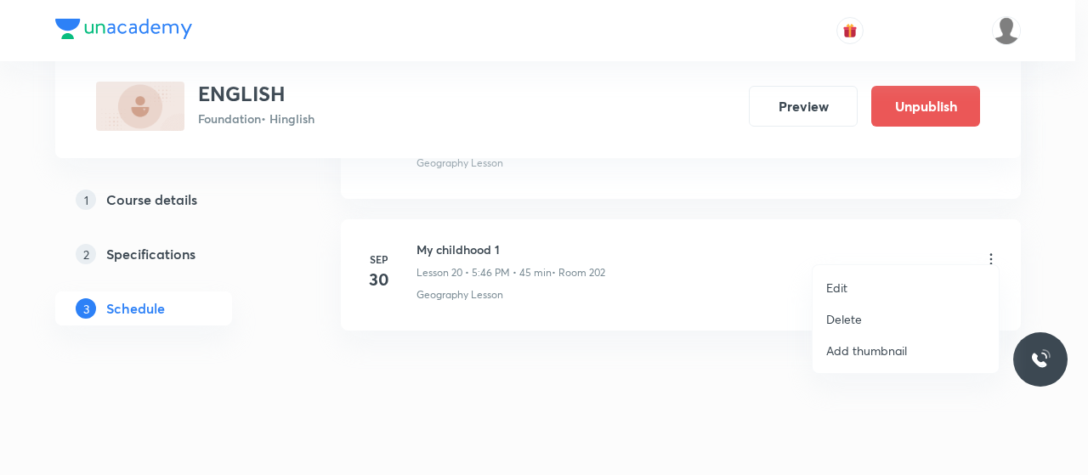
click at [844, 287] on p "Edit" at bounding box center [837, 288] width 21 height 18
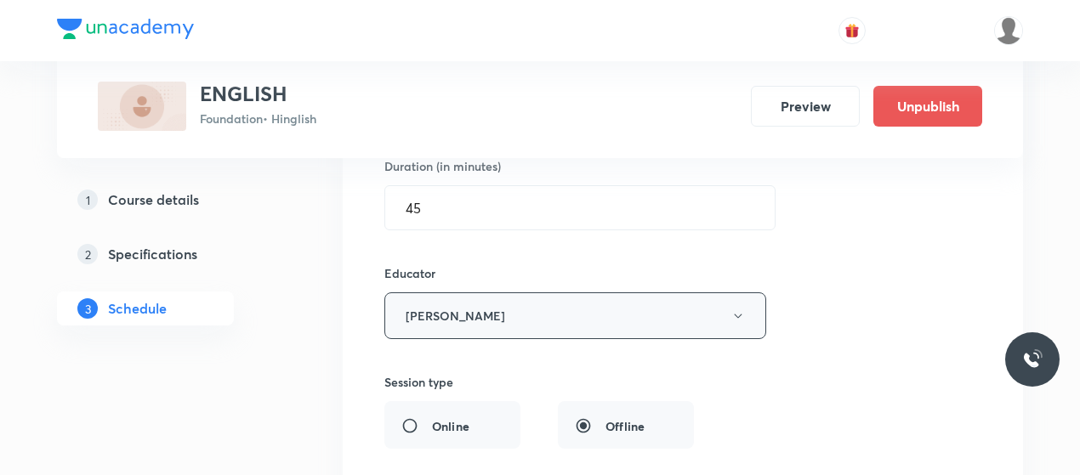
scroll to position [3040, 0]
click at [526, 309] on button "[PERSON_NAME]" at bounding box center [575, 316] width 382 height 47
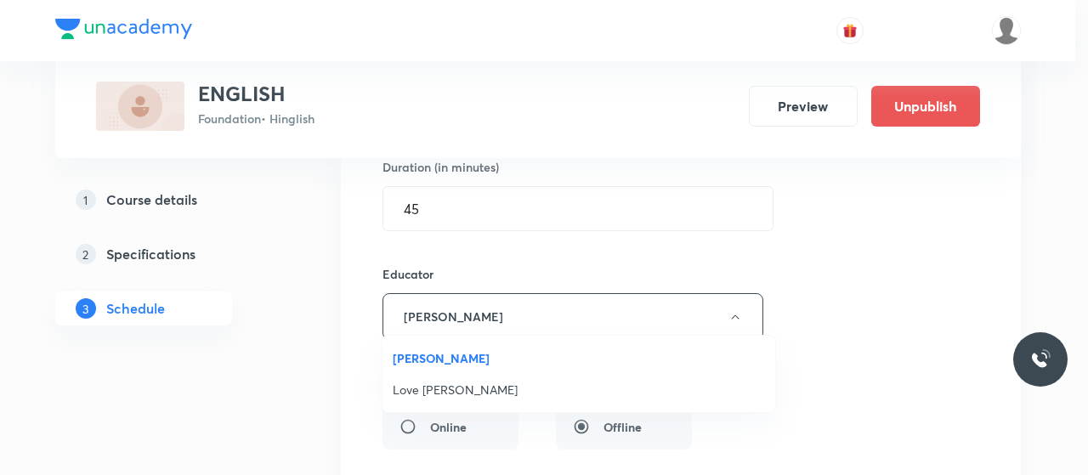
click at [435, 382] on span "Love [PERSON_NAME]" at bounding box center [579, 390] width 372 height 18
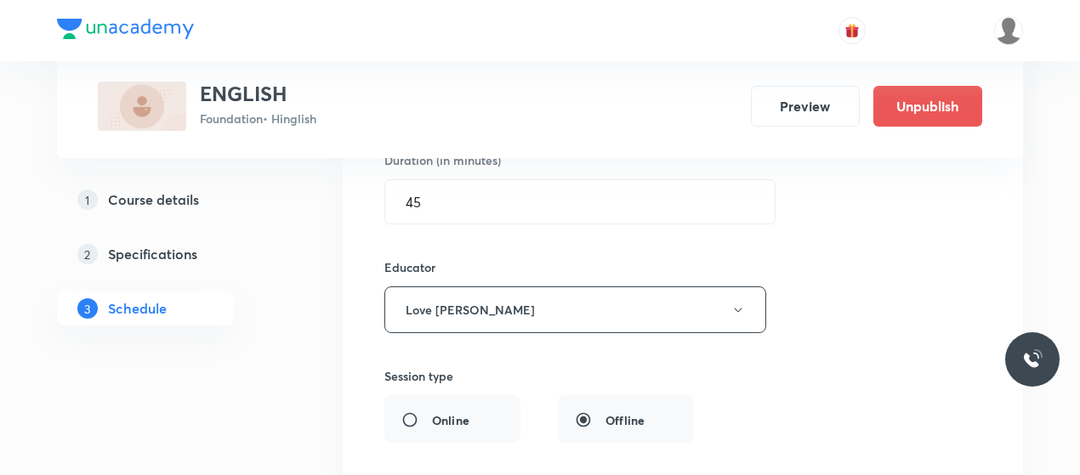
scroll to position [3050, 0]
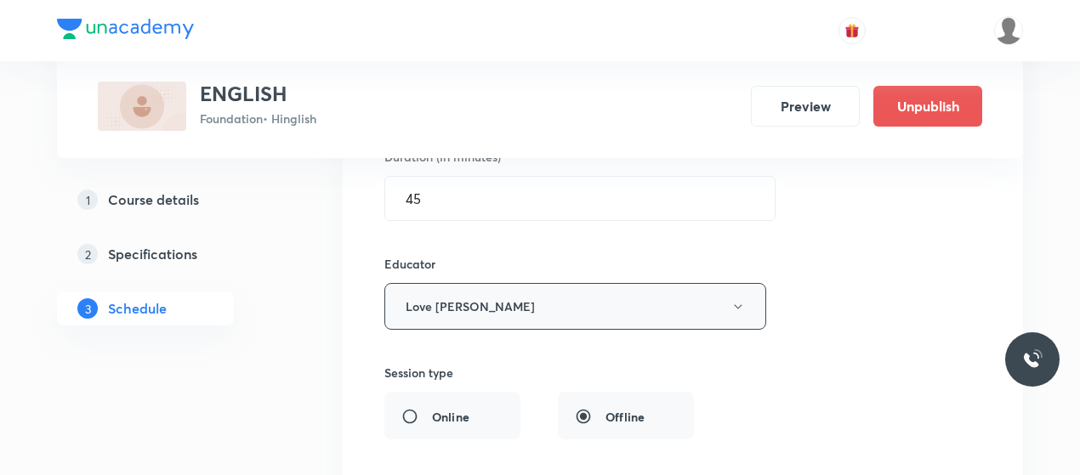
drag, startPoint x: 476, startPoint y: 291, endPoint x: 545, endPoint y: 287, distance: 69.0
click at [545, 287] on button "Love [PERSON_NAME]" at bounding box center [575, 306] width 382 height 47
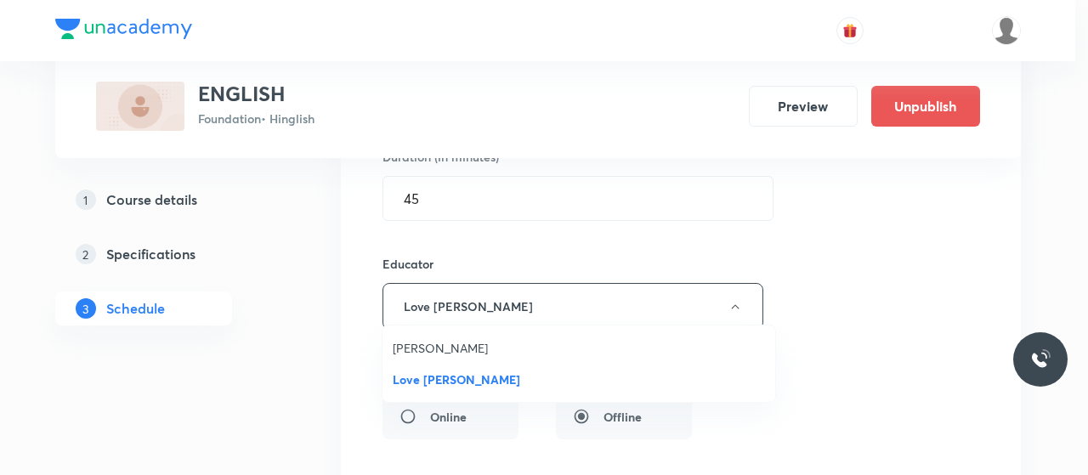
click at [869, 393] on div at bounding box center [544, 237] width 1088 height 475
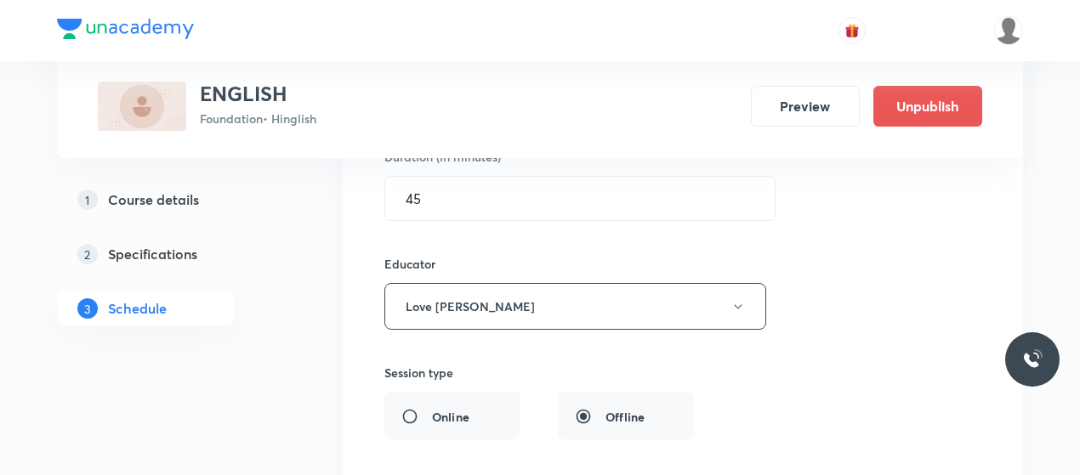
scroll to position [3489, 0]
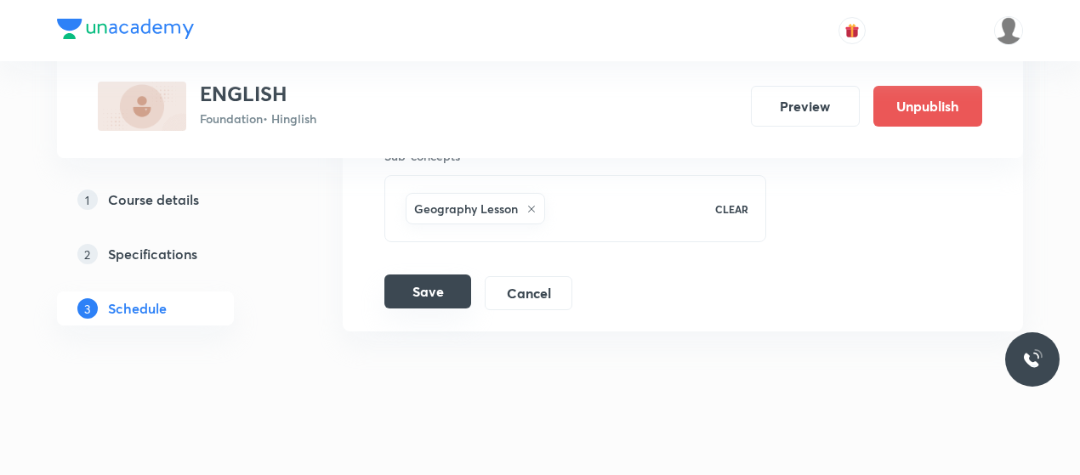
click at [389, 275] on button "Save" at bounding box center [427, 292] width 87 height 34
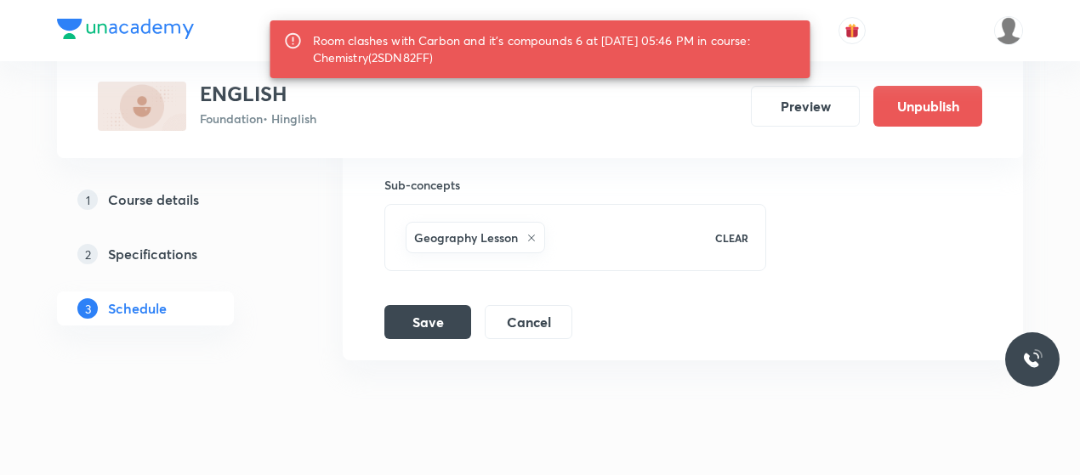
scroll to position [3339, 0]
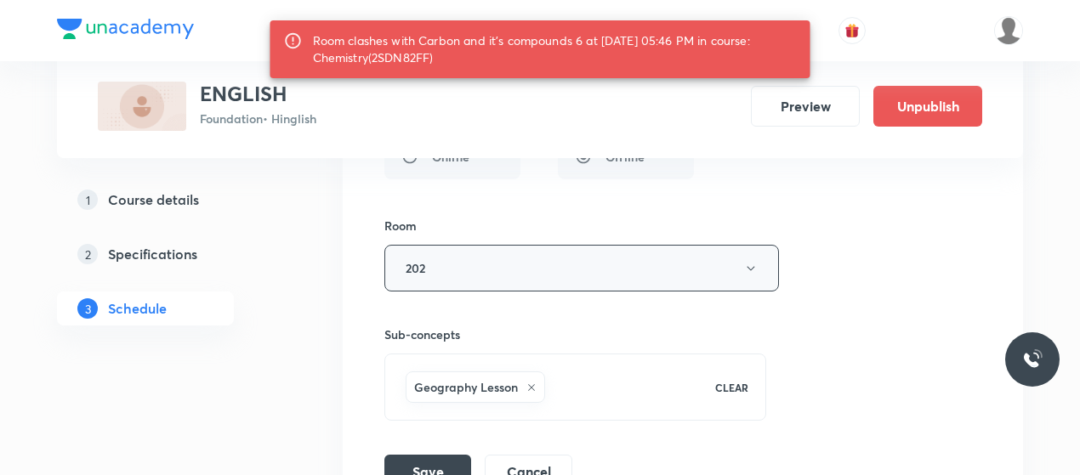
click at [499, 245] on button "202" at bounding box center [581, 268] width 395 height 47
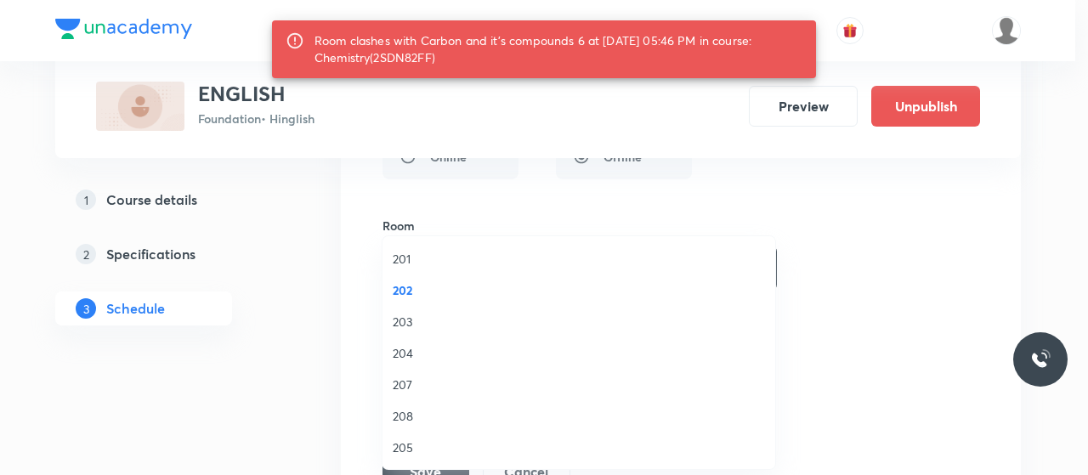
click at [405, 352] on span "204" at bounding box center [579, 353] width 372 height 18
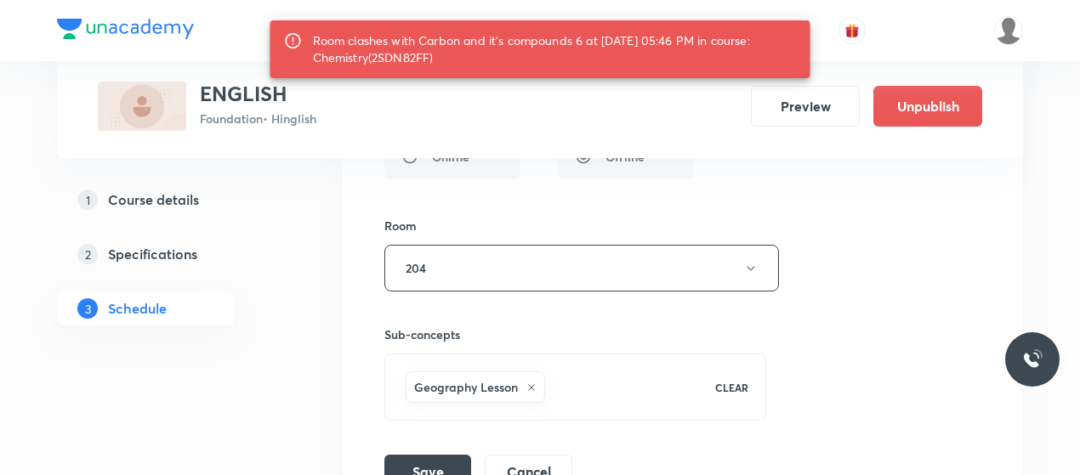
scroll to position [3466, 0]
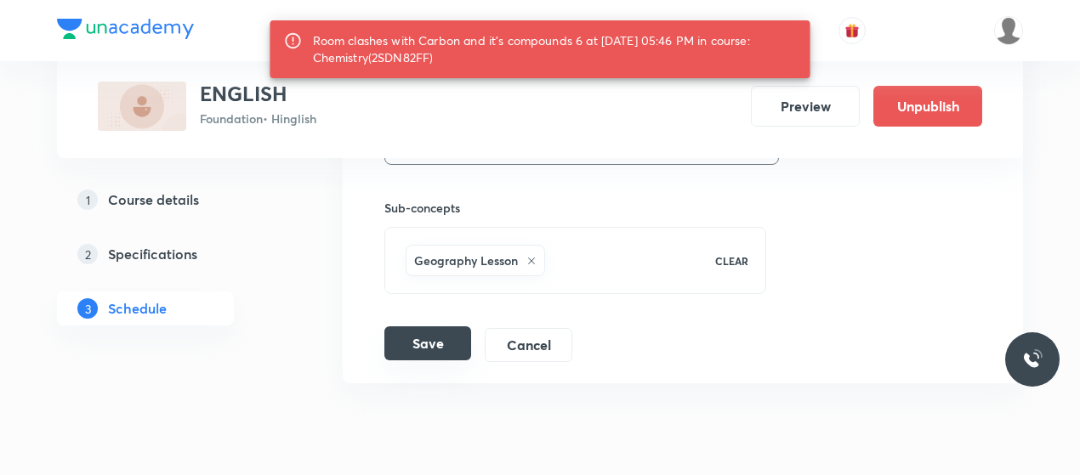
click at [412, 327] on button "Save" at bounding box center [427, 344] width 87 height 34
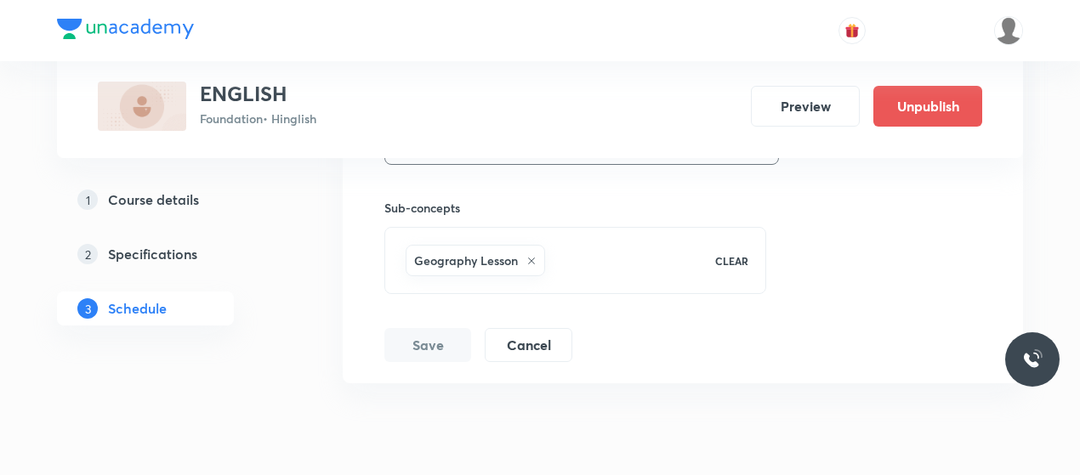
scroll to position [2731, 0]
